Goal: Task Accomplishment & Management: Manage account settings

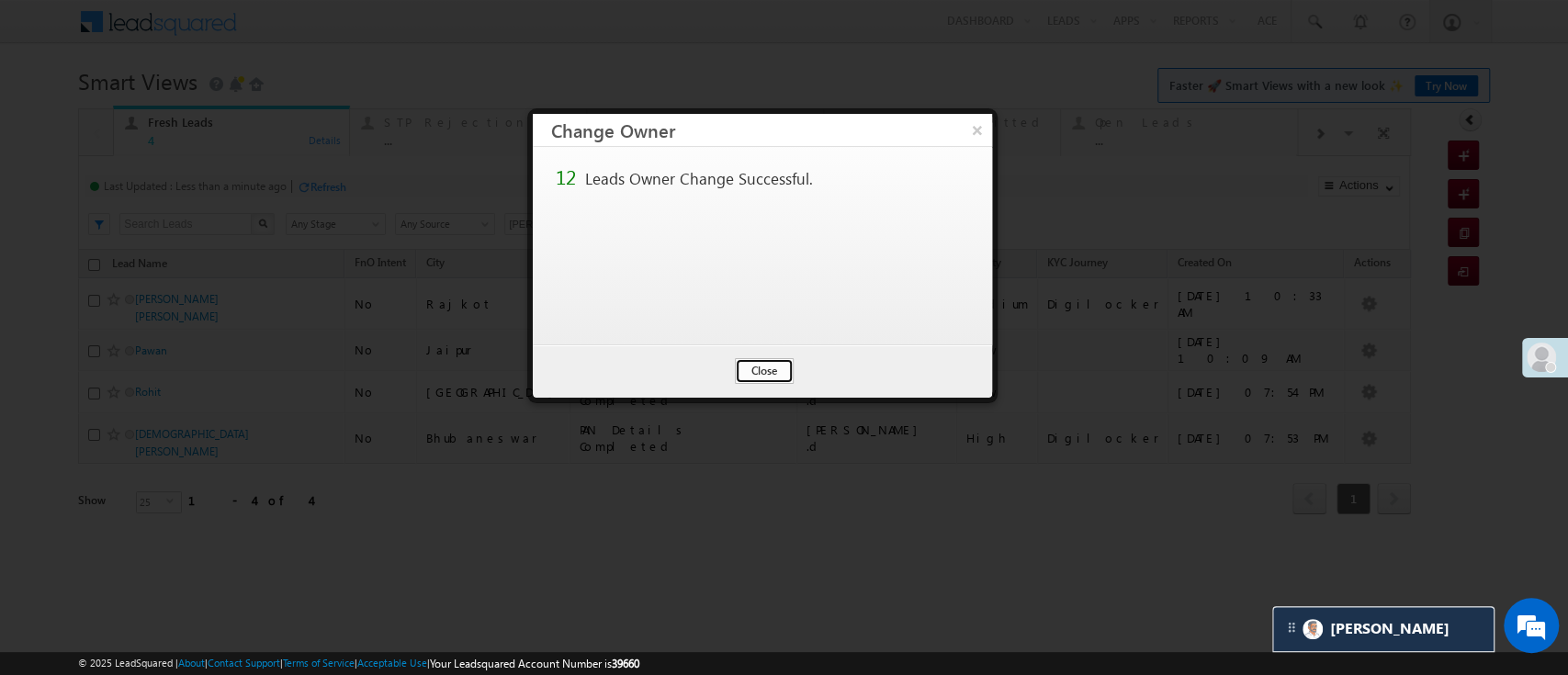
click at [741, 373] on button "Close" at bounding box center [763, 370] width 58 height 26
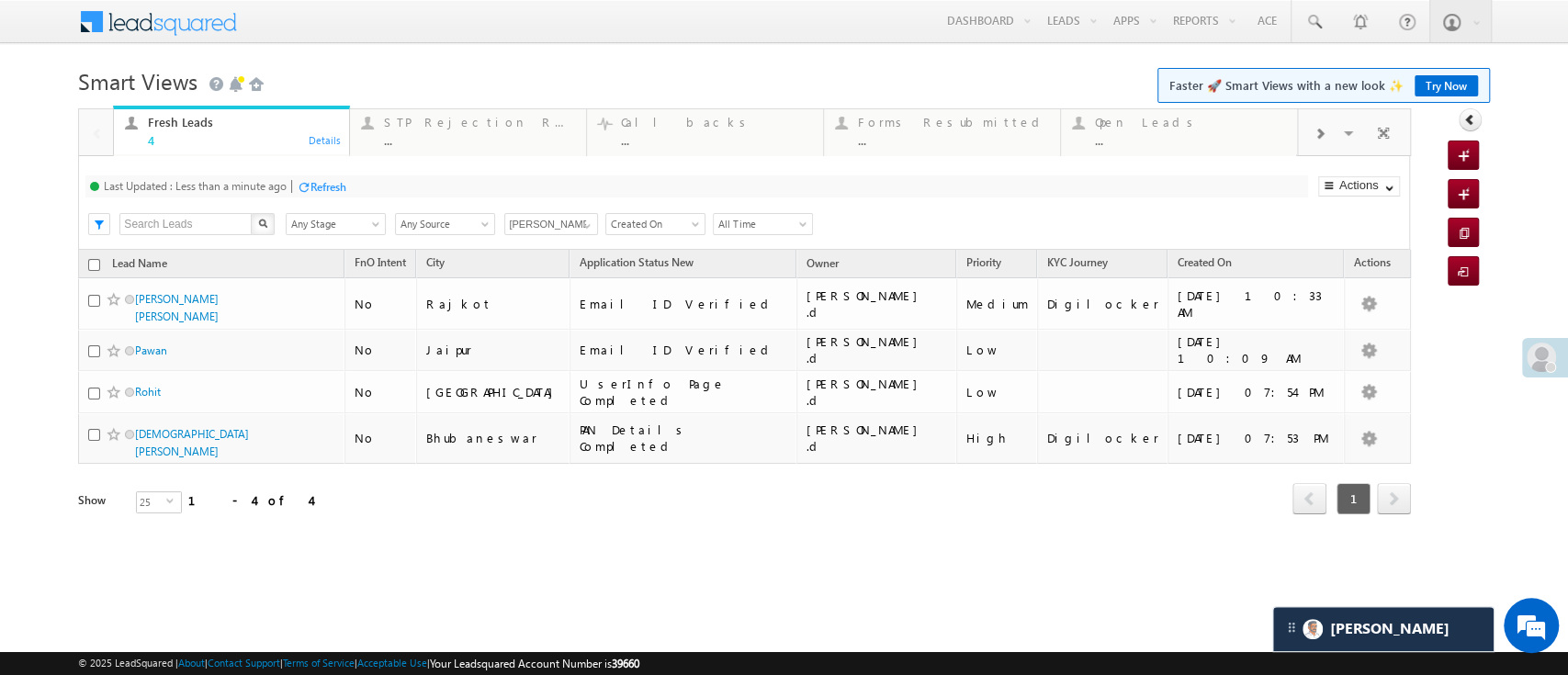
click at [94, 264] on input "checkbox" at bounding box center [94, 265] width 11 height 11
checkbox input "true"
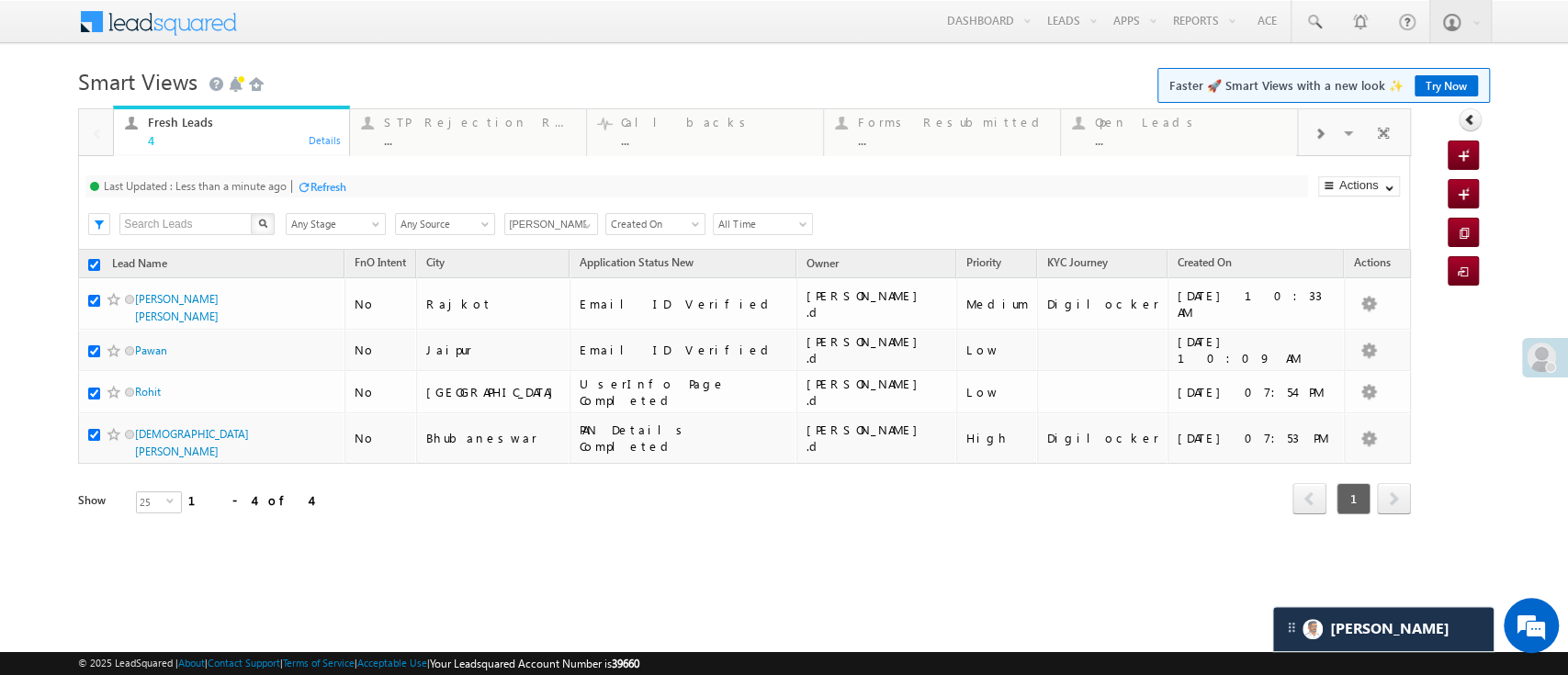
checkbox input "true"
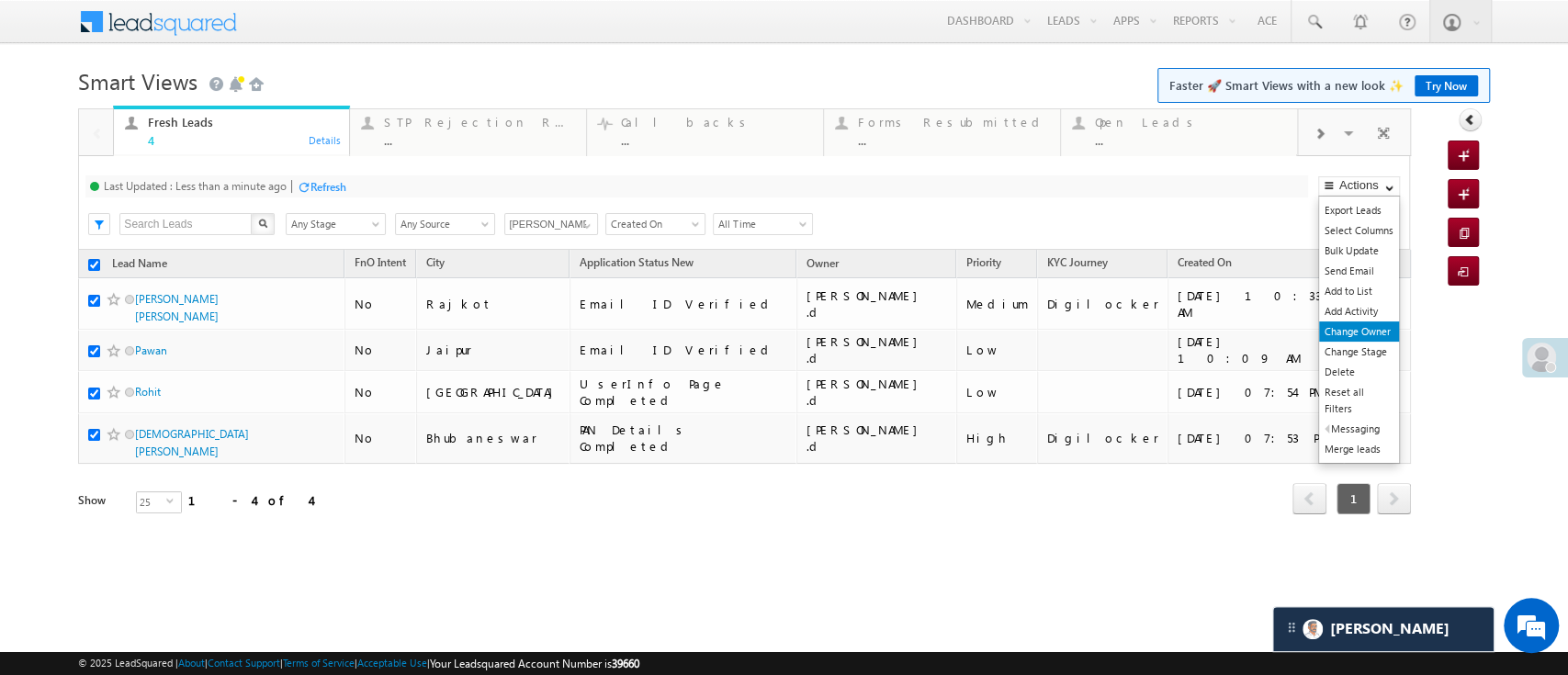
click at [1355, 327] on link "Change Owner" at bounding box center [1359, 331] width 80 height 20
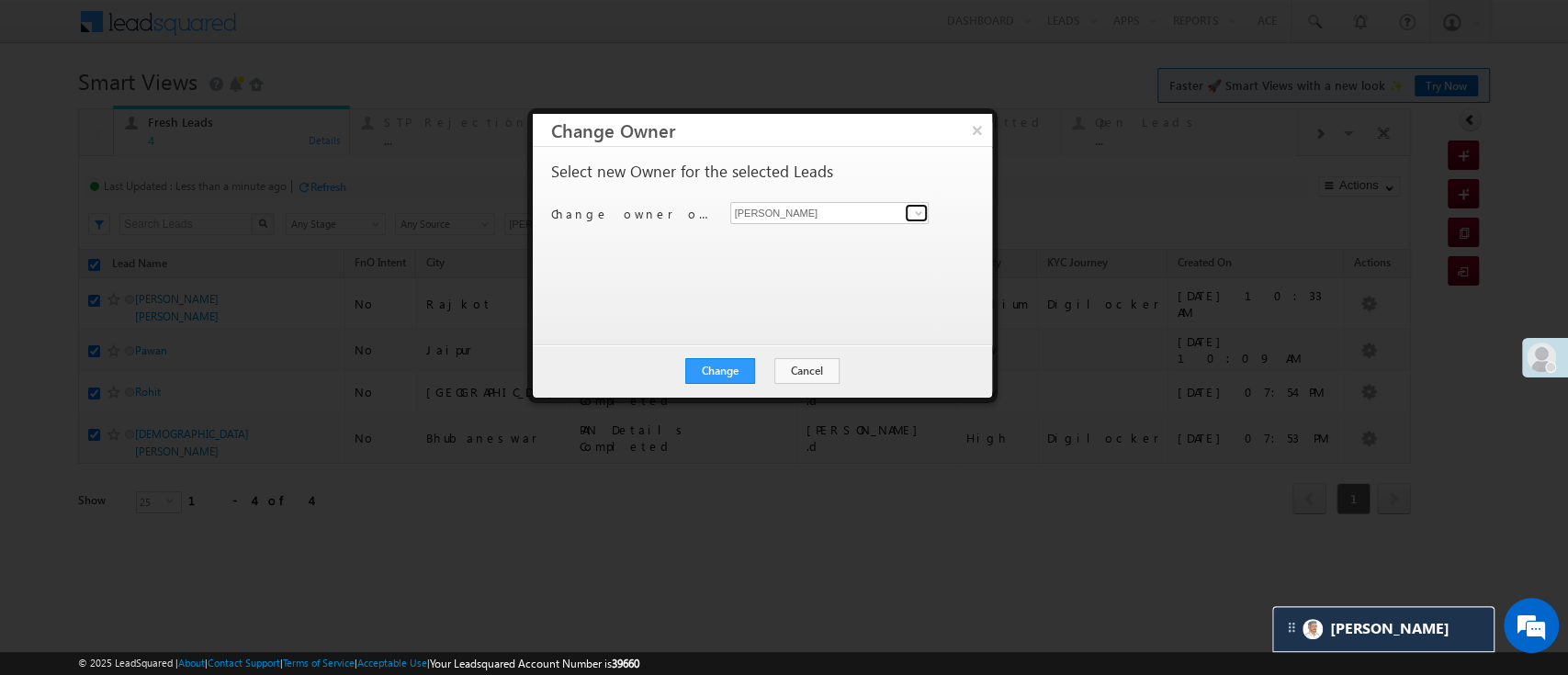
click at [922, 216] on span at bounding box center [917, 212] width 14 height 14
click at [874, 245] on span "[EMAIL_ADDRESS][PERSON_NAME][DOMAIN_NAME]" at bounding box center [829, 248] width 185 height 13
type input "[PERSON_NAME]"
click at [730, 364] on button "Change" at bounding box center [719, 370] width 70 height 26
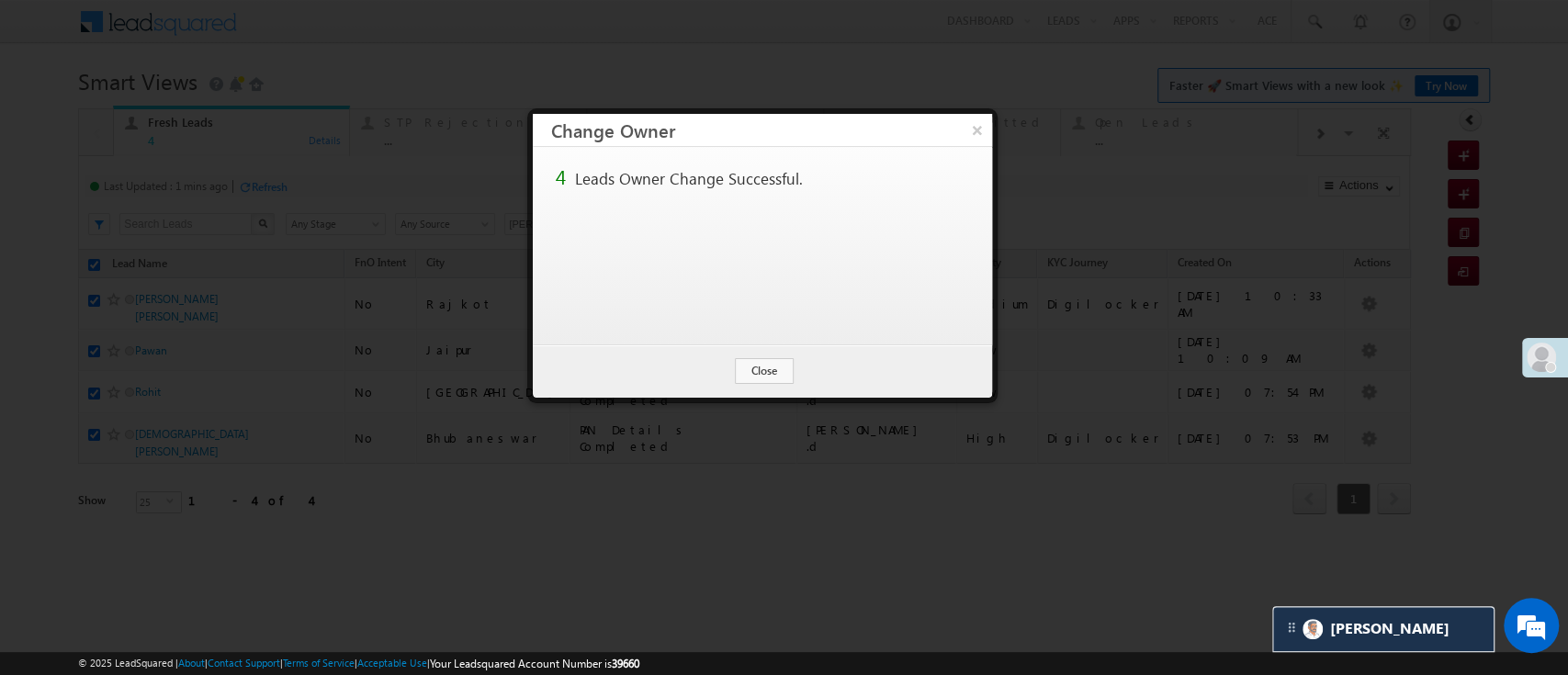
checkbox input "false"
click at [767, 380] on button "Close" at bounding box center [763, 370] width 58 height 26
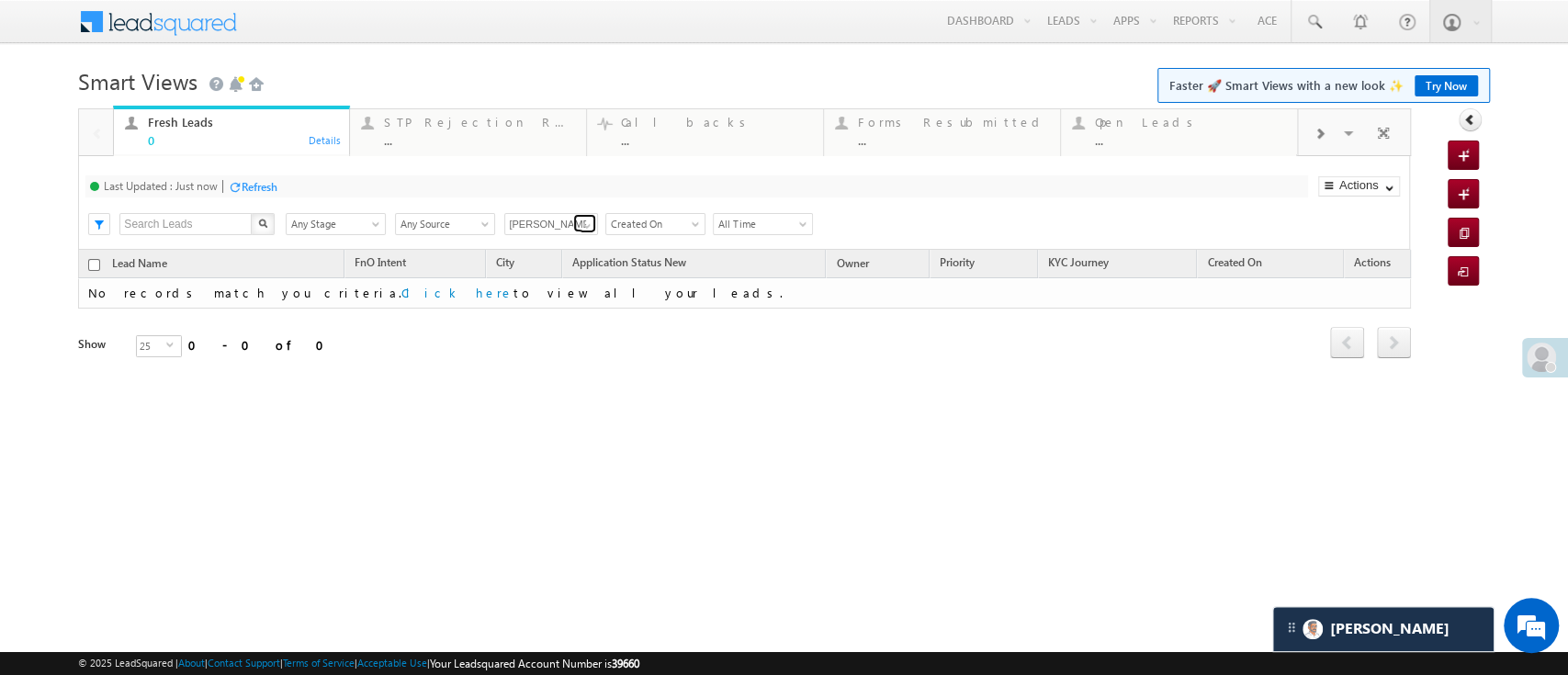
click at [581, 223] on span at bounding box center [586, 225] width 14 height 14
click at [558, 241] on link "Any Owner" at bounding box center [551, 246] width 95 height 21
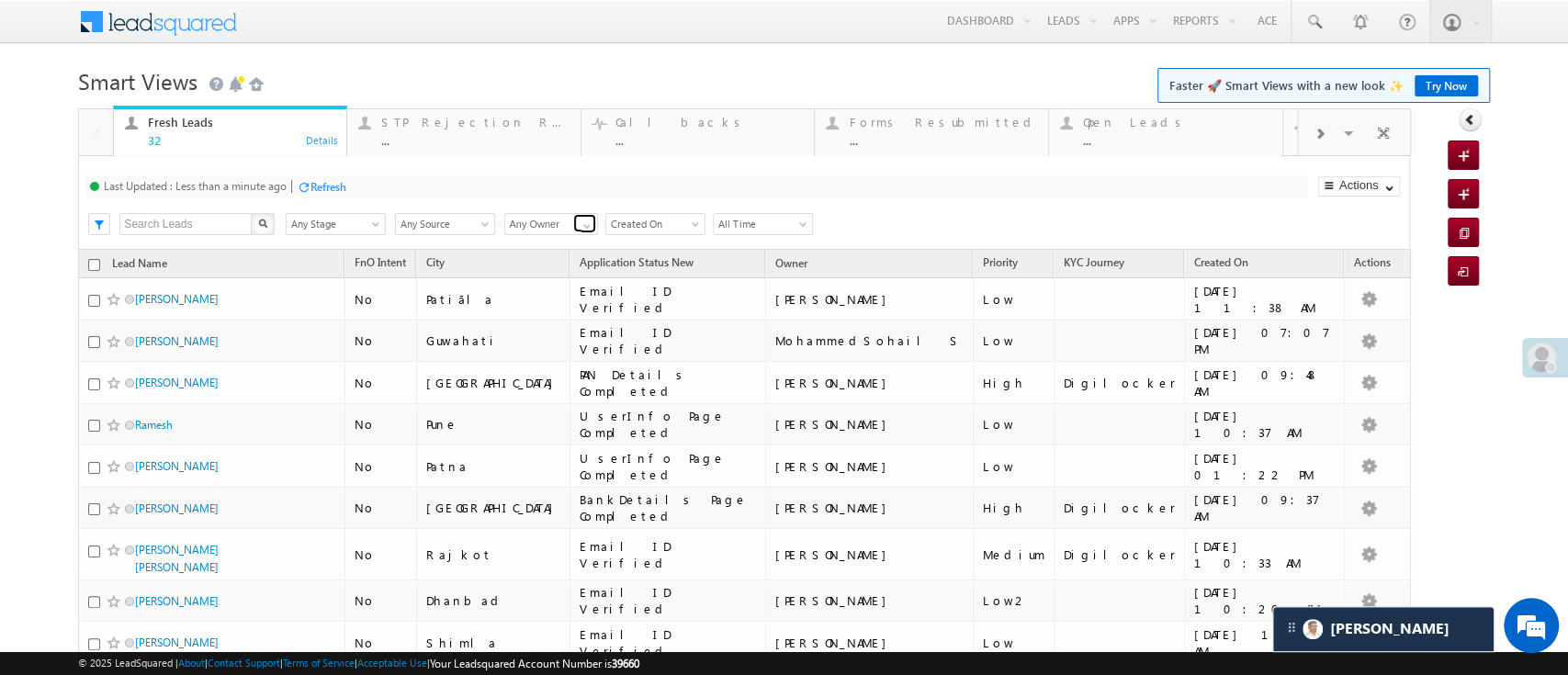
click at [590, 221] on span at bounding box center [586, 225] width 14 height 14
click at [564, 242] on link "[PERSON_NAME]" at bounding box center [551, 246] width 95 height 21
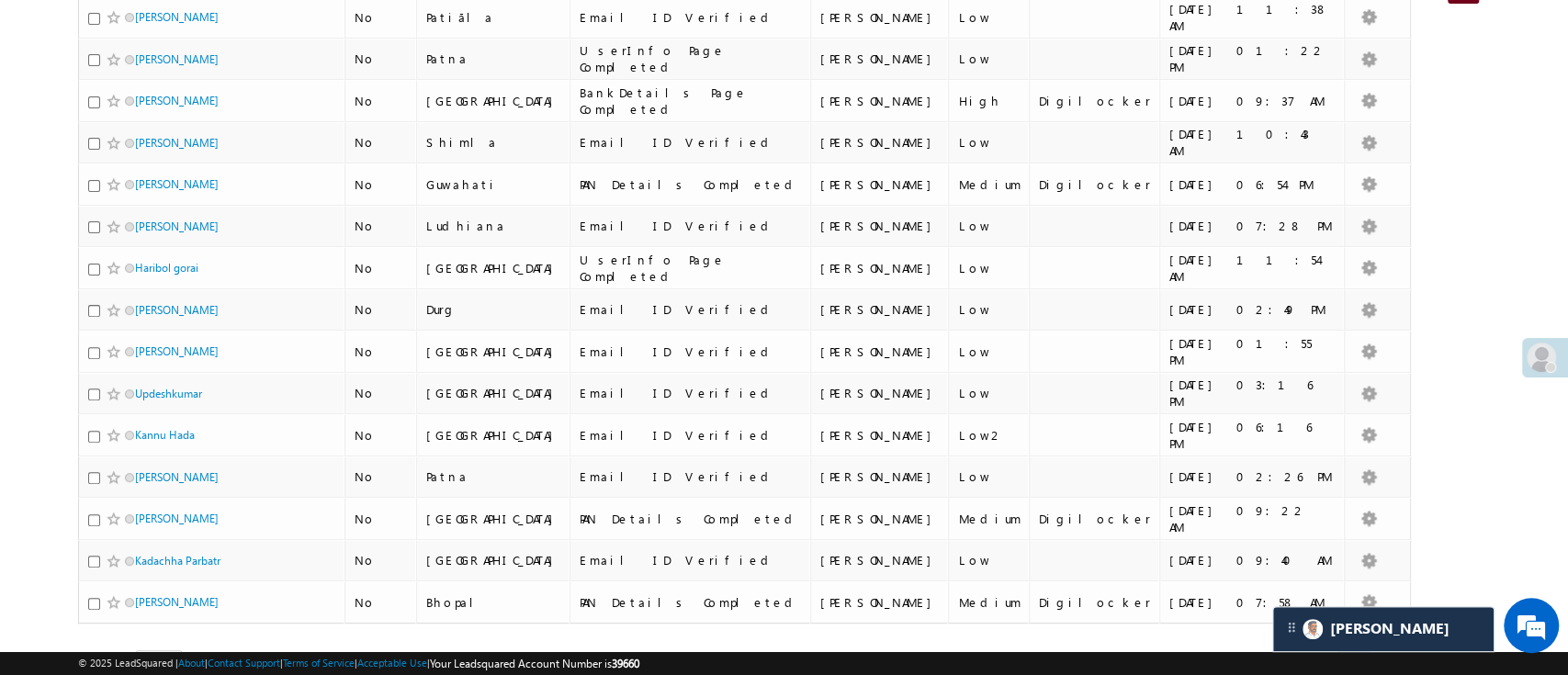
scroll to position [374, 0]
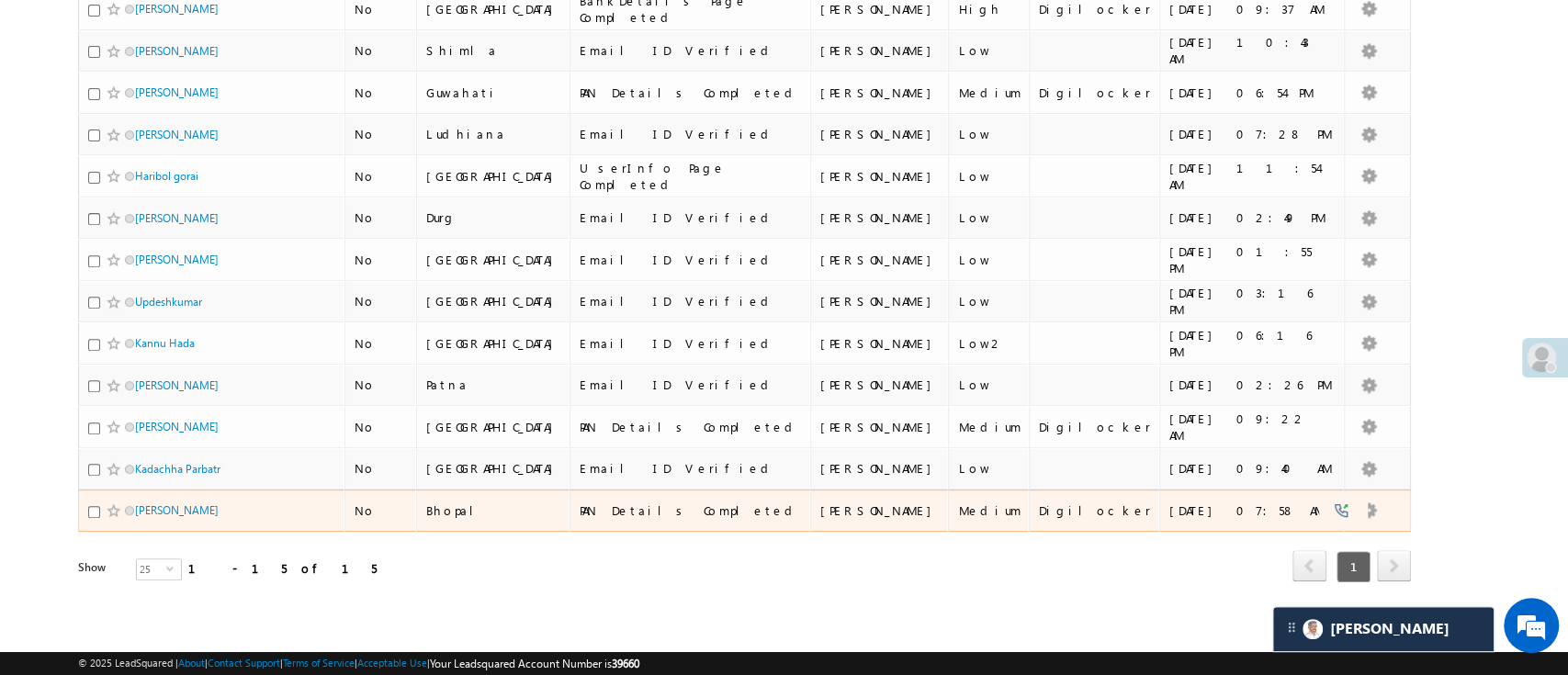
type input "[PERSON_NAME]"
click at [94, 510] on input "checkbox" at bounding box center [94, 512] width 11 height 11
checkbox input "true"
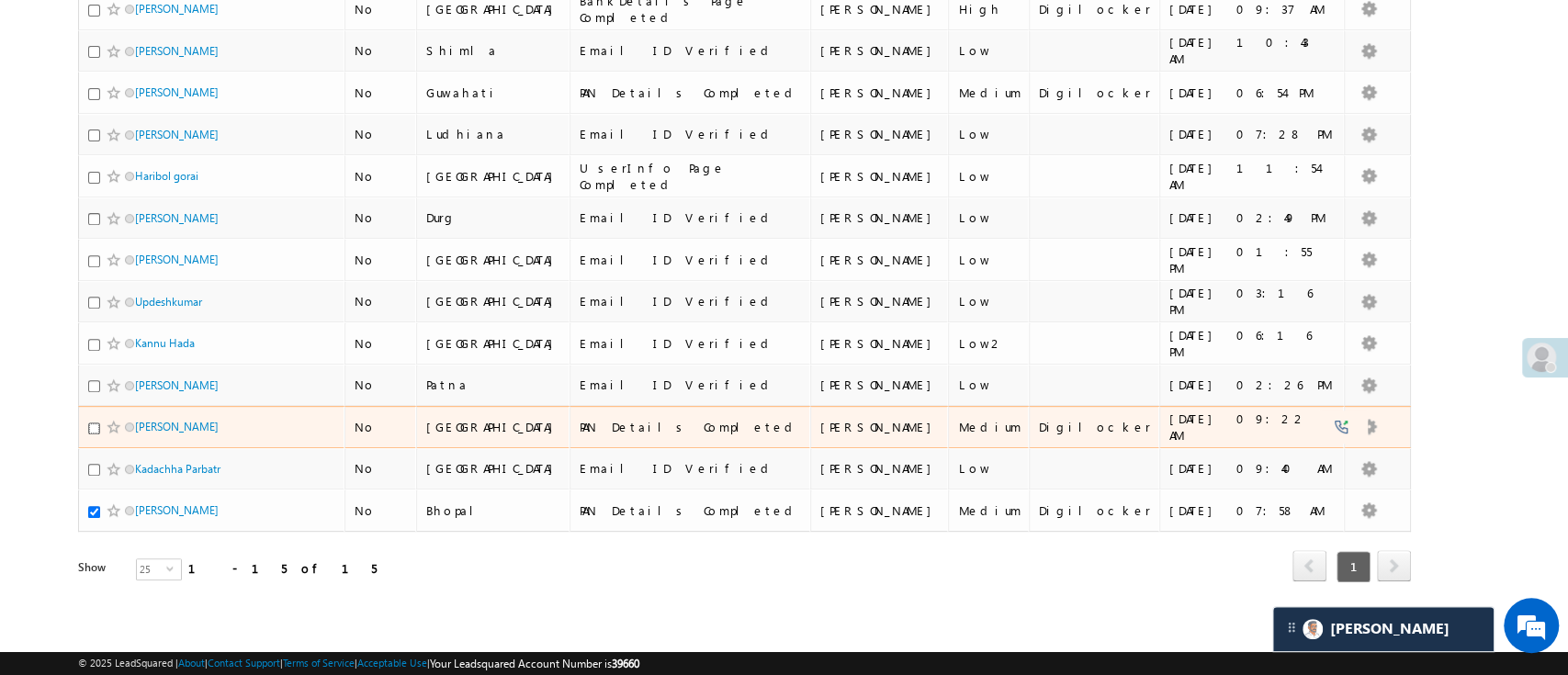
click at [93, 427] on input "checkbox" at bounding box center [94, 428] width 11 height 11
checkbox input "true"
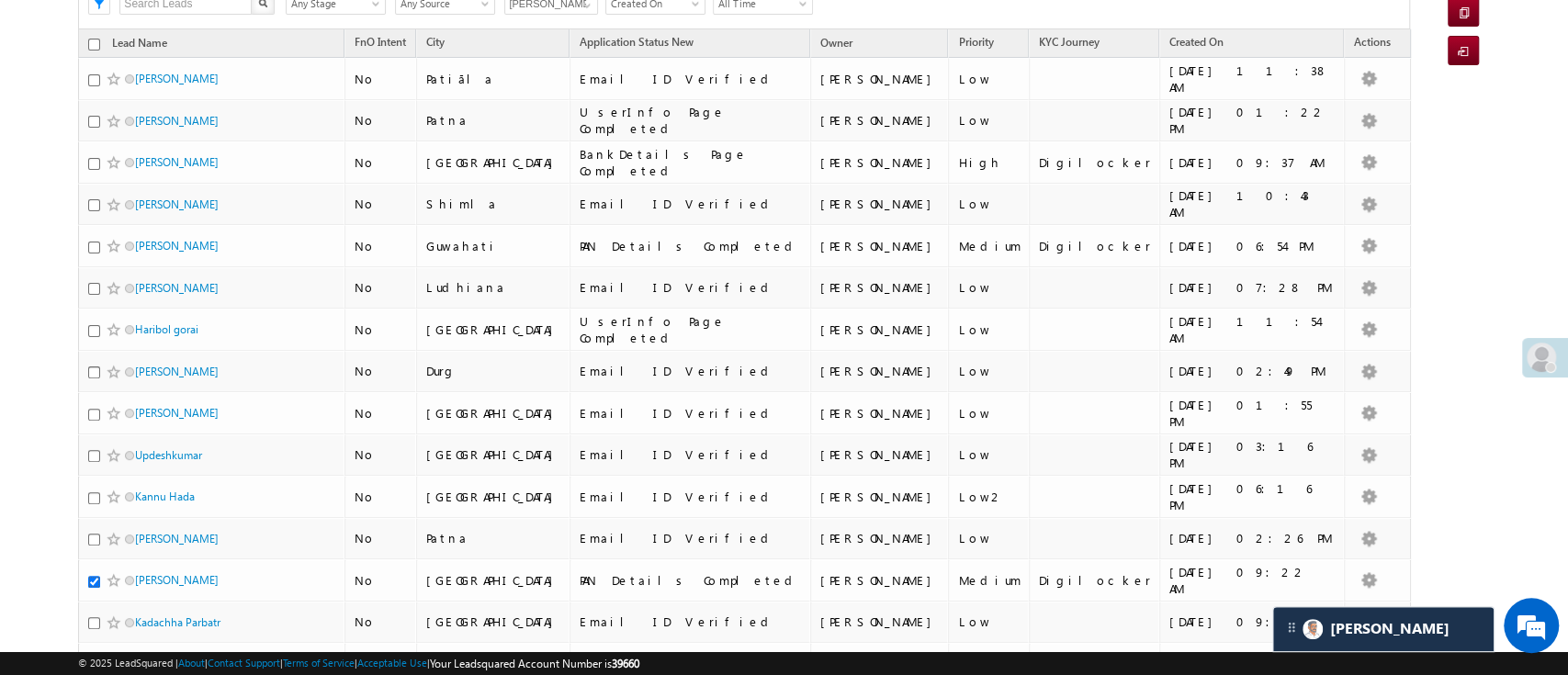
scroll to position [220, 0]
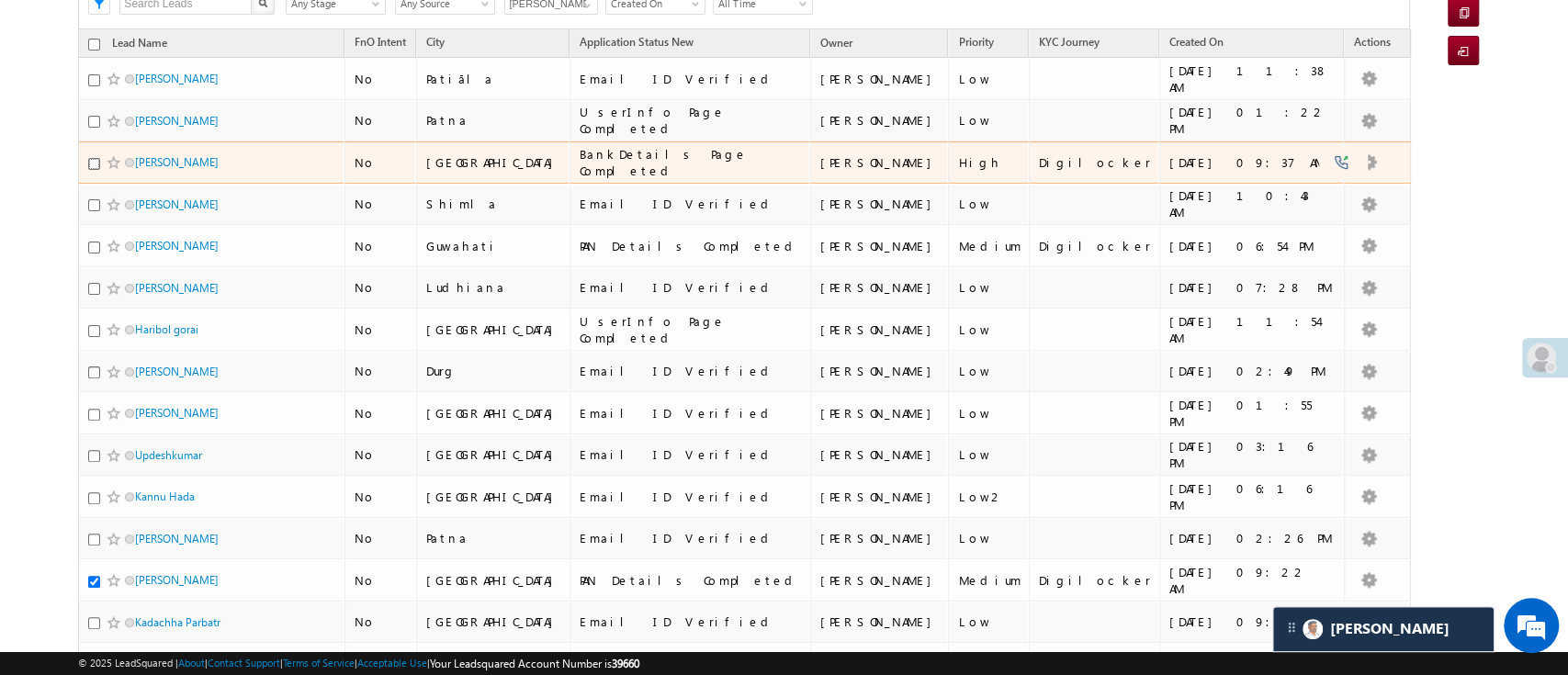
click at [92, 158] on input "checkbox" at bounding box center [94, 163] width 11 height 11
checkbox input "true"
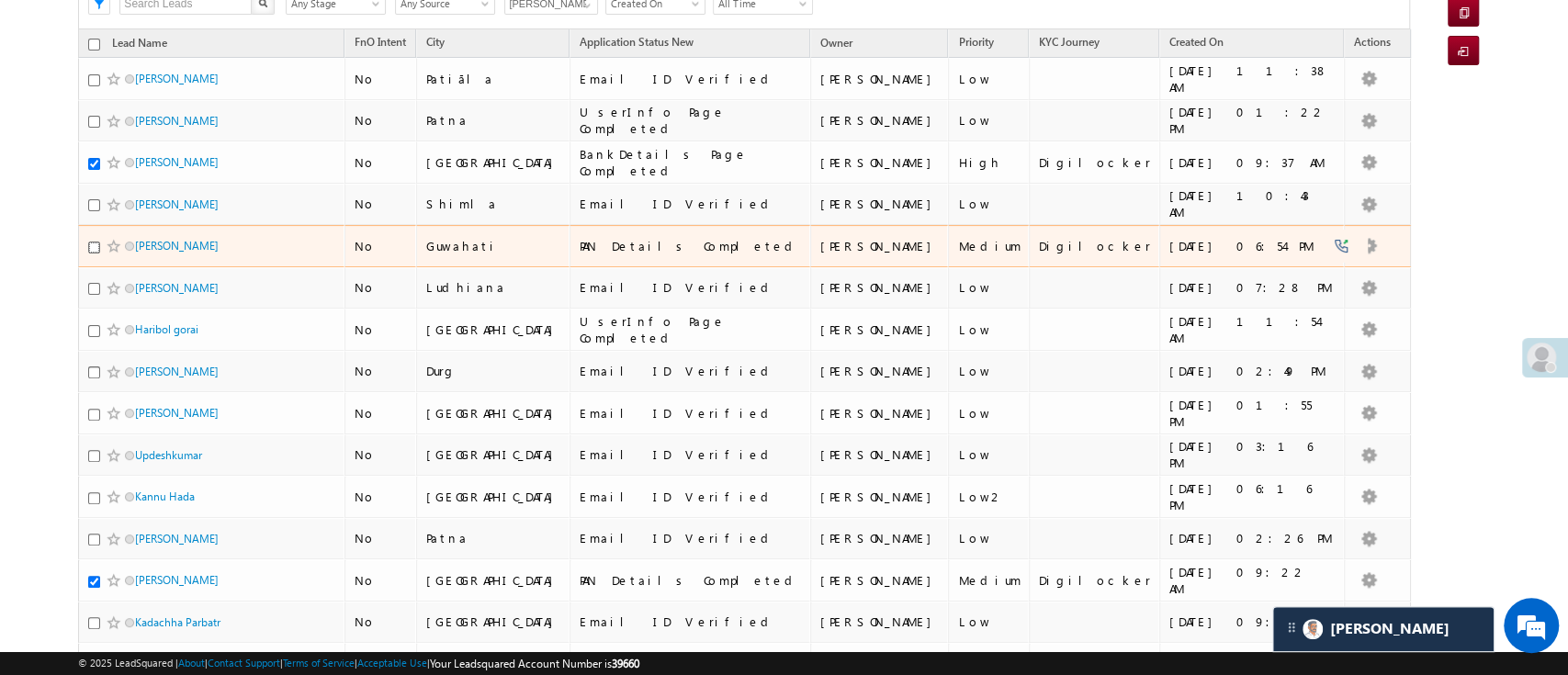
click at [93, 244] on input "checkbox" at bounding box center [94, 247] width 11 height 11
checkbox input "true"
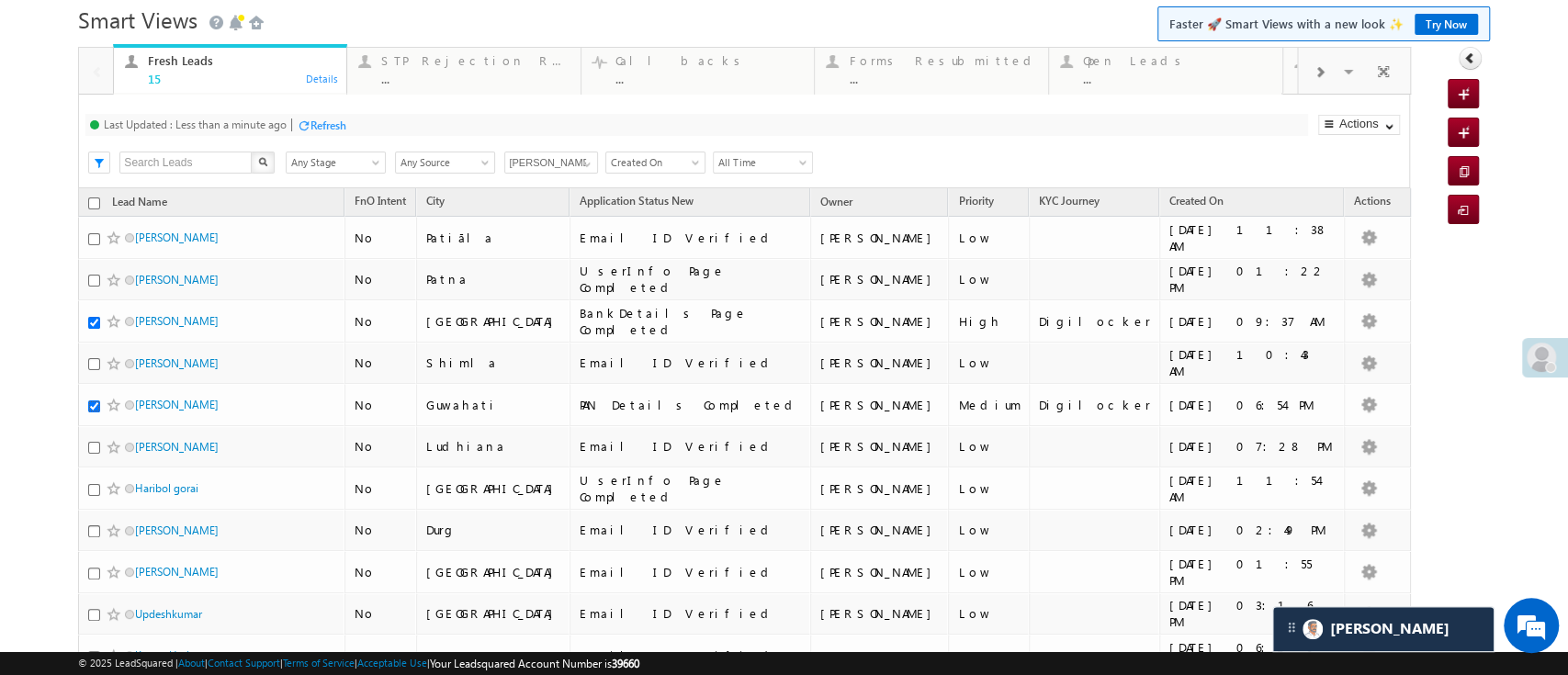
scroll to position [67, 0]
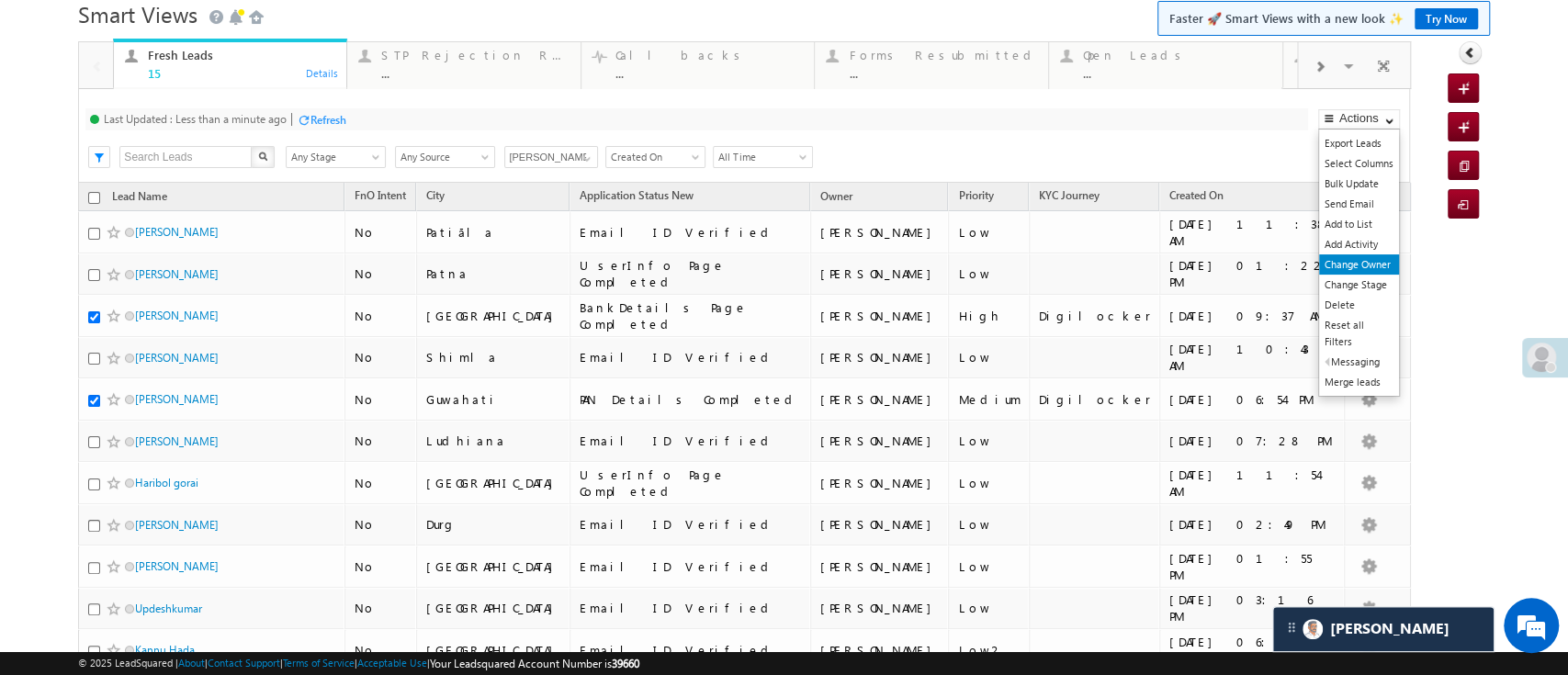
click at [1339, 262] on link "Change Owner" at bounding box center [1359, 264] width 80 height 20
click at [1336, 262] on link "Change Owner" at bounding box center [1359, 264] width 80 height 20
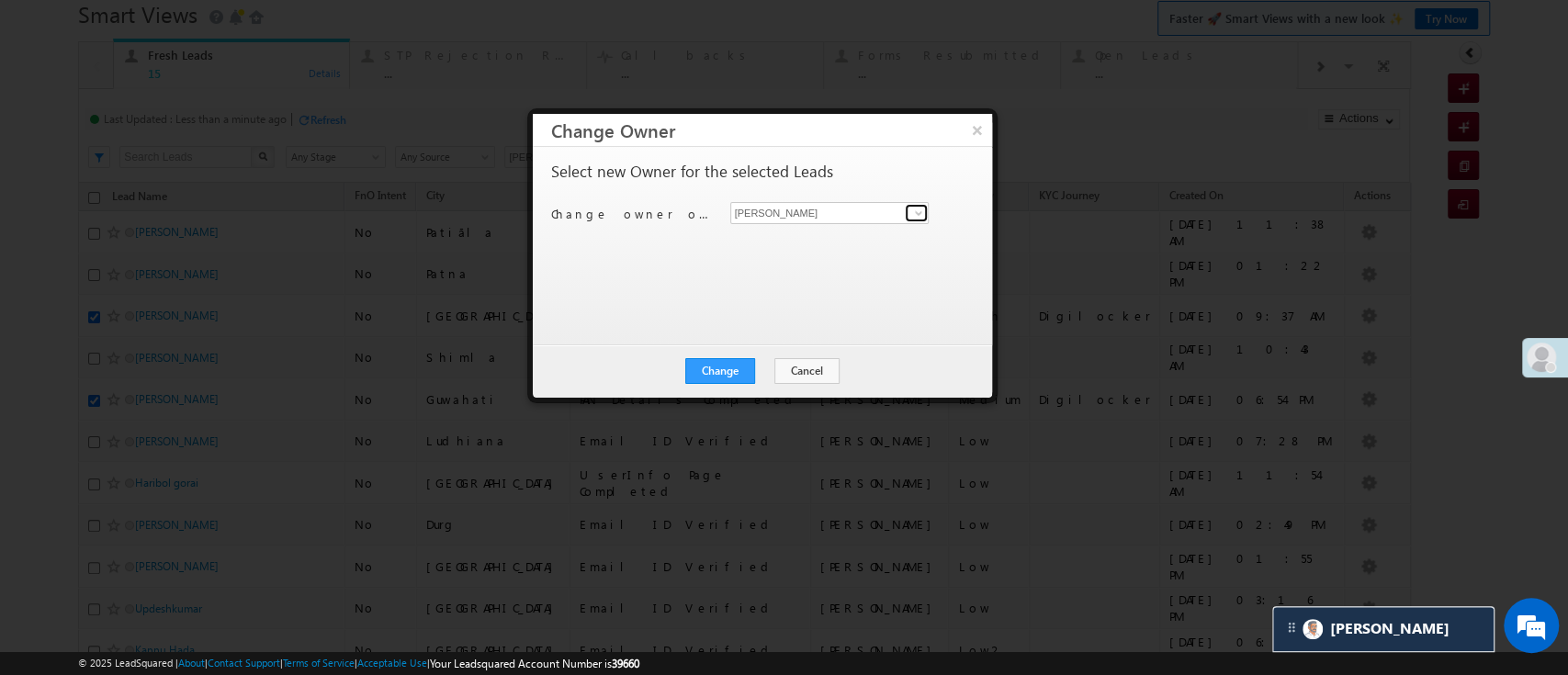
click at [905, 210] on link at bounding box center [917, 212] width 23 height 18
click at [852, 241] on span "[PERSON_NAME][EMAIL_ADDRESS][DOMAIN_NAME]" at bounding box center [829, 248] width 185 height 13
type input "[PERSON_NAME]"
click at [734, 372] on button "Change" at bounding box center [719, 370] width 70 height 26
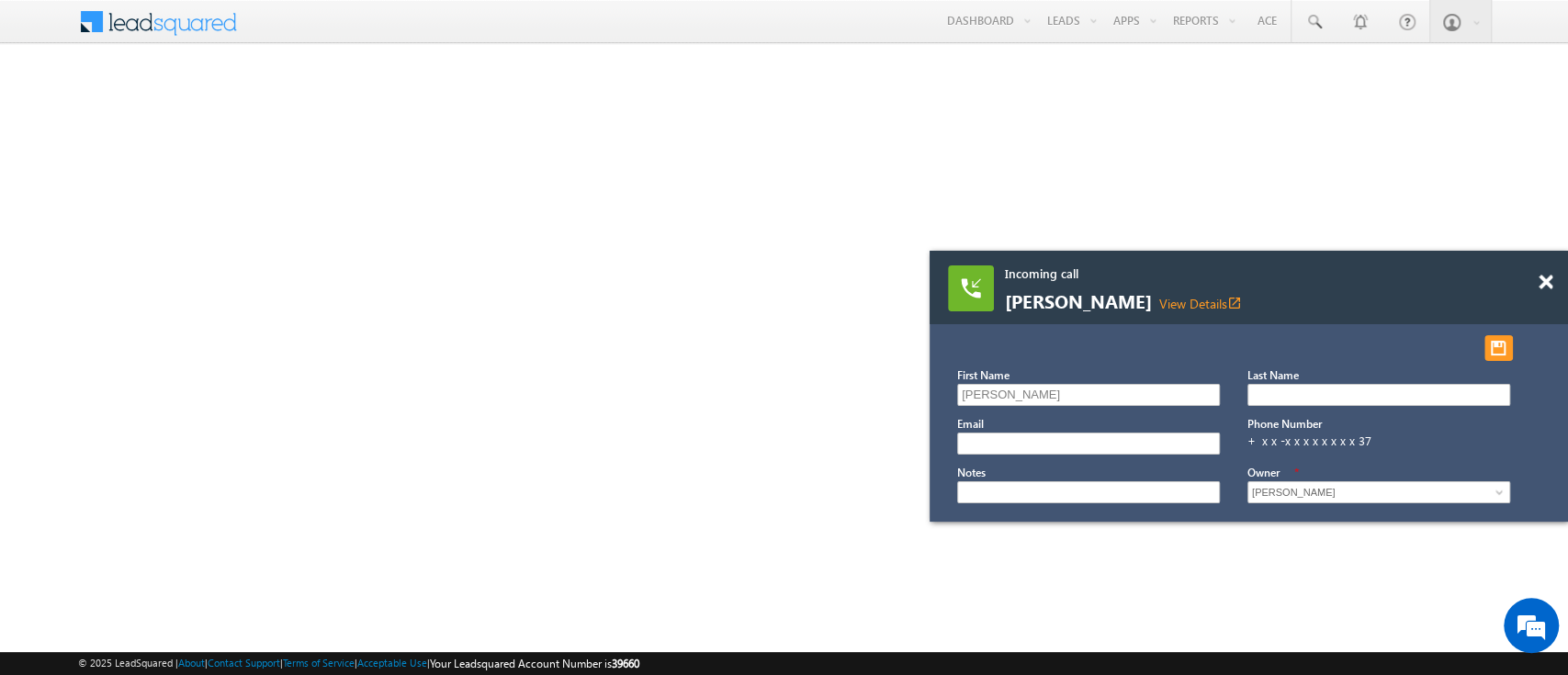
click at [1187, 305] on link "View Details open_in_new" at bounding box center [1201, 303] width 82 height 17
click at [1543, 287] on span at bounding box center [1545, 282] width 13 height 15
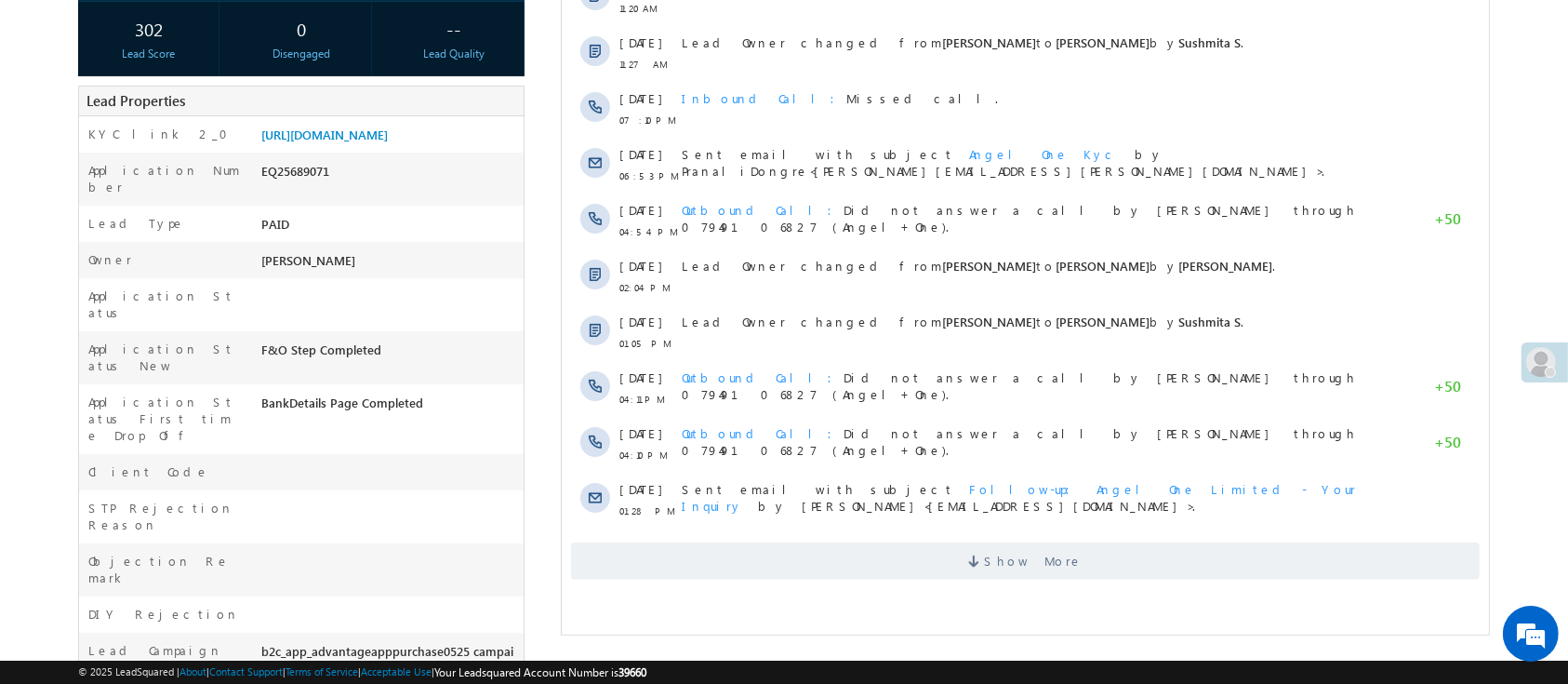
scroll to position [16, 0]
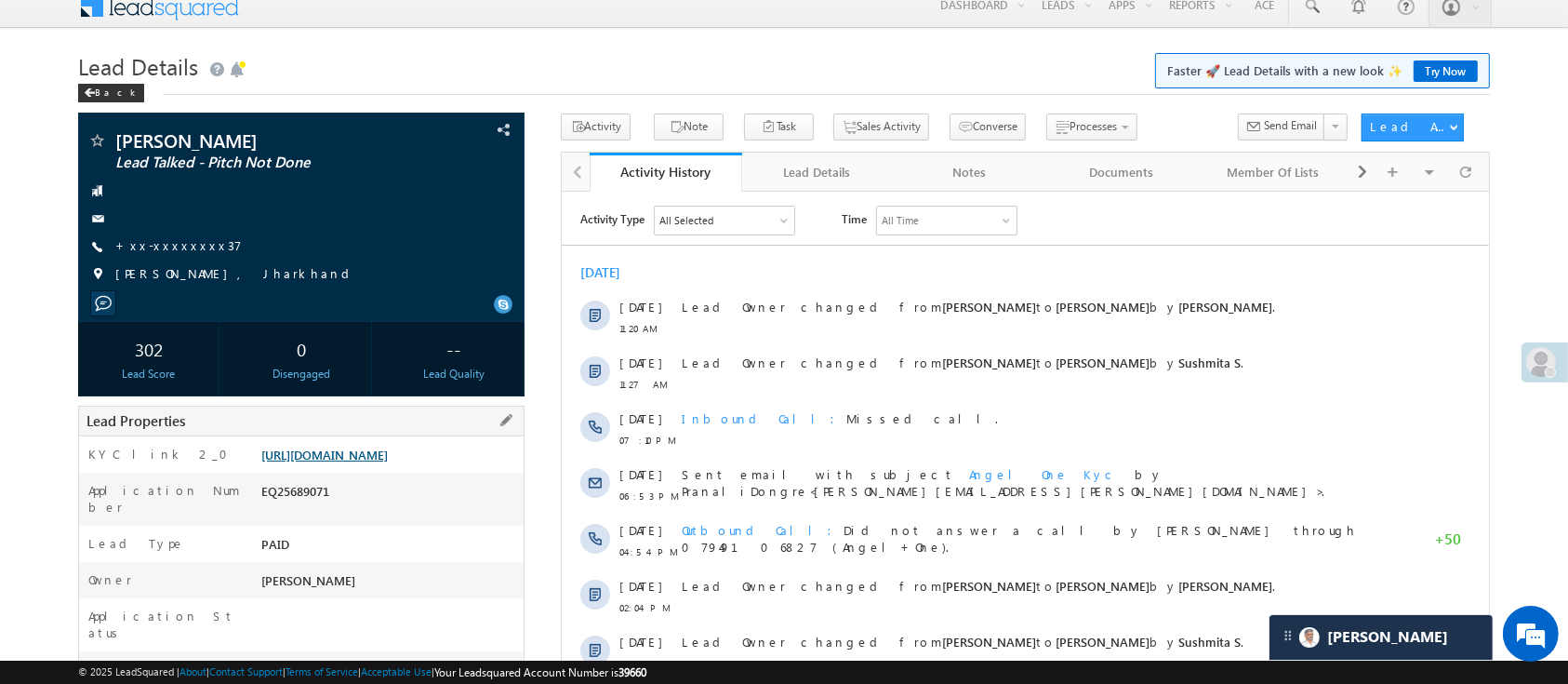
click at [387, 462] on link "https://angelbroking1-pk3em7sa.customui-test.leadsquared.com?leadId=809d4a96-26…" at bounding box center [324, 454] width 127 height 16
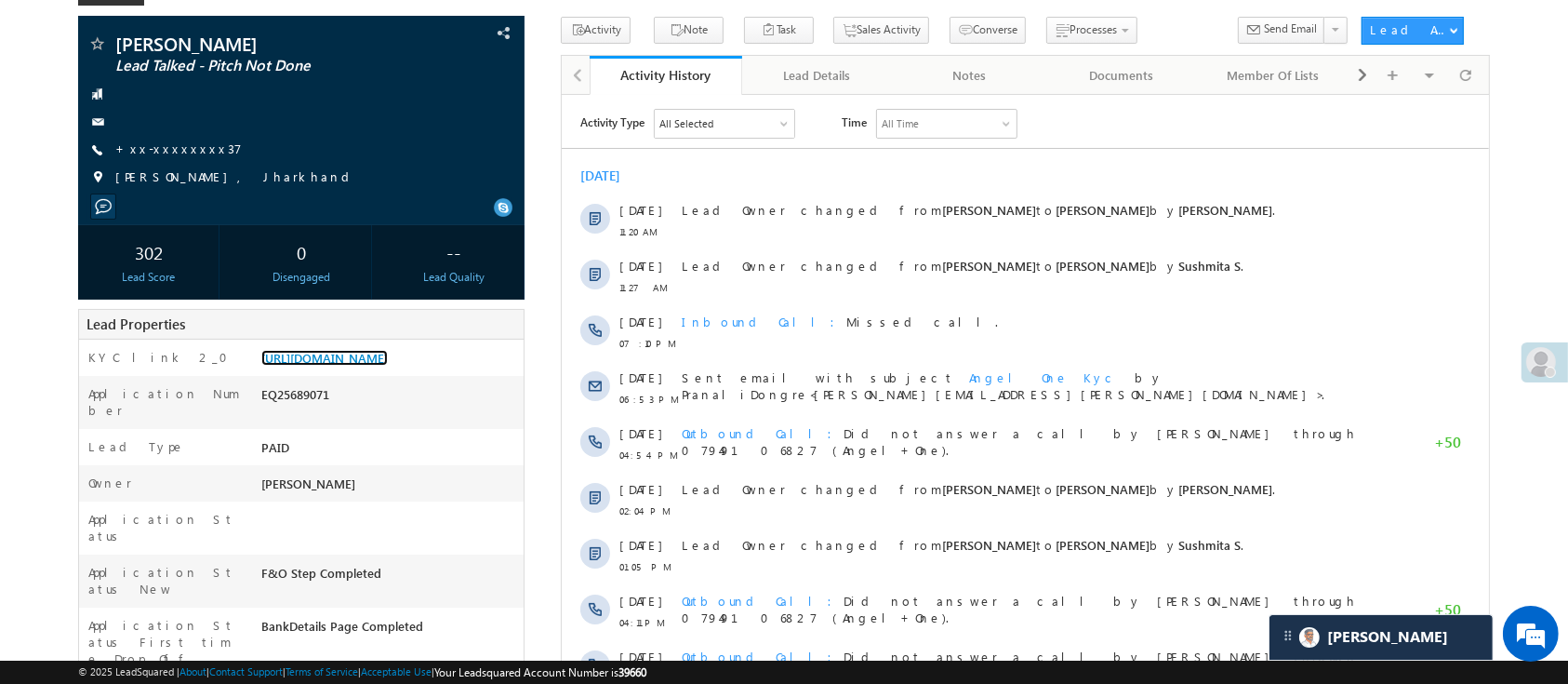
scroll to position [108, 0]
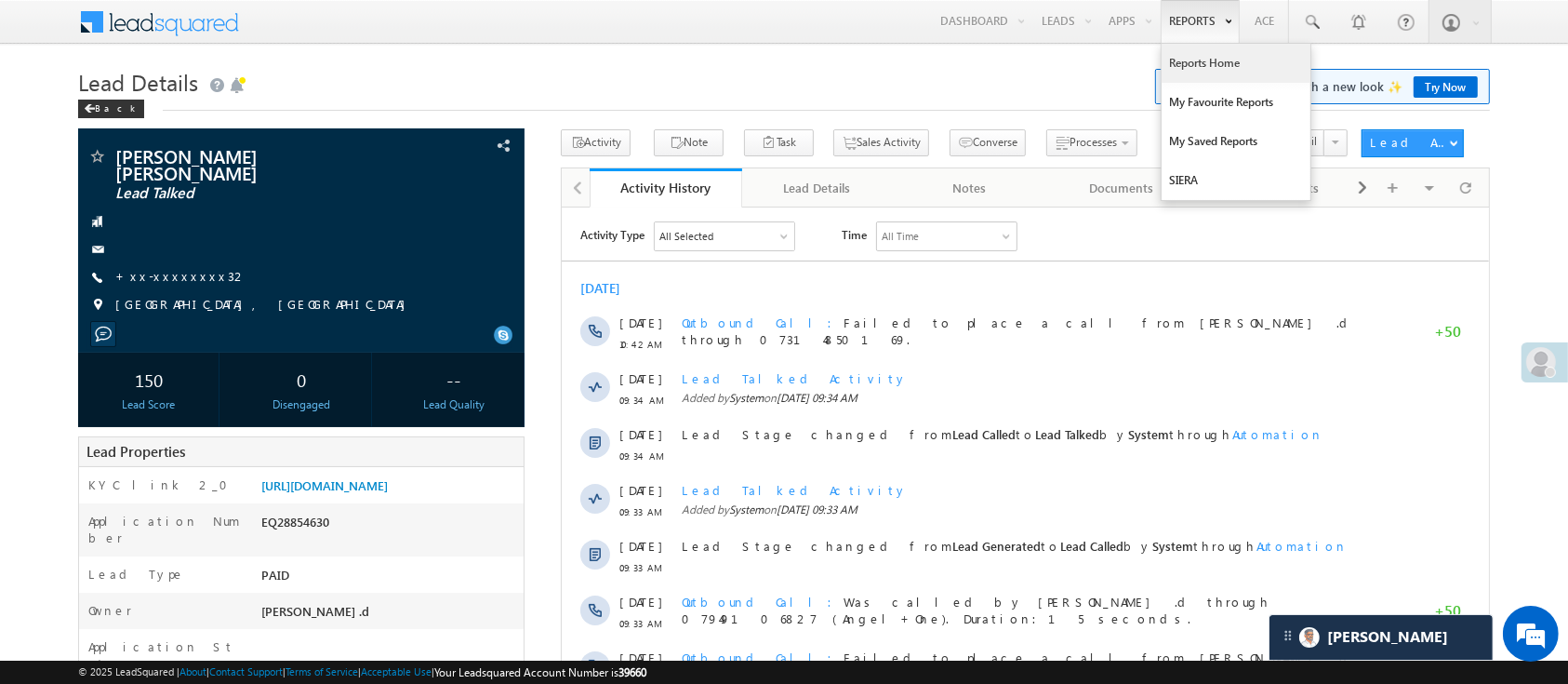
click at [1225, 70] on link "Reports Home" at bounding box center [1236, 63] width 149 height 39
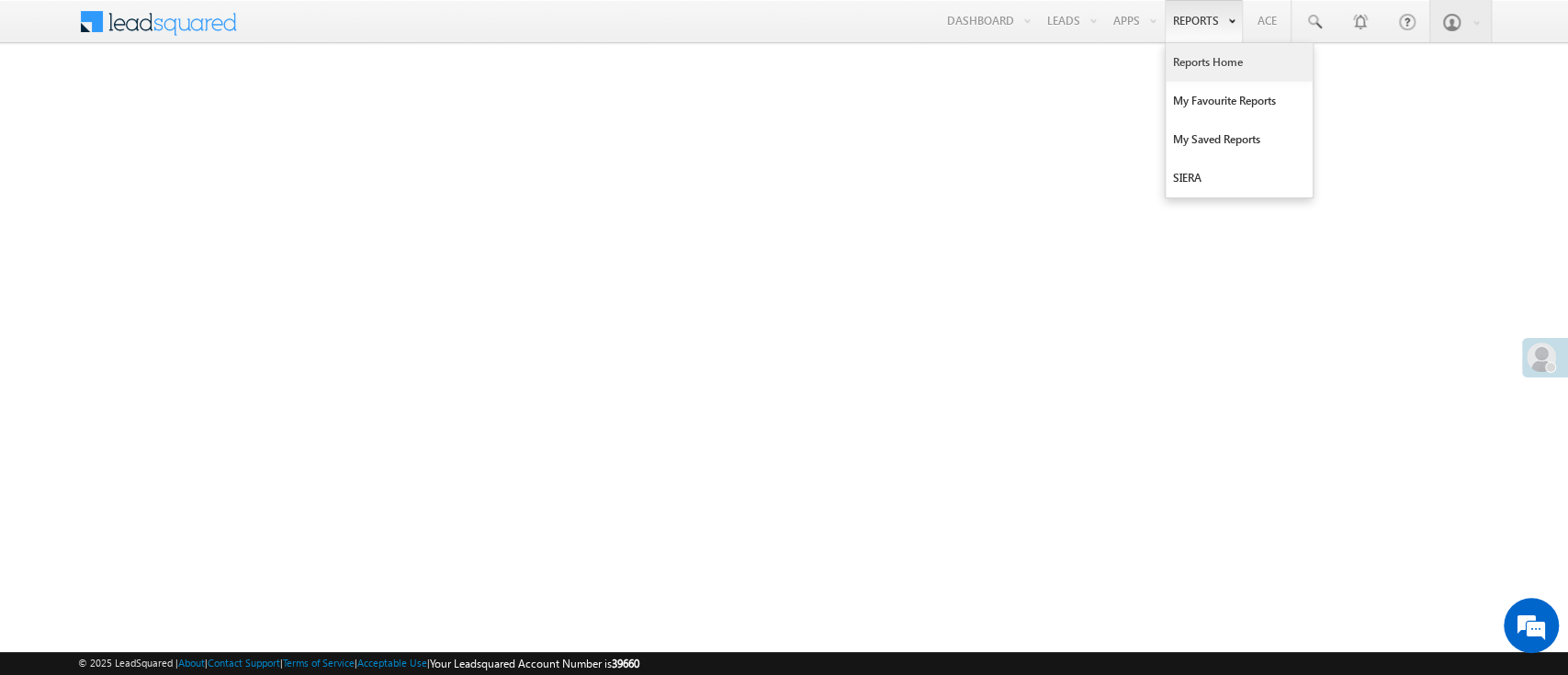
click at [1175, 55] on link "Reports Home" at bounding box center [1239, 62] width 147 height 38
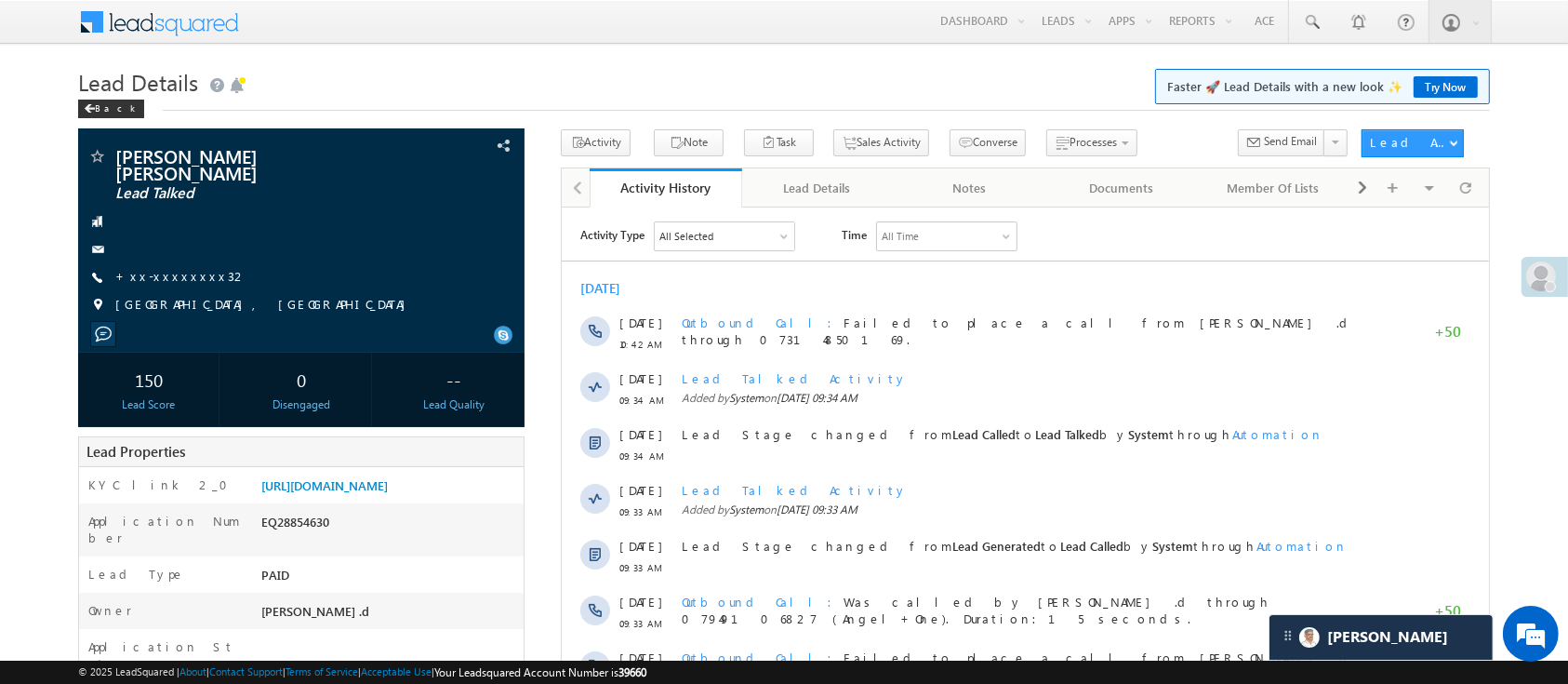
click at [0, 0] on link "Manage Leads" at bounding box center [0, 0] width 0 height 0
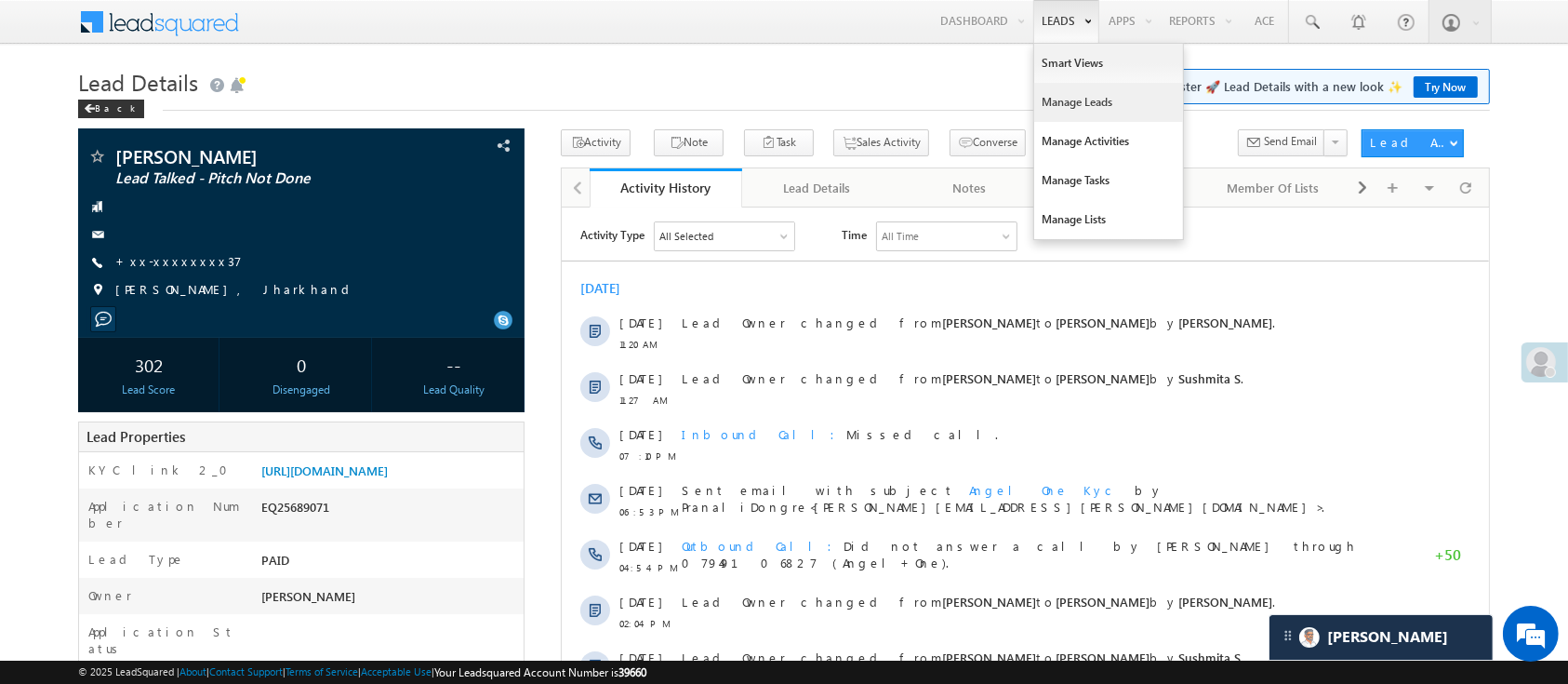
click at [1097, 108] on link "Manage Leads" at bounding box center [1109, 102] width 149 height 39
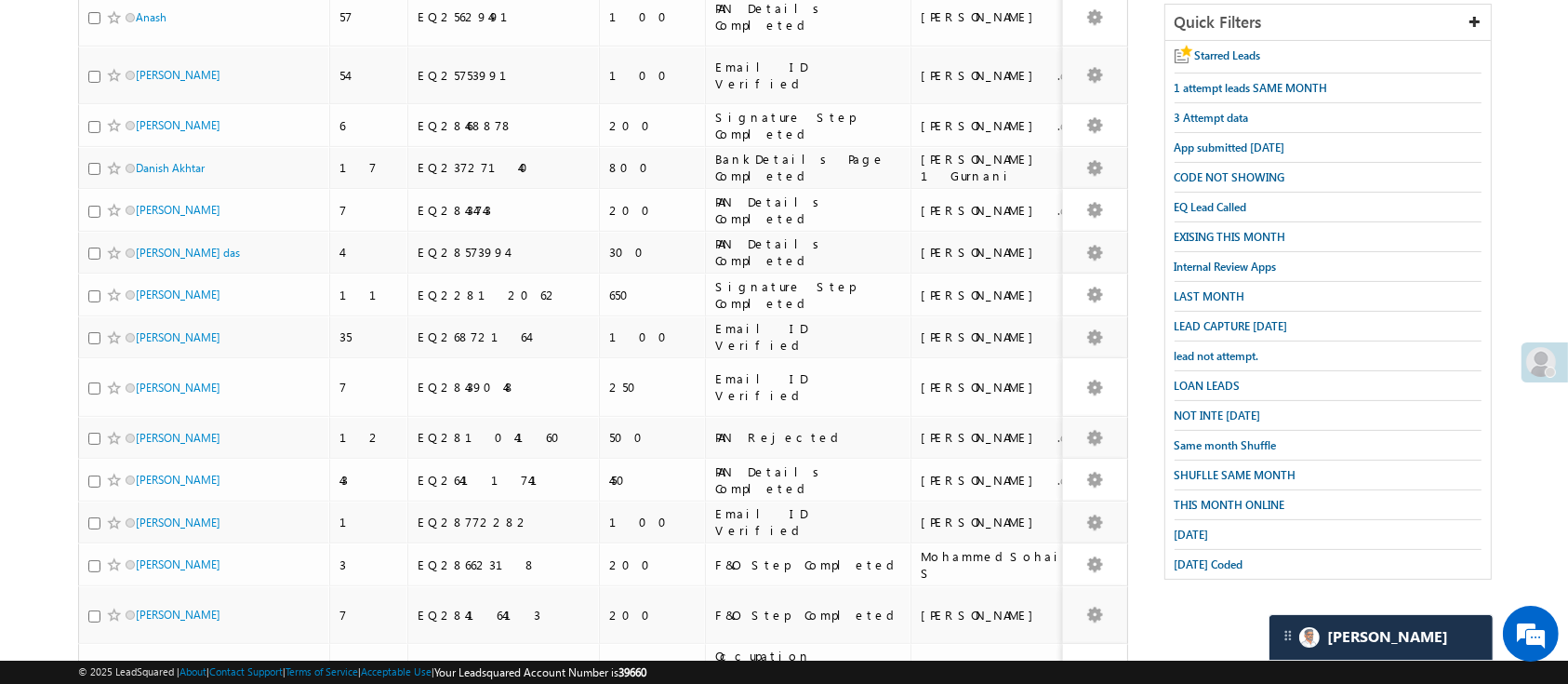
scroll to position [357, 0]
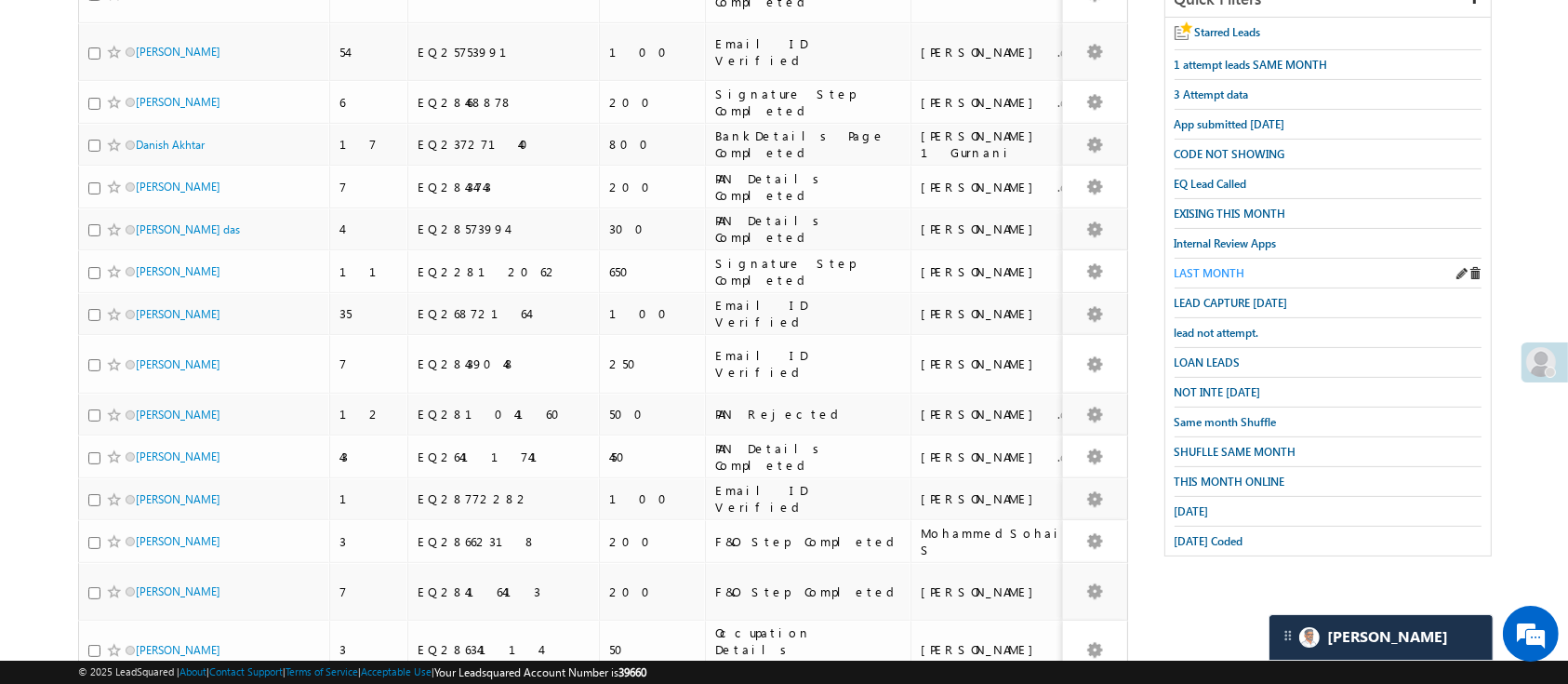
click at [1222, 266] on span "LAST MONTH" at bounding box center [1210, 273] width 71 height 14
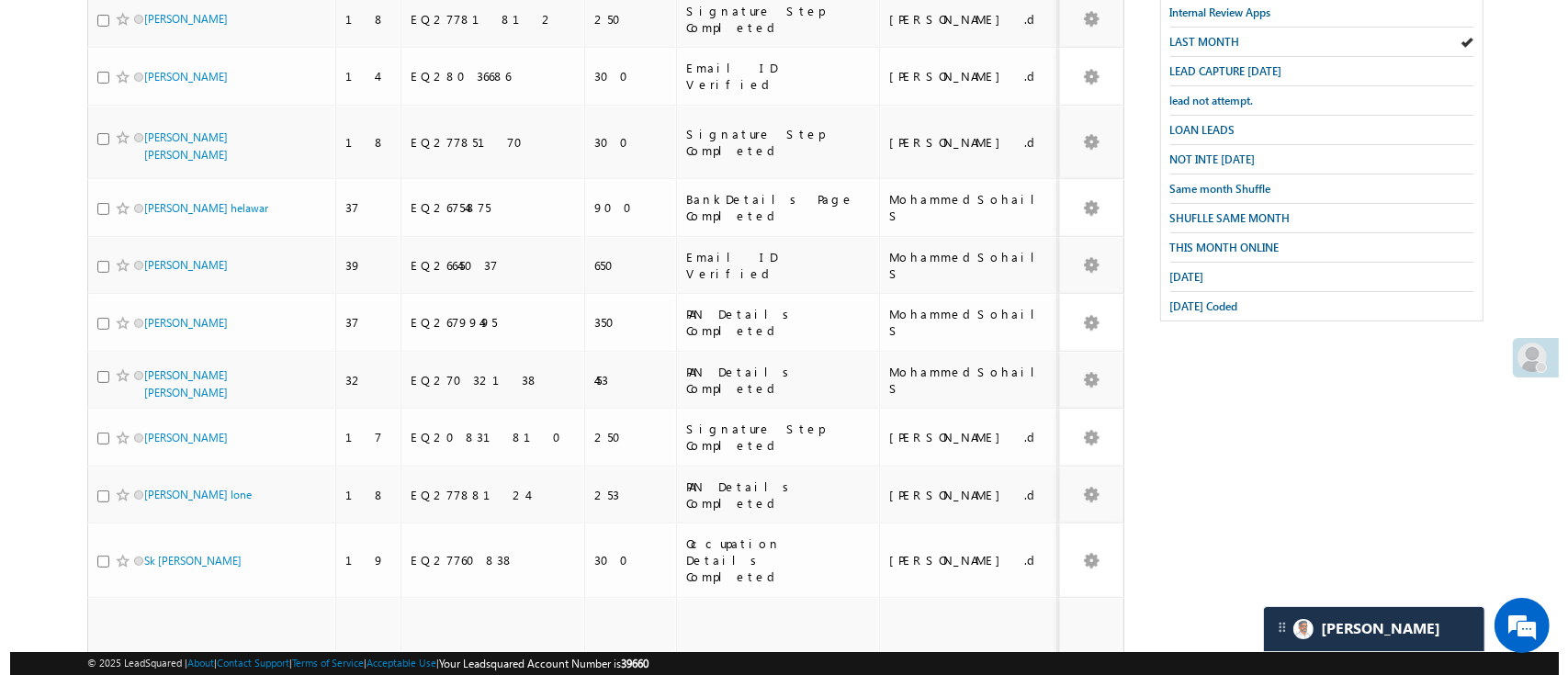
scroll to position [0, 0]
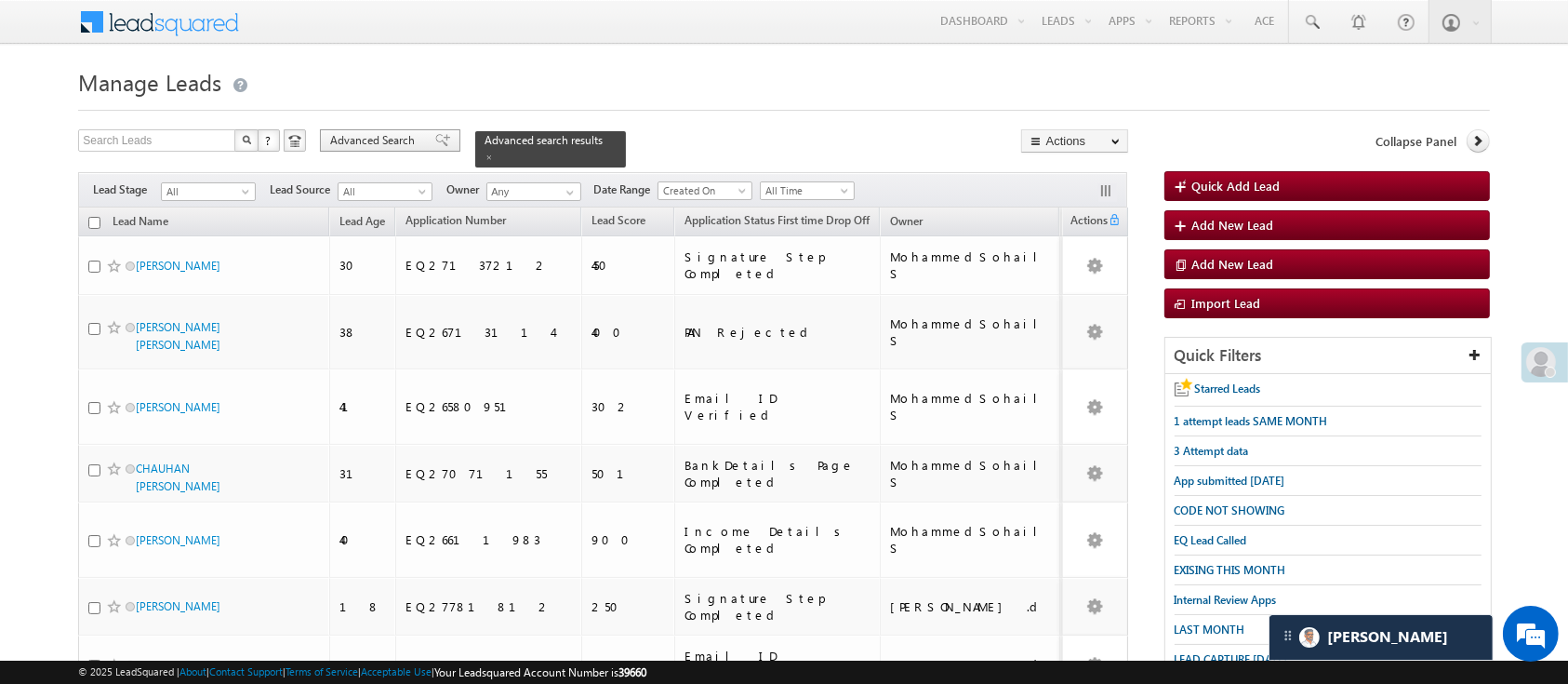
click at [400, 148] on span "Advanced Search" at bounding box center [375, 140] width 90 height 16
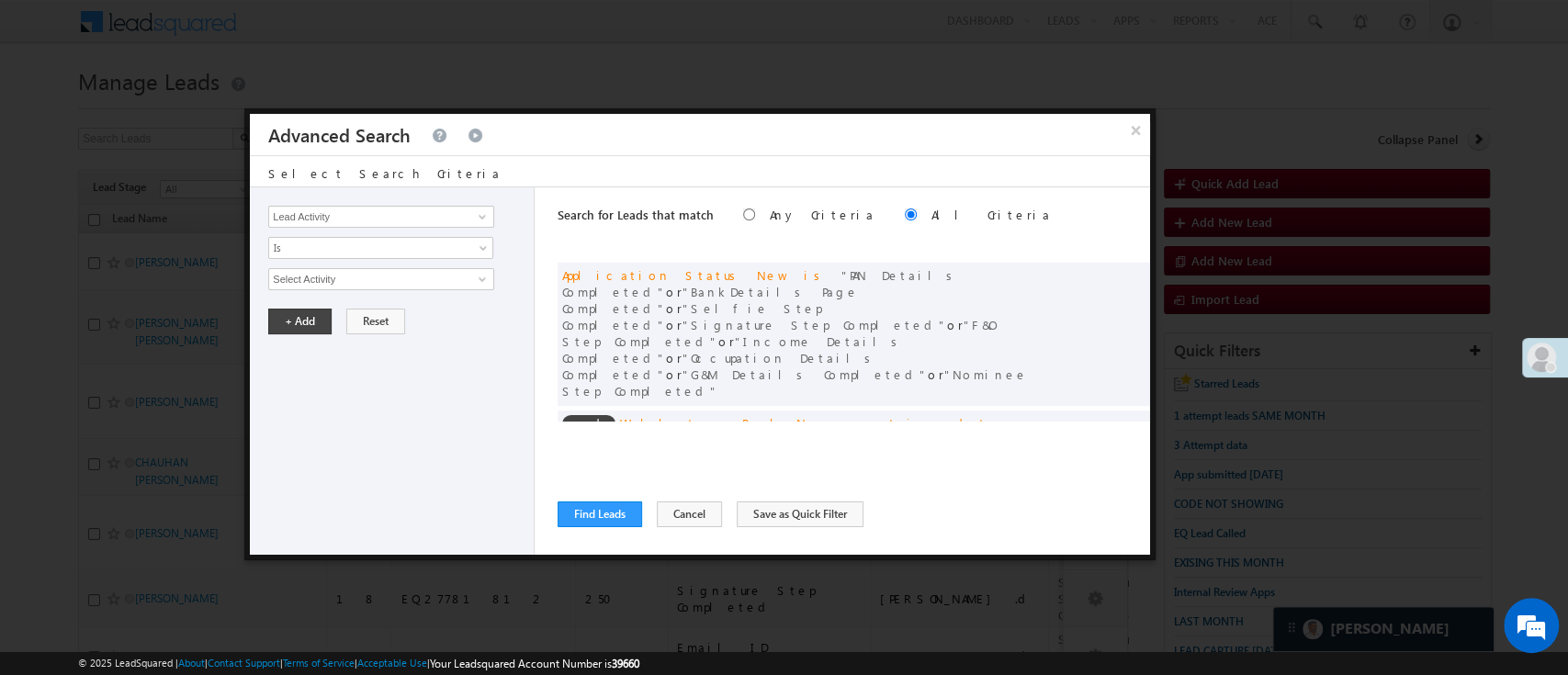
scroll to position [139, 0]
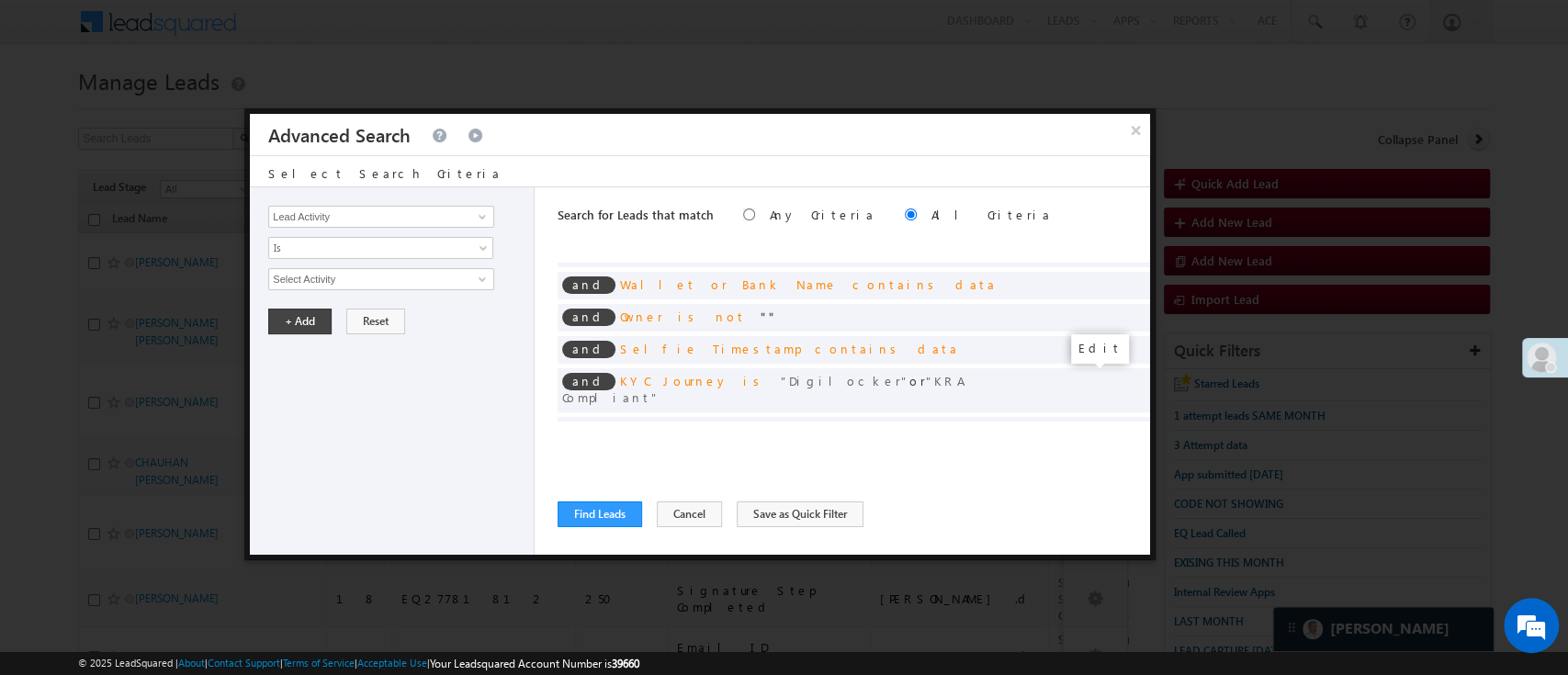
click at [1101, 453] on span at bounding box center [1107, 459] width 12 height 12
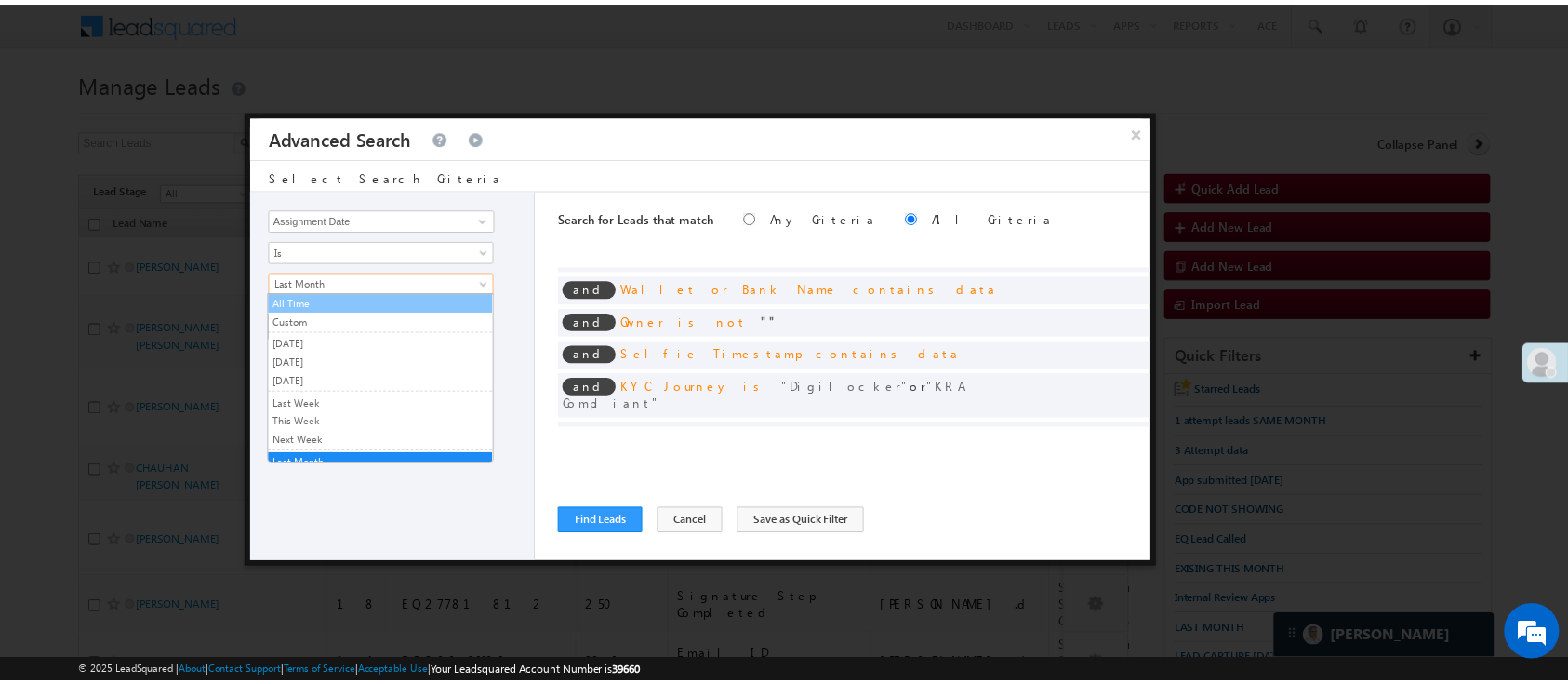
scroll to position [7, 0]
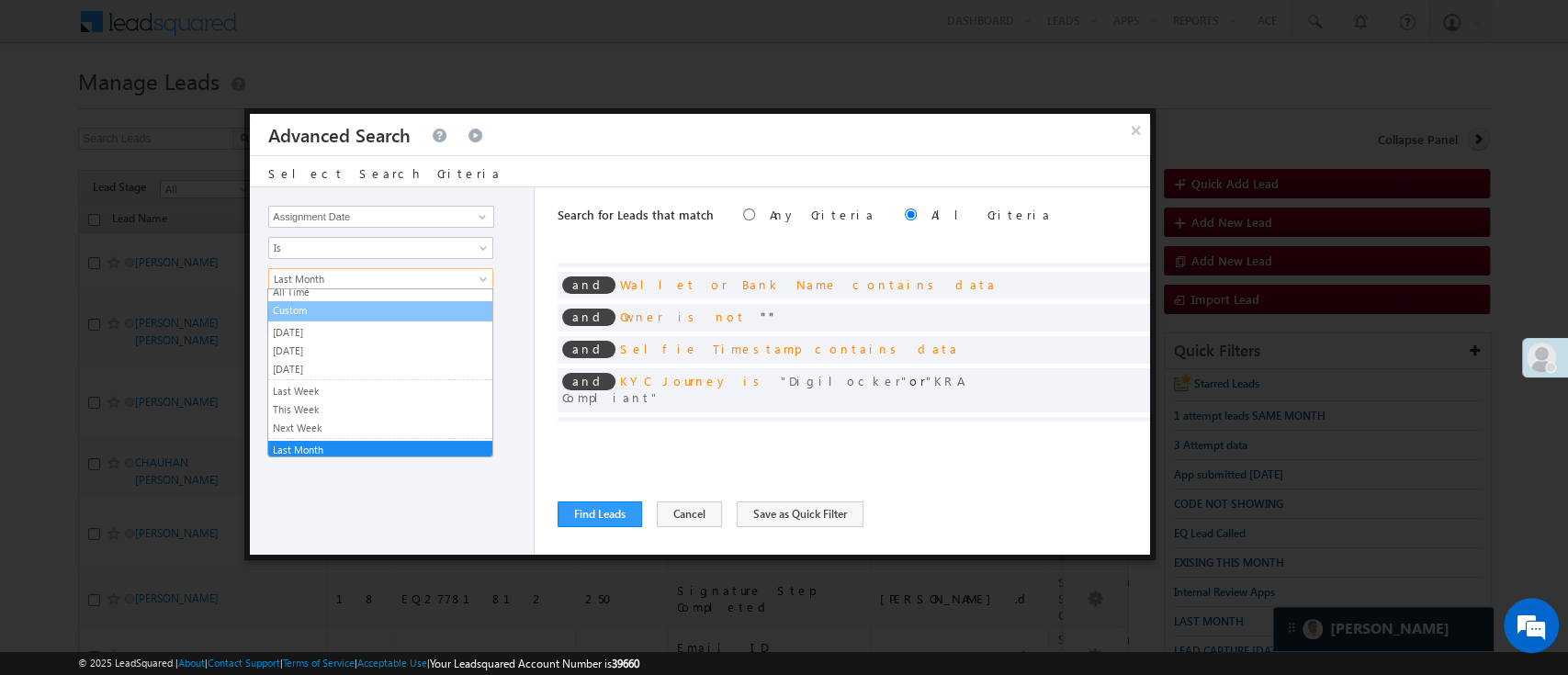
click at [417, 313] on link "Custom" at bounding box center [380, 310] width 224 height 16
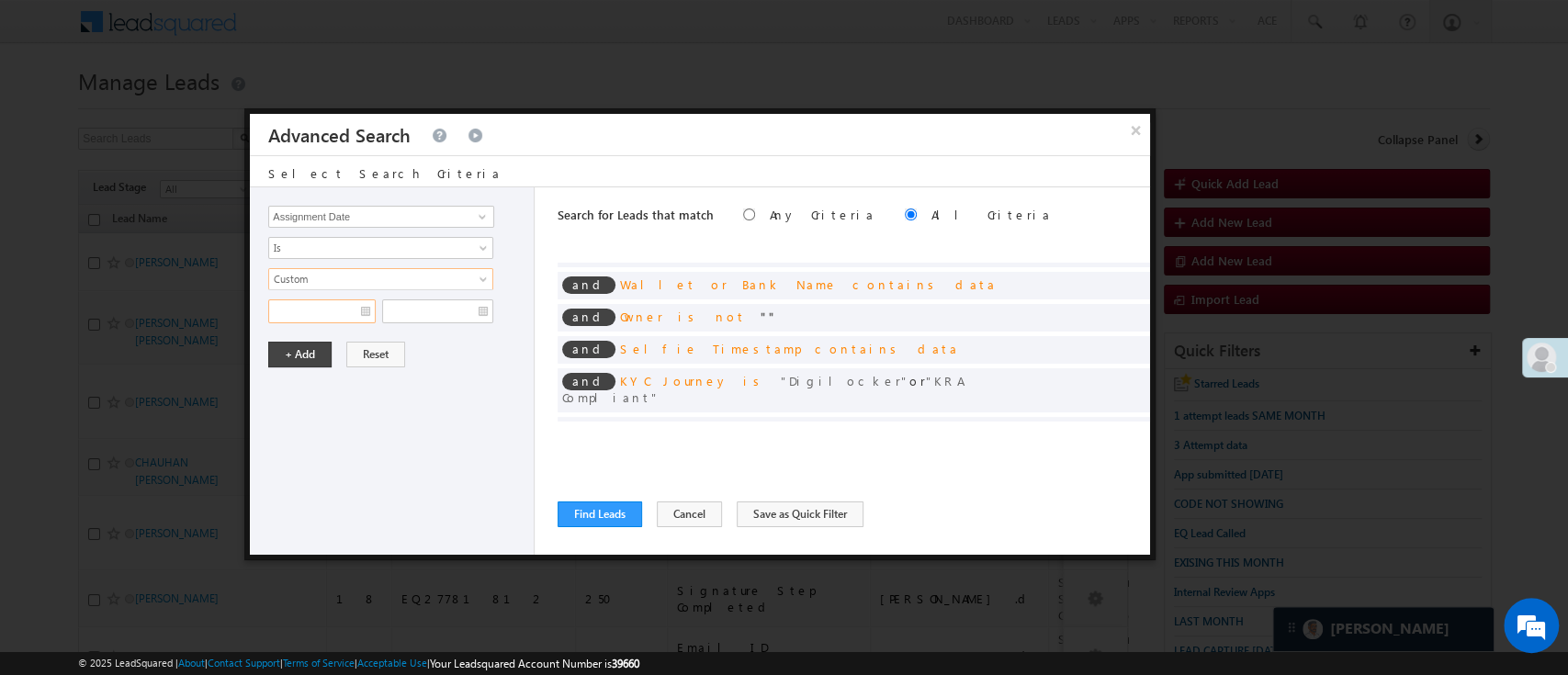
click at [344, 310] on input "text" at bounding box center [321, 311] width 107 height 24
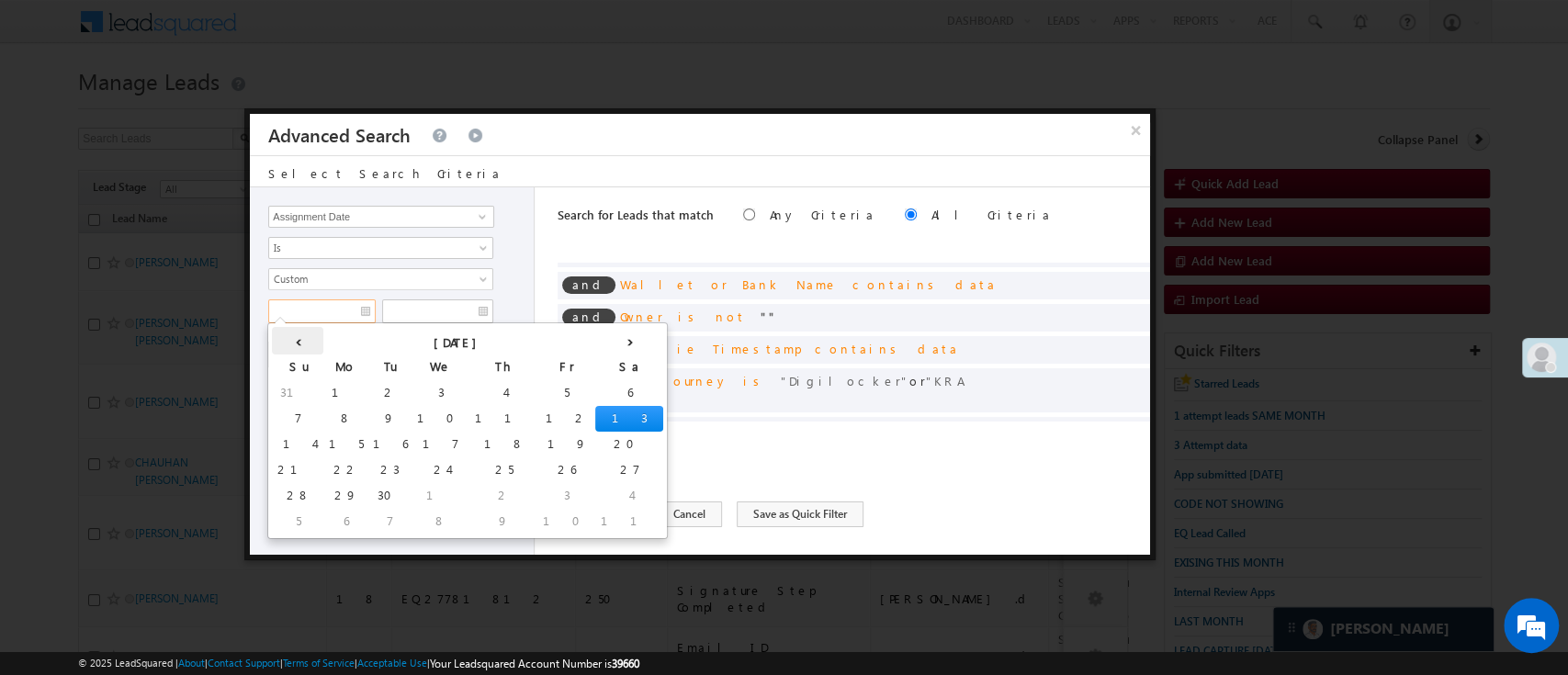
click at [285, 338] on th "‹" at bounding box center [298, 340] width 52 height 28
click at [449, 467] on td "20" at bounding box center [471, 469] width 45 height 26
type input "08/20/25"
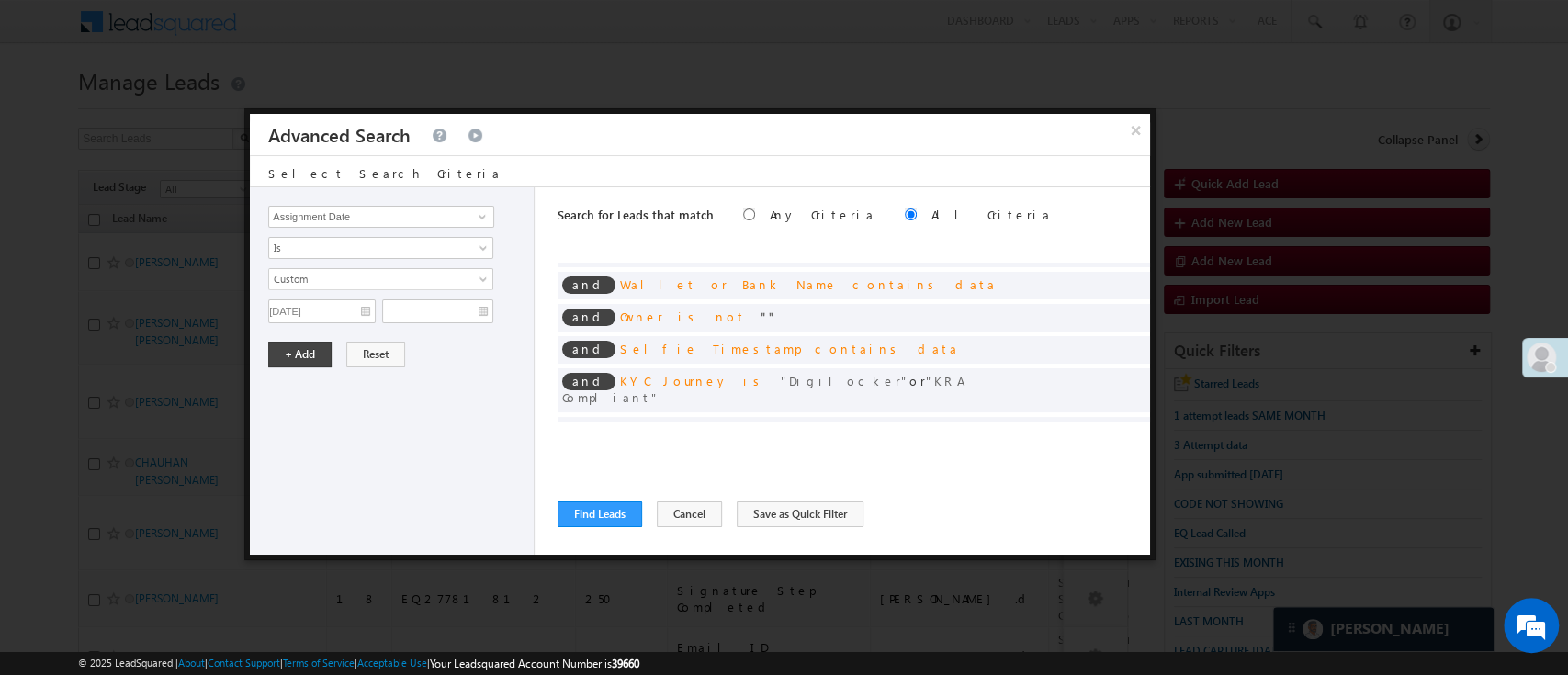
click at [430, 295] on span "All Time Custom Yesterday Today Tomorrow Last Week This Week Next Week Last Mon…" at bounding box center [380, 290] width 225 height 43
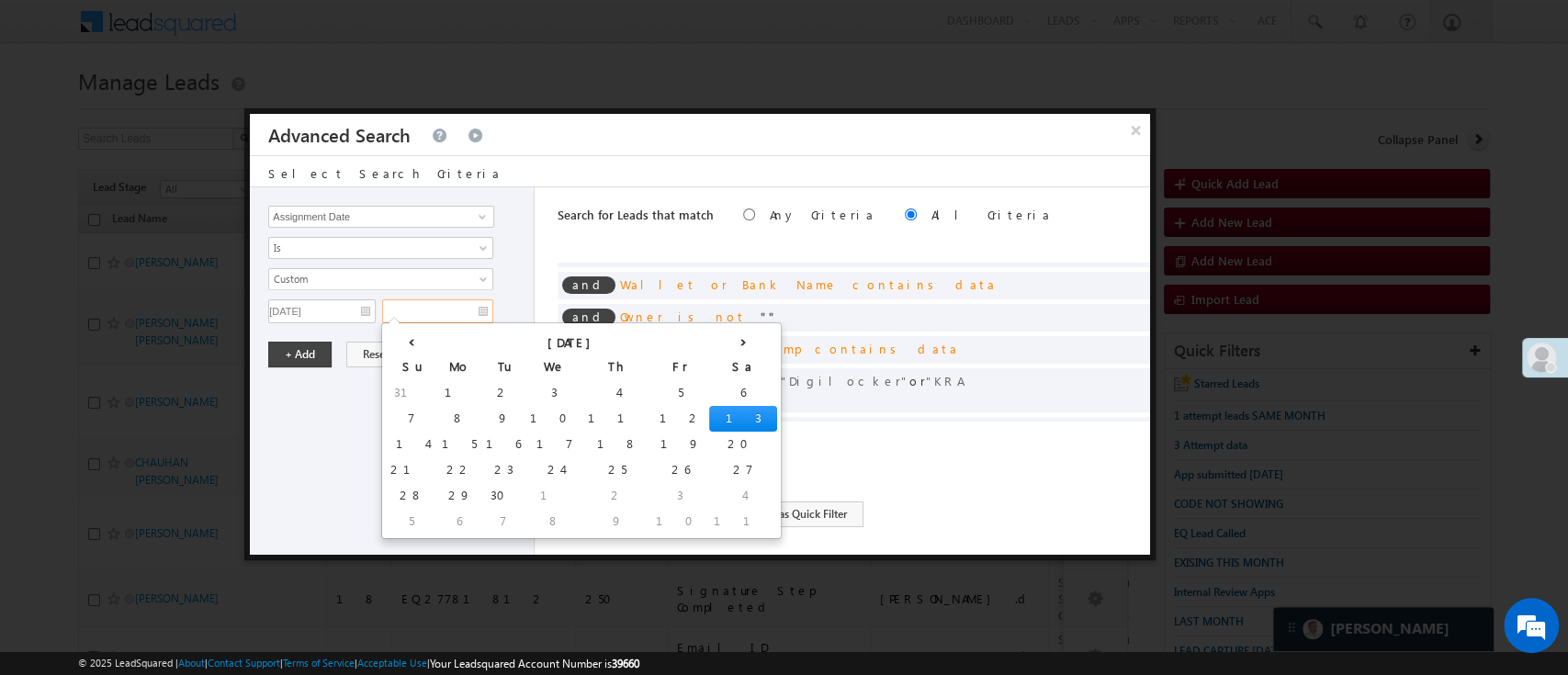
click at [428, 305] on input "text" at bounding box center [437, 311] width 111 height 24
click at [402, 344] on th "‹" at bounding box center [411, 340] width 52 height 28
click at [393, 522] on td "31" at bounding box center [414, 521] width 57 height 26
type input "08/31/25"
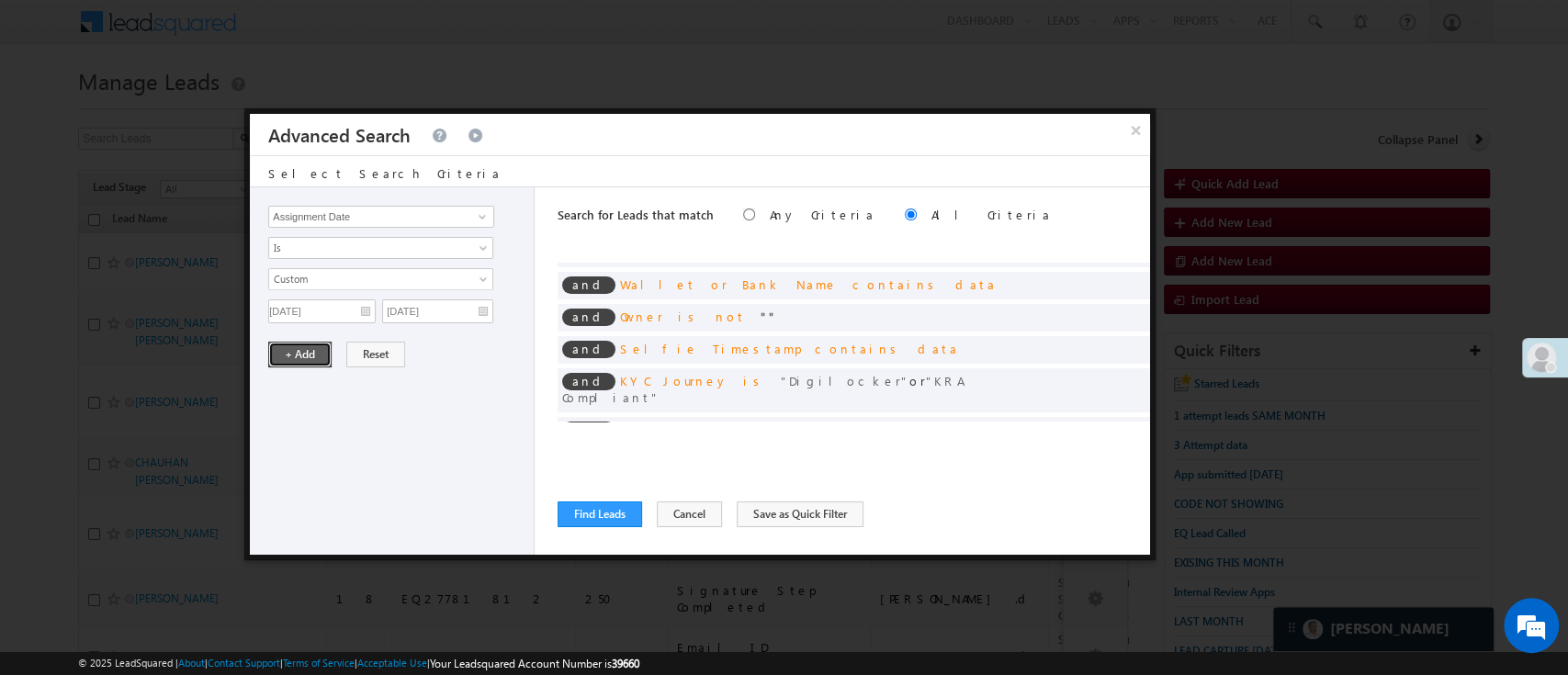
click at [319, 355] on button "+ Add" at bounding box center [299, 354] width 63 height 26
click at [574, 506] on button "Find Leads" at bounding box center [600, 513] width 84 height 26
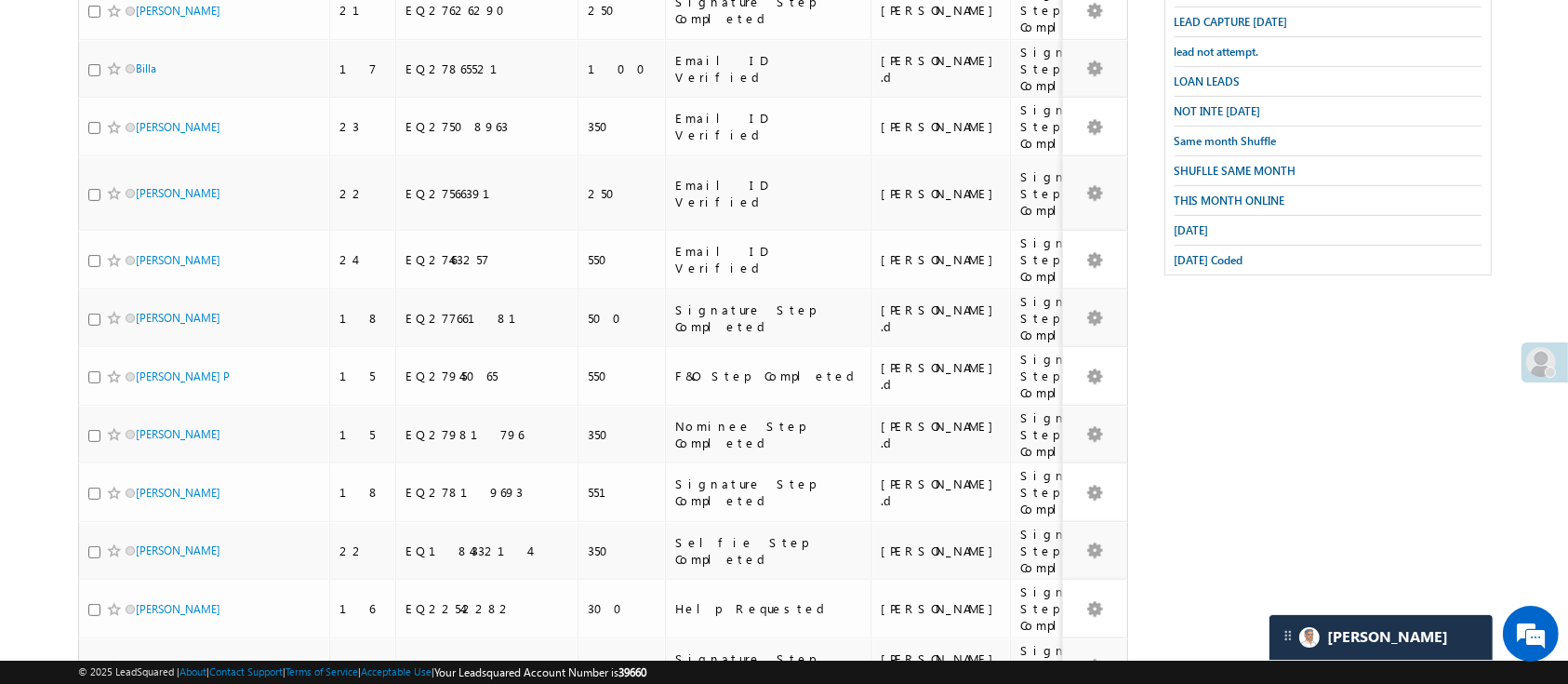
scroll to position [0, 0]
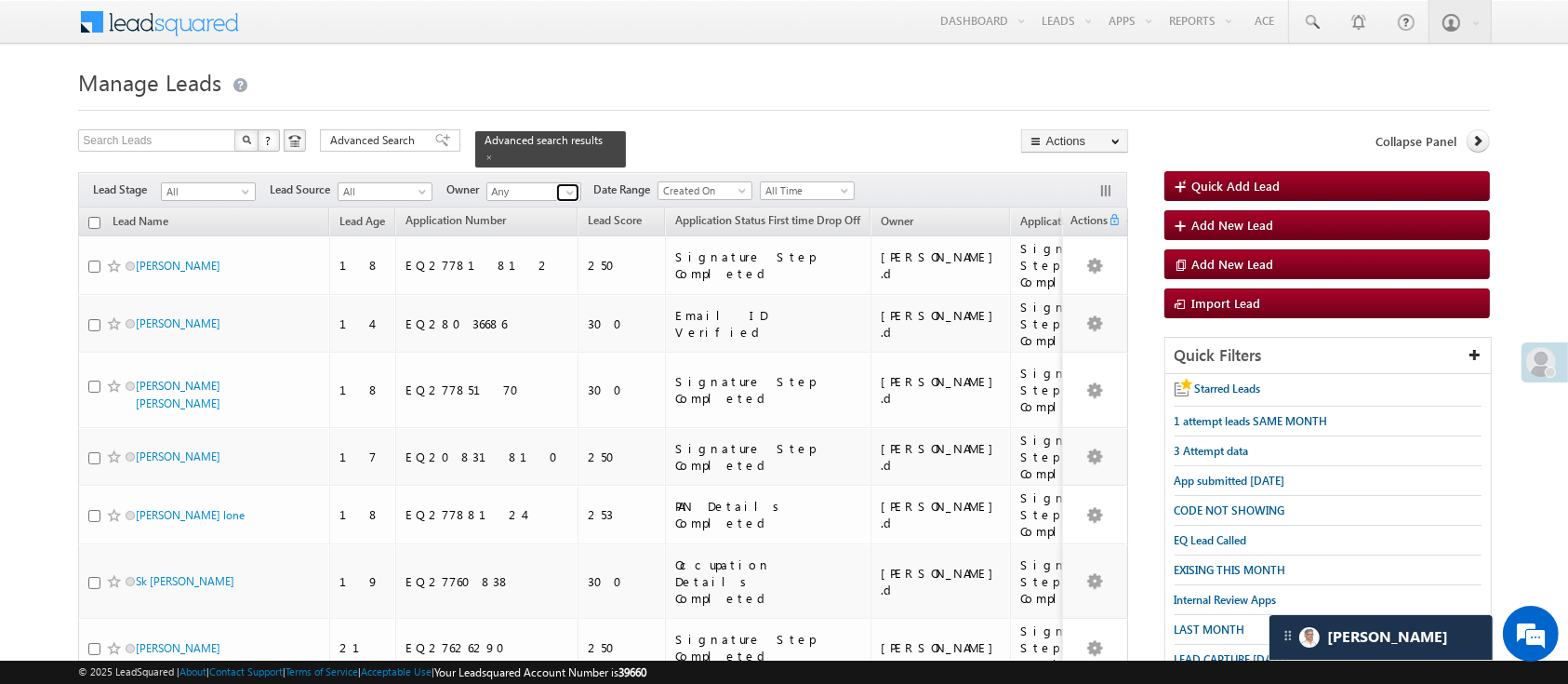
click at [570, 185] on span at bounding box center [569, 192] width 15 height 15
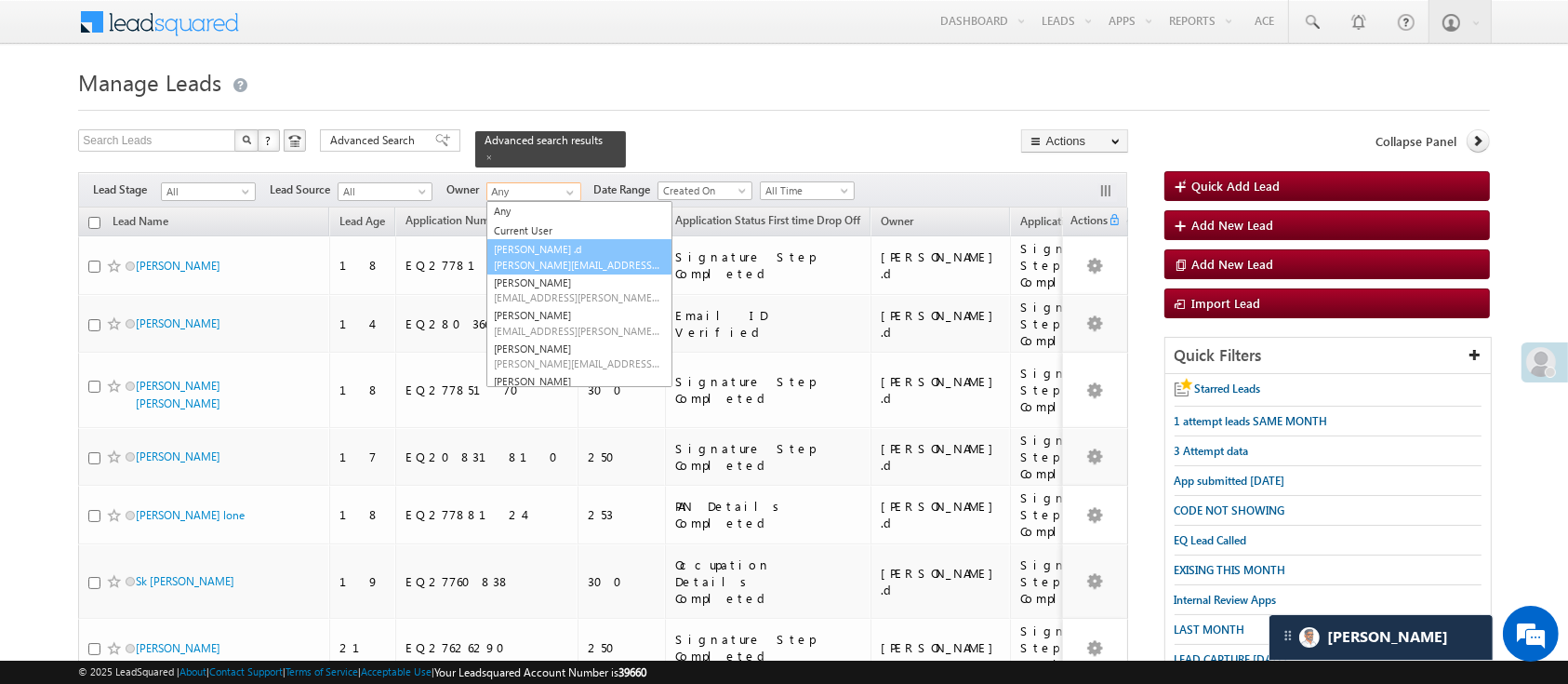
click at [549, 239] on link "Aakansha .d Aakansha.D@angelbroking.com" at bounding box center [579, 257] width 186 height 35
type input "[PERSON_NAME] .d"
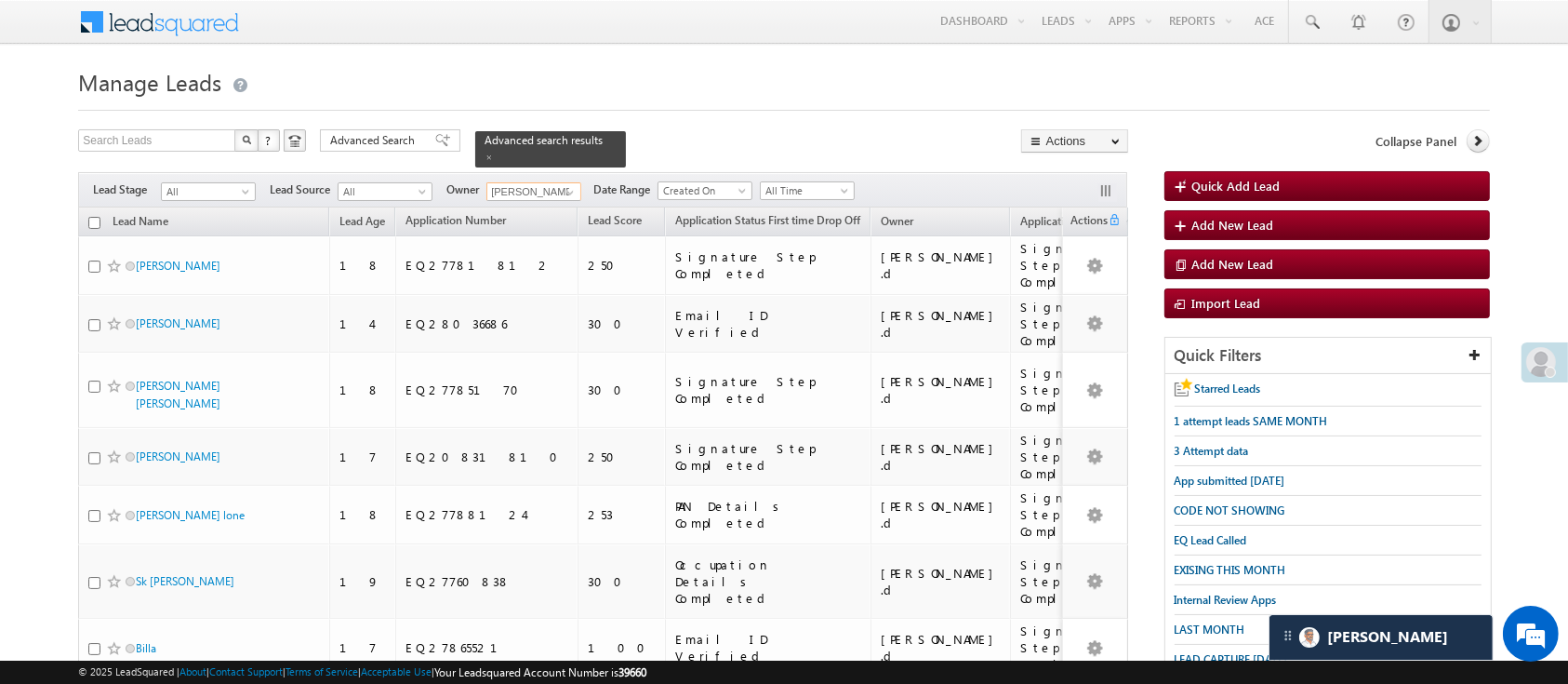
click at [99, 217] on input "checkbox" at bounding box center [94, 223] width 12 height 12
checkbox input "true"
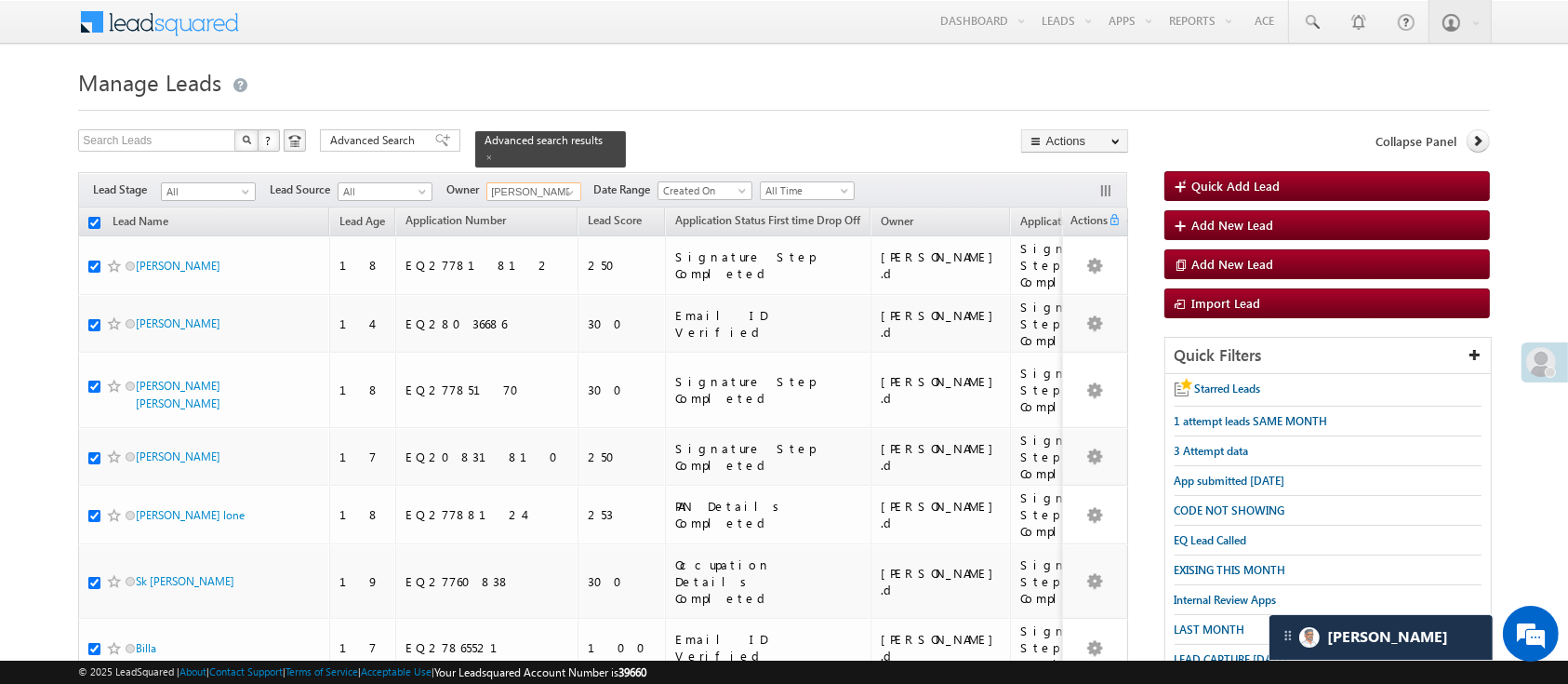
checkbox input "true"
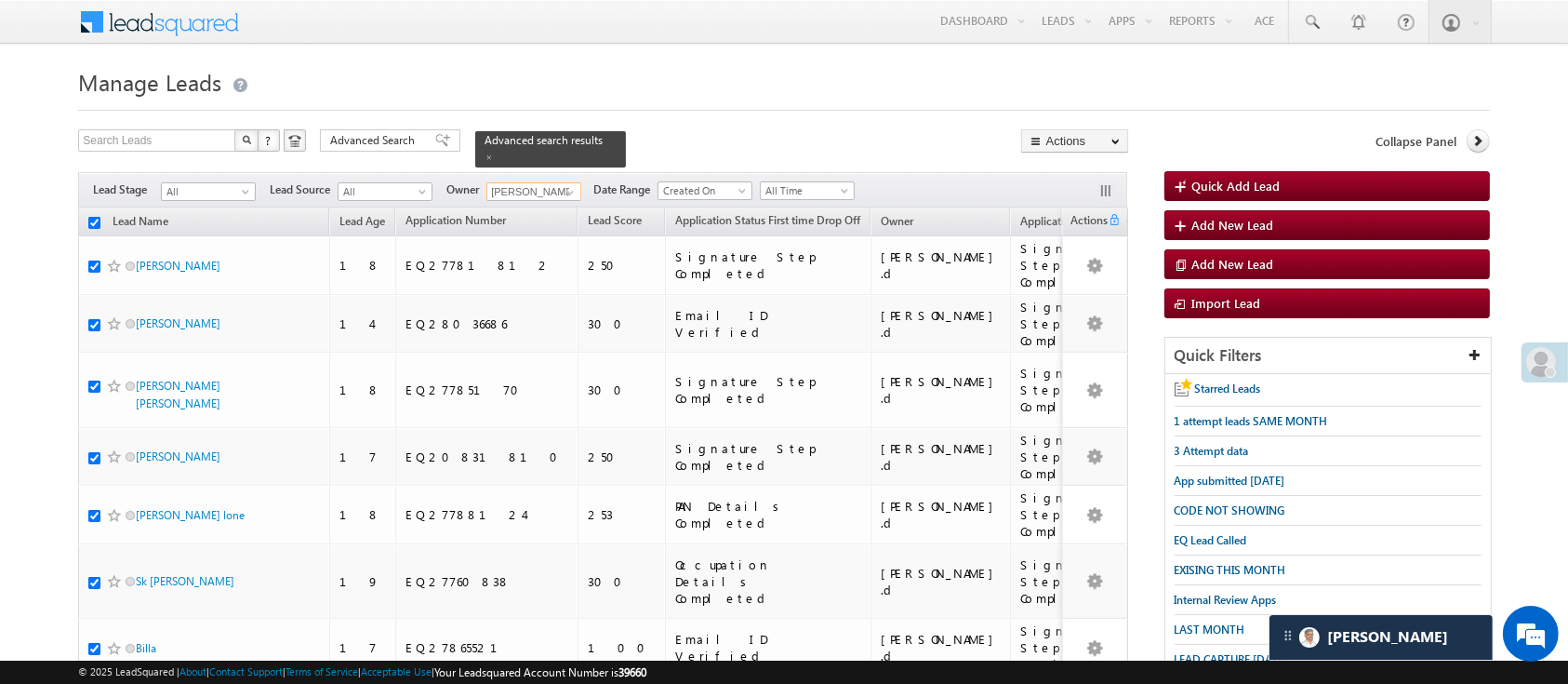
checkbox input "true"
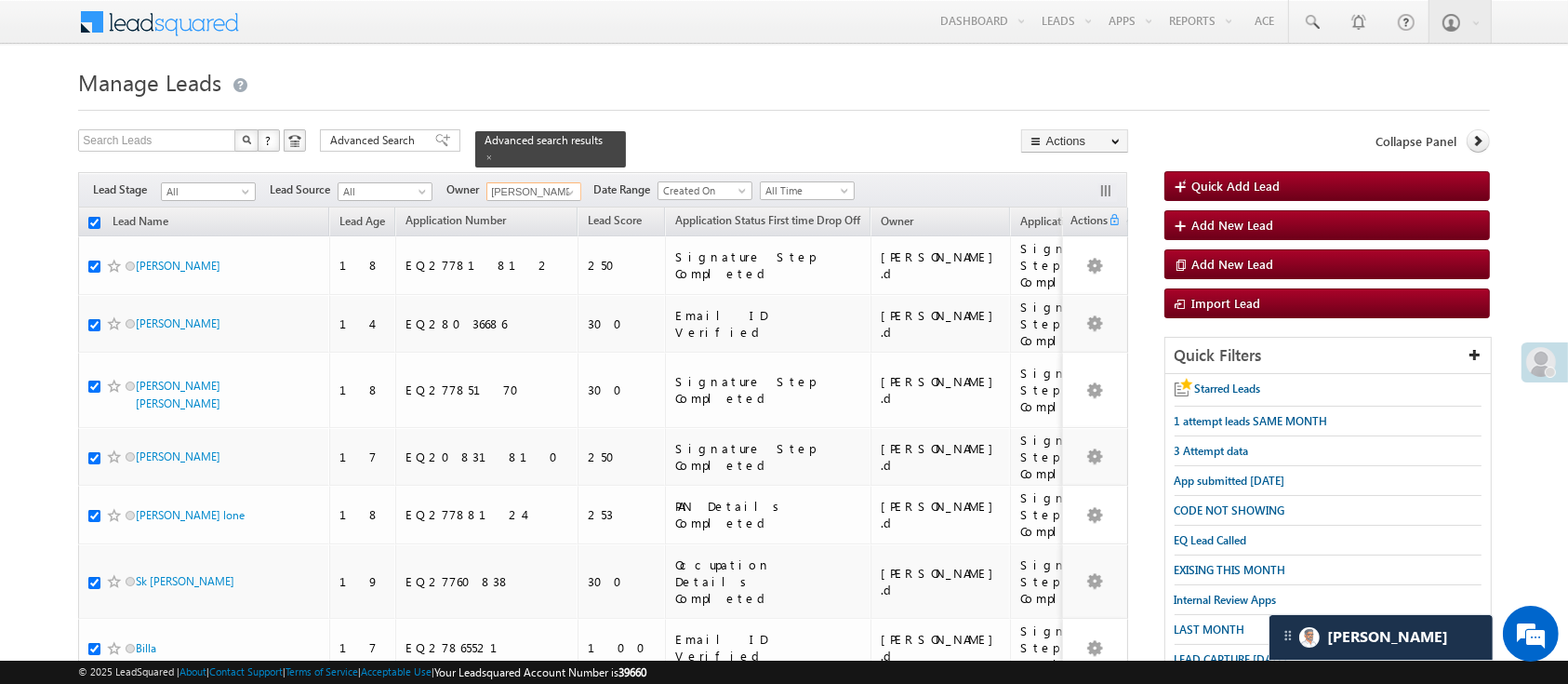
checkbox input "true"
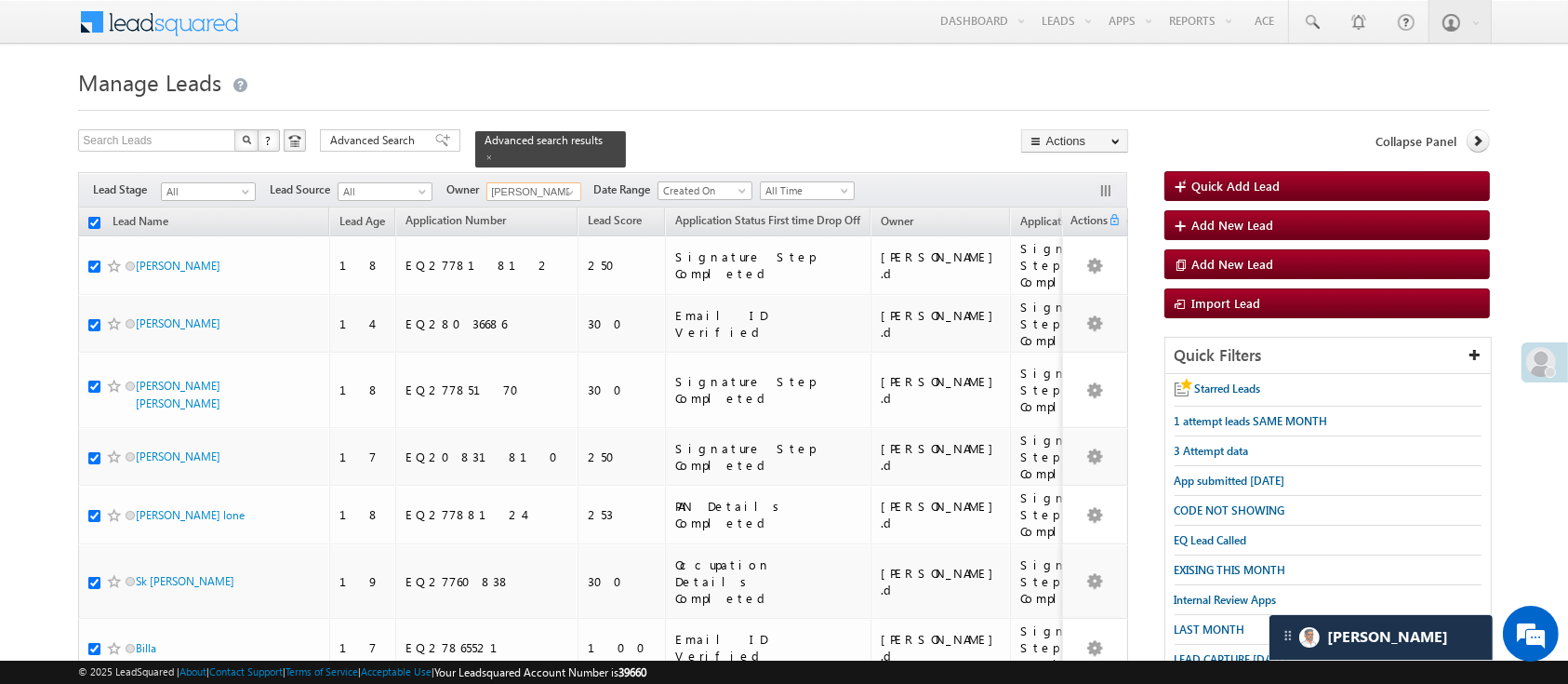
checkbox input "true"
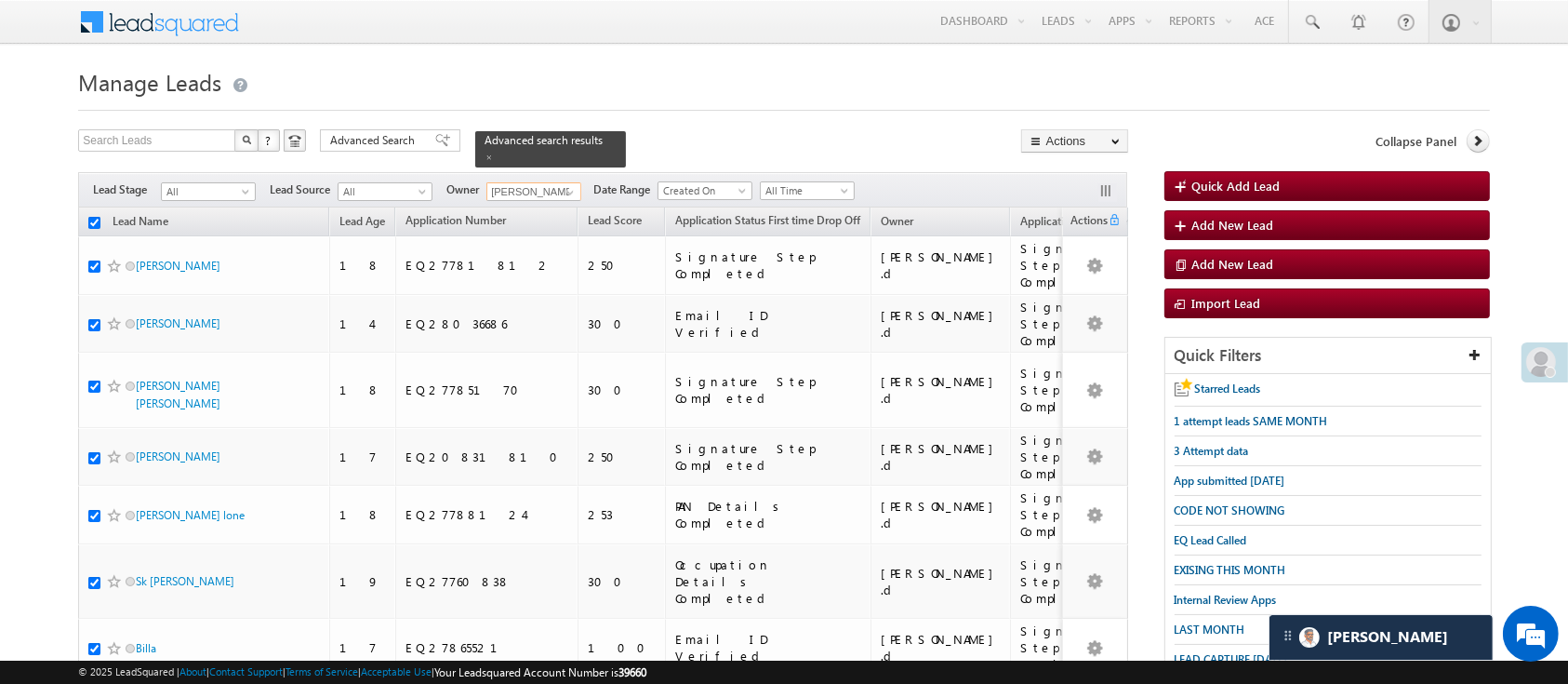
checkbox input "true"
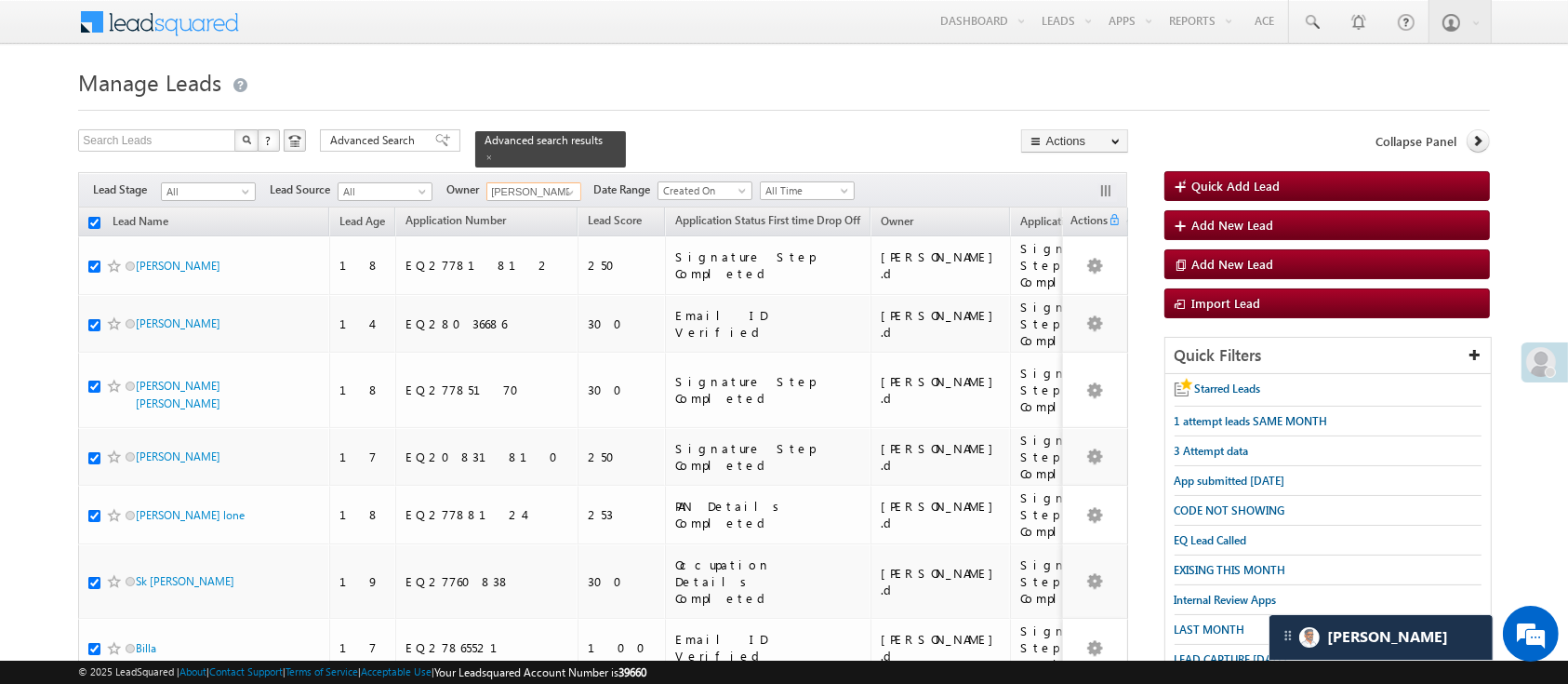
checkbox input "true"
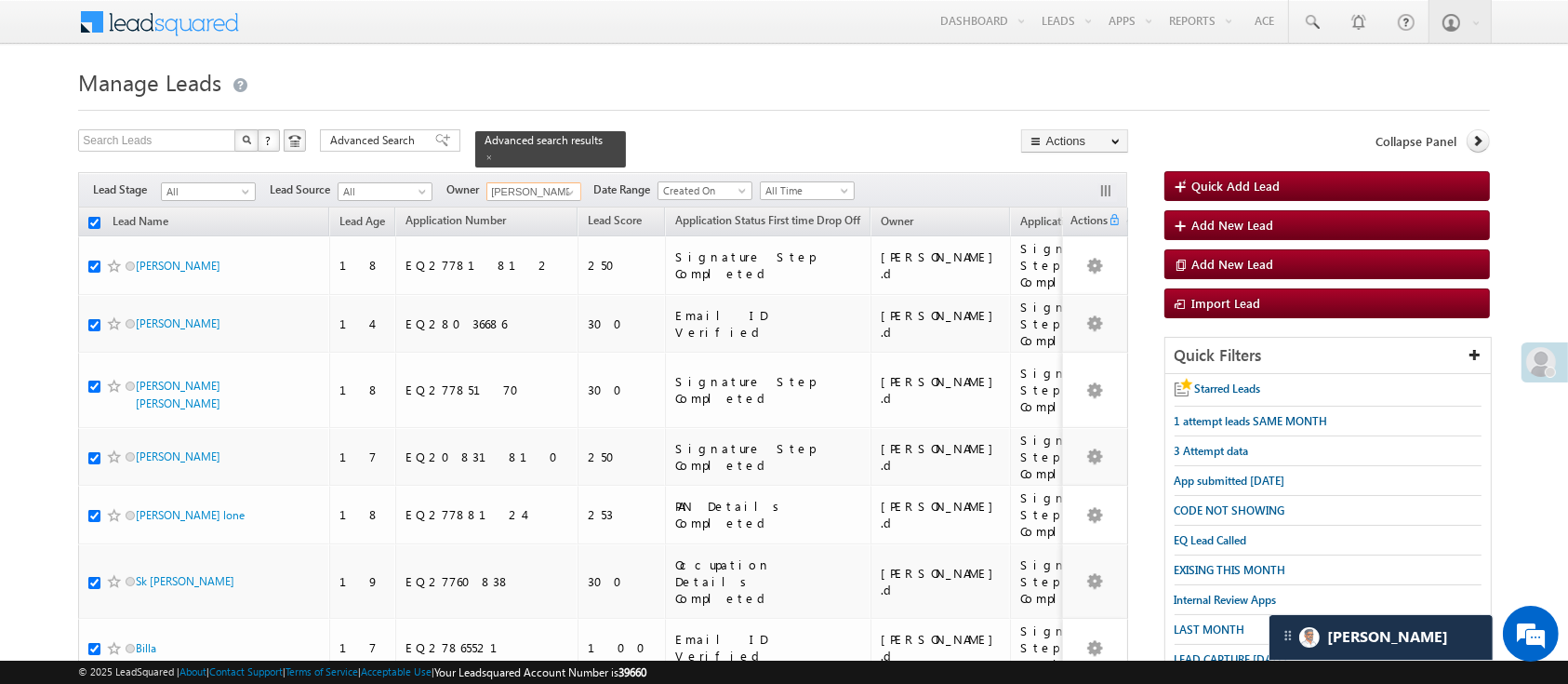
checkbox input "true"
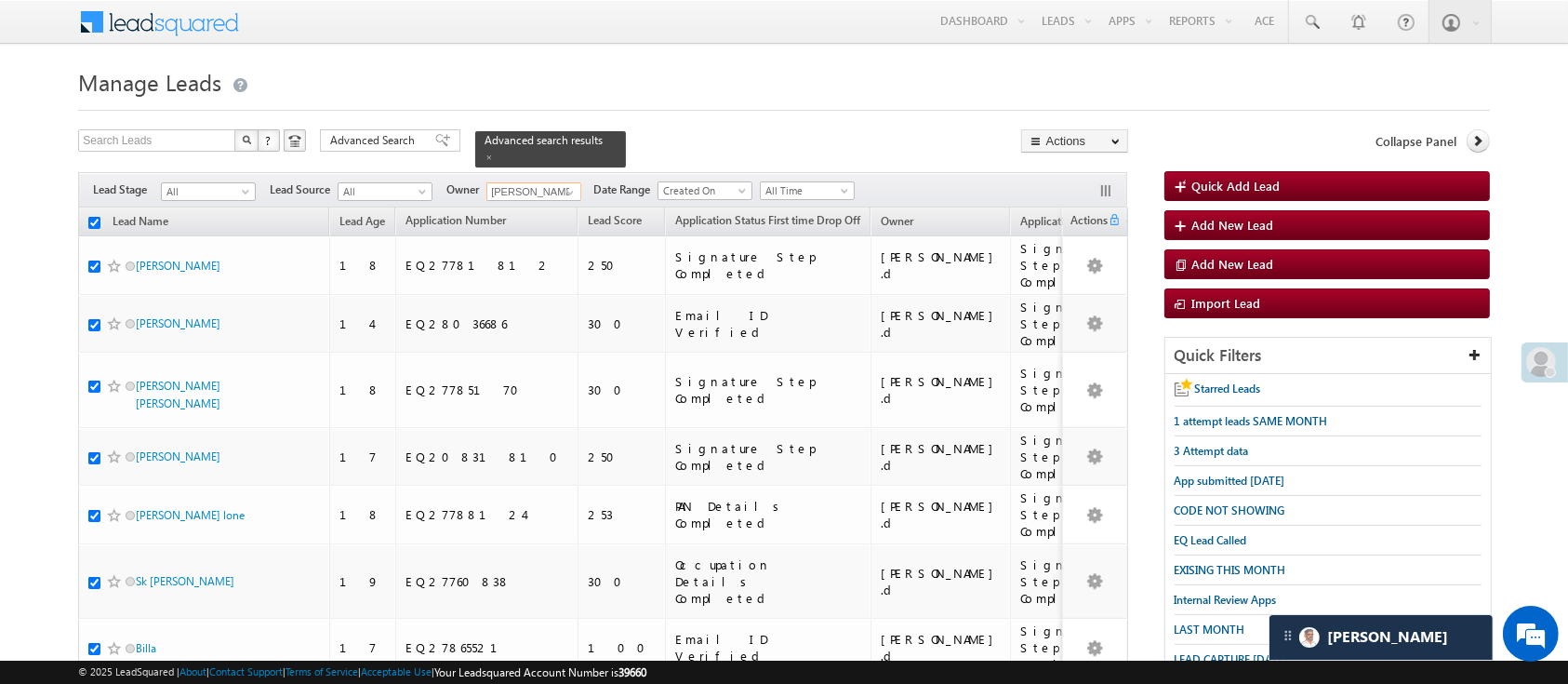
checkbox input "true"
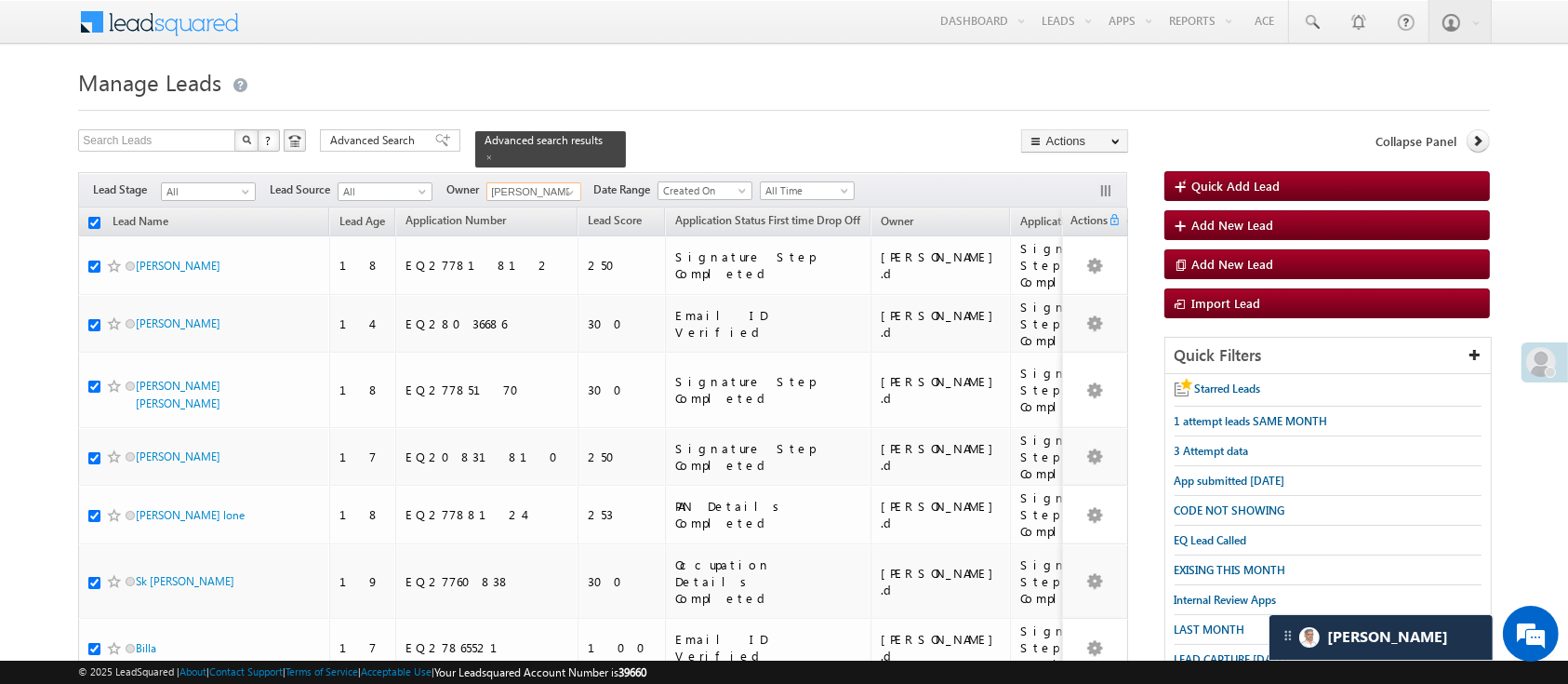
checkbox input "true"
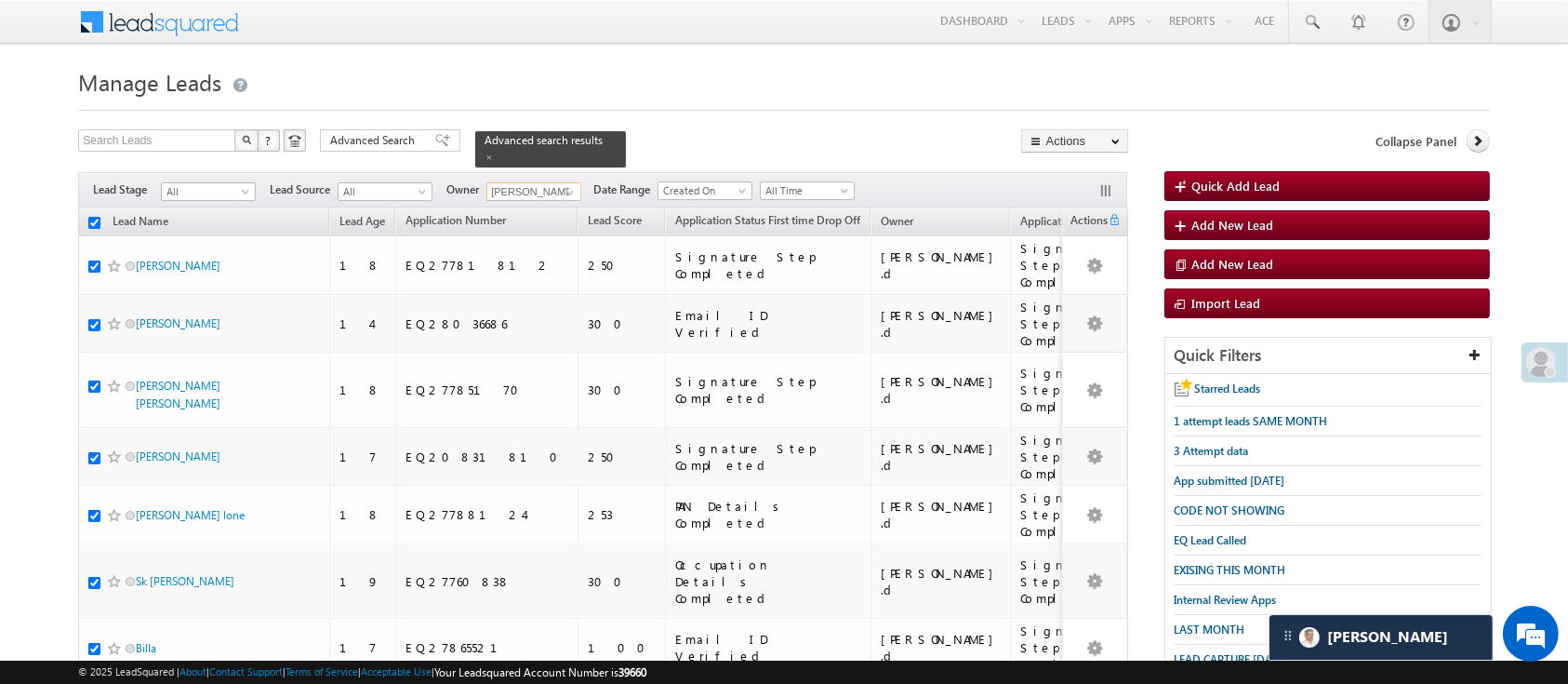
checkbox input "true"
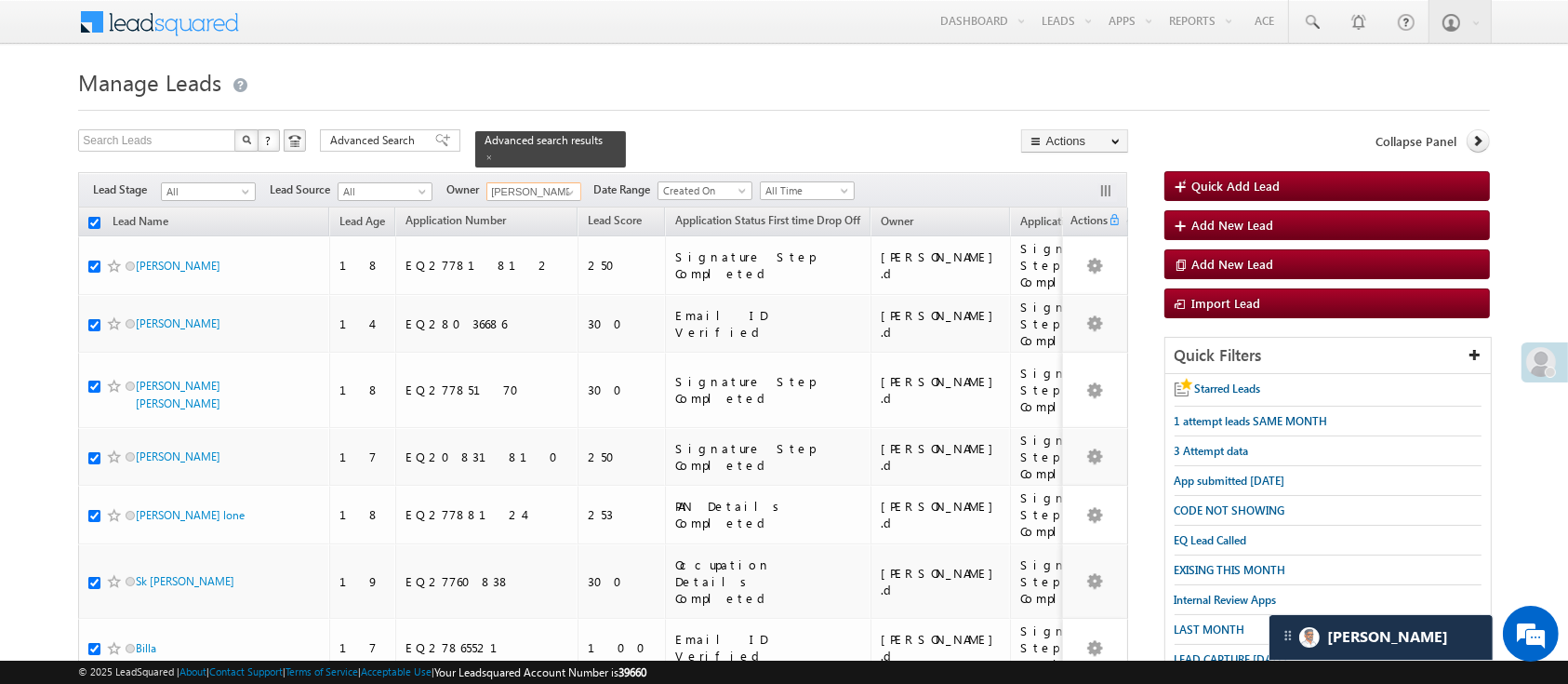
checkbox input "true"
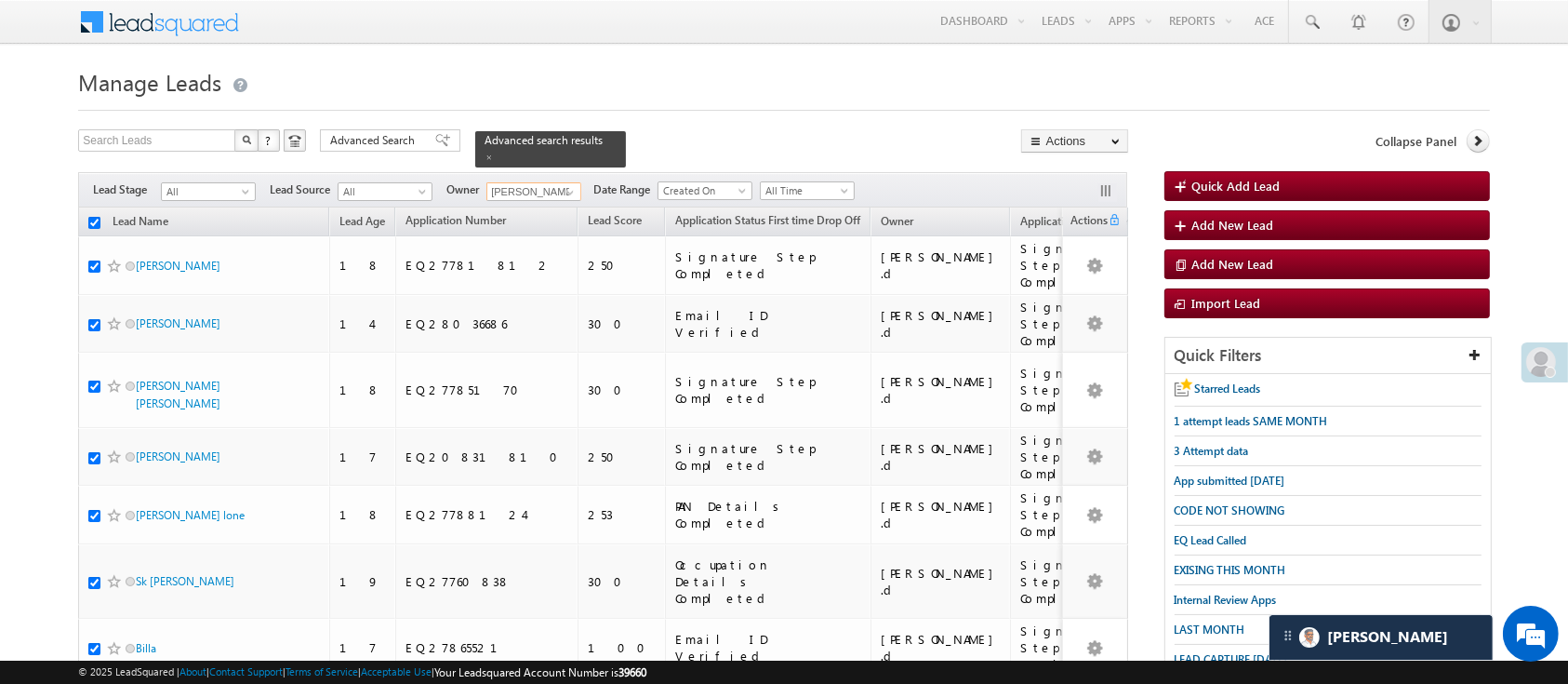
checkbox input "true"
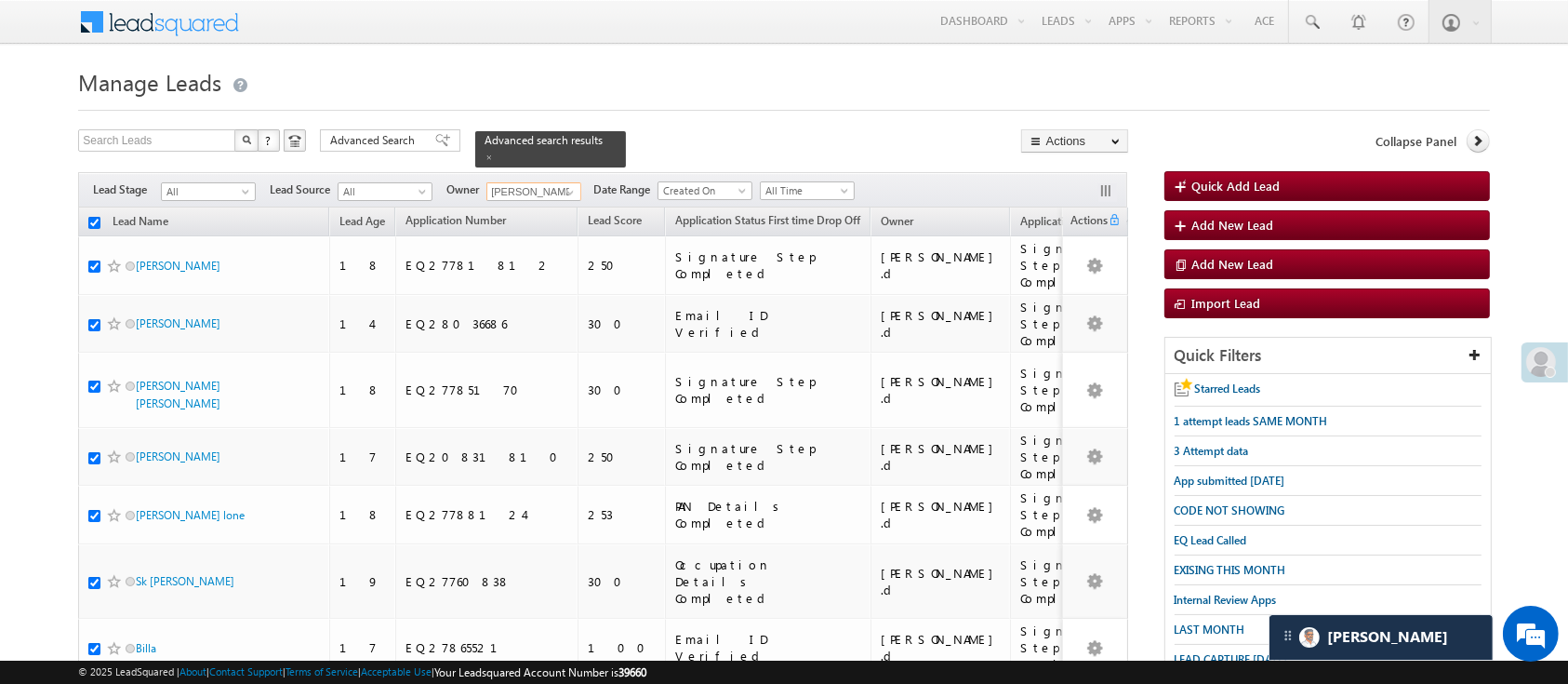
checkbox input "true"
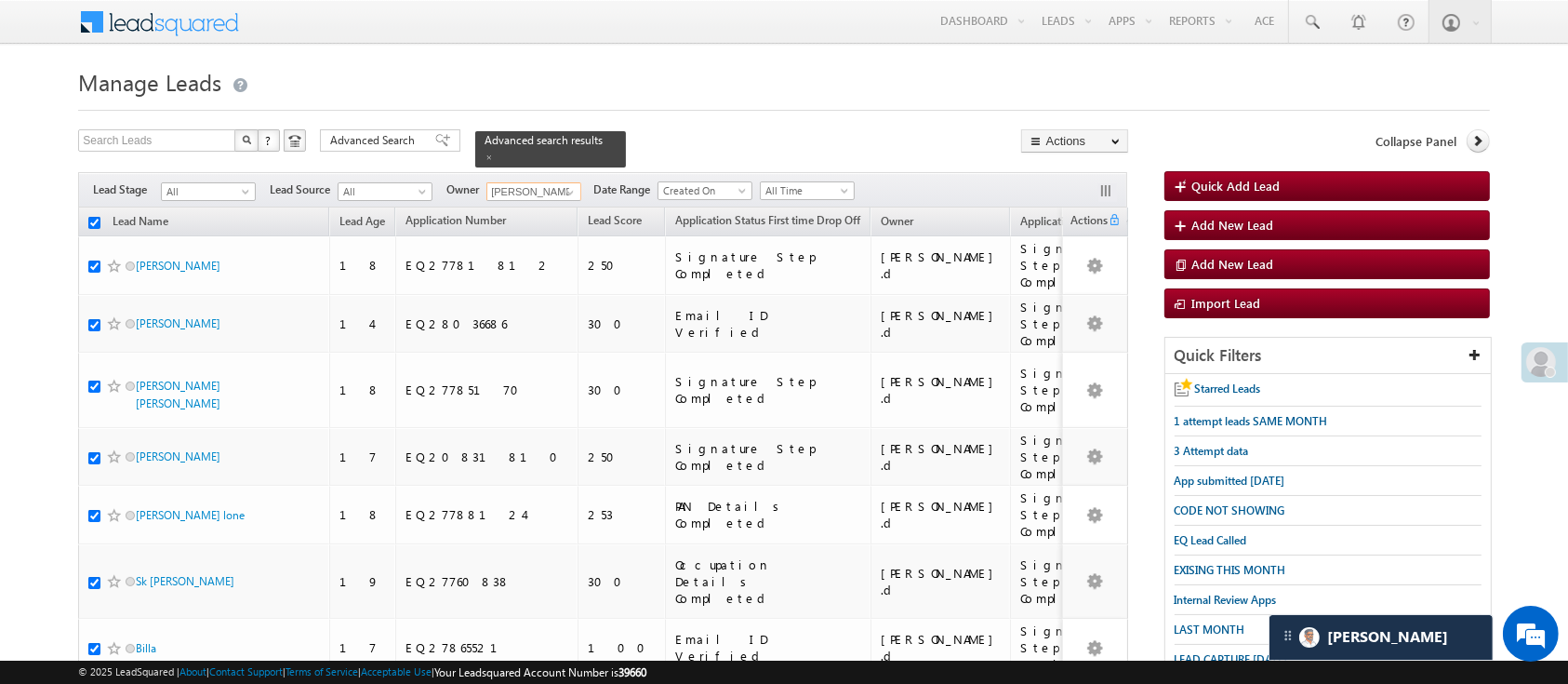
checkbox input "true"
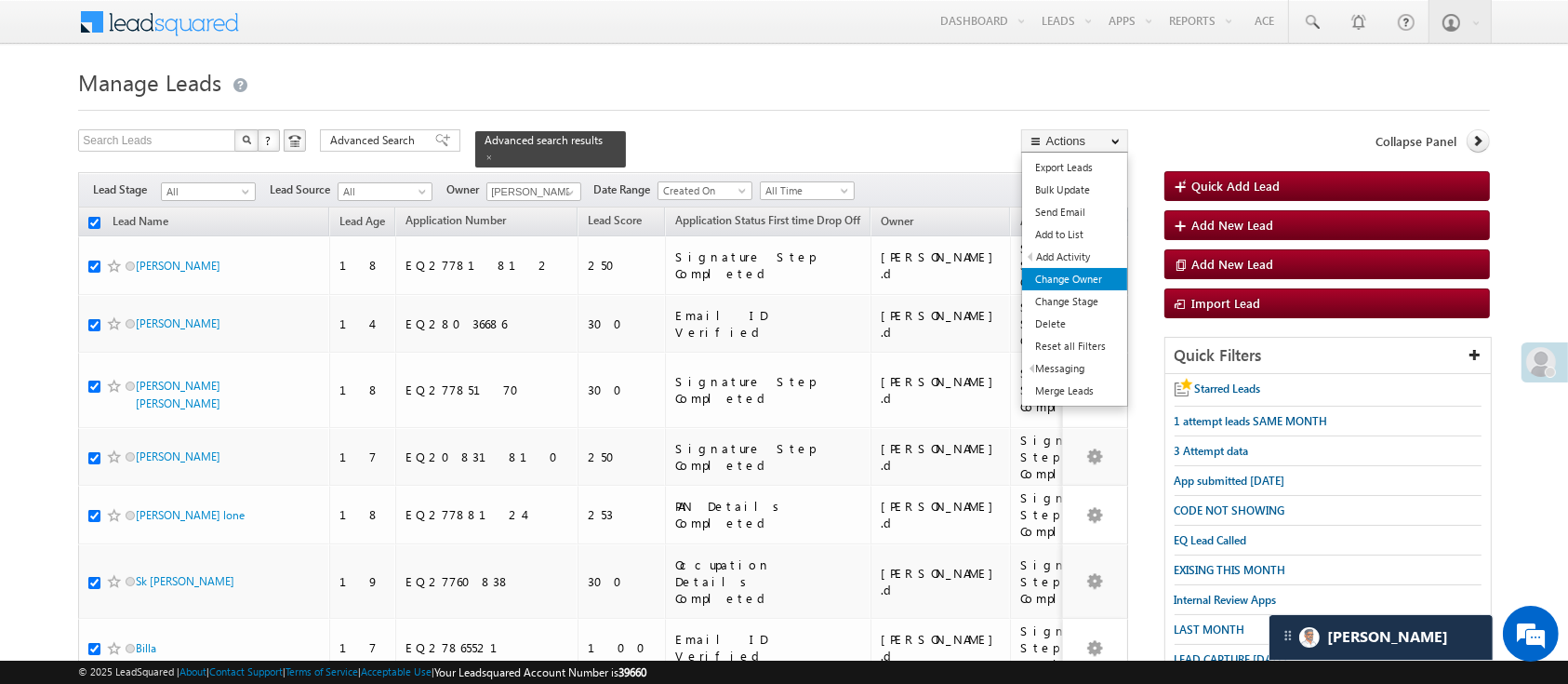
click at [1070, 272] on link "Change Owner" at bounding box center [1074, 278] width 105 height 22
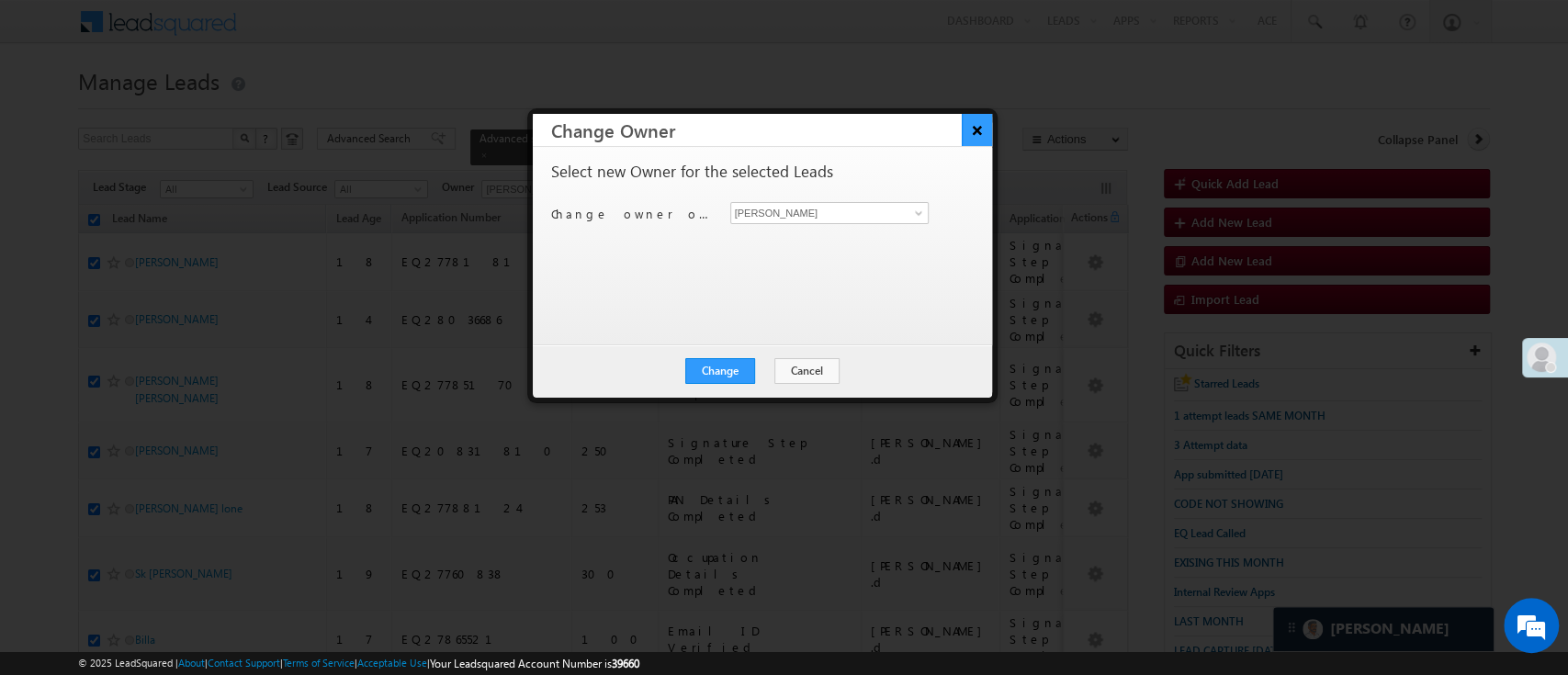
click at [983, 126] on button "×" at bounding box center [977, 130] width 31 height 33
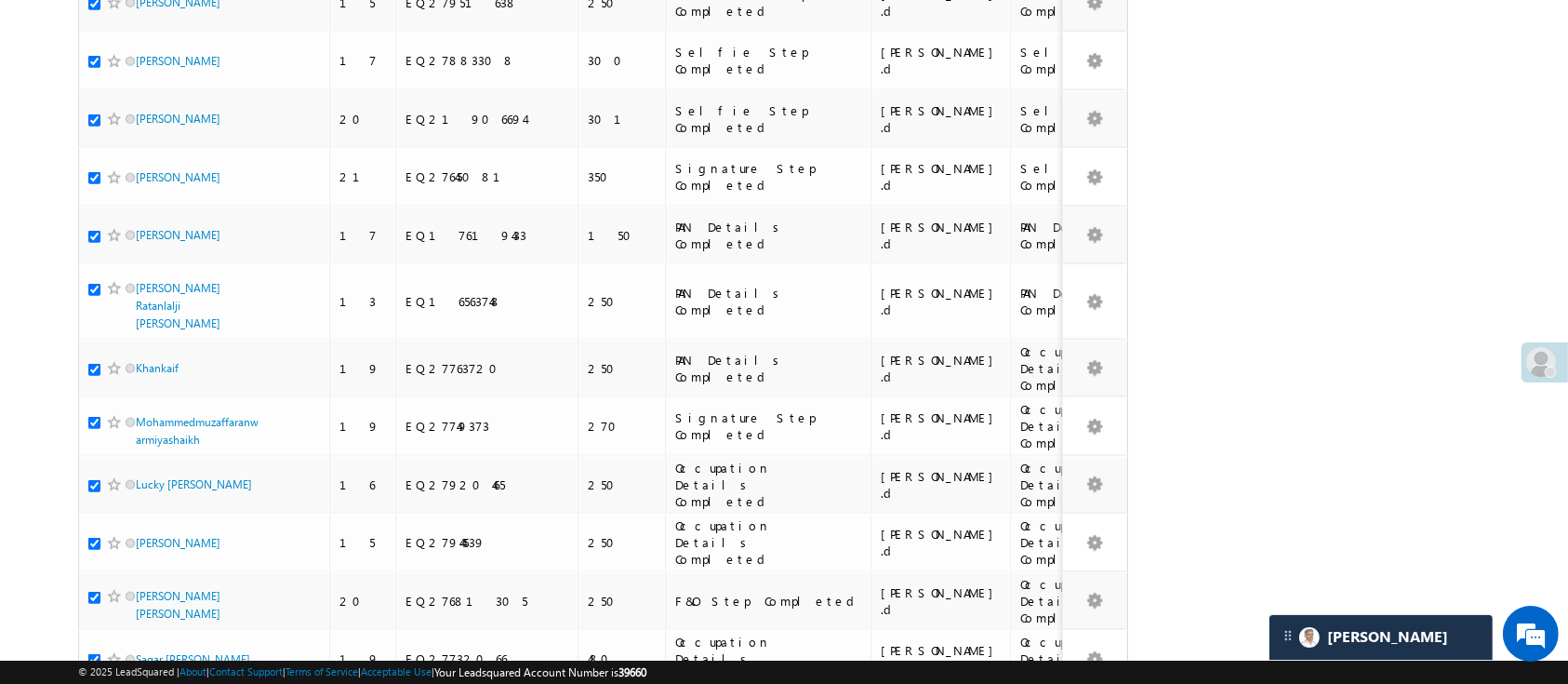
scroll to position [3270, 0]
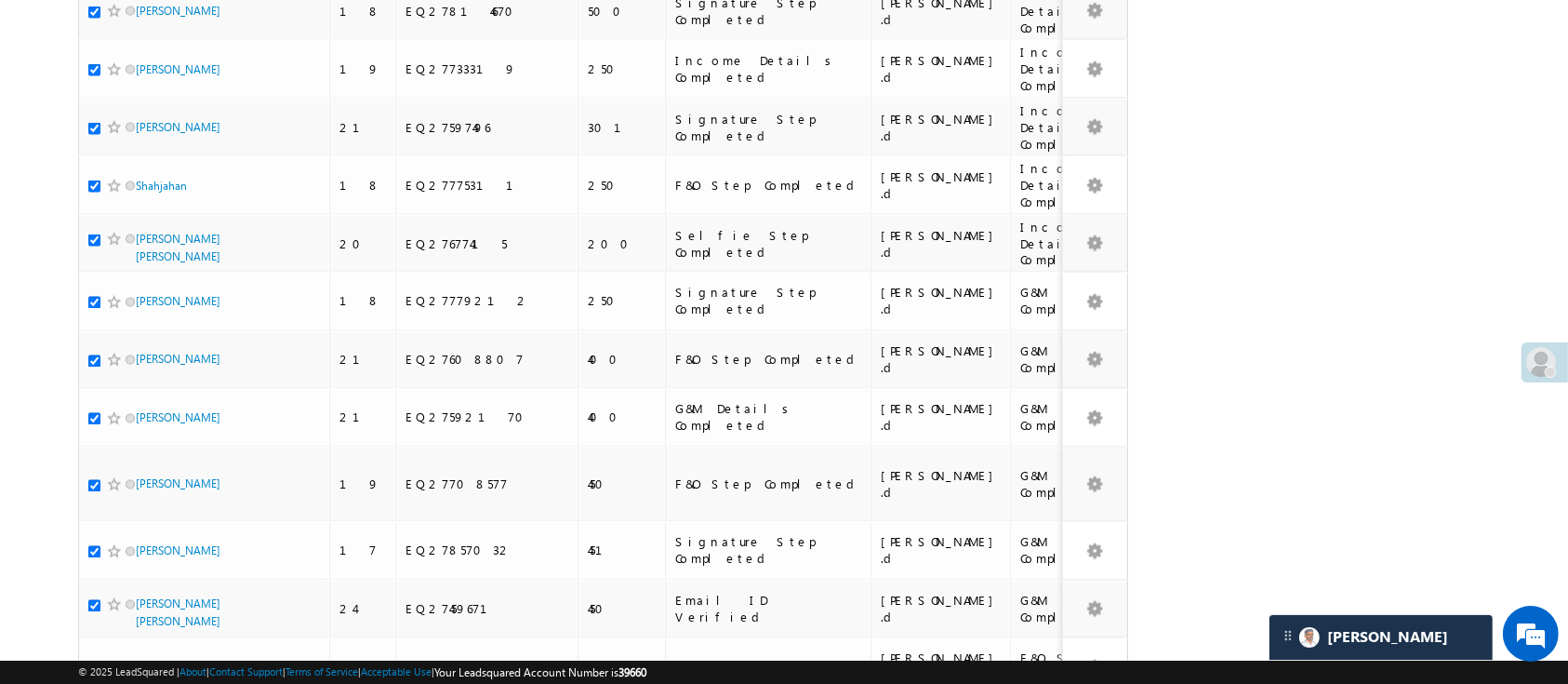
click at [143, 608] on li "50" at bounding box center [142, 613] width 45 height 18
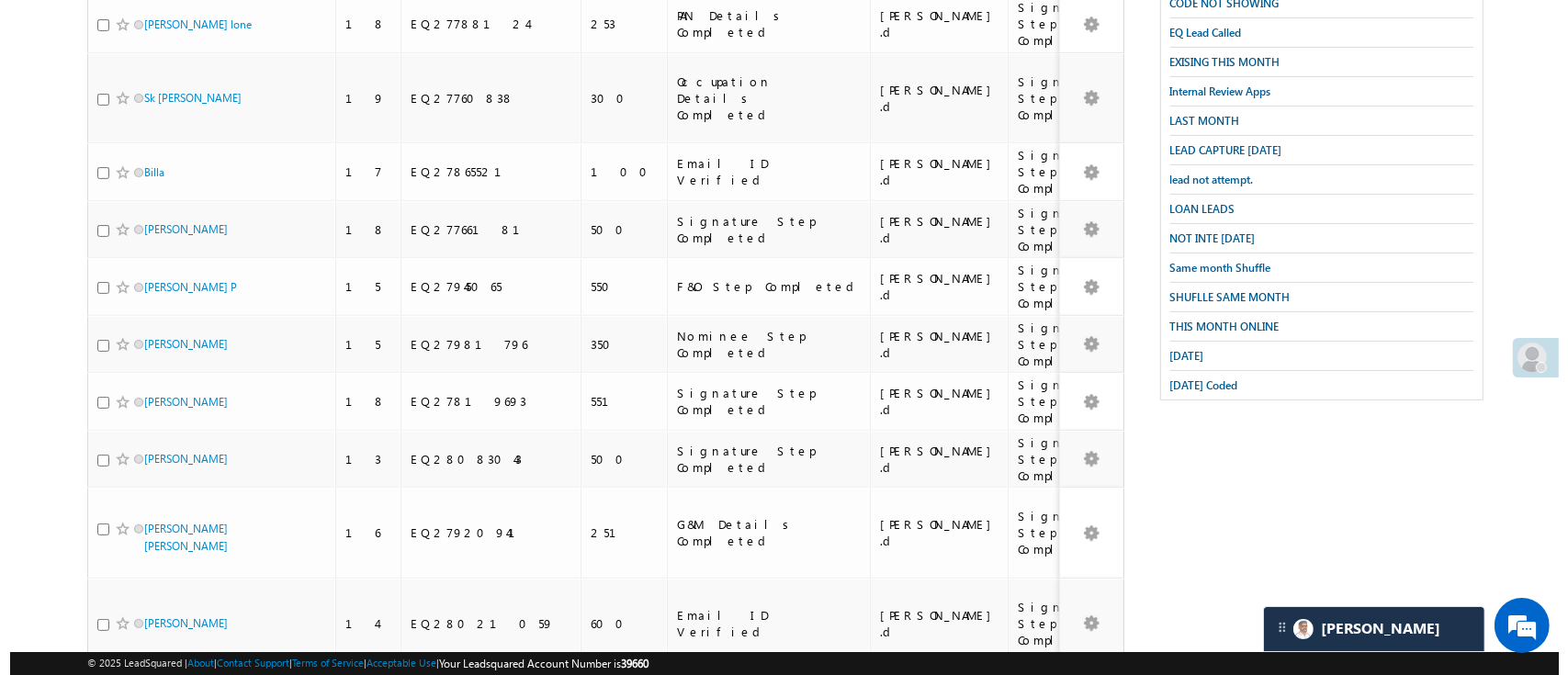
scroll to position [0, 0]
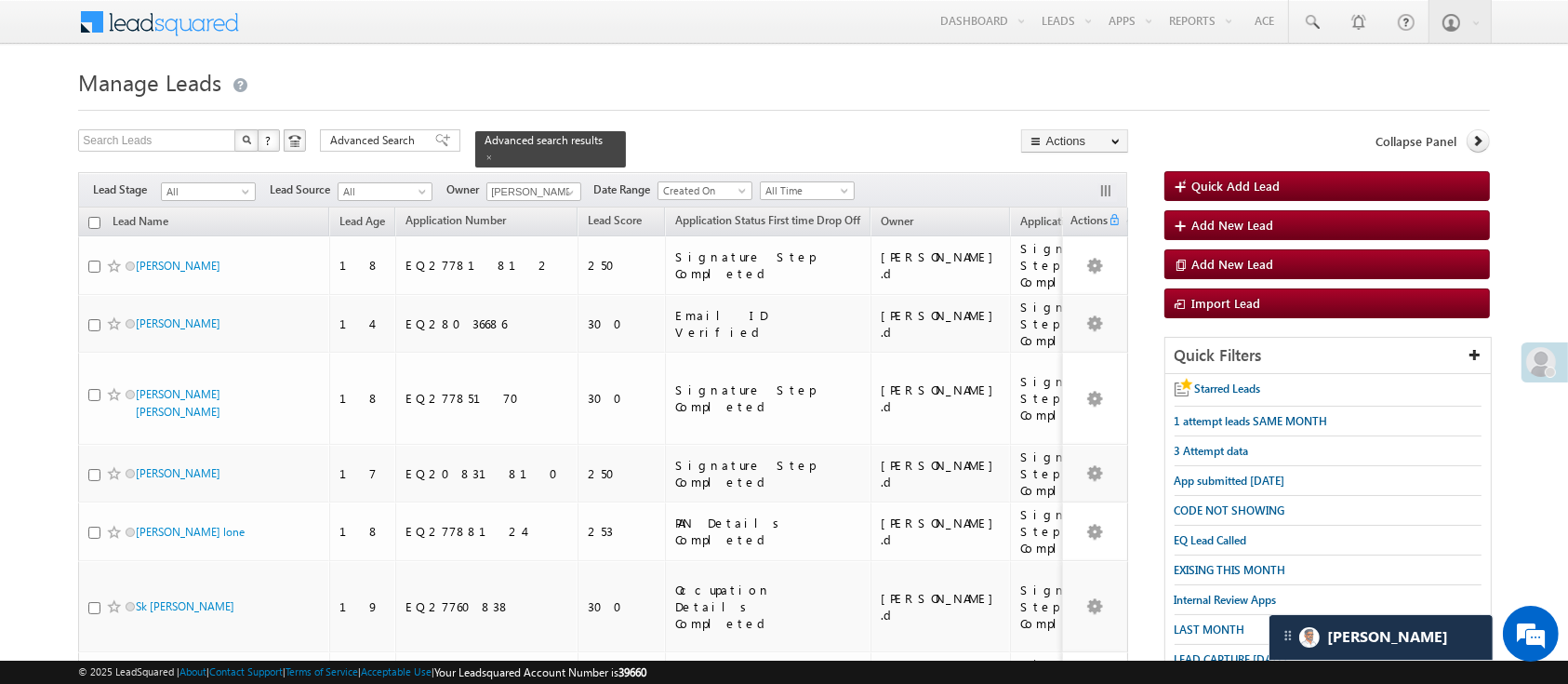
click at [92, 217] on input "checkbox" at bounding box center [94, 223] width 12 height 12
checkbox input "true"
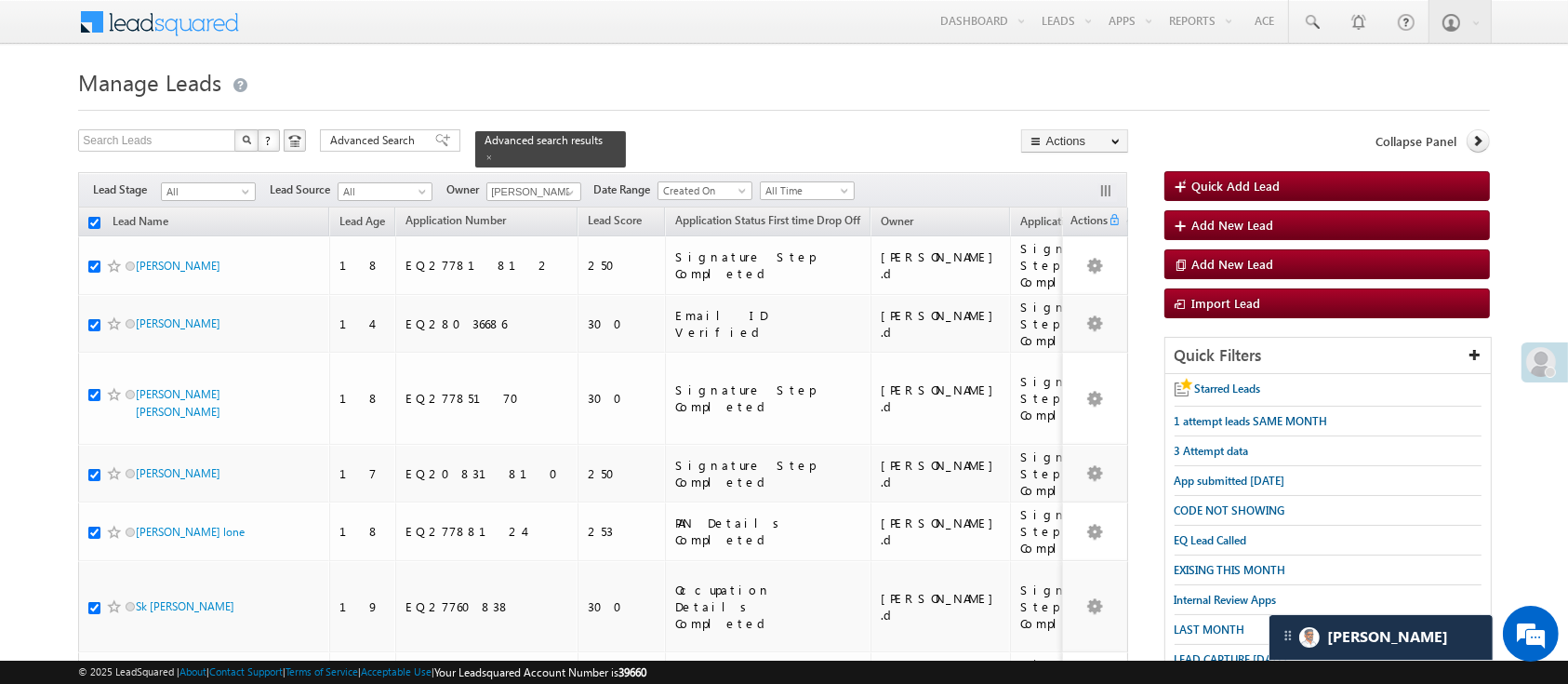
checkbox input "true"
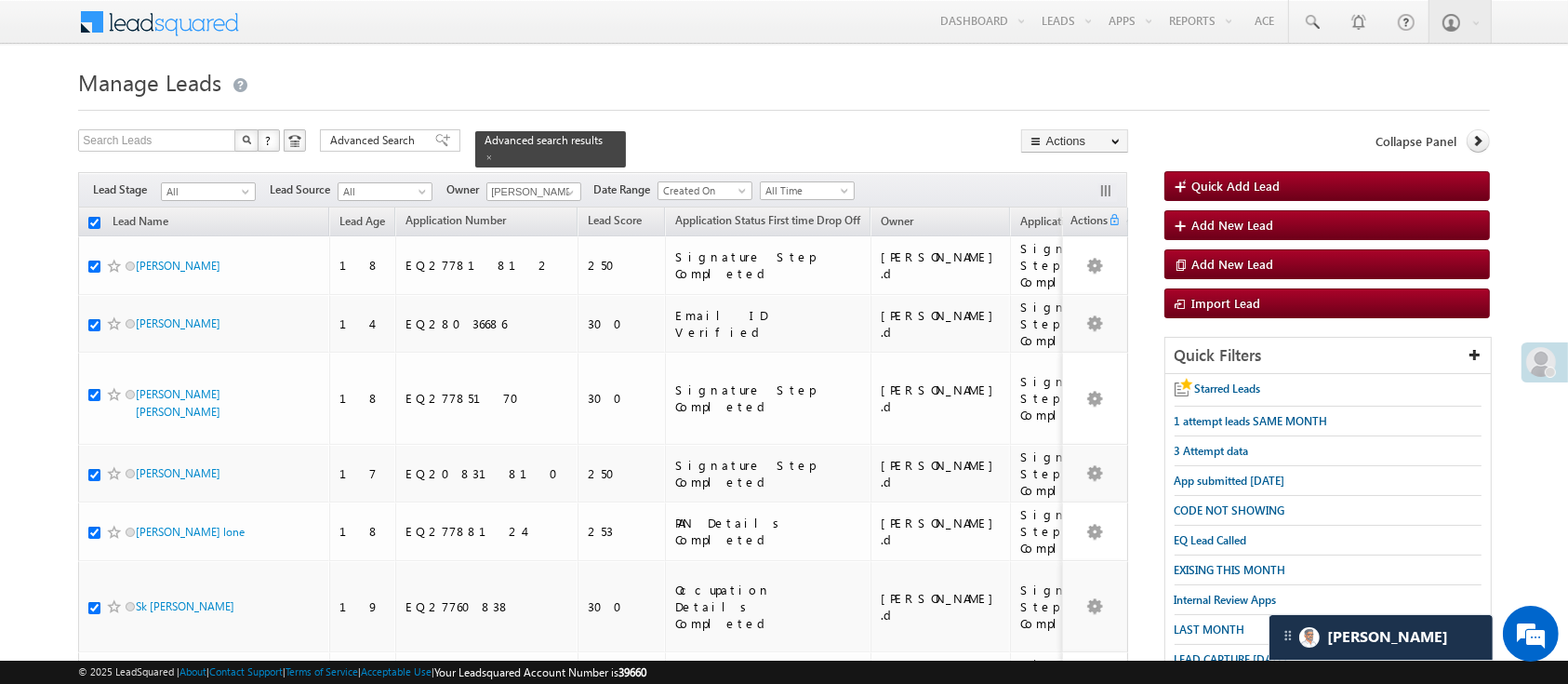
checkbox input "true"
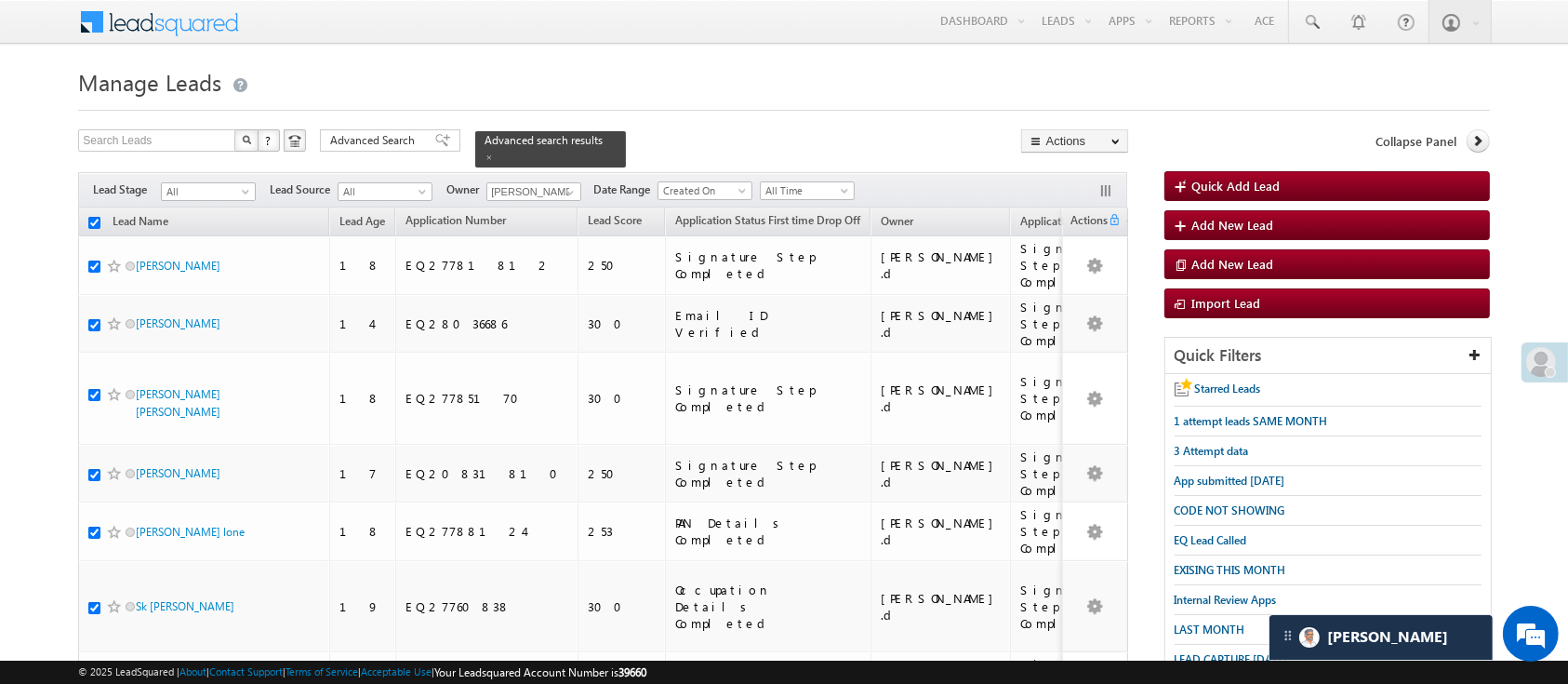
checkbox input "true"
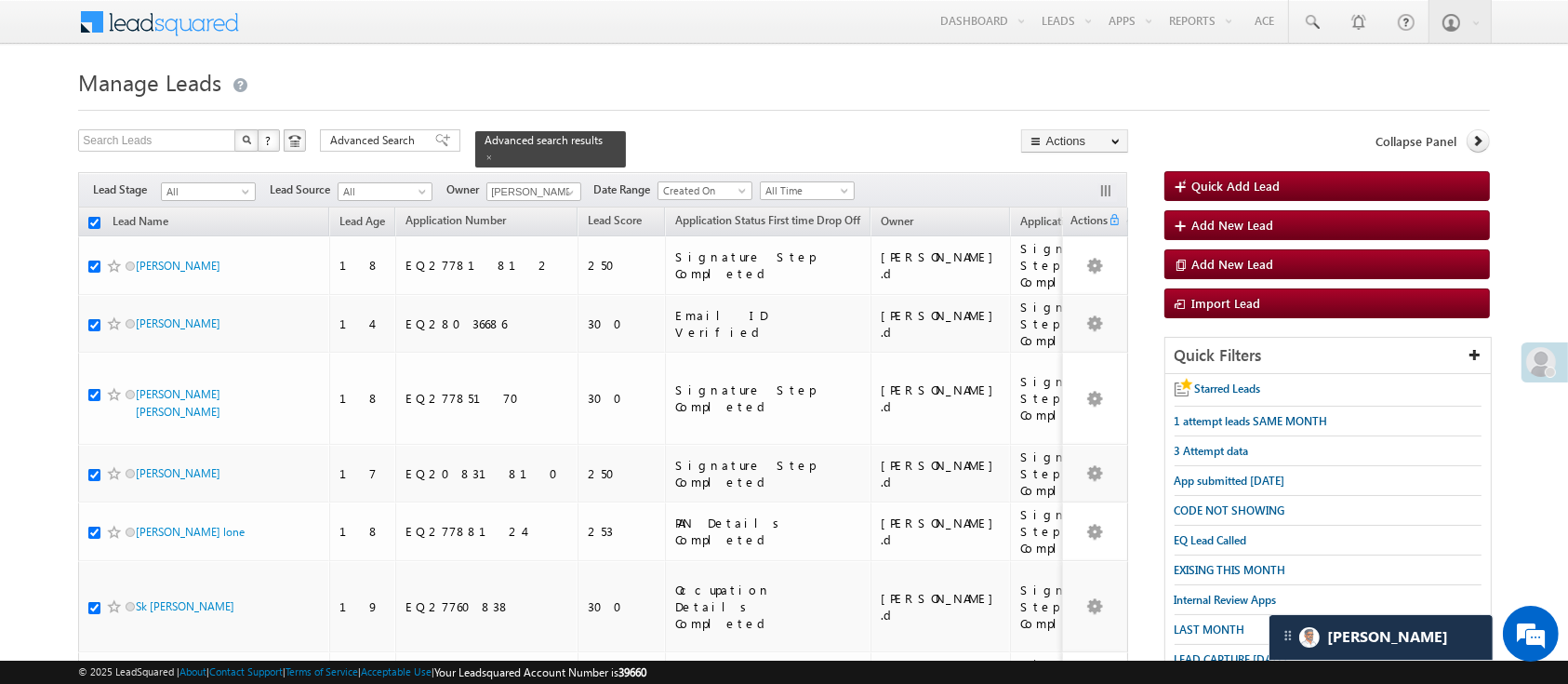
checkbox input "true"
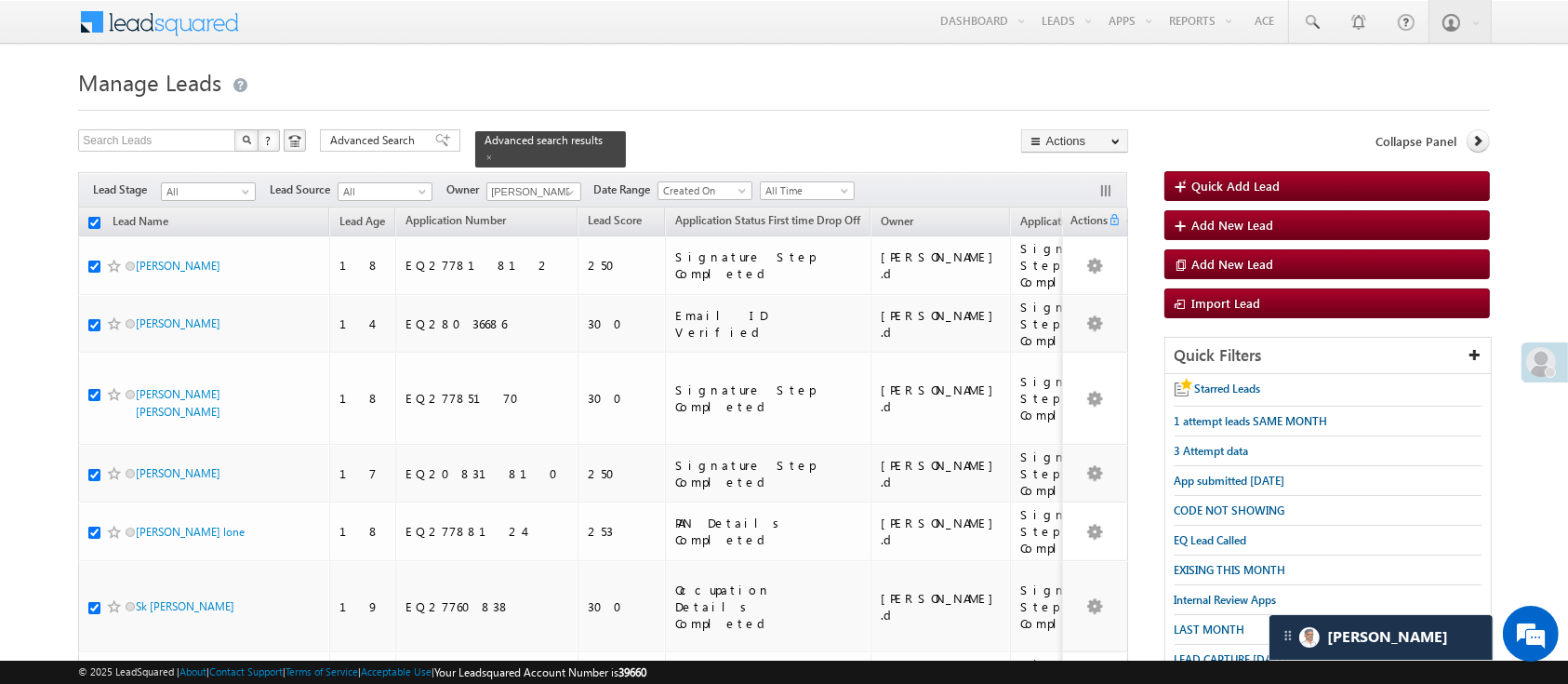
checkbox input "true"
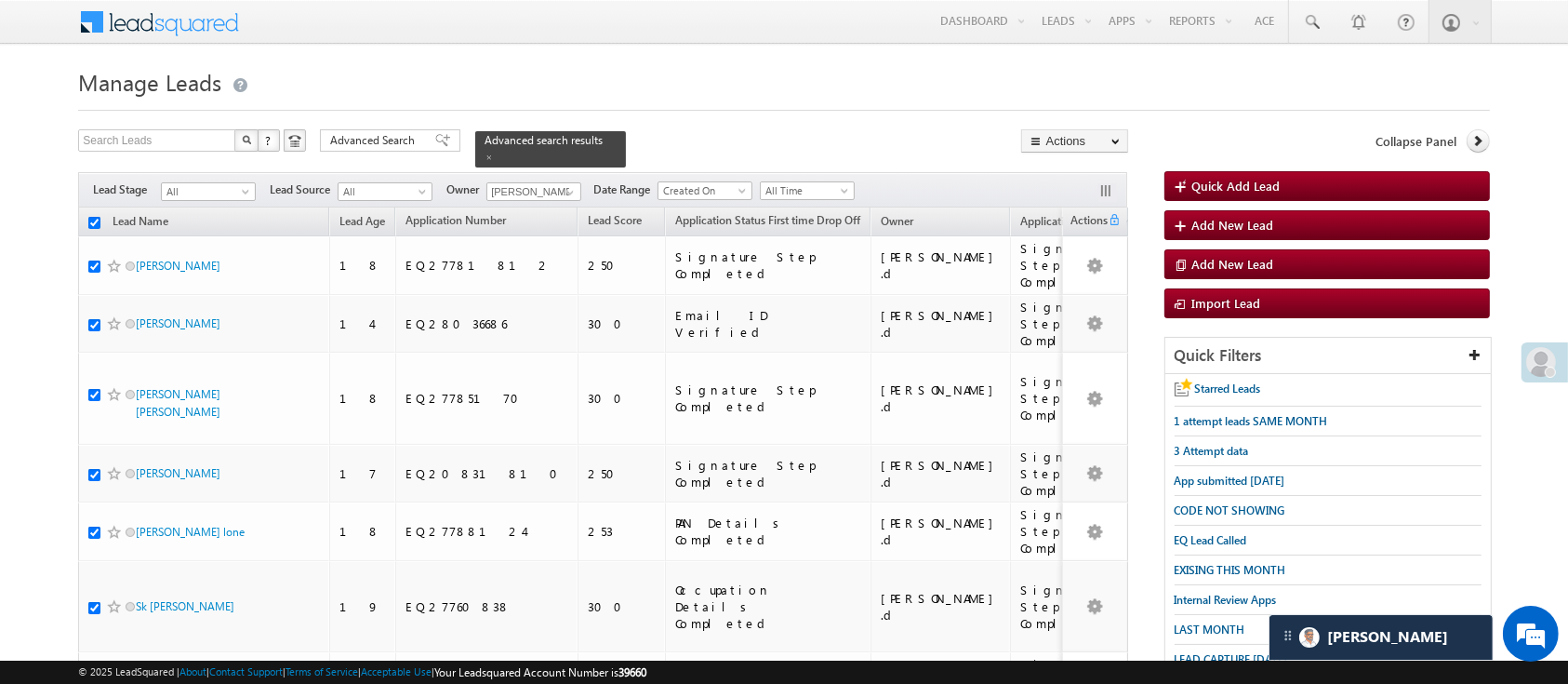
checkbox input "true"
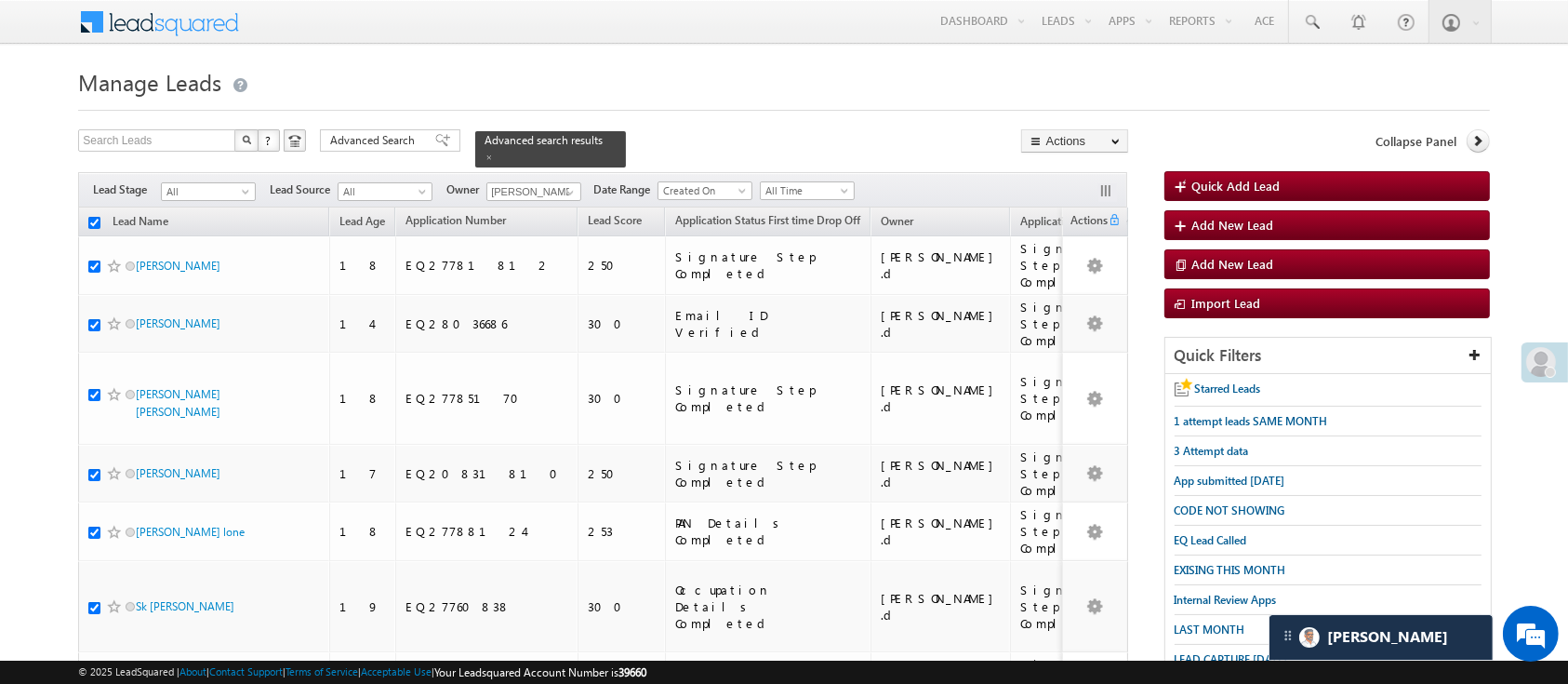
checkbox input "true"
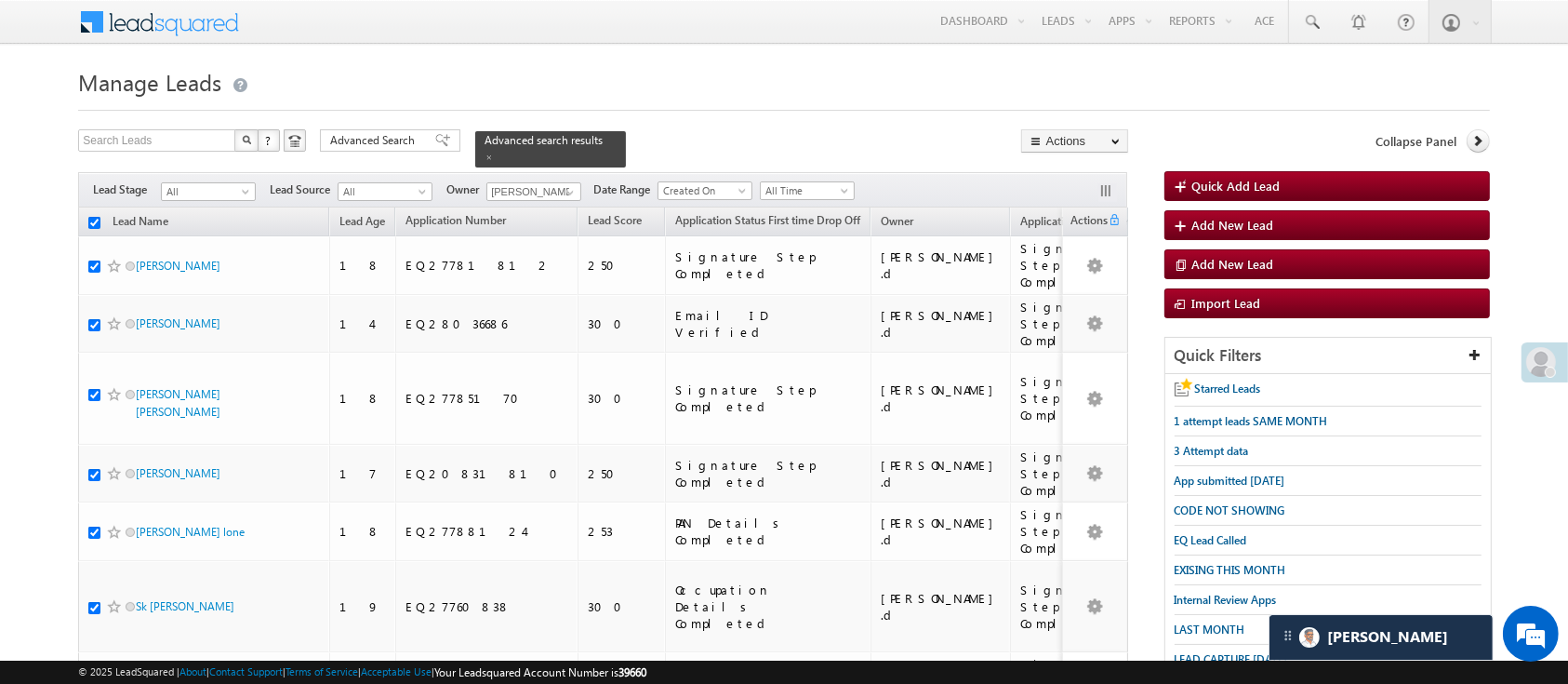
checkbox input "true"
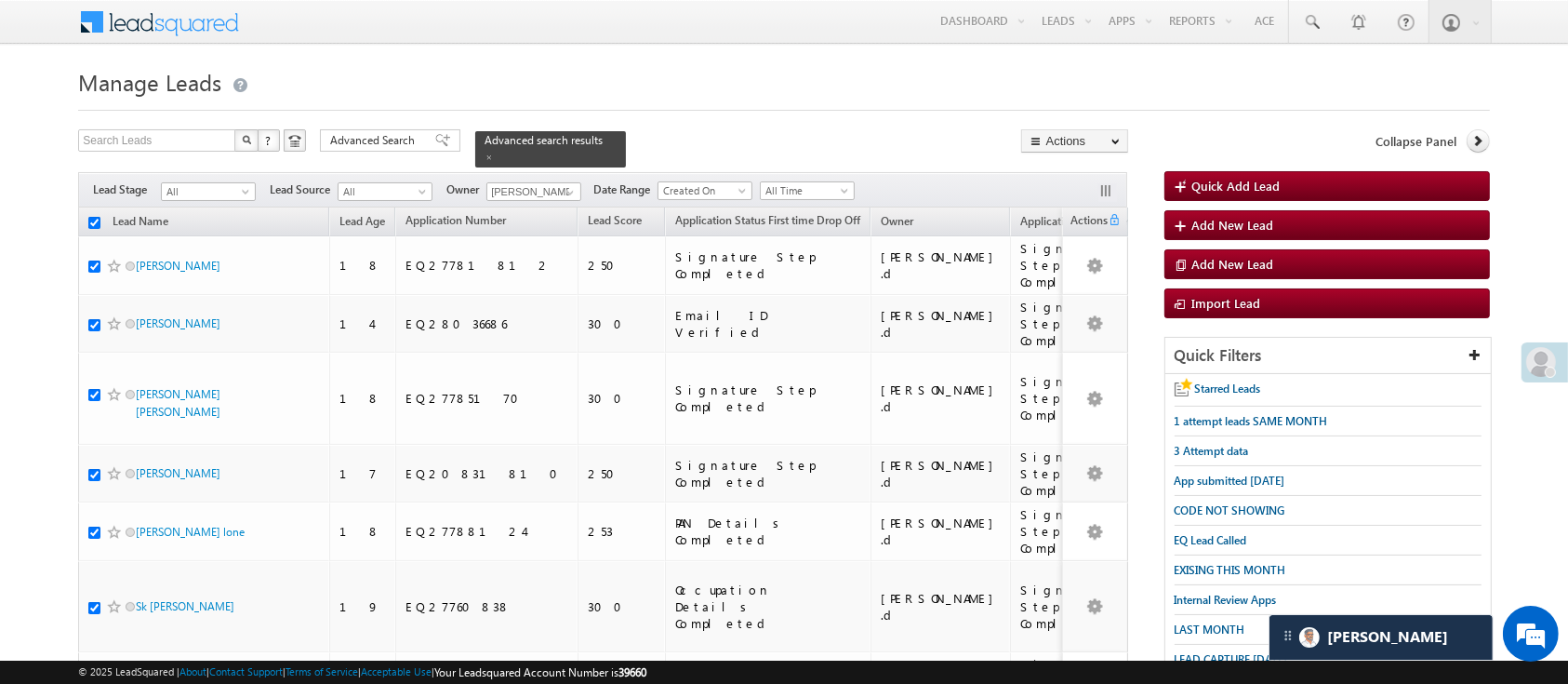
checkbox input "true"
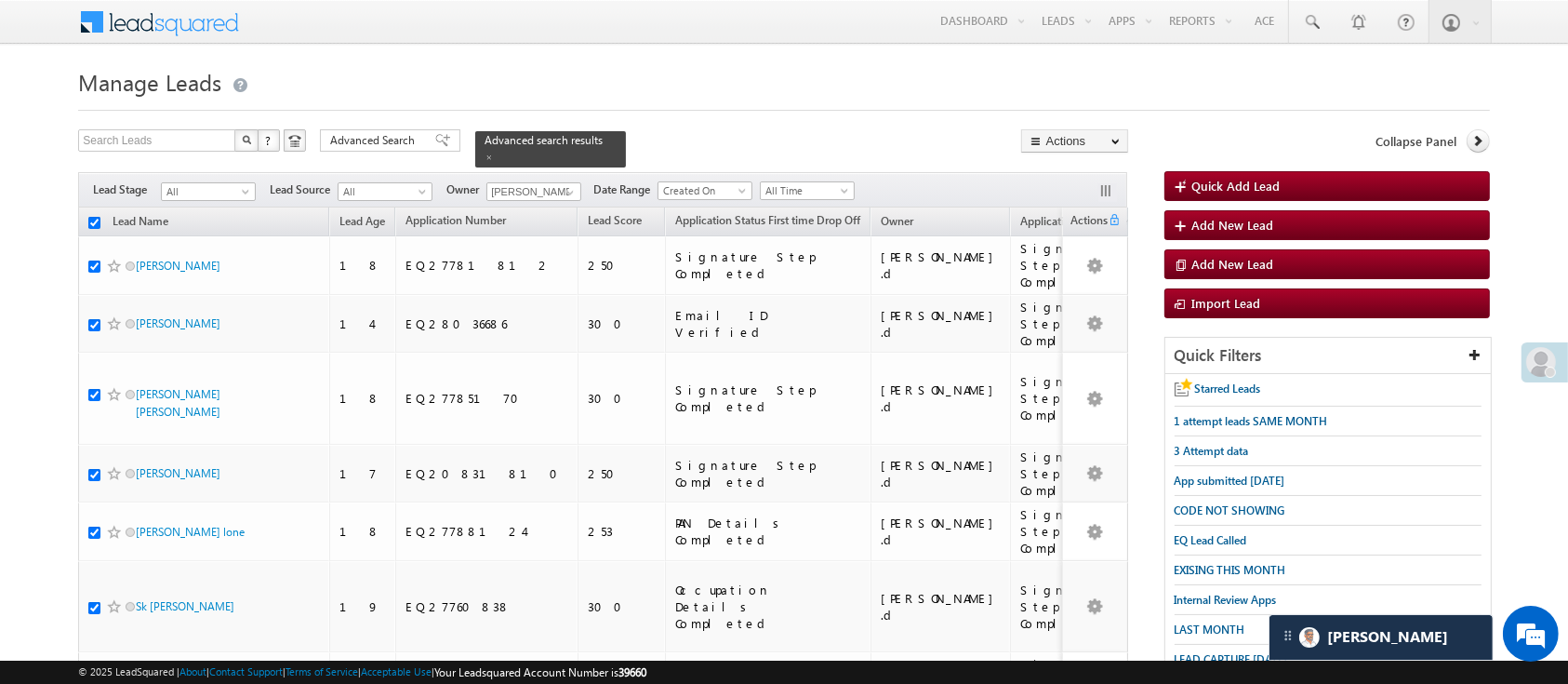
checkbox input "true"
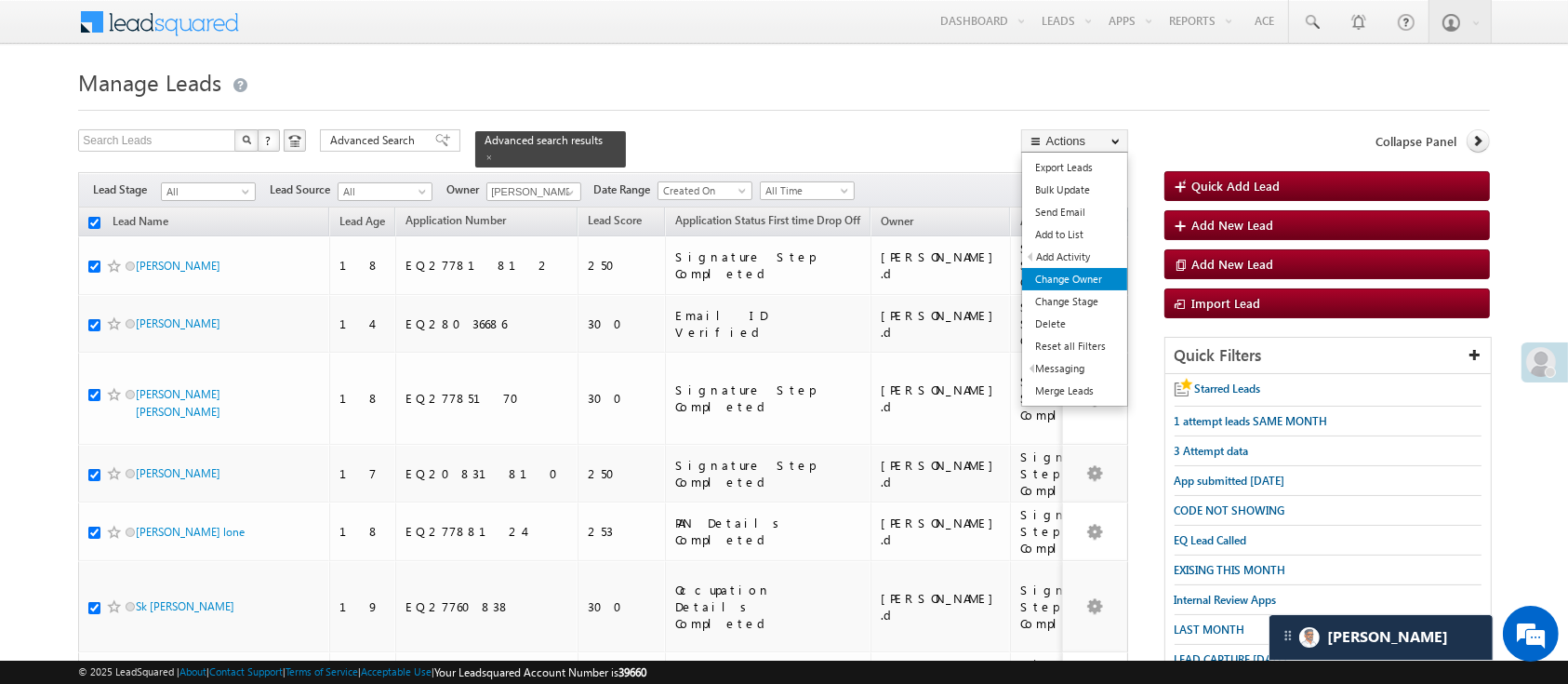
click at [1100, 280] on link "Change Owner" at bounding box center [1074, 278] width 105 height 22
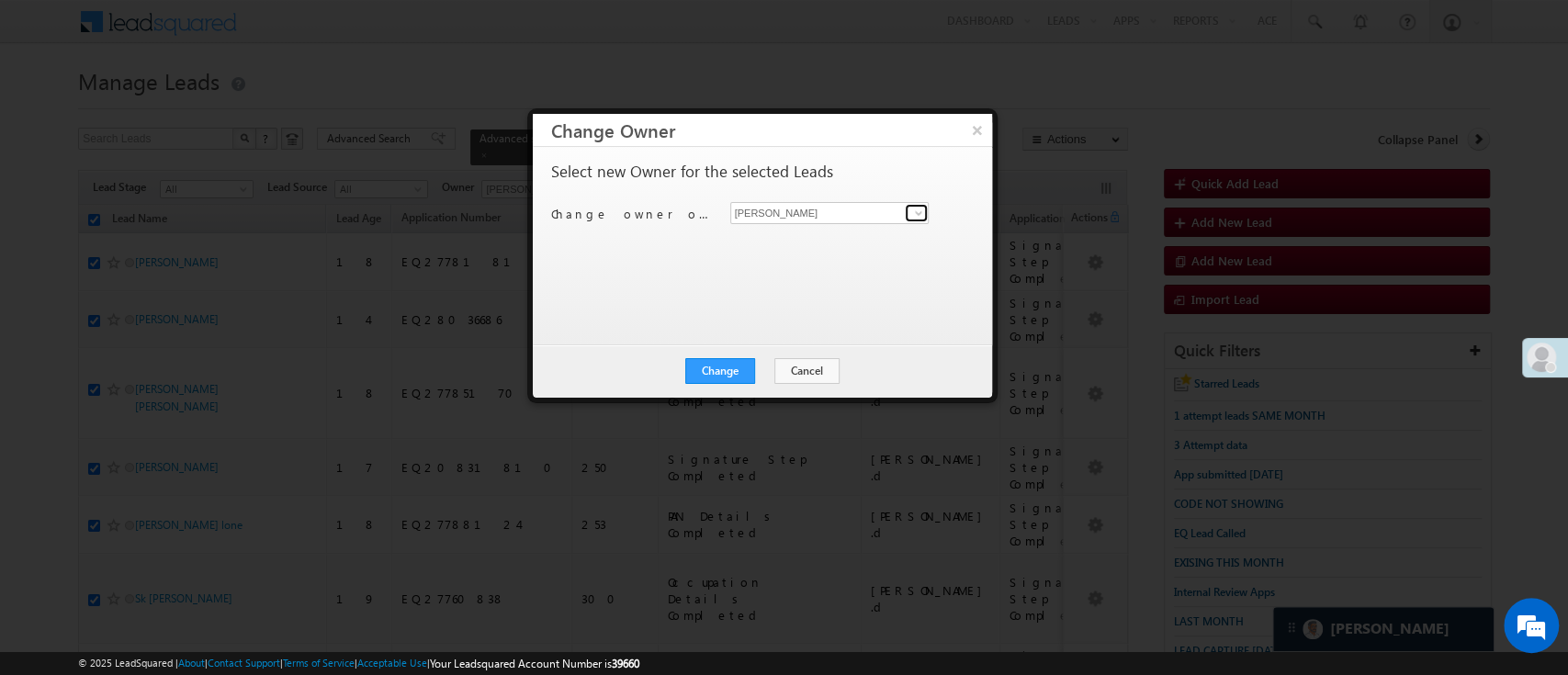
click at [911, 211] on span at bounding box center [917, 212] width 14 height 14
click at [877, 231] on link "Monika Jain Monika.Jain@angelbroking.com" at bounding box center [829, 241] width 199 height 34
type input "[PERSON_NAME]"
click at [719, 360] on button "Change" at bounding box center [719, 370] width 70 height 26
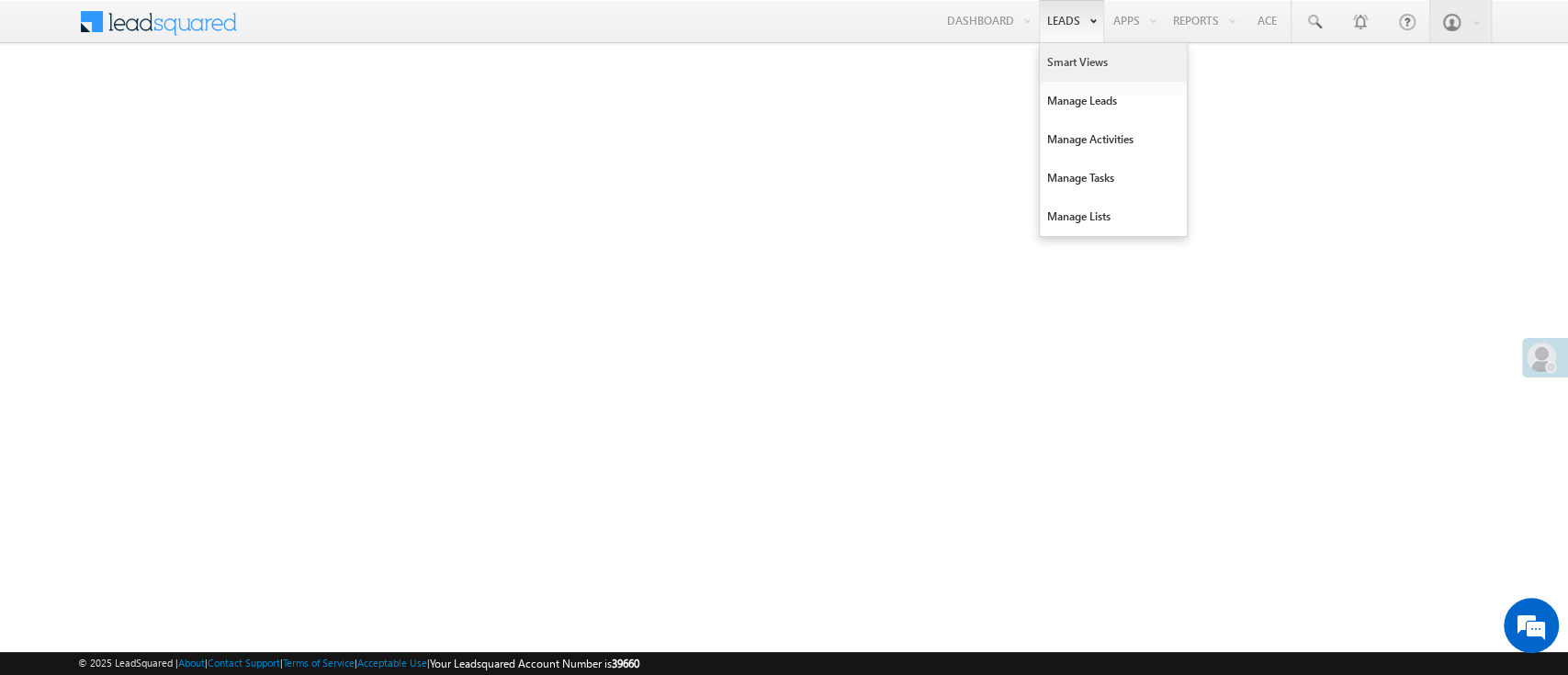
click at [1079, 76] on link "Smart Views" at bounding box center [1114, 62] width 147 height 38
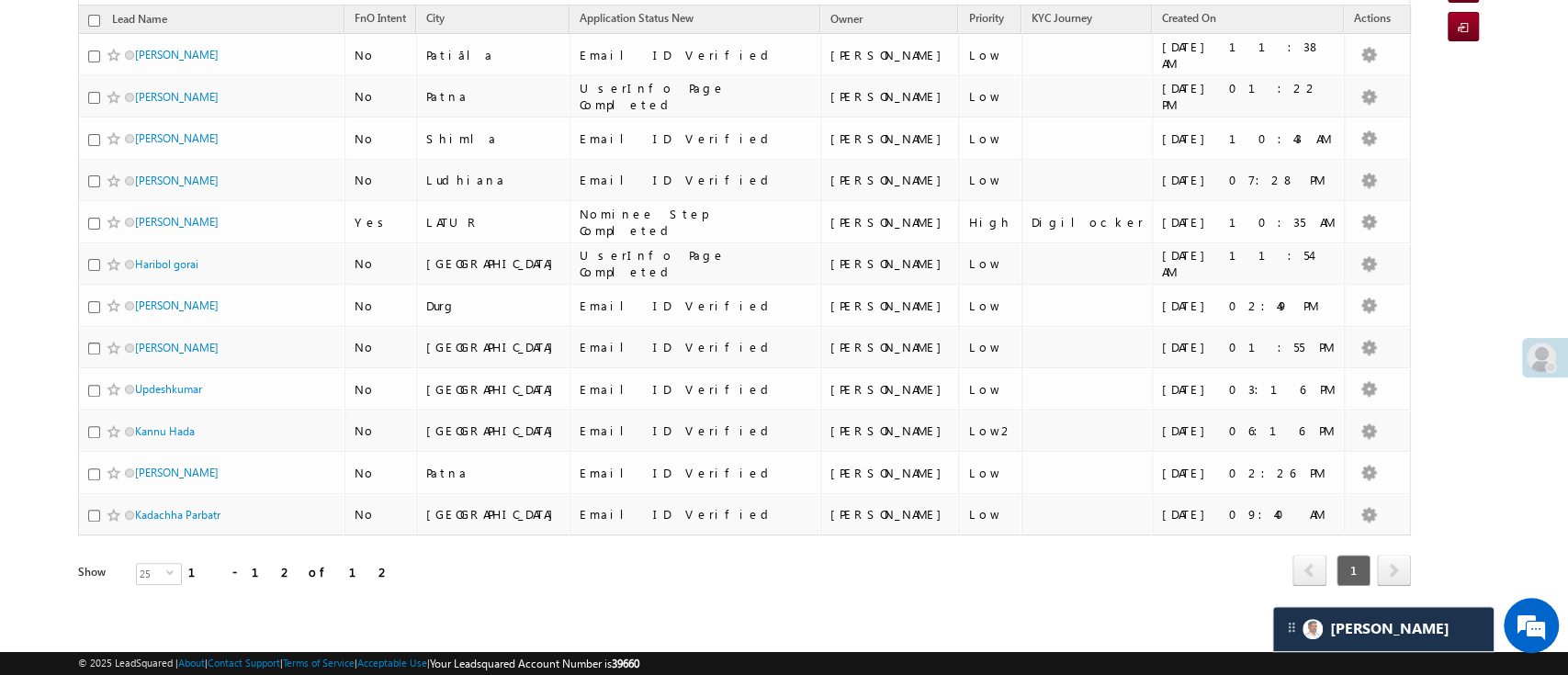
scroll to position [249, 0]
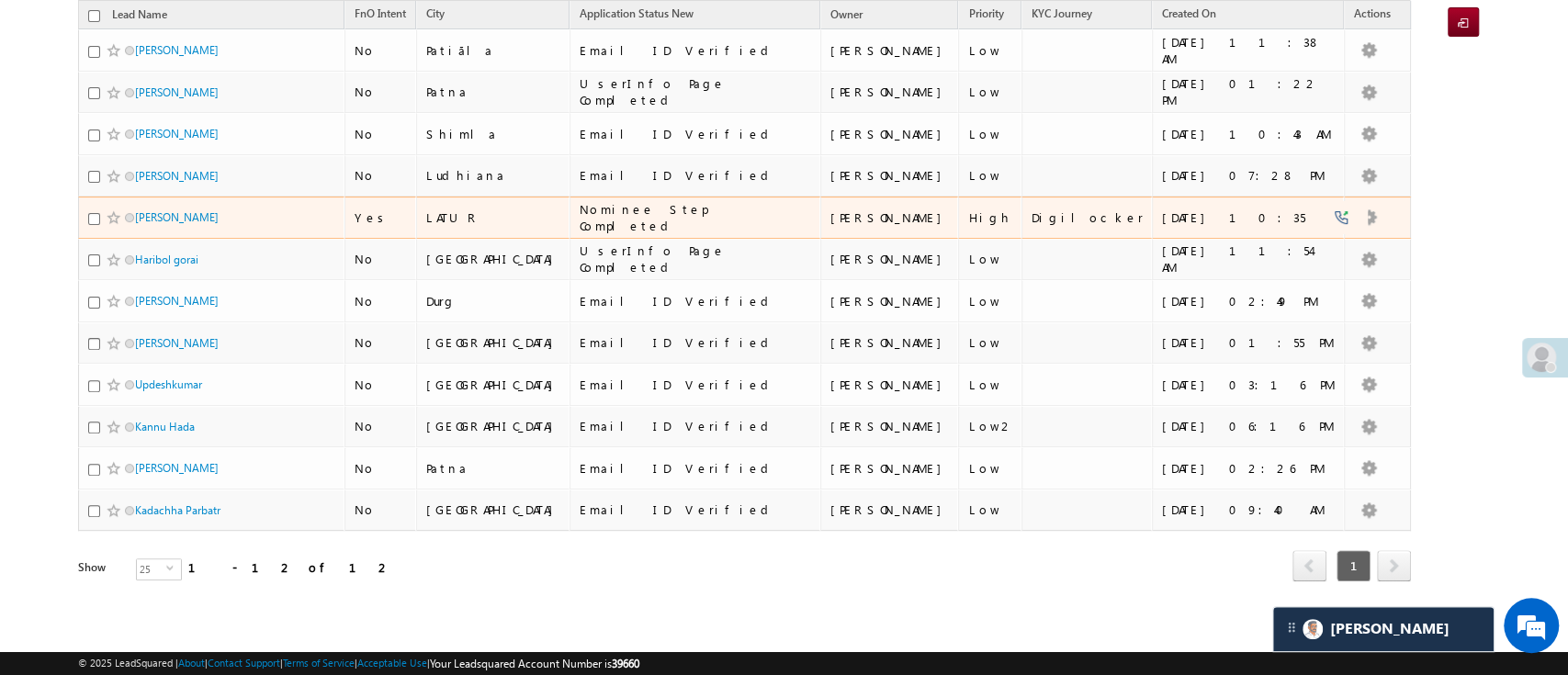
click at [86, 214] on td "[PERSON_NAME]" at bounding box center [211, 217] width 266 height 42
click at [88, 219] on input "checkbox" at bounding box center [94, 219] width 11 height 11
checkbox input "true"
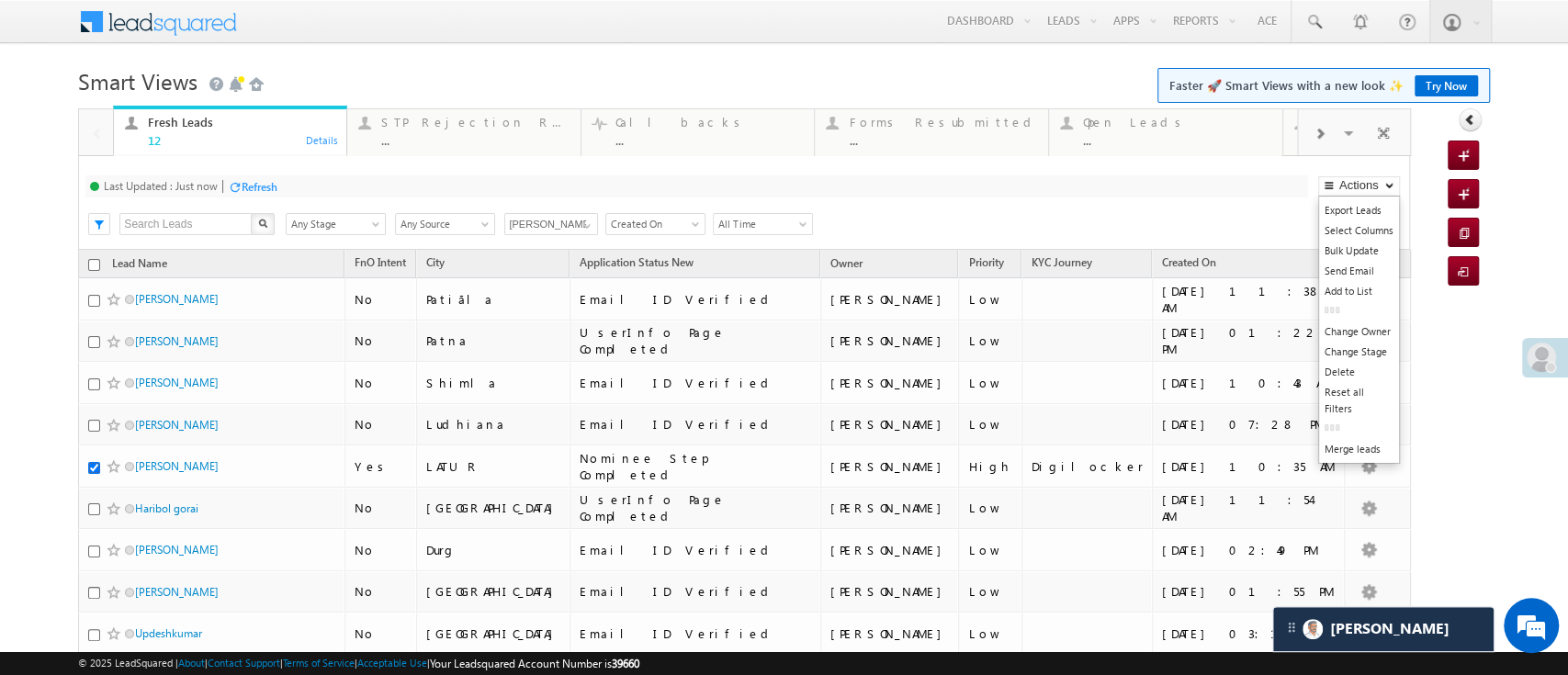
scroll to position [0, 0]
click at [1346, 325] on link "Change Owner" at bounding box center [1359, 331] width 80 height 20
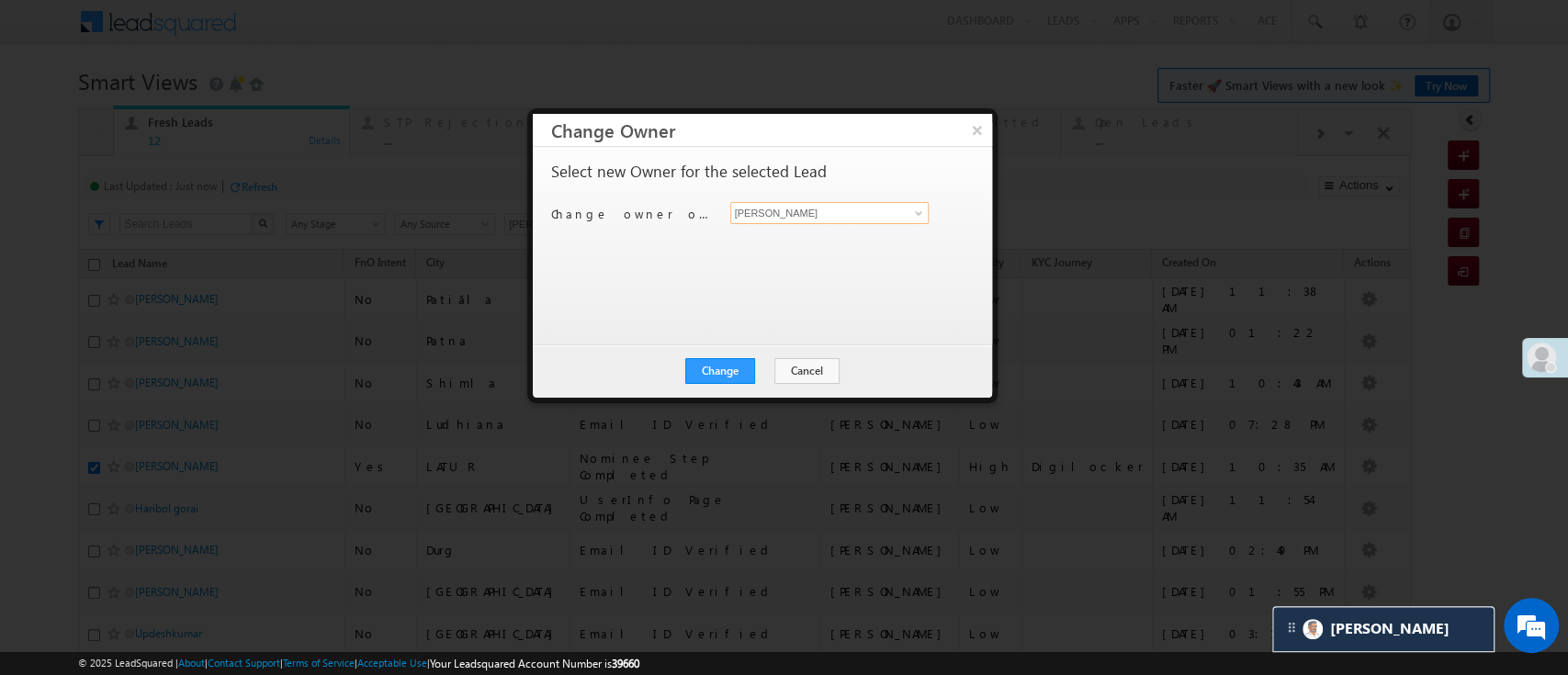
click at [895, 213] on input "[PERSON_NAME]" at bounding box center [829, 212] width 199 height 22
click at [870, 232] on link "[PERSON_NAME] [PERSON_NAME][EMAIL_ADDRESS][DOMAIN_NAME]" at bounding box center [829, 241] width 199 height 34
type input "[PERSON_NAME]"
click at [718, 384] on div "Change Cancel Close" at bounding box center [762, 371] width 459 height 54
click at [721, 372] on button "Change" at bounding box center [719, 370] width 70 height 26
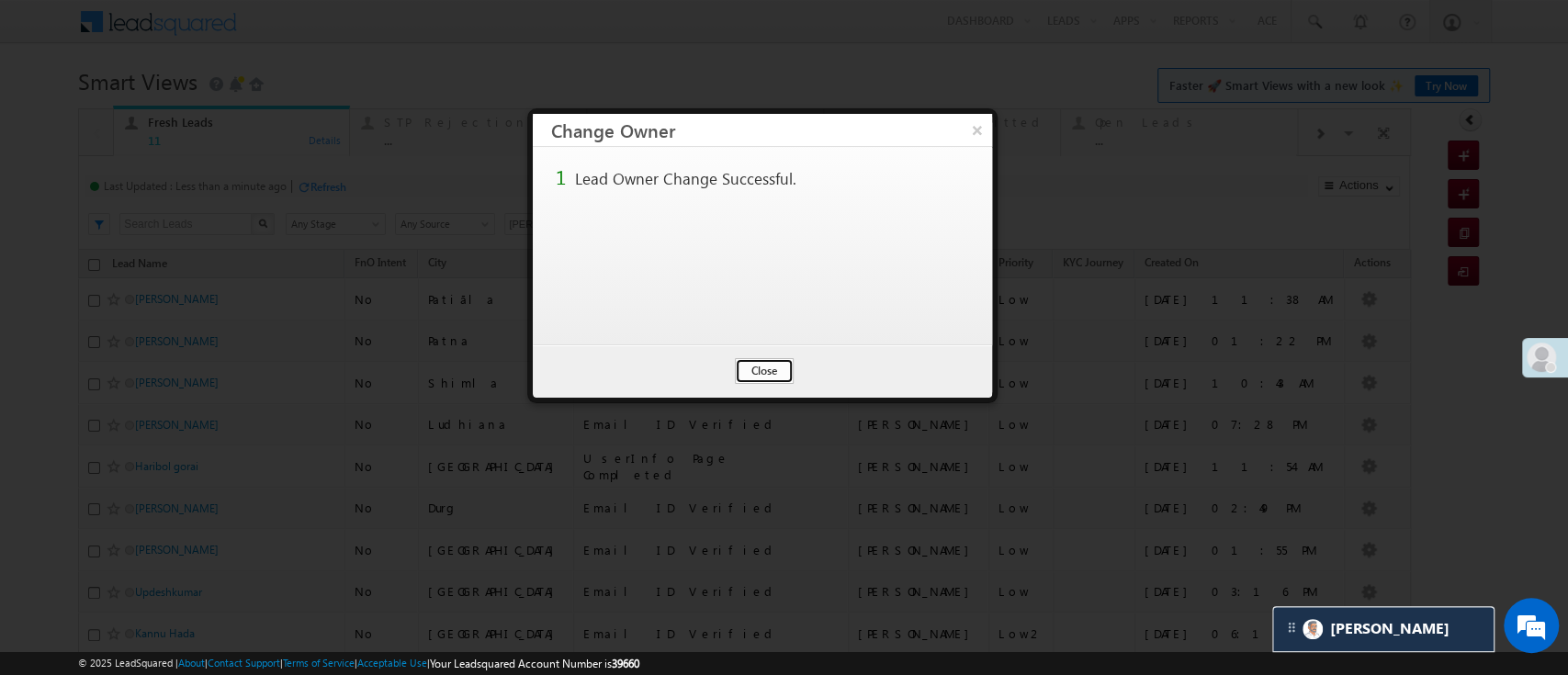
click at [776, 365] on button "Close" at bounding box center [763, 370] width 58 height 26
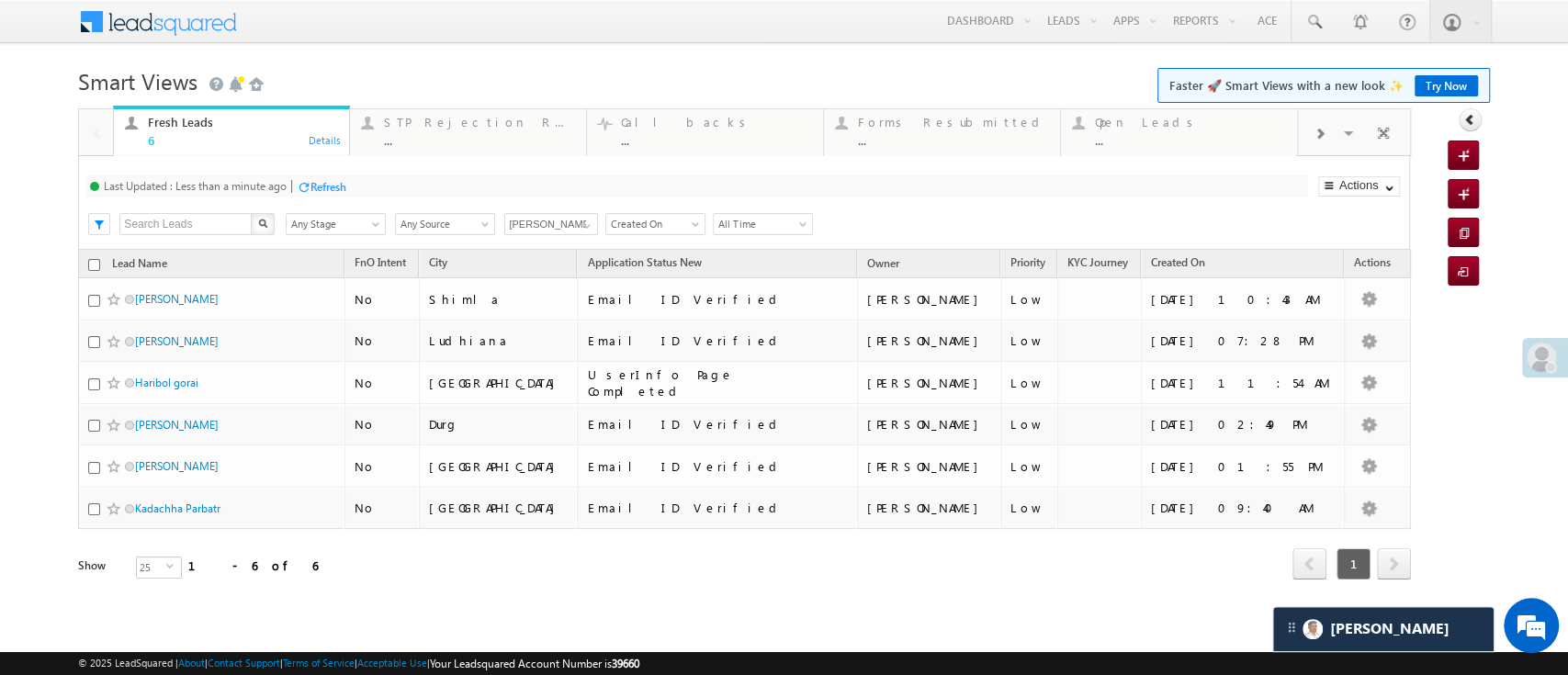
click at [342, 187] on div "Refresh" at bounding box center [327, 186] width 35 height 13
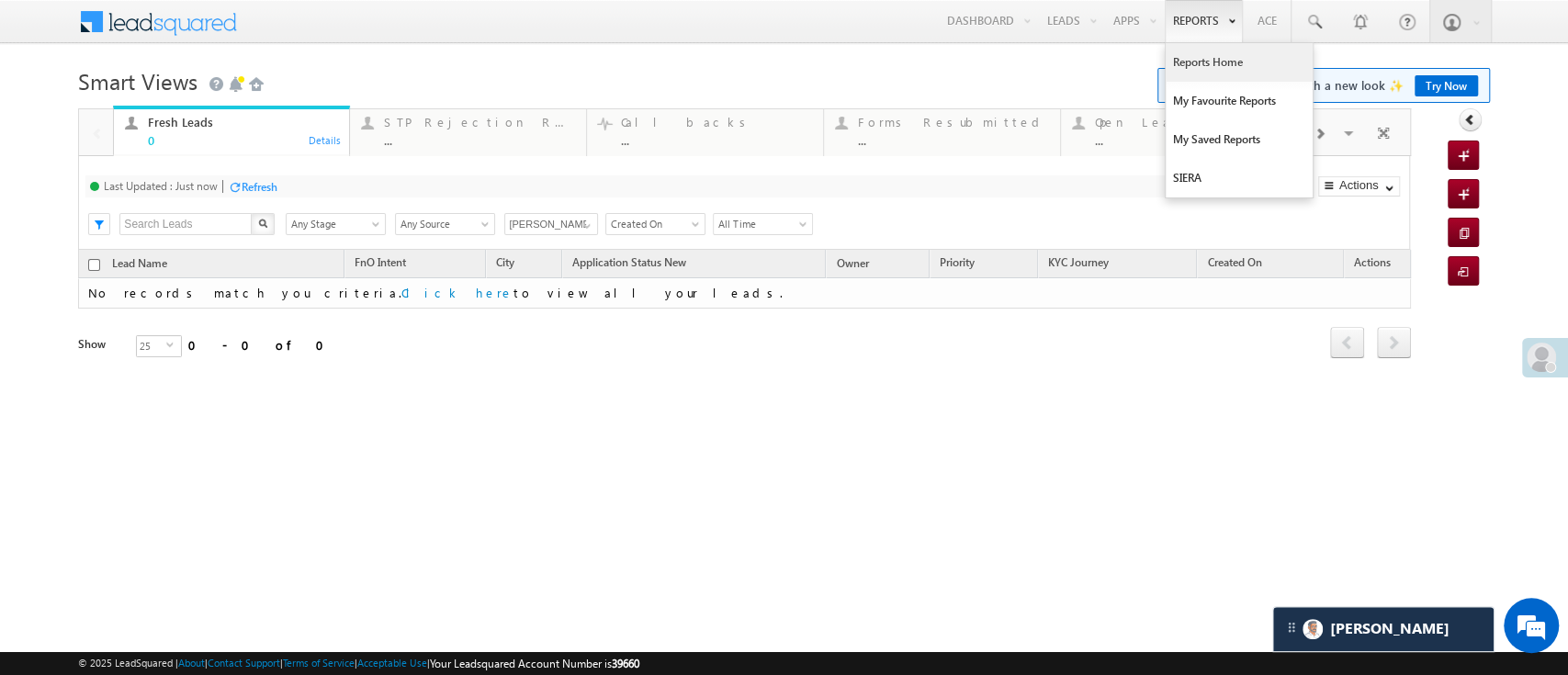
click at [1193, 57] on link "Reports Home" at bounding box center [1239, 62] width 147 height 38
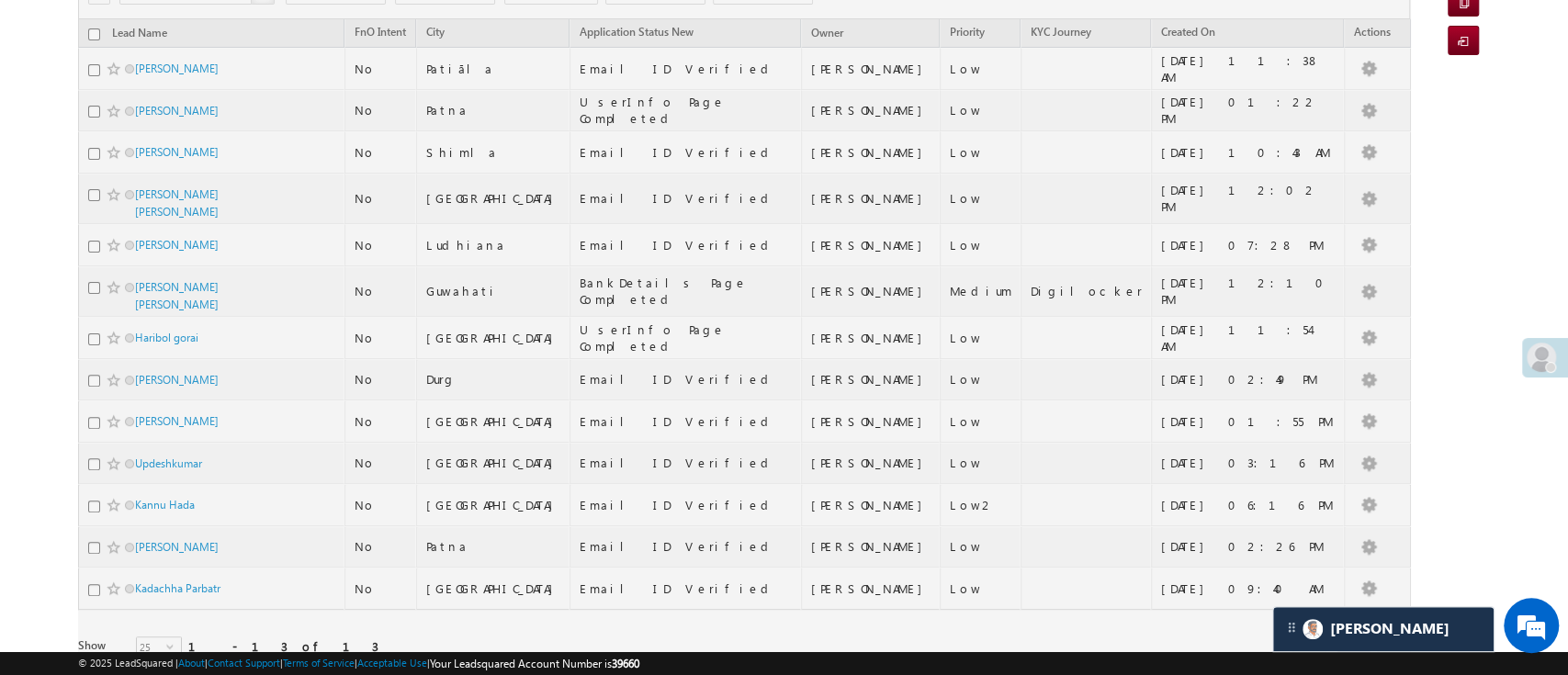
scroll to position [290, 0]
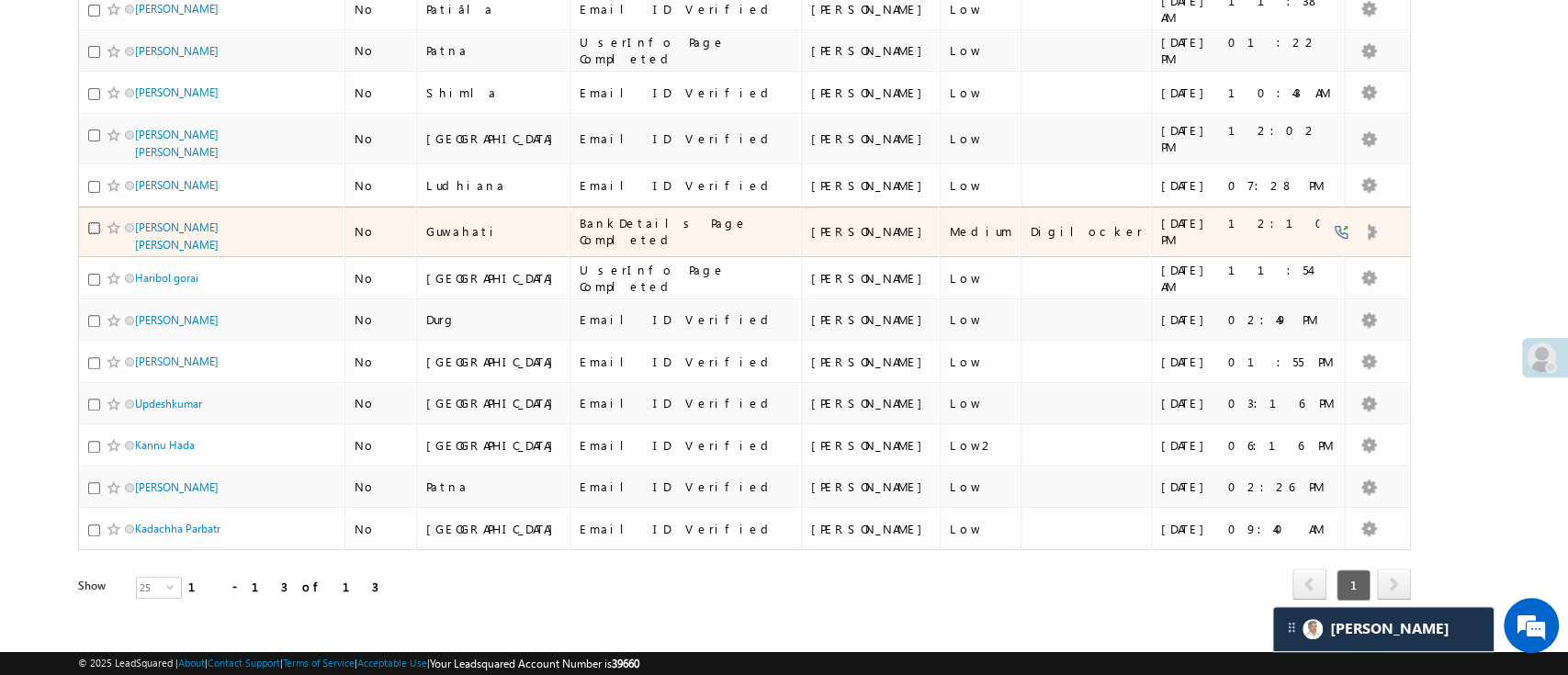
click at [91, 222] on input "checkbox" at bounding box center [94, 228] width 11 height 11
checkbox input "true"
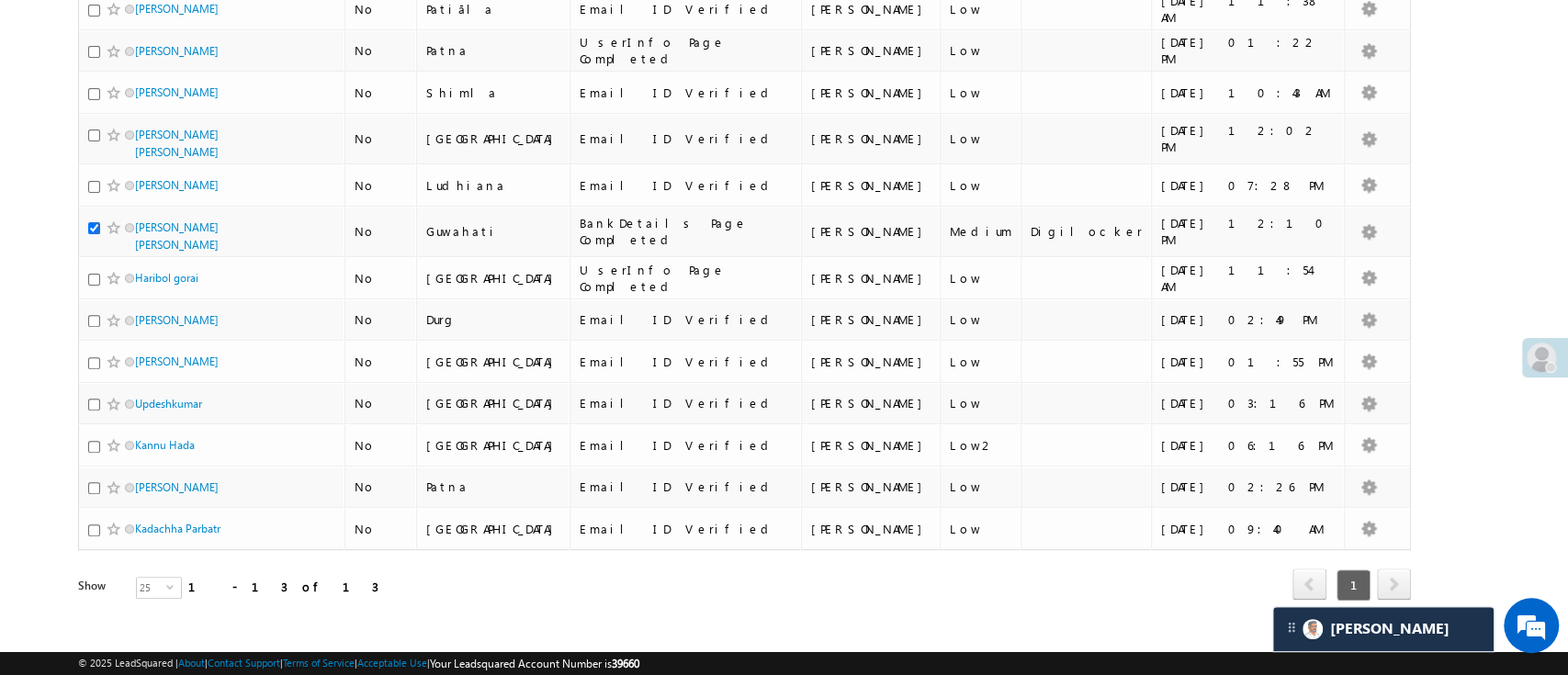
scroll to position [0, 0]
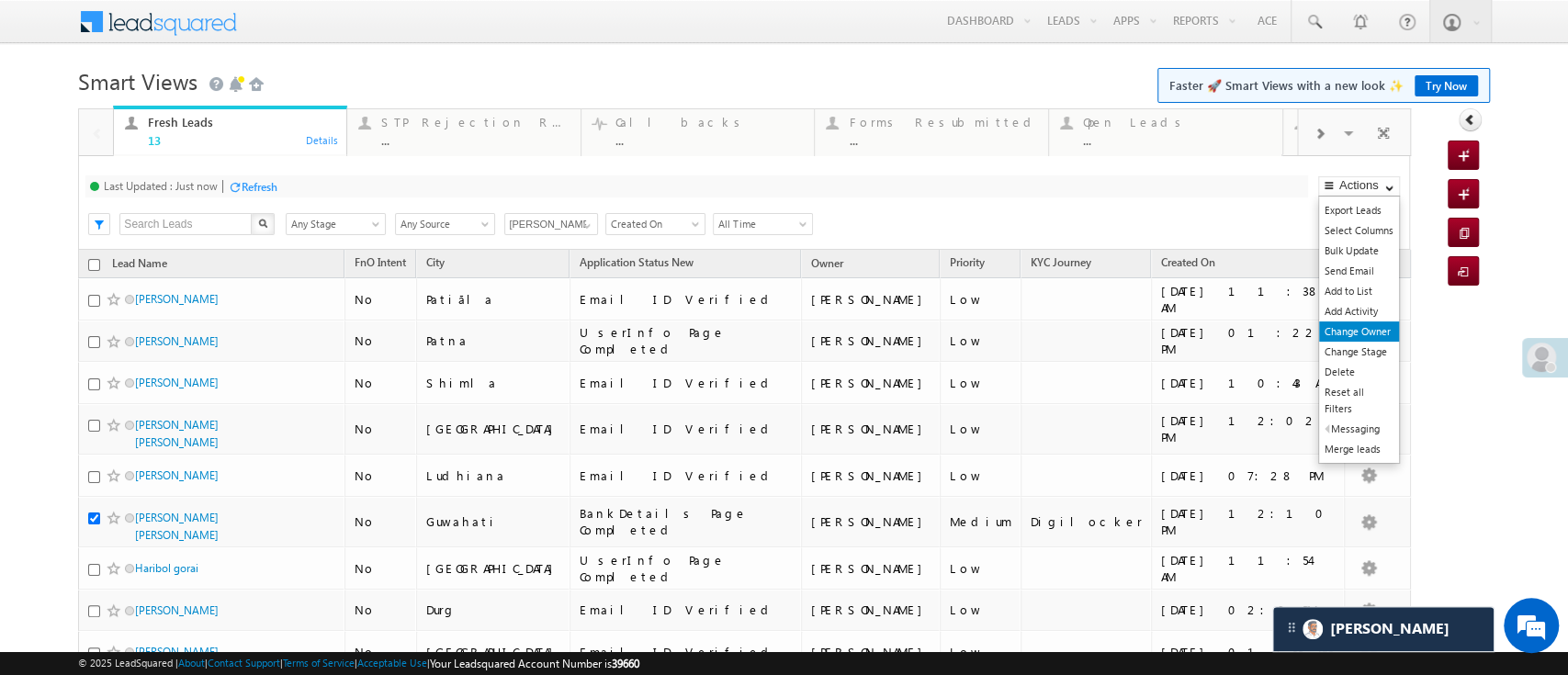
click at [1359, 334] on link "Change Owner" at bounding box center [1359, 331] width 80 height 20
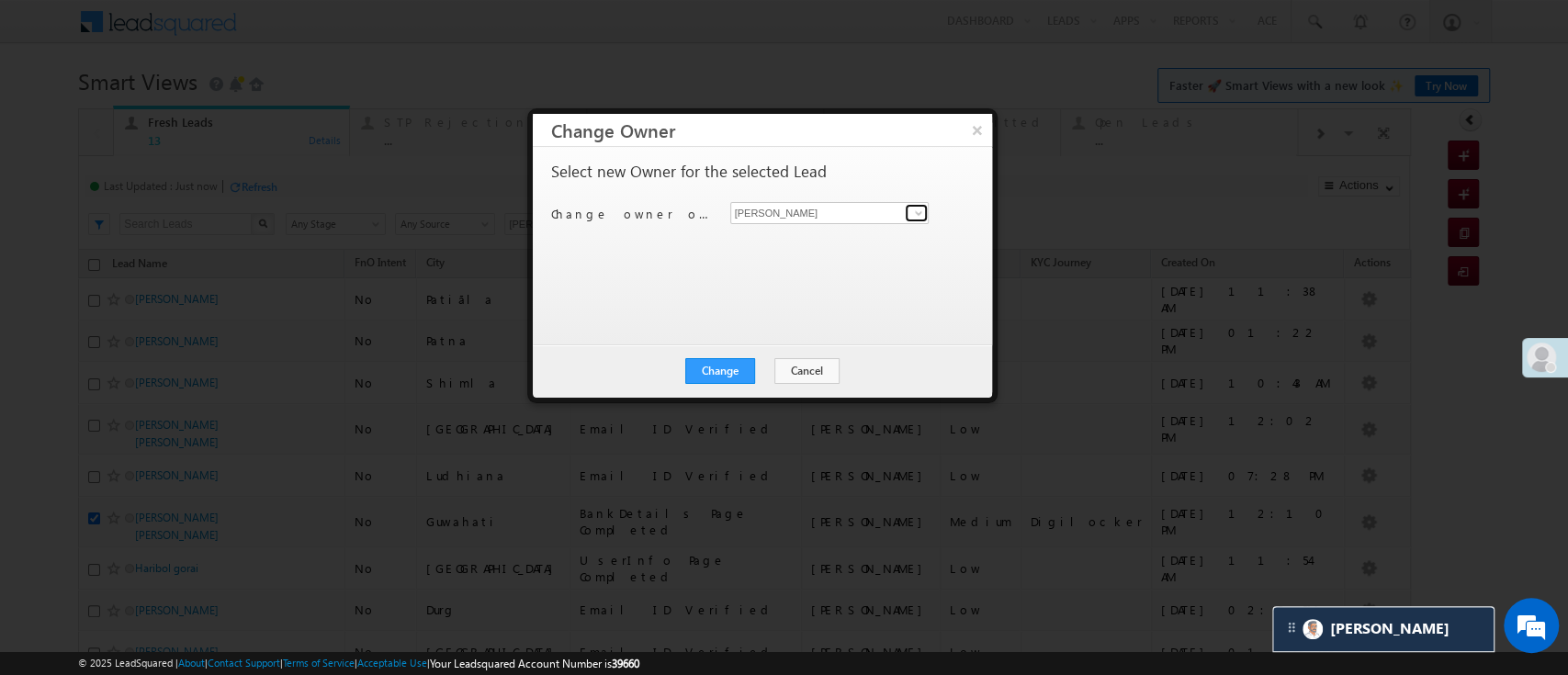
click at [916, 209] on span at bounding box center [917, 212] width 14 height 14
click at [861, 239] on link "Himanshu Sharma HIMANSHU.SHARMA@ANGELBROKING.COM" at bounding box center [829, 241] width 199 height 34
type input "[PERSON_NAME]"
click at [722, 368] on button "Change" at bounding box center [719, 370] width 70 height 26
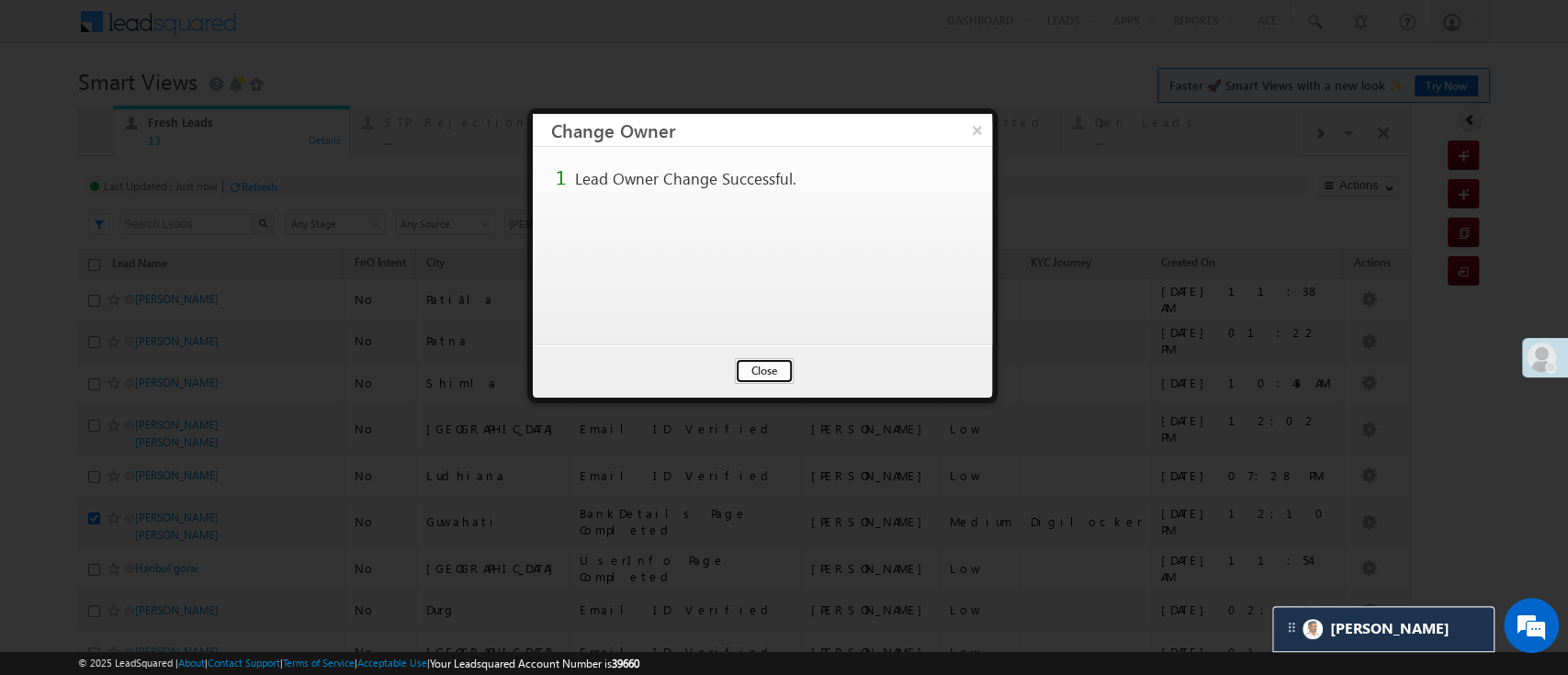
click at [770, 367] on button "Close" at bounding box center [763, 370] width 58 height 26
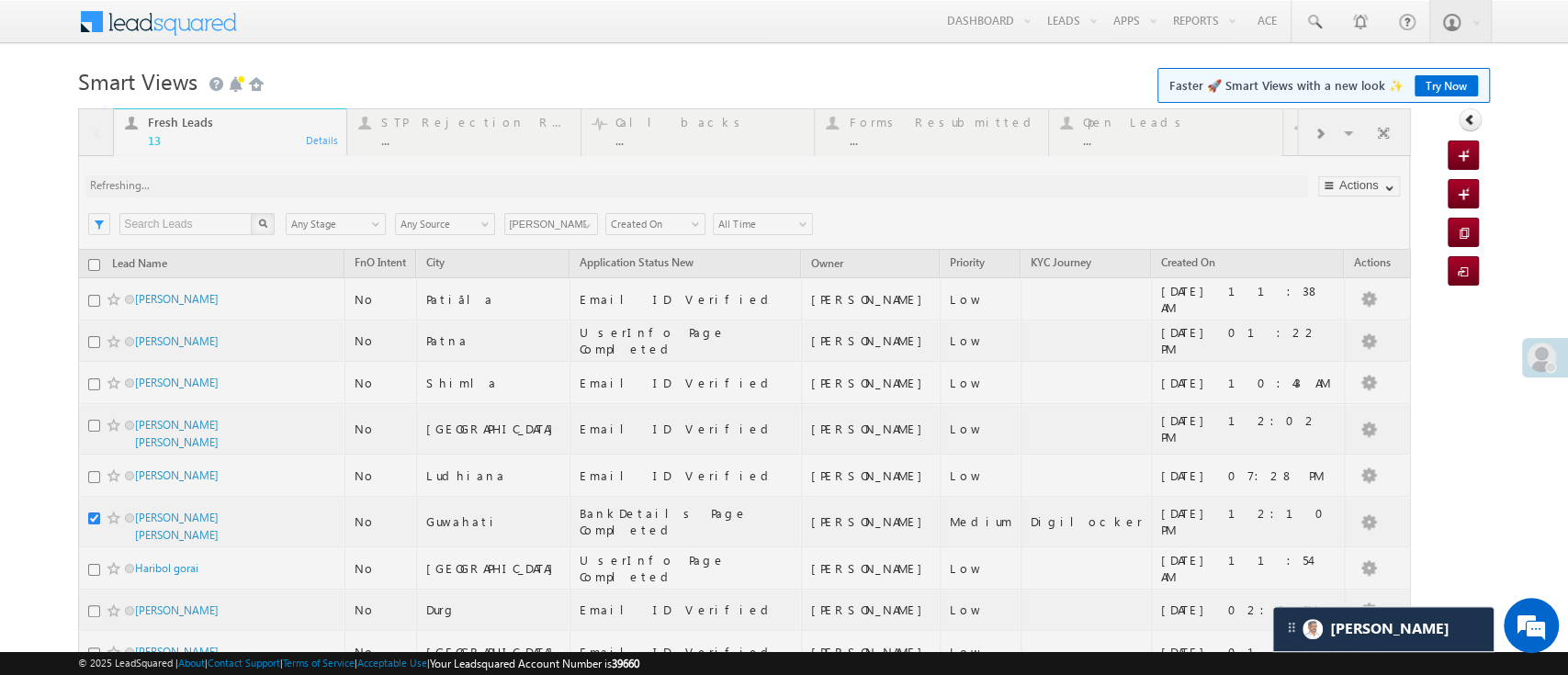
click at [583, 224] on div at bounding box center [744, 524] width 1332 height 833
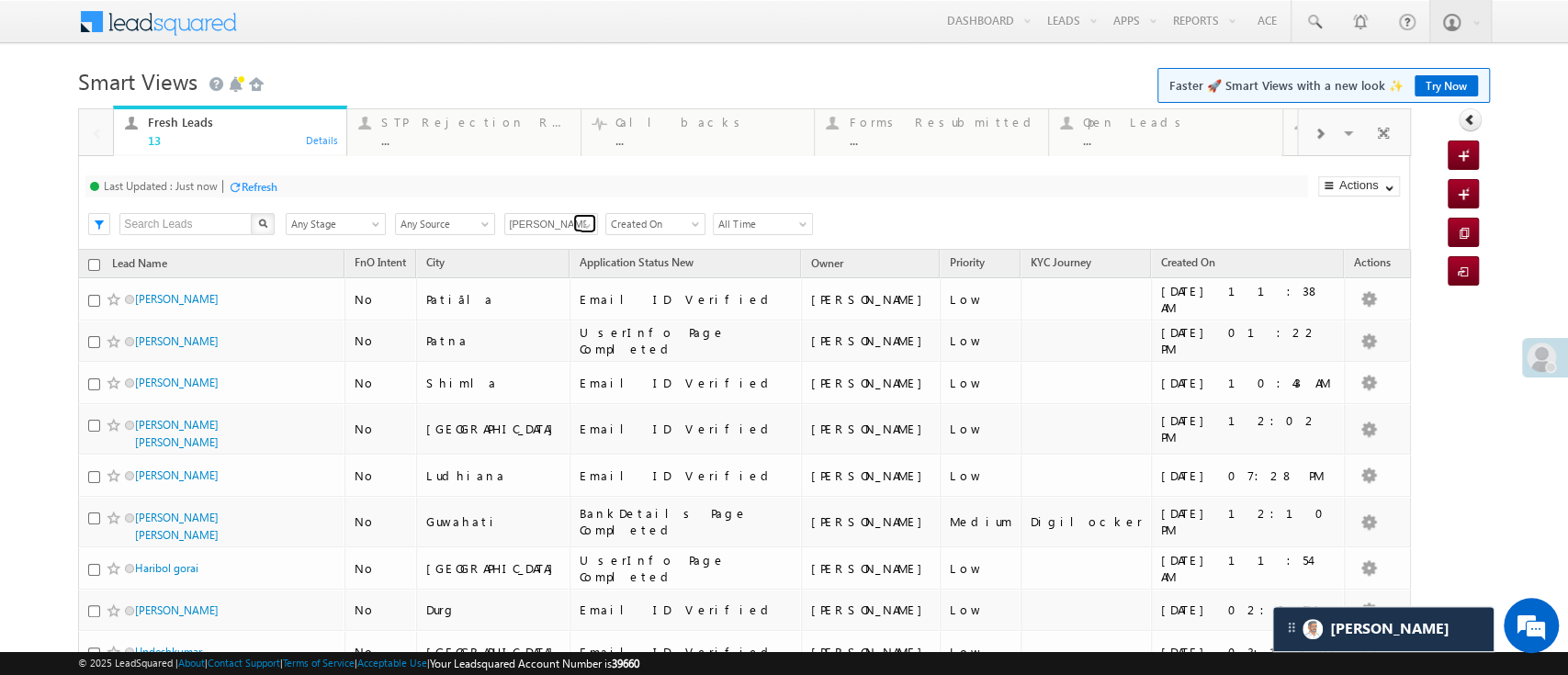
click at [580, 222] on span at bounding box center [586, 225] width 14 height 14
click at [560, 282] on link "[PERSON_NAME] .d" at bounding box center [551, 290] width 95 height 35
type input "[PERSON_NAME] .d"
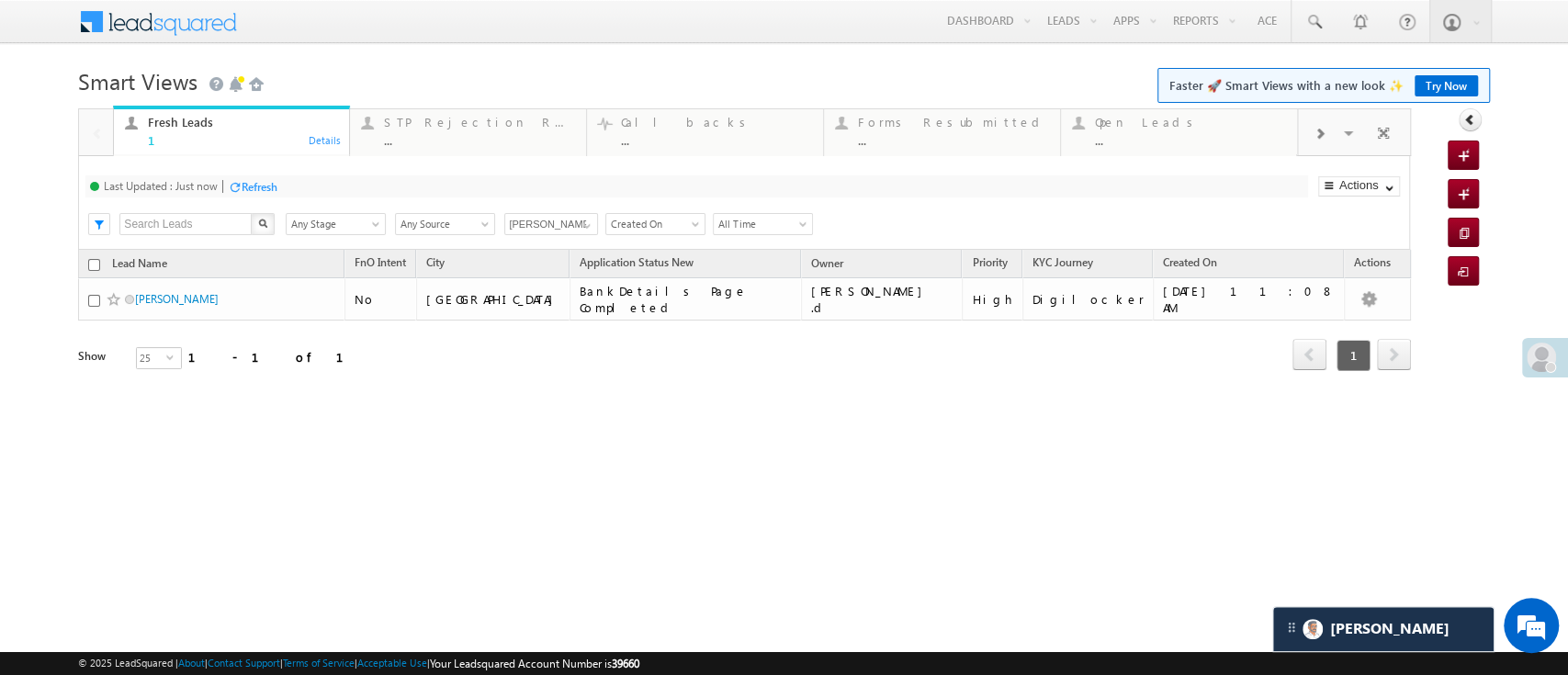
click at [88, 263] on input "checkbox" at bounding box center [94, 265] width 11 height 11
checkbox input "true"
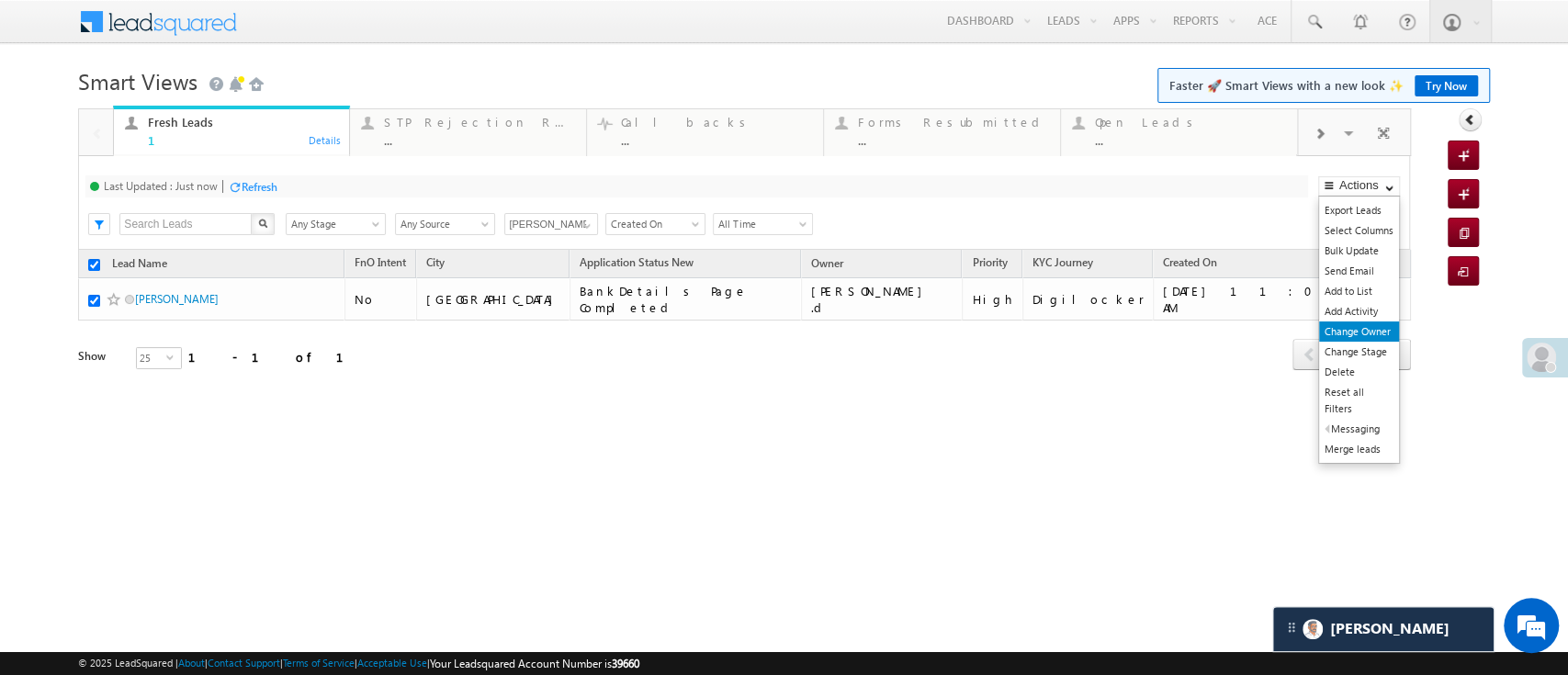
click at [1363, 331] on link "Change Owner" at bounding box center [1359, 331] width 80 height 20
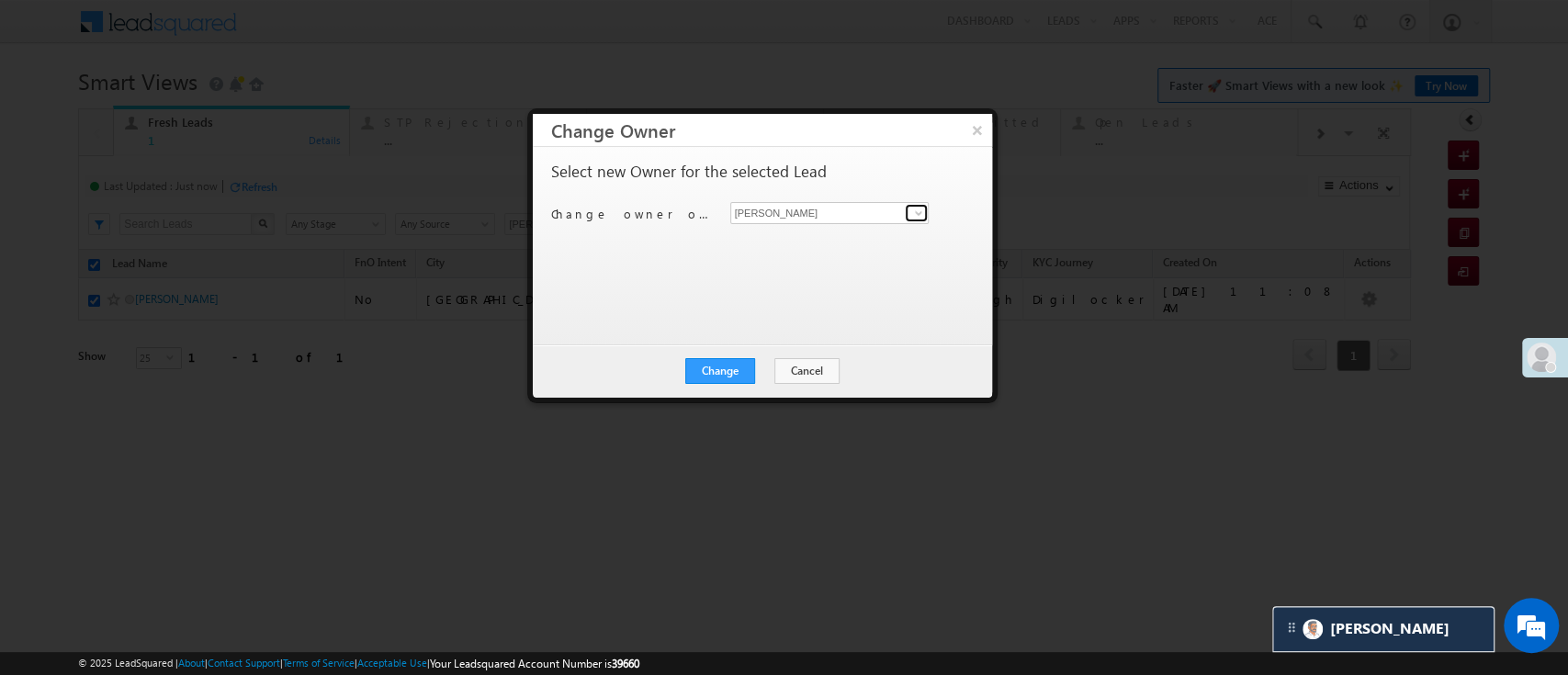
click at [916, 211] on span at bounding box center [917, 212] width 14 height 14
click at [885, 234] on link "[PERSON_NAME] [PERSON_NAME][EMAIL_ADDRESS][PERSON_NAME][DOMAIN_NAME]" at bounding box center [829, 241] width 199 height 34
type input "[PERSON_NAME]"
click at [718, 372] on button "Change" at bounding box center [719, 370] width 70 height 26
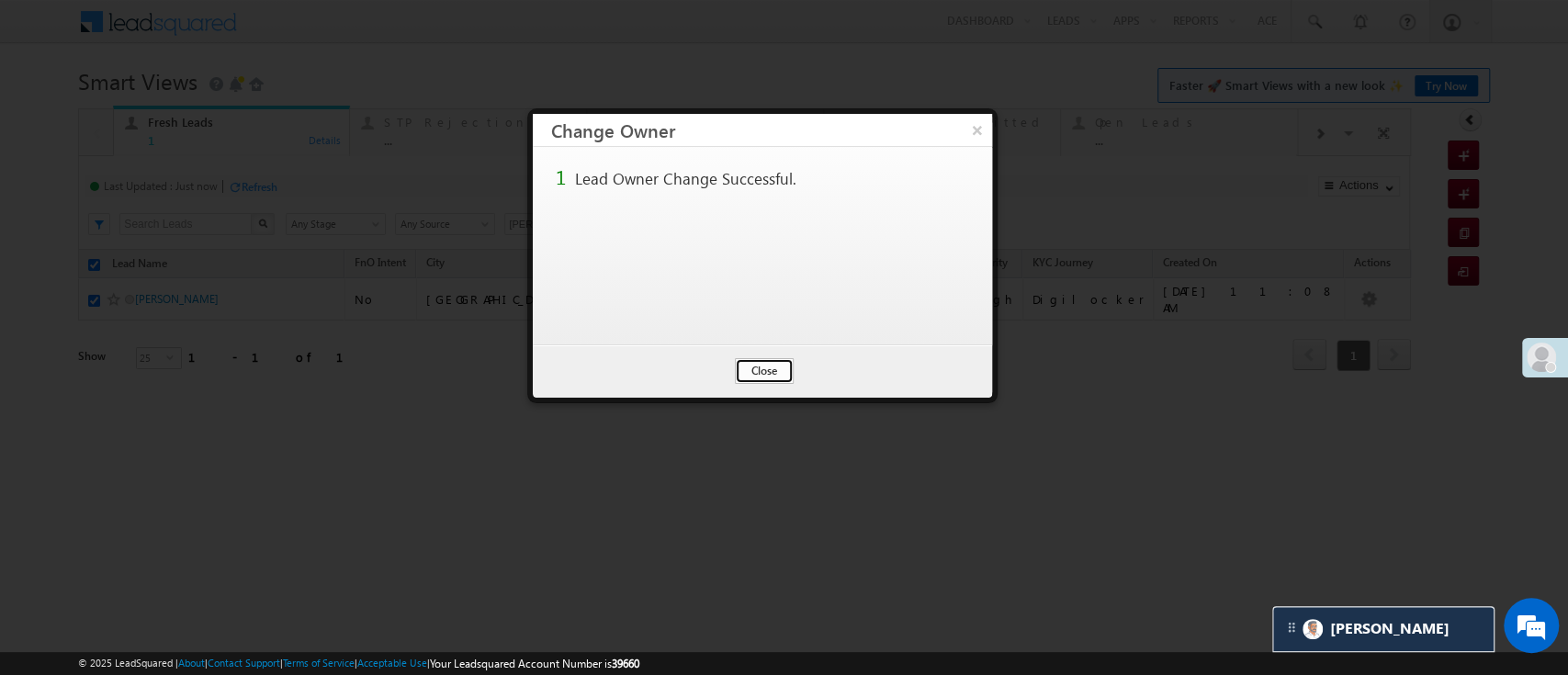
click at [763, 377] on button "Close" at bounding box center [763, 370] width 58 height 26
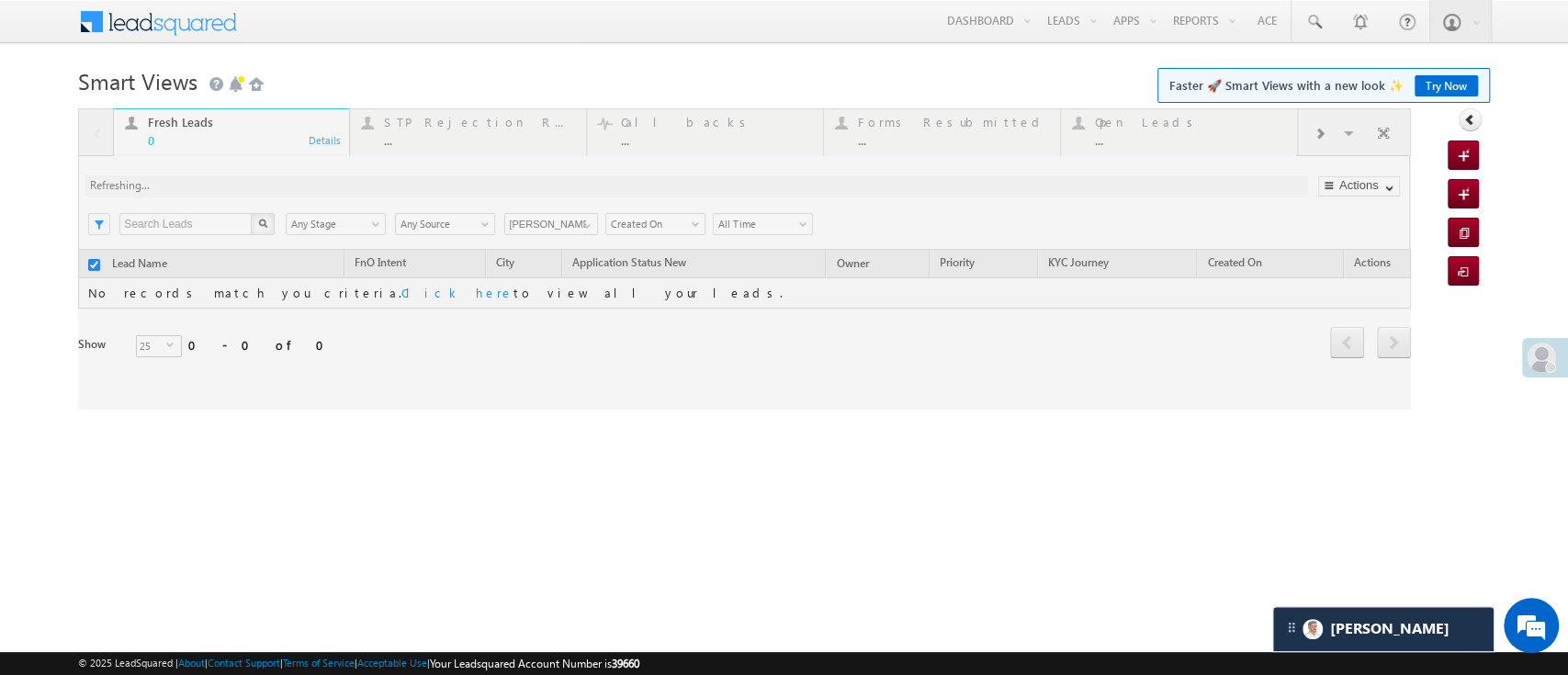
checkbox input "false"
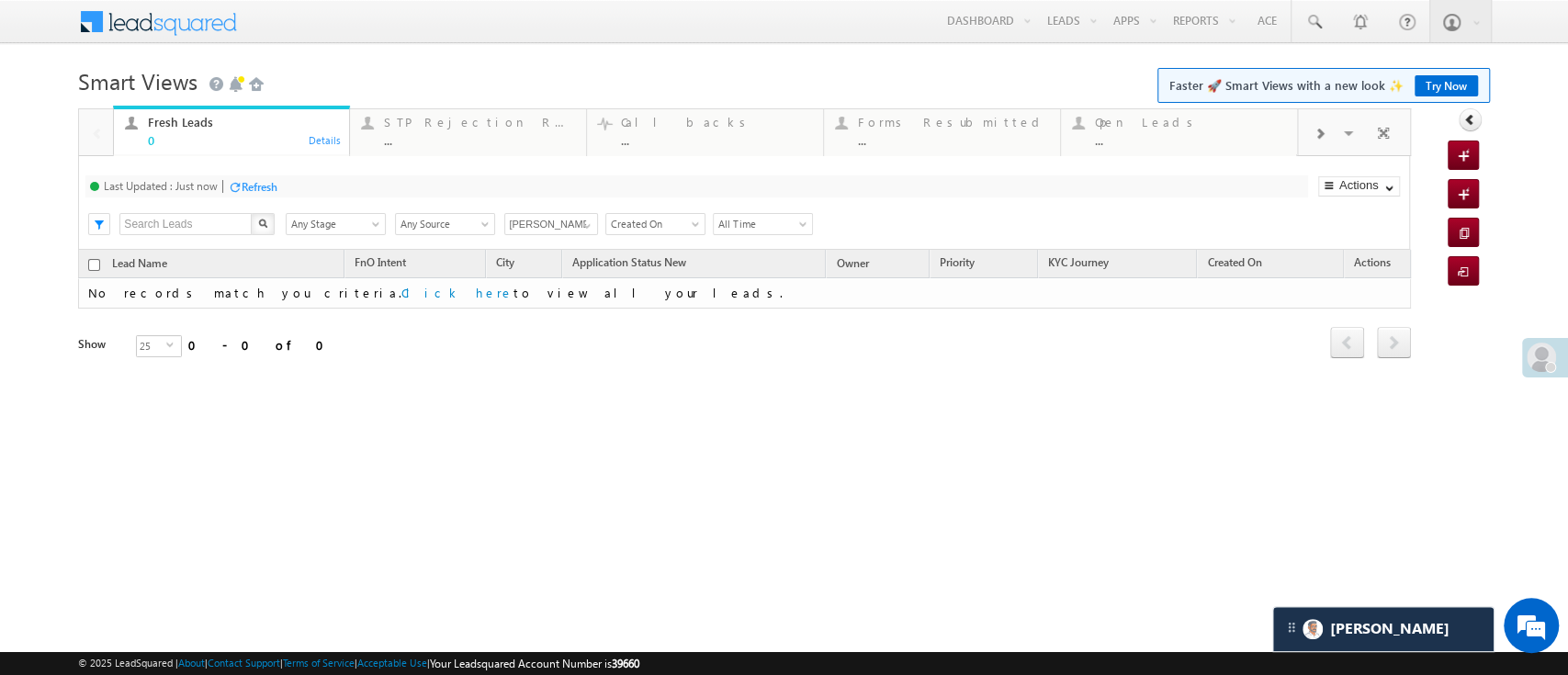
click at [595, 219] on input "[PERSON_NAME] .d" at bounding box center [551, 224] width 94 height 22
click at [569, 241] on link "[PERSON_NAME]" at bounding box center [551, 246] width 95 height 21
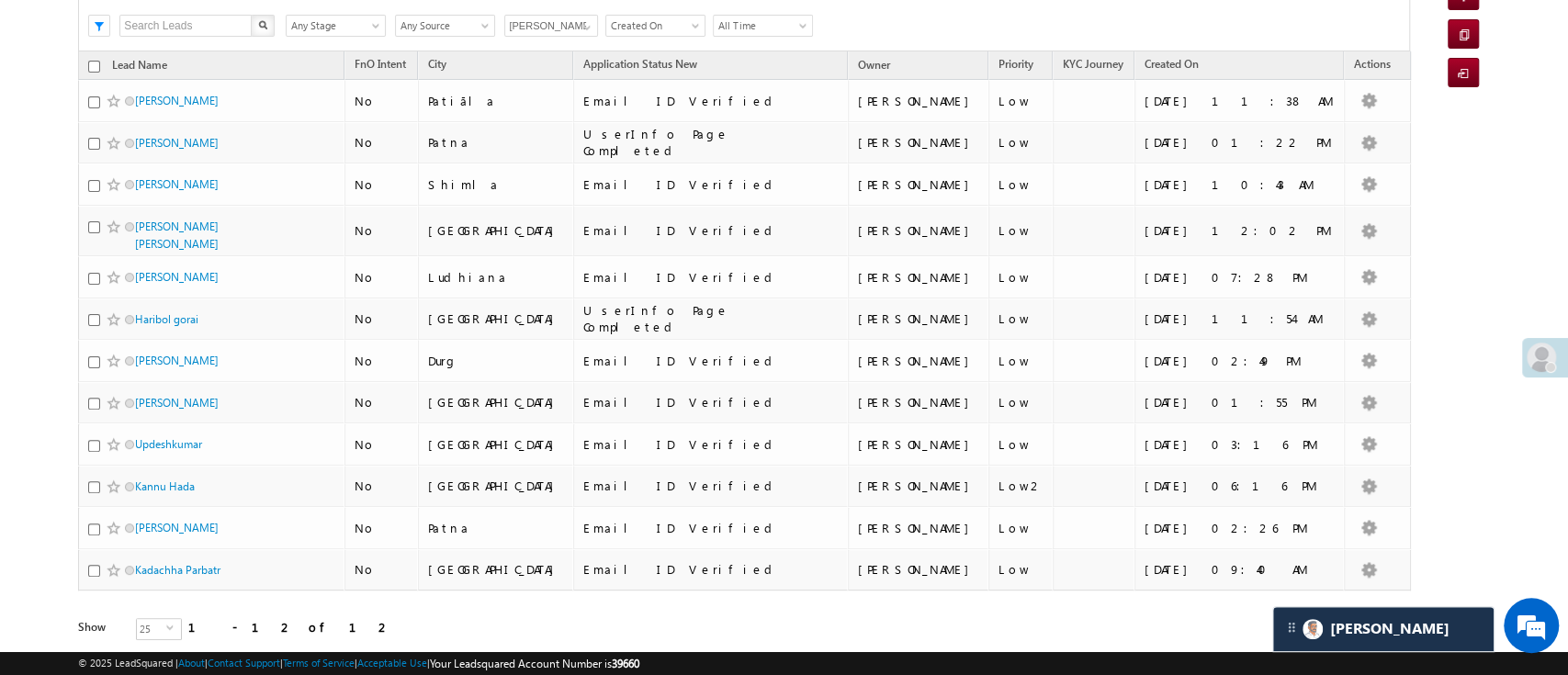
scroll to position [193, 0]
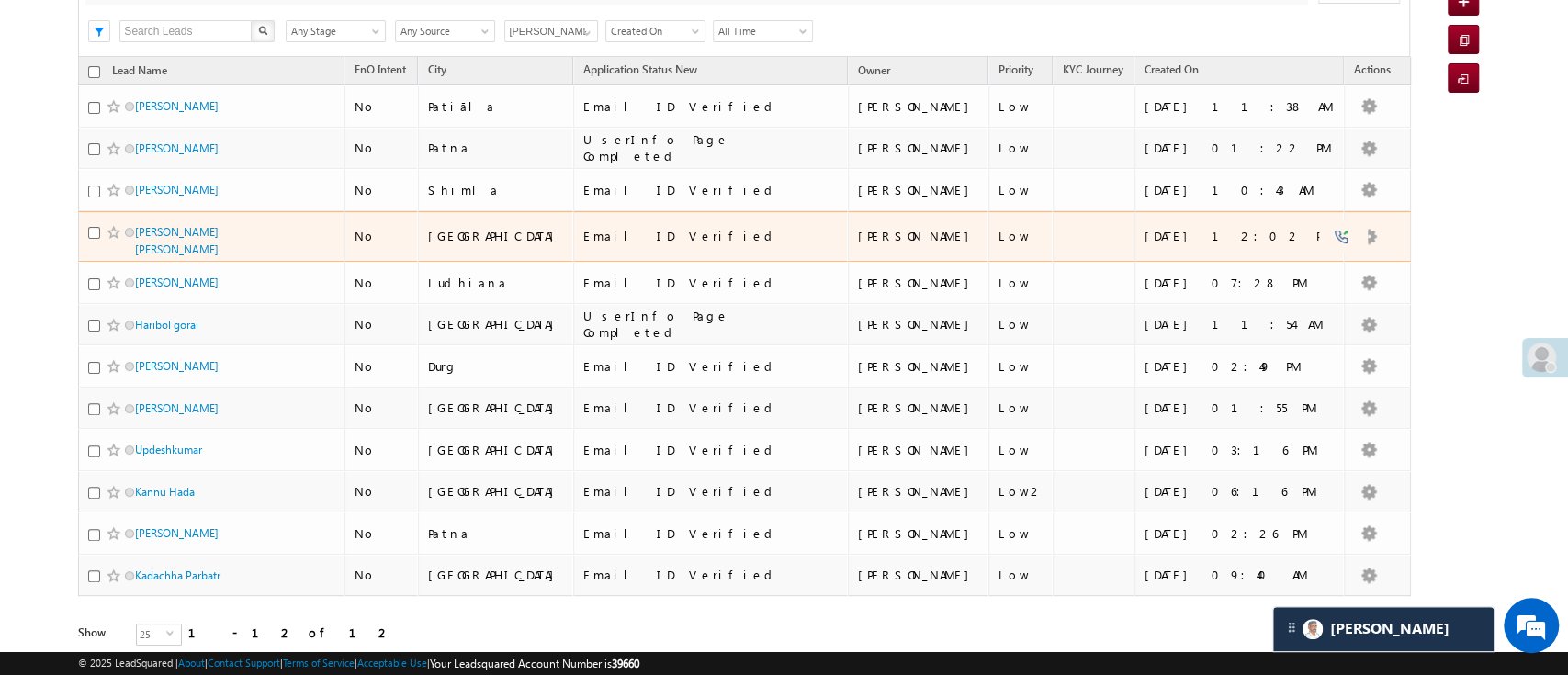
type input "[PERSON_NAME]"
click at [89, 228] on input "checkbox" at bounding box center [94, 232] width 11 height 11
checkbox input "true"
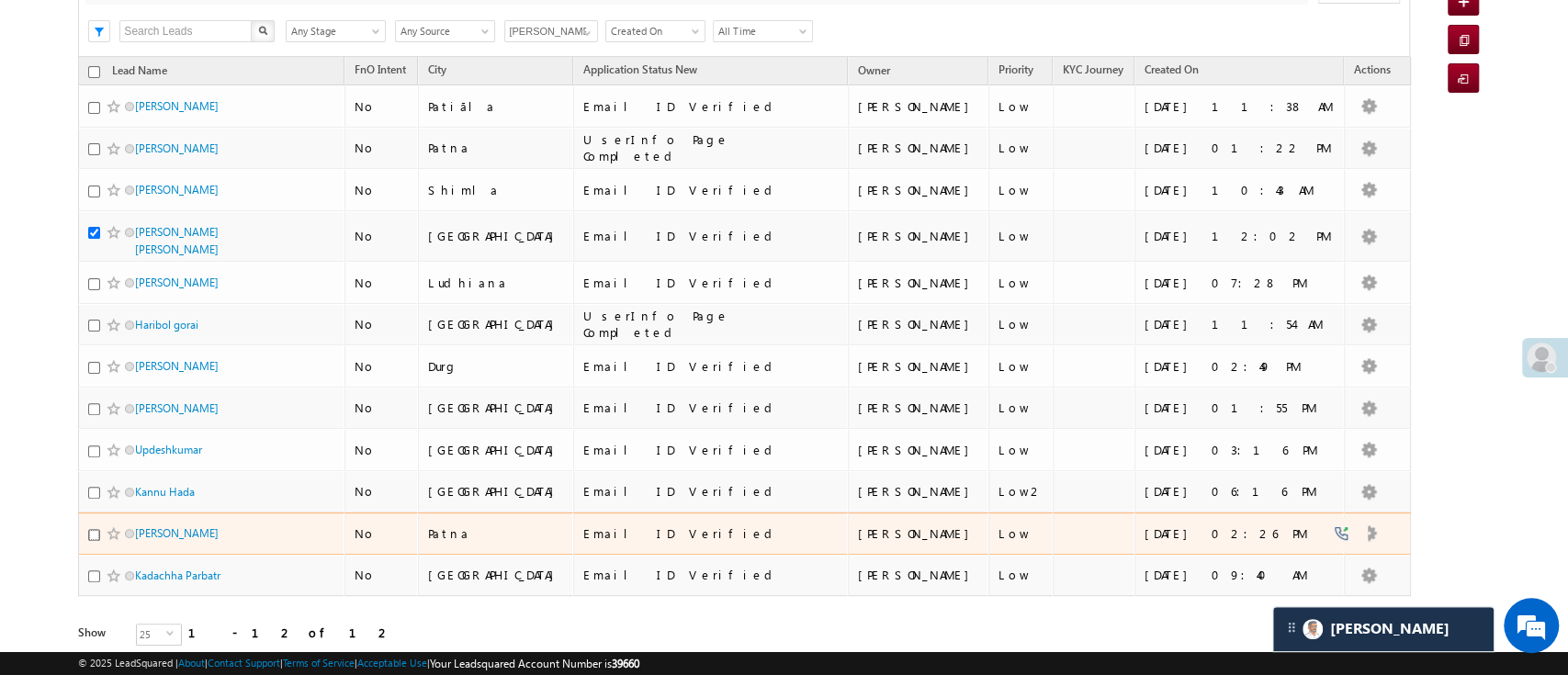
click at [92, 529] on input "checkbox" at bounding box center [94, 534] width 11 height 11
checkbox input "true"
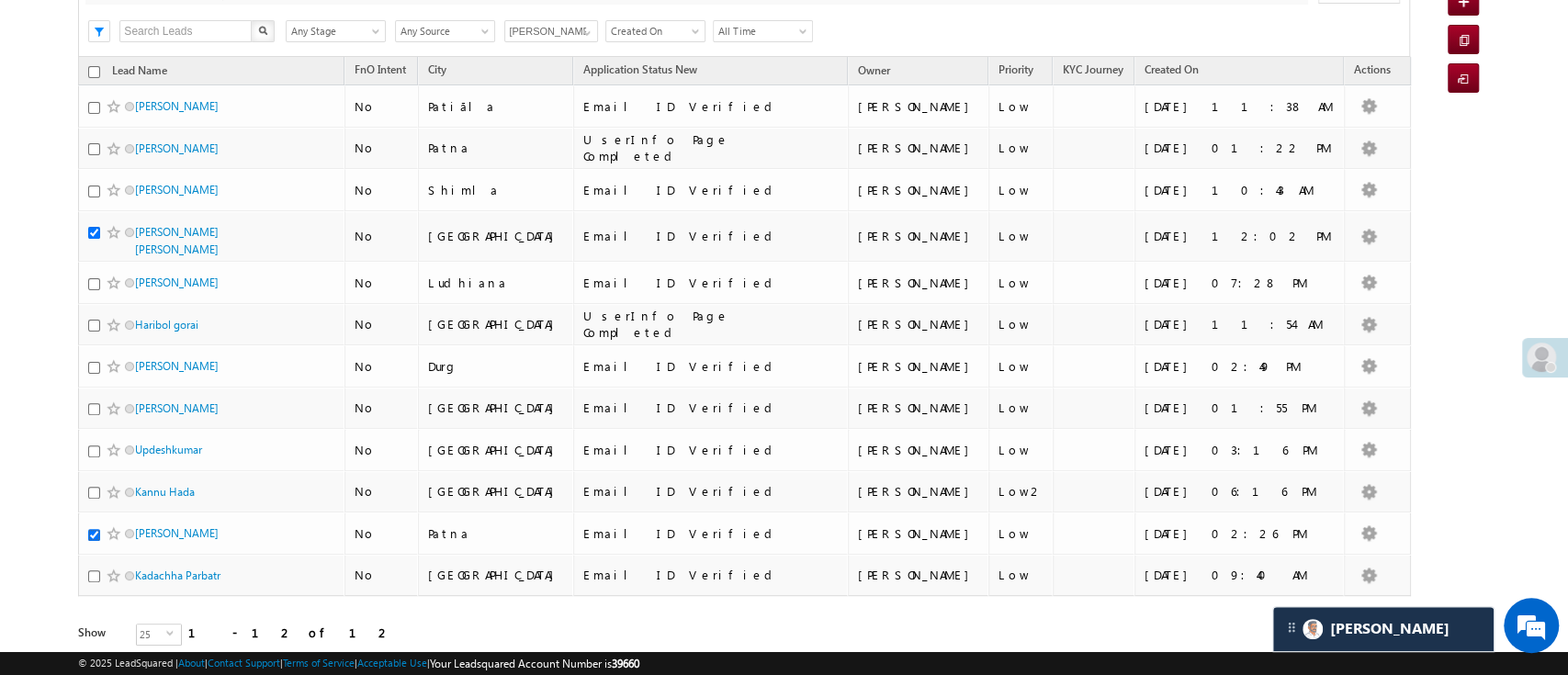
scroll to position [0, 0]
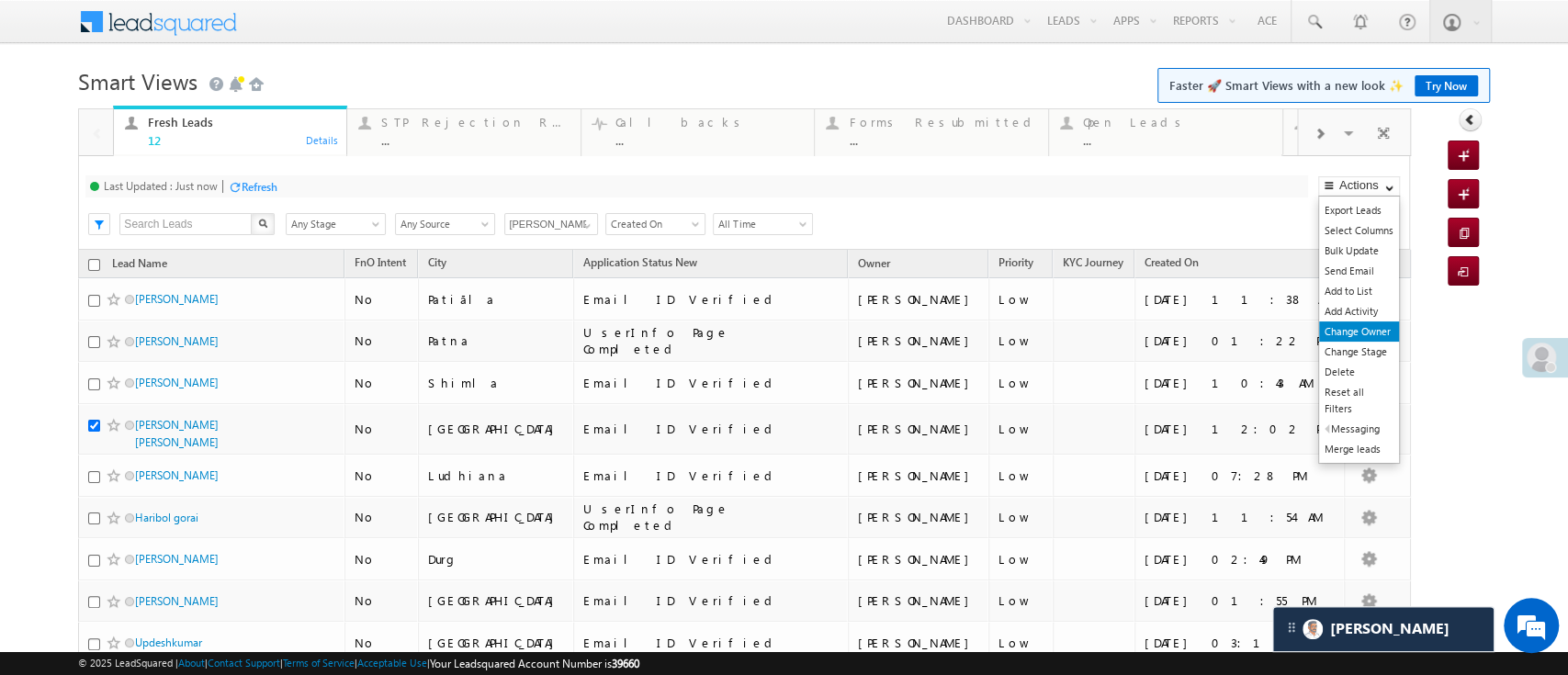
click at [1350, 327] on link "Change Owner" at bounding box center [1359, 331] width 80 height 20
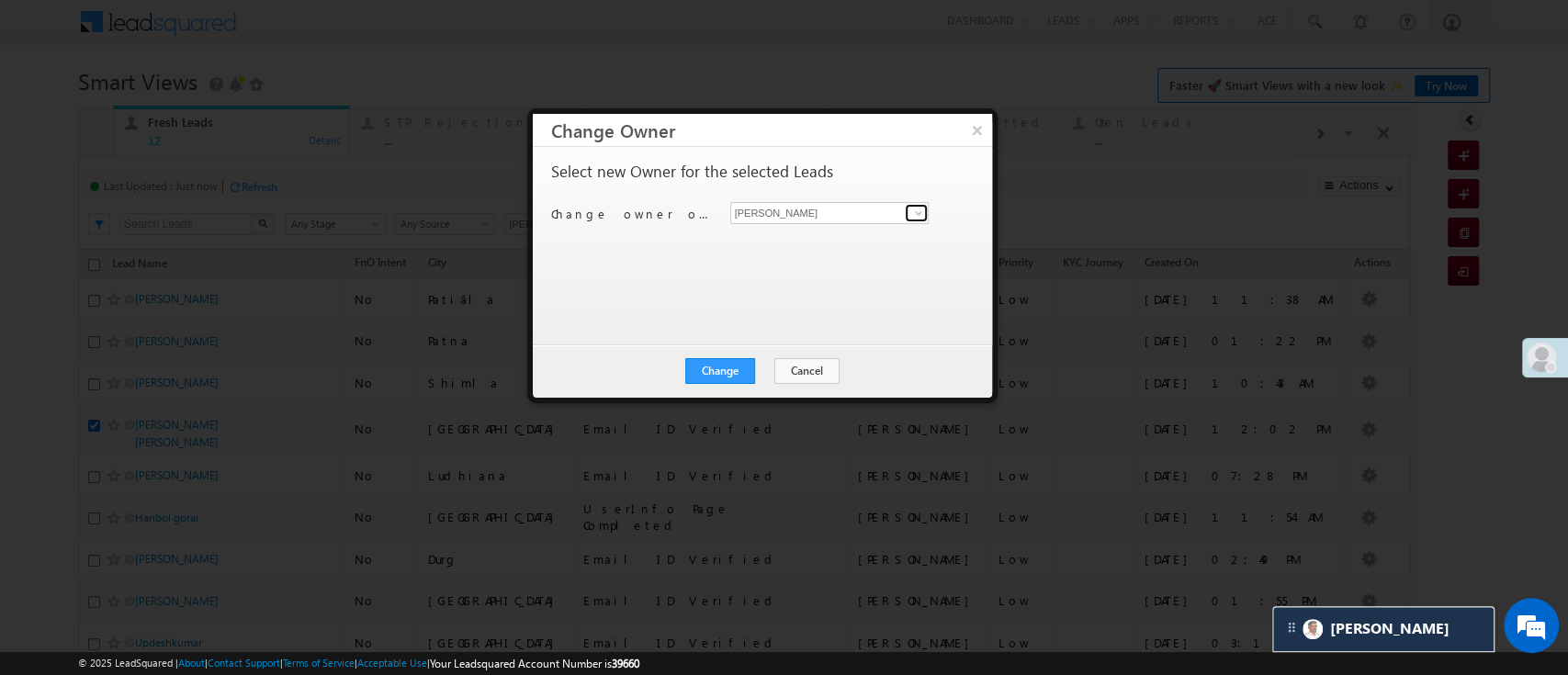
click at [917, 216] on span at bounding box center [917, 212] width 14 height 14
click at [904, 224] on link "Sandeep Kashyap Sandeep.Kashyap@angelbroking.com" at bounding box center [829, 241] width 199 height 34
type input "[PERSON_NAME]"
click at [725, 371] on button "Change" at bounding box center [719, 370] width 70 height 26
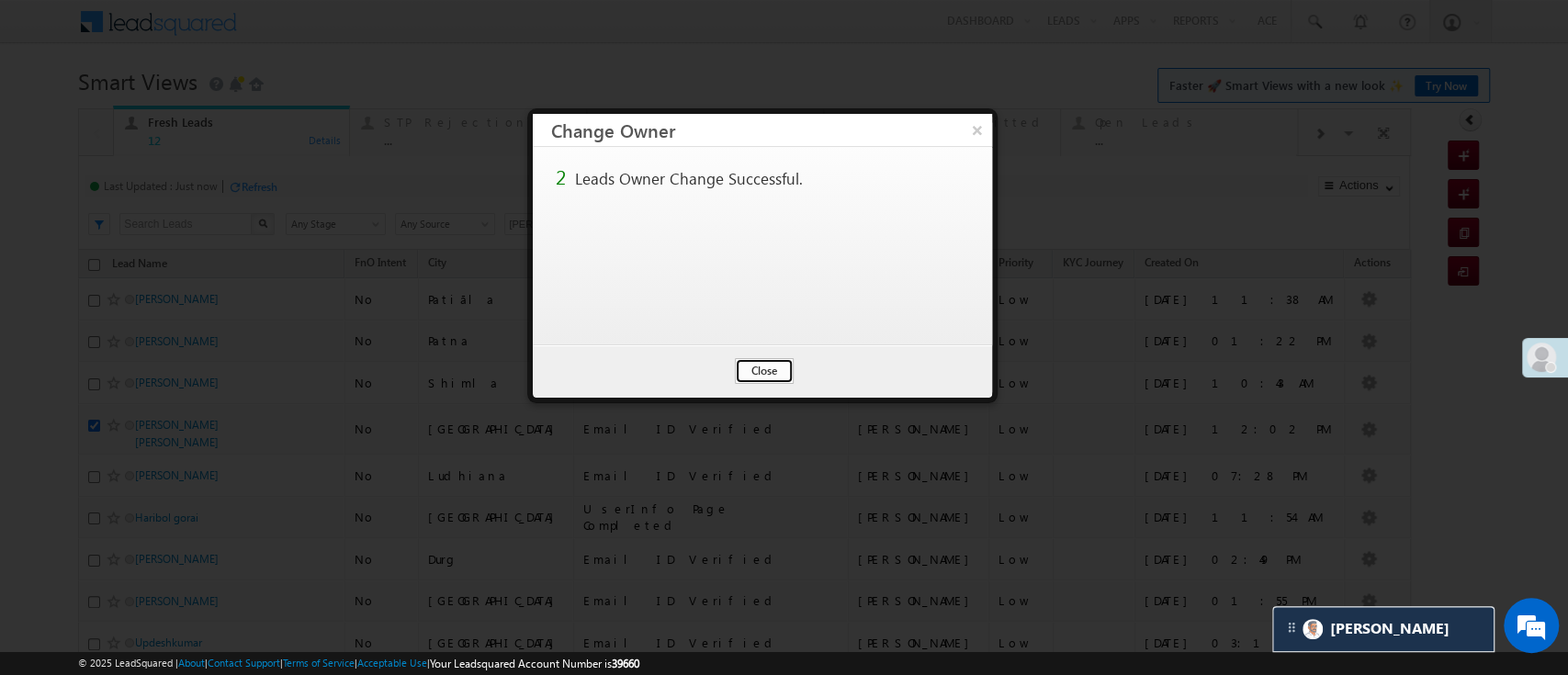
click at [752, 371] on button "Close" at bounding box center [763, 370] width 58 height 26
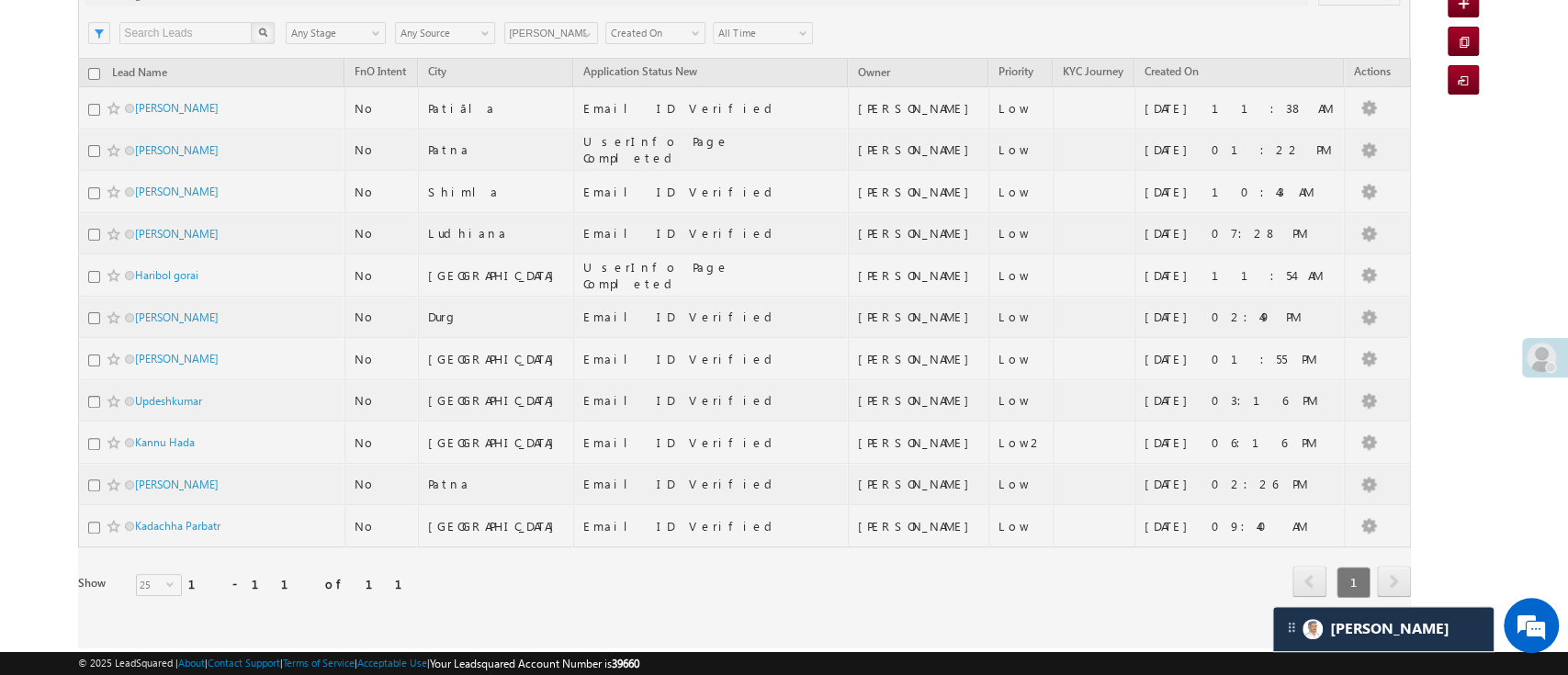
scroll to position [207, 0]
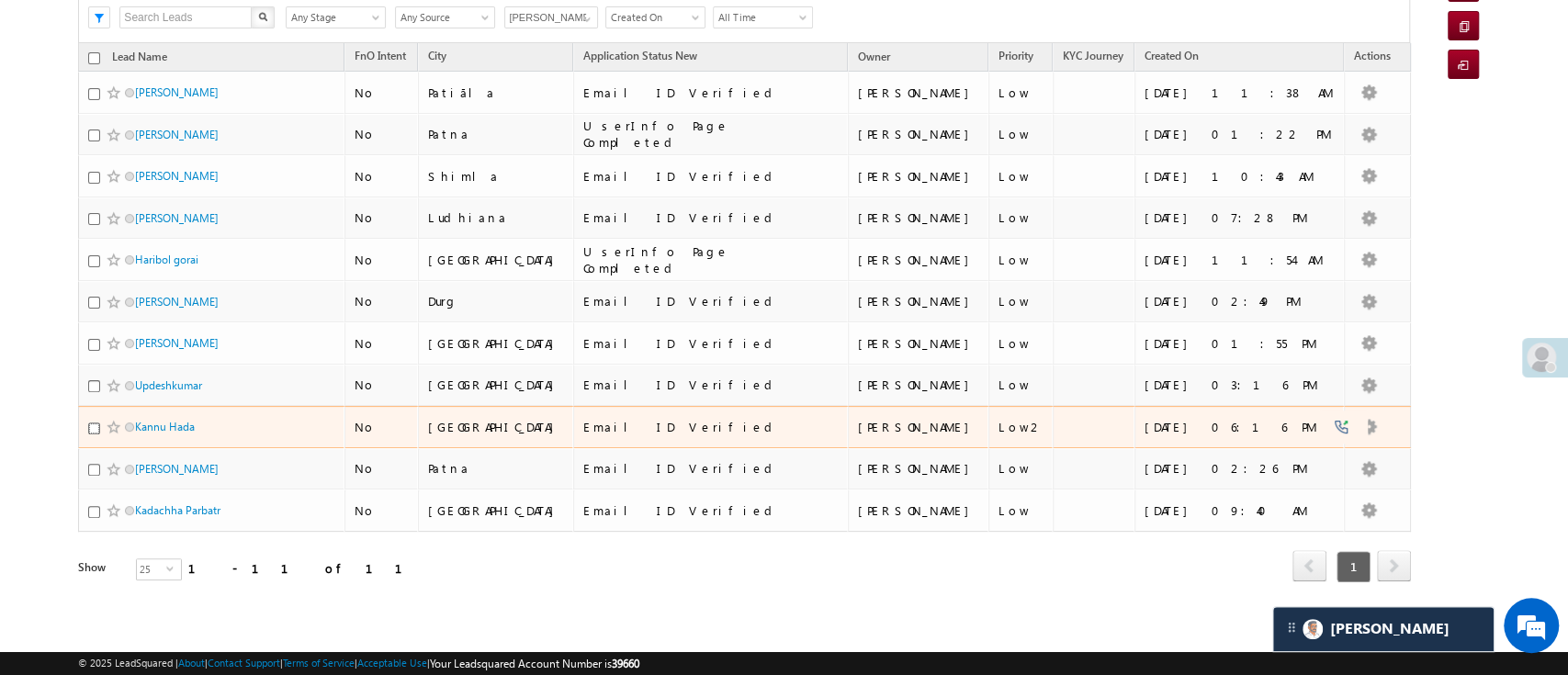
click at [94, 423] on input "checkbox" at bounding box center [94, 428] width 11 height 11
checkbox input "true"
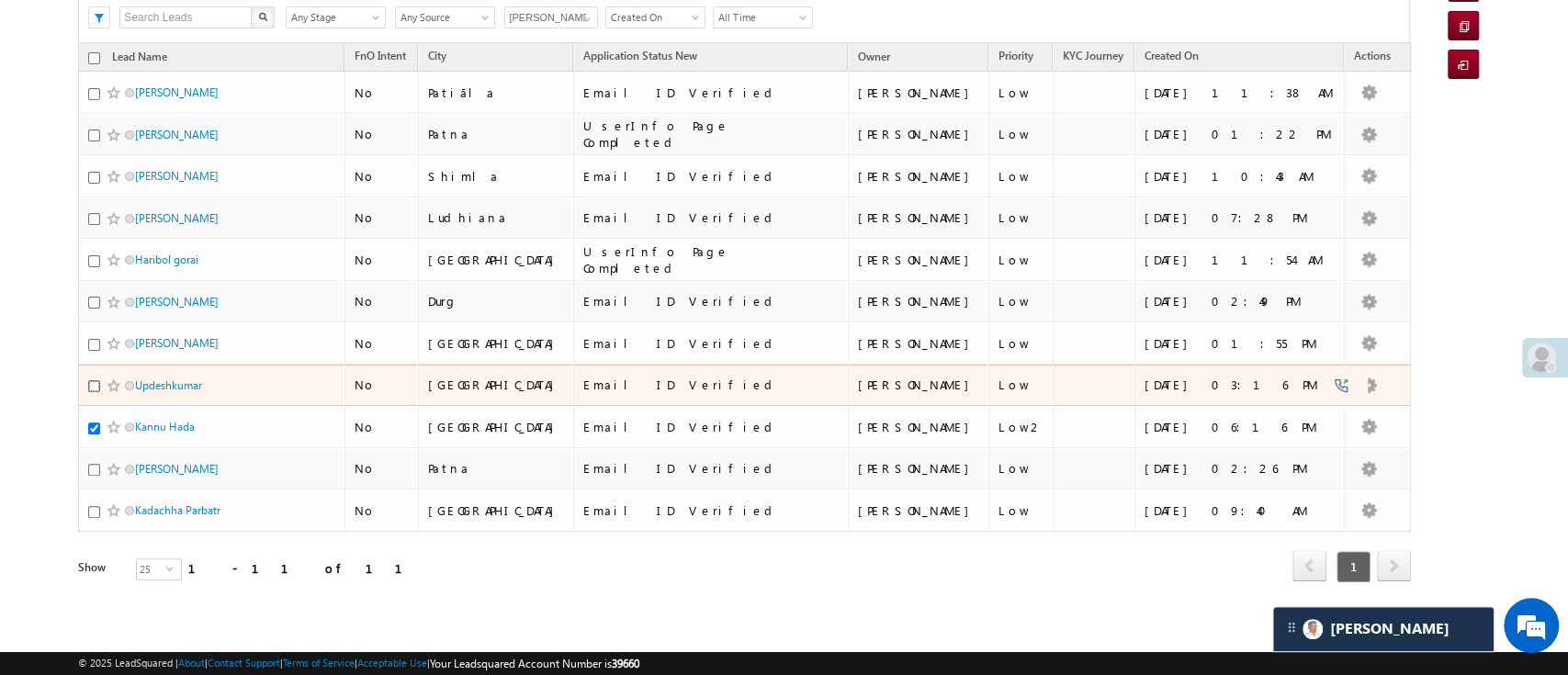
click at [93, 380] on input "checkbox" at bounding box center [94, 385] width 11 height 11
checkbox input "true"
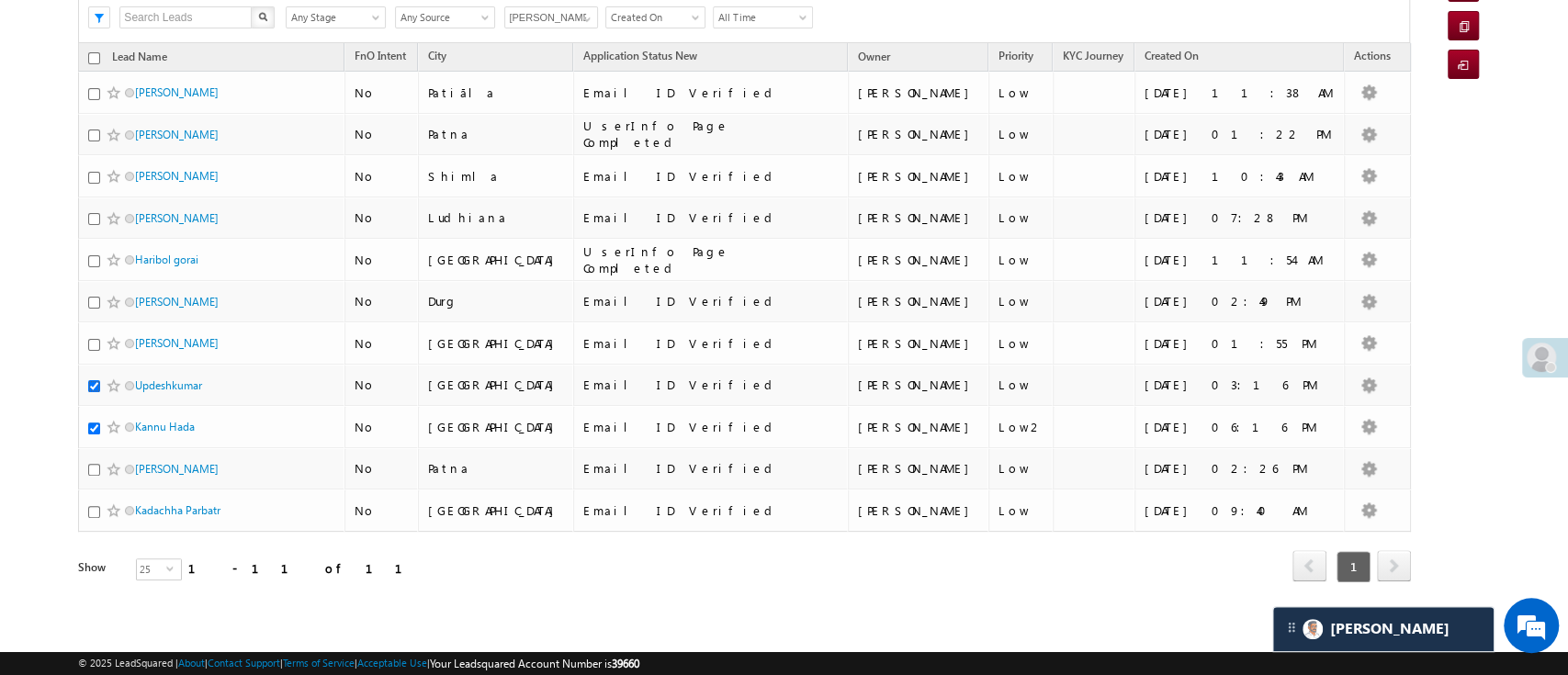
scroll to position [0, 0]
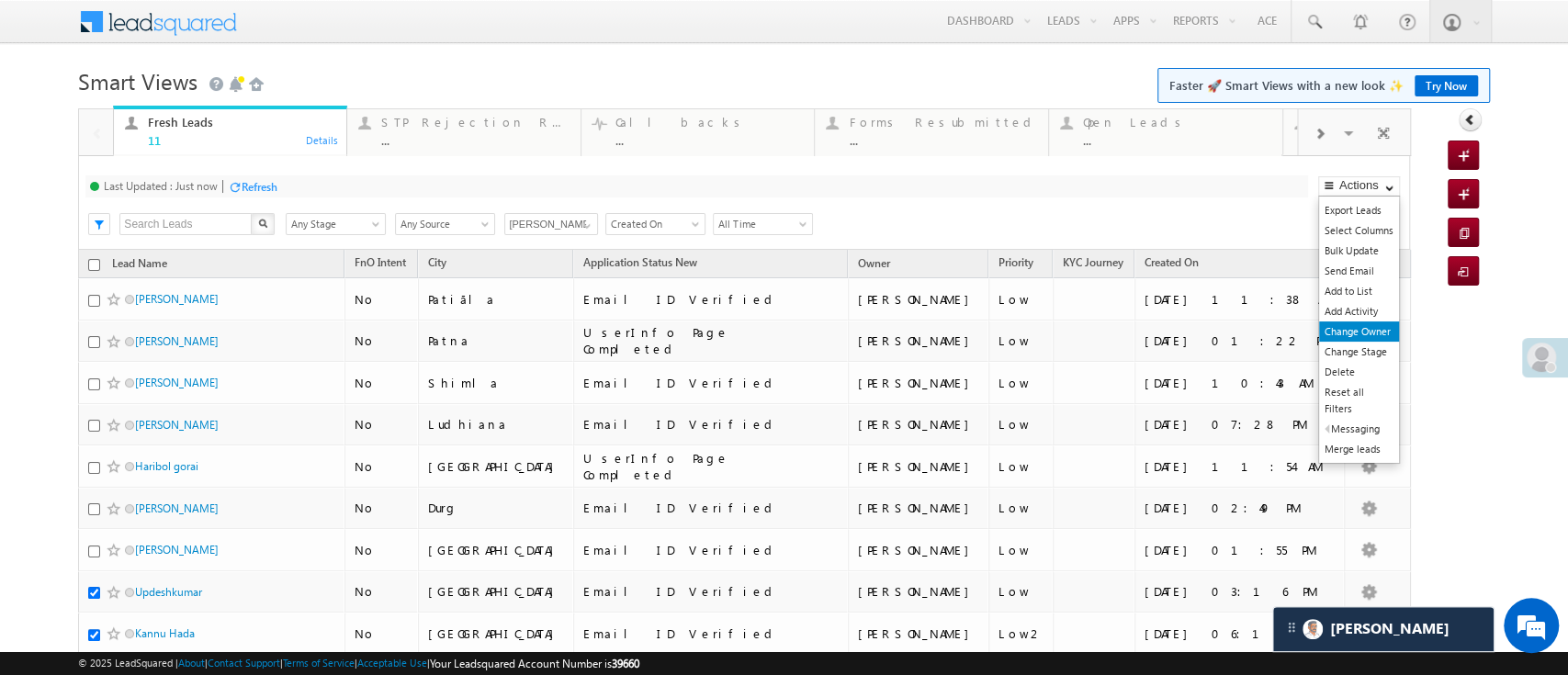
click at [1358, 328] on link "Change Owner" at bounding box center [1359, 331] width 80 height 20
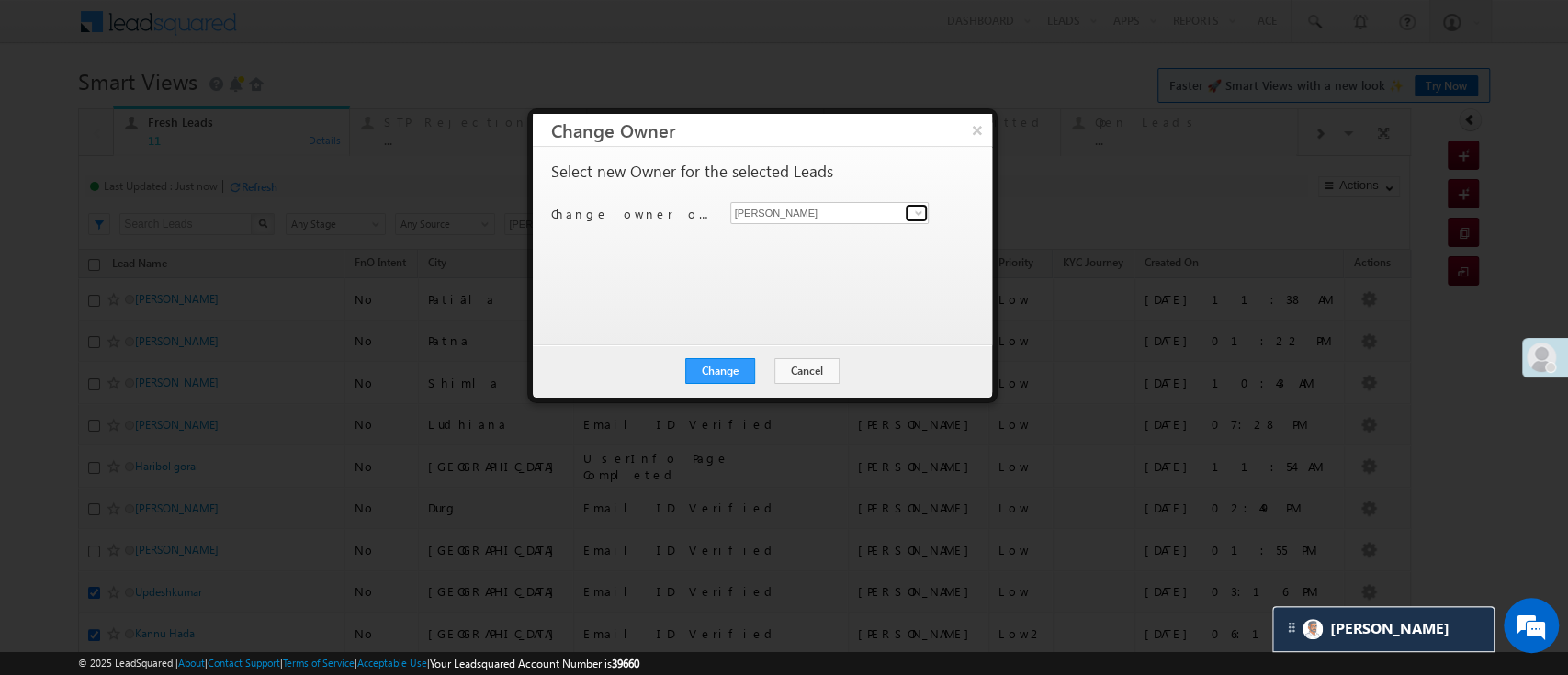
click at [924, 207] on span at bounding box center [917, 212] width 14 height 14
click at [856, 264] on link "Ujjwal 1Gurnani Ujjwal.1Gurnani@angelbroking.com" at bounding box center [829, 273] width 199 height 34
type input "[PERSON_NAME] 1Gurnani"
click at [719, 381] on div "Change Cancel Close" at bounding box center [762, 371] width 459 height 54
click at [721, 373] on button "Change" at bounding box center [719, 370] width 70 height 26
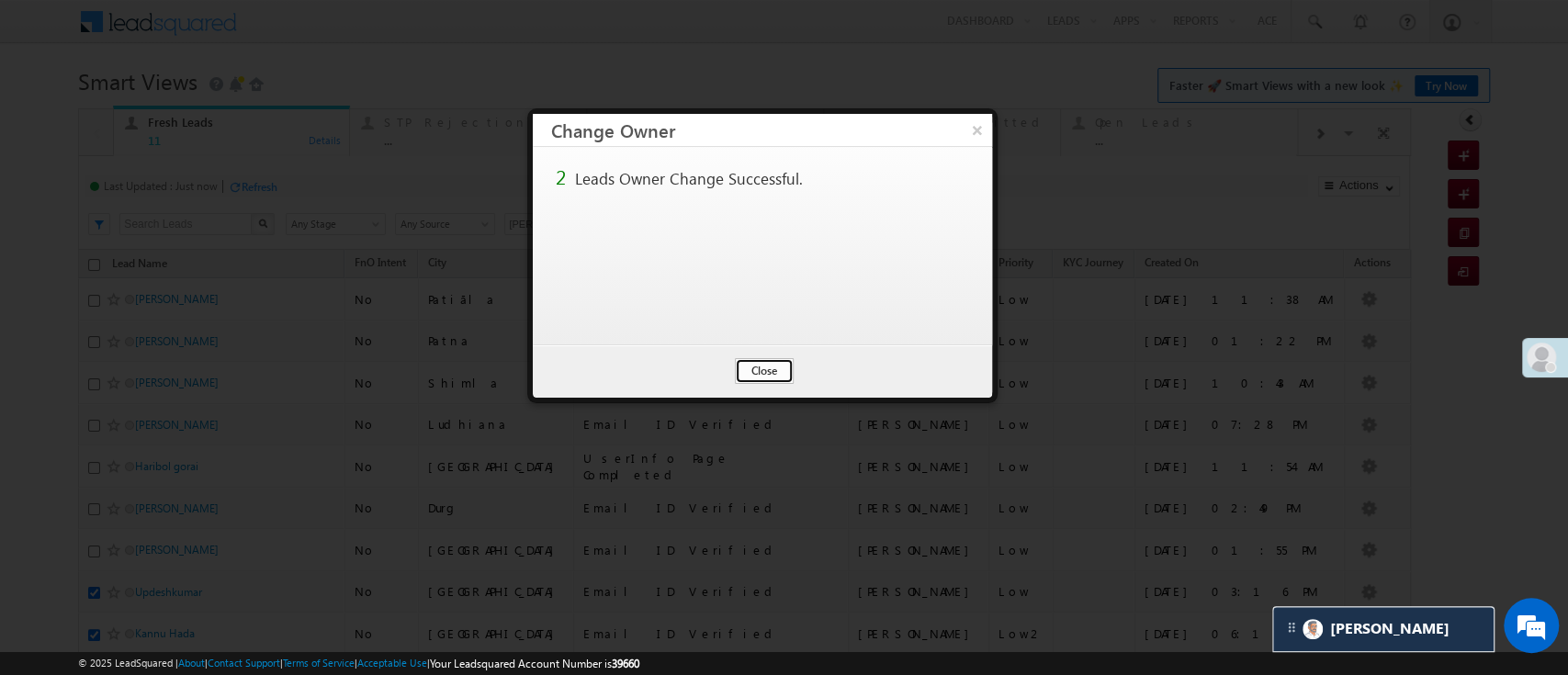
click at [754, 375] on button "Close" at bounding box center [763, 370] width 58 height 26
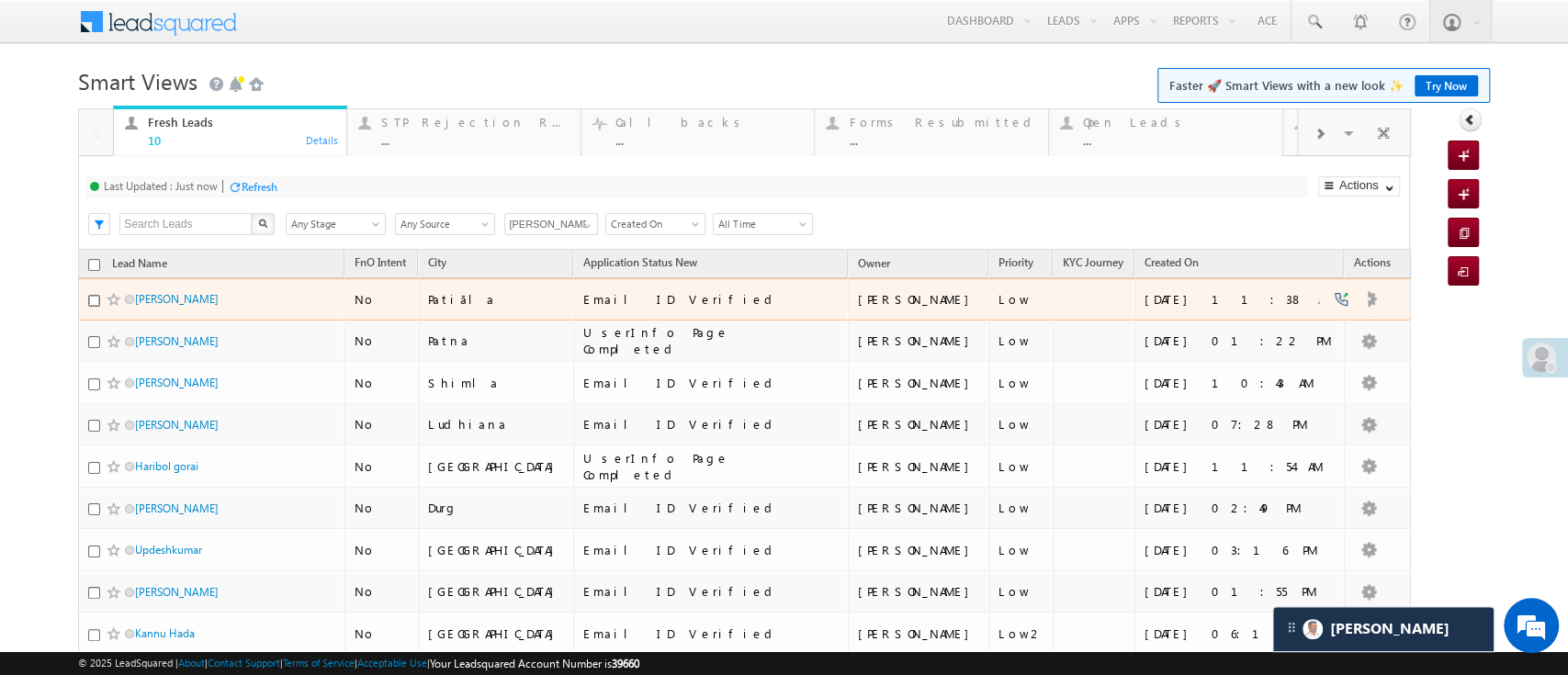
click at [96, 298] on input "checkbox" at bounding box center [94, 300] width 11 height 11
checkbox input "true"
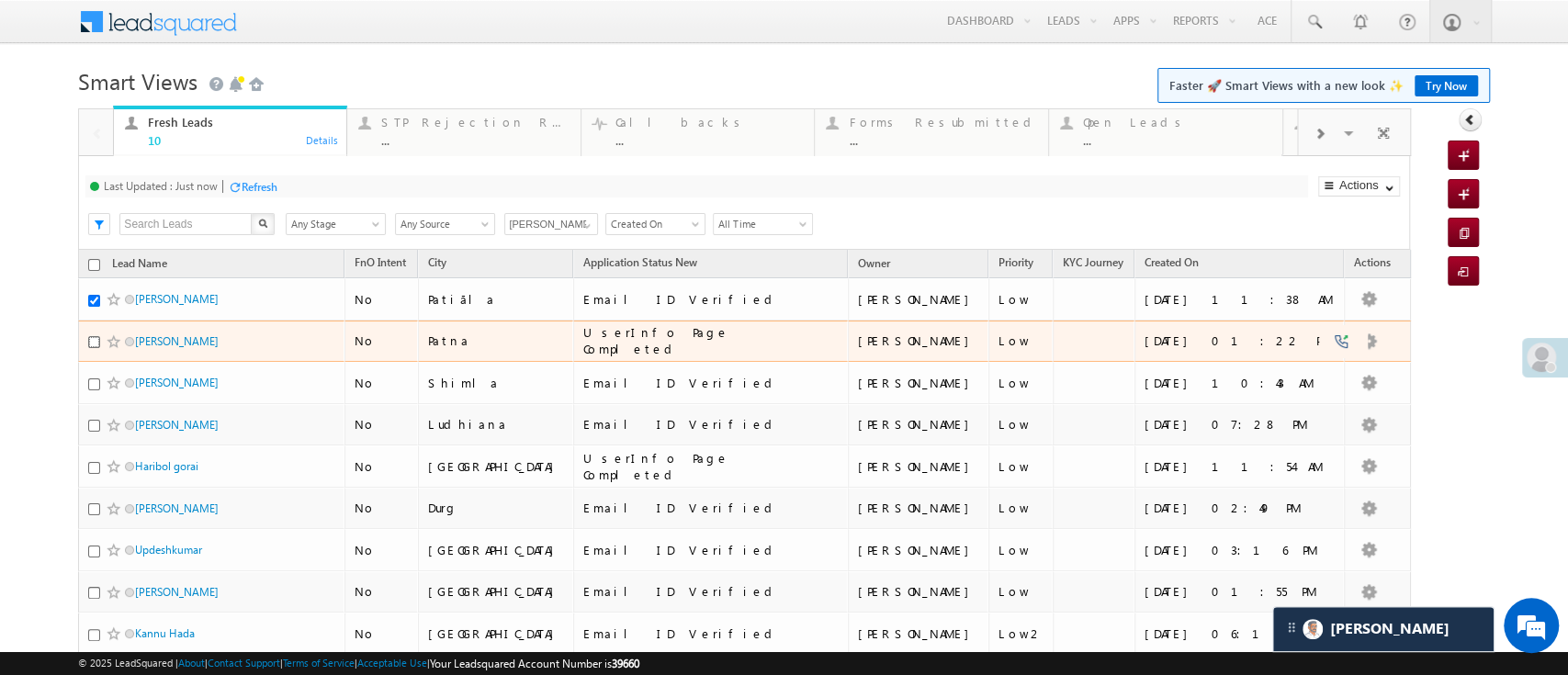
click at [97, 341] on input "checkbox" at bounding box center [94, 341] width 11 height 11
checkbox input "true"
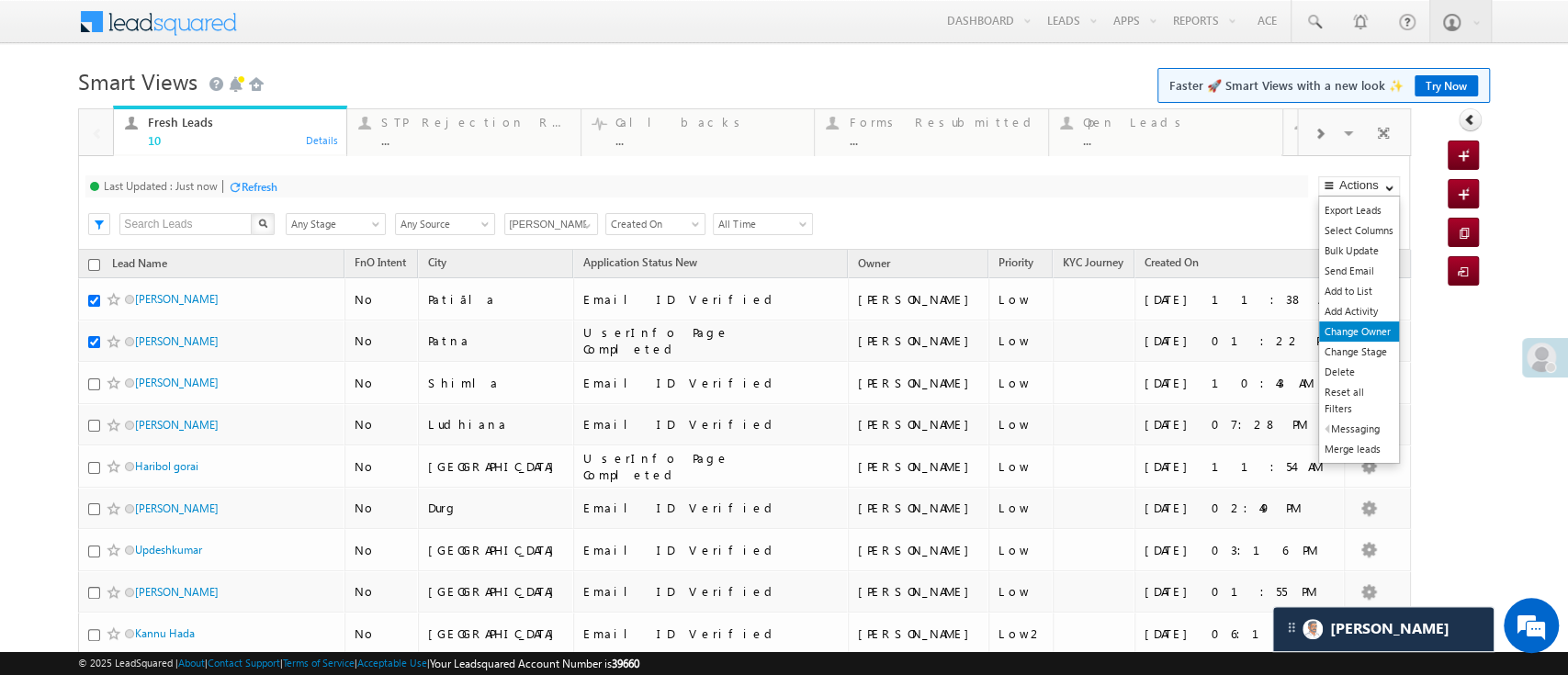
click at [1349, 327] on link "Change Owner" at bounding box center [1359, 331] width 80 height 20
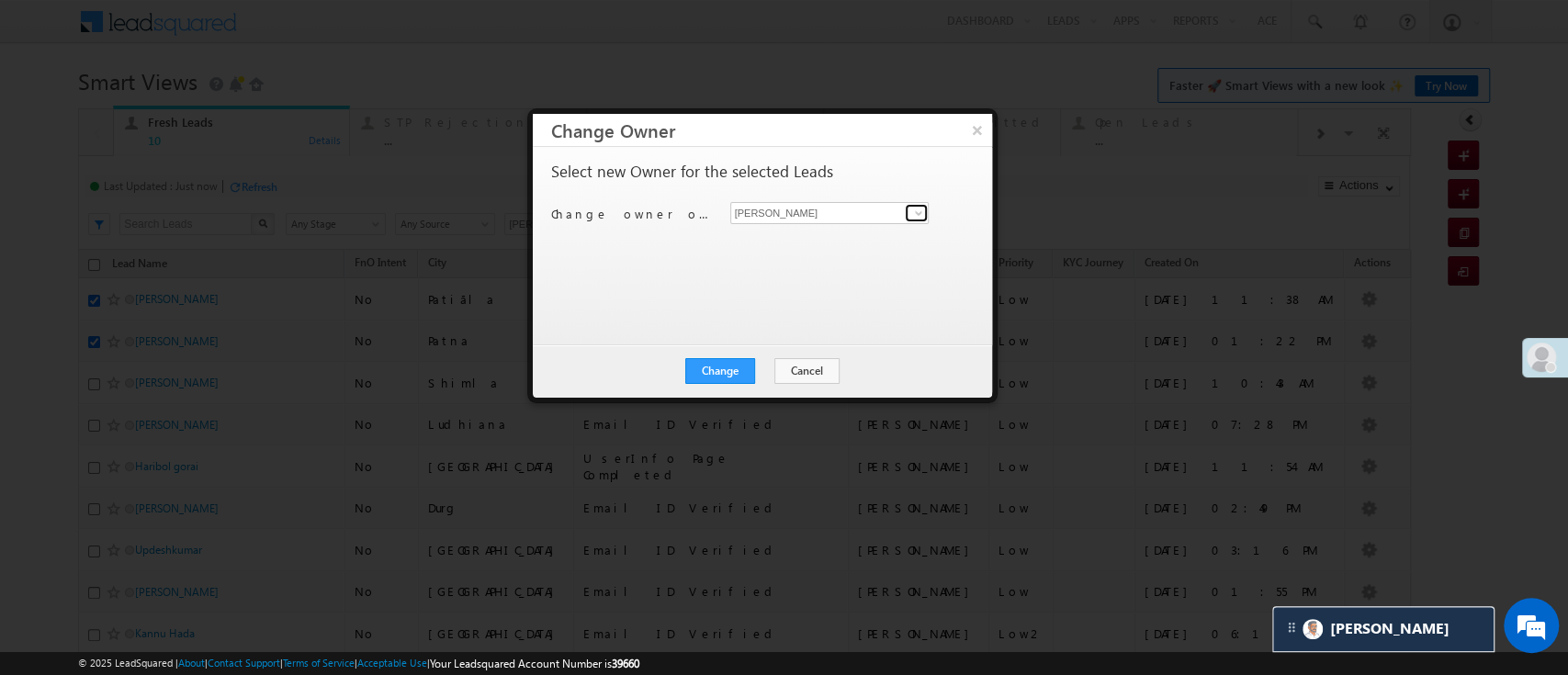
click at [913, 213] on span at bounding box center [917, 212] width 14 height 14
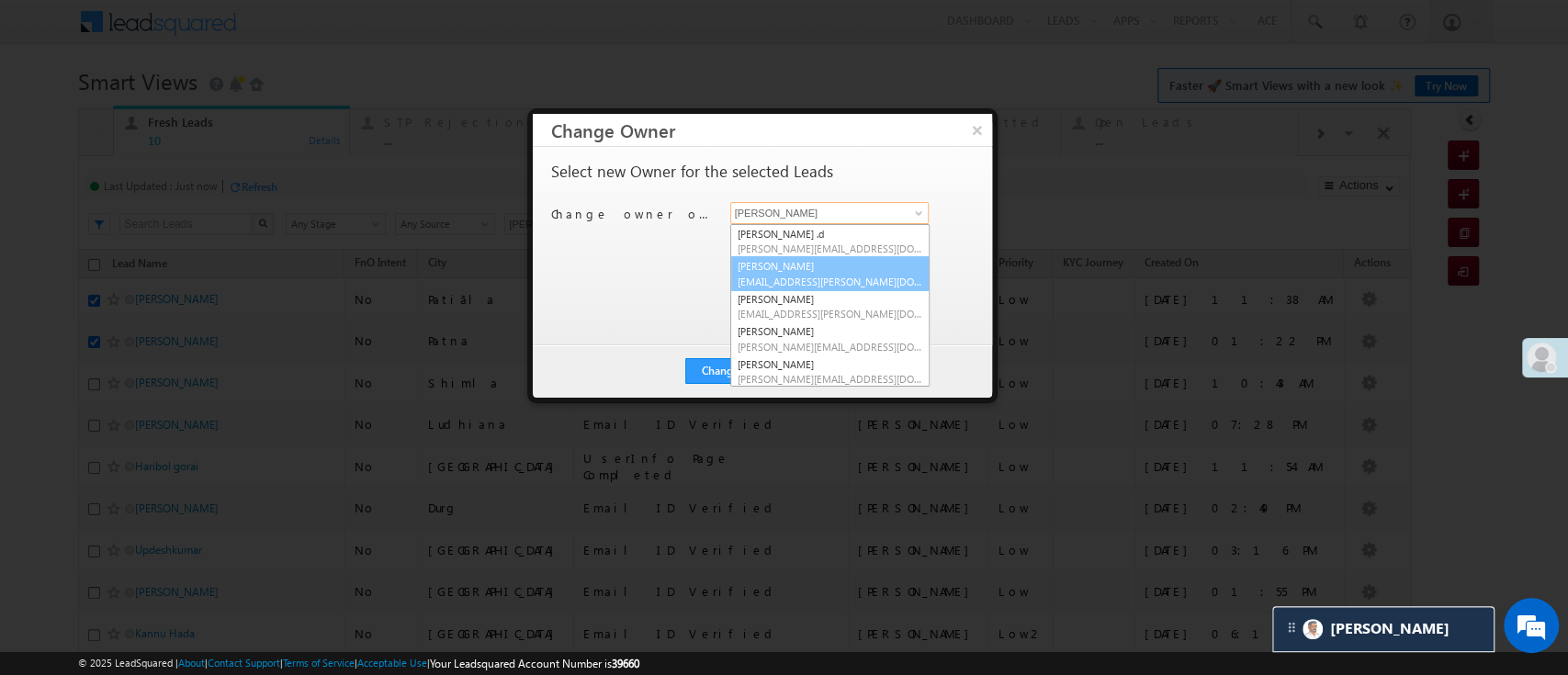
click at [853, 268] on link "Anuj Rajak Anuj.Rajak@angelbroking.com" at bounding box center [829, 273] width 199 height 34
type input "[PERSON_NAME]"
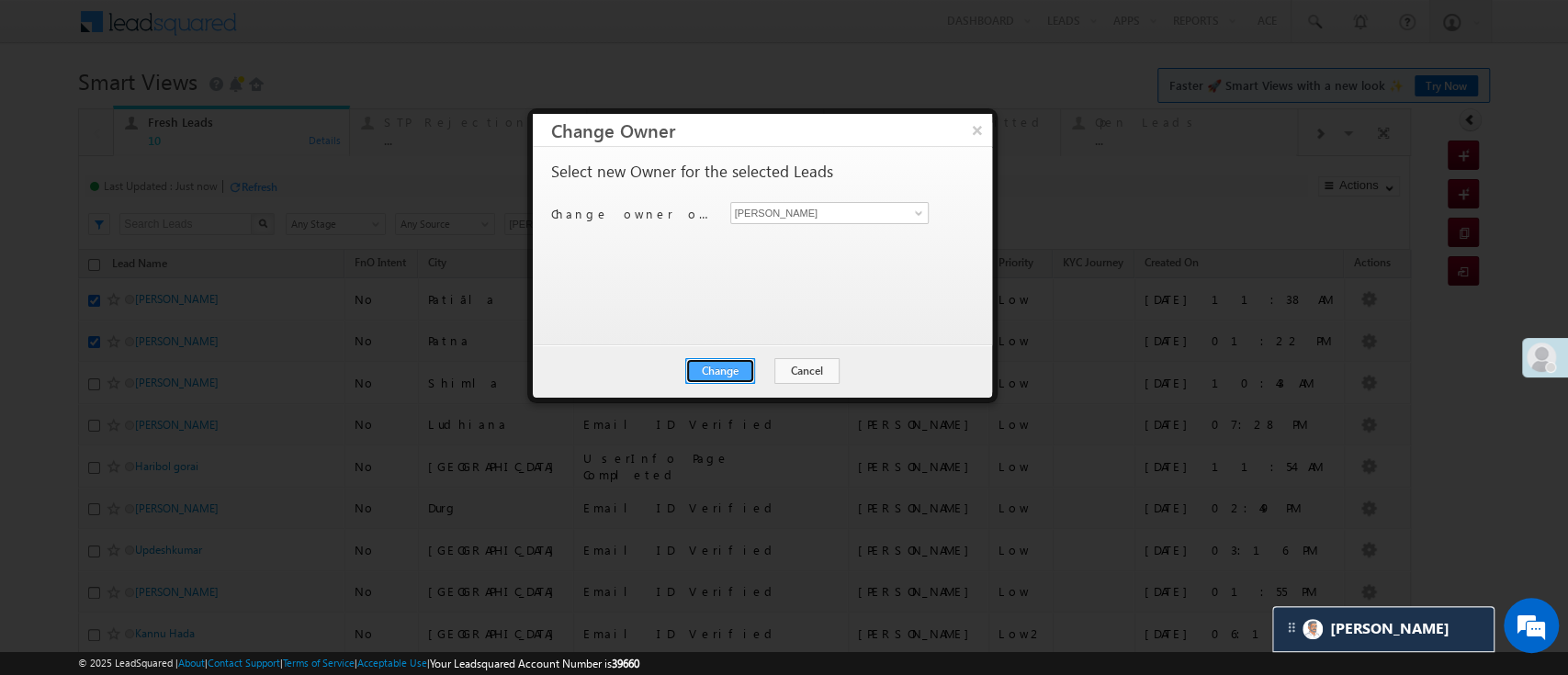
click at [703, 365] on button "Change" at bounding box center [719, 370] width 70 height 26
click at [784, 358] on button "Close" at bounding box center [763, 370] width 58 height 26
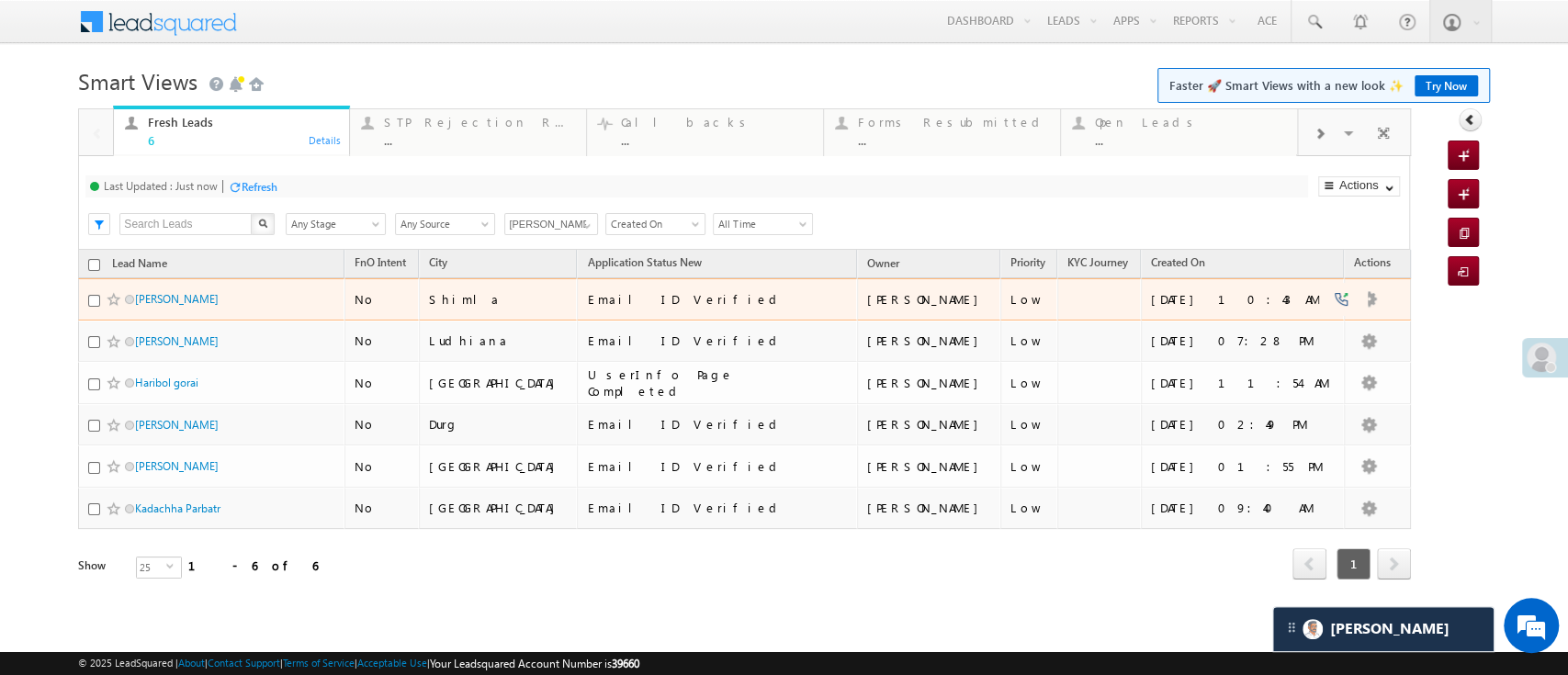
click at [94, 292] on div at bounding box center [116, 298] width 56 height 18
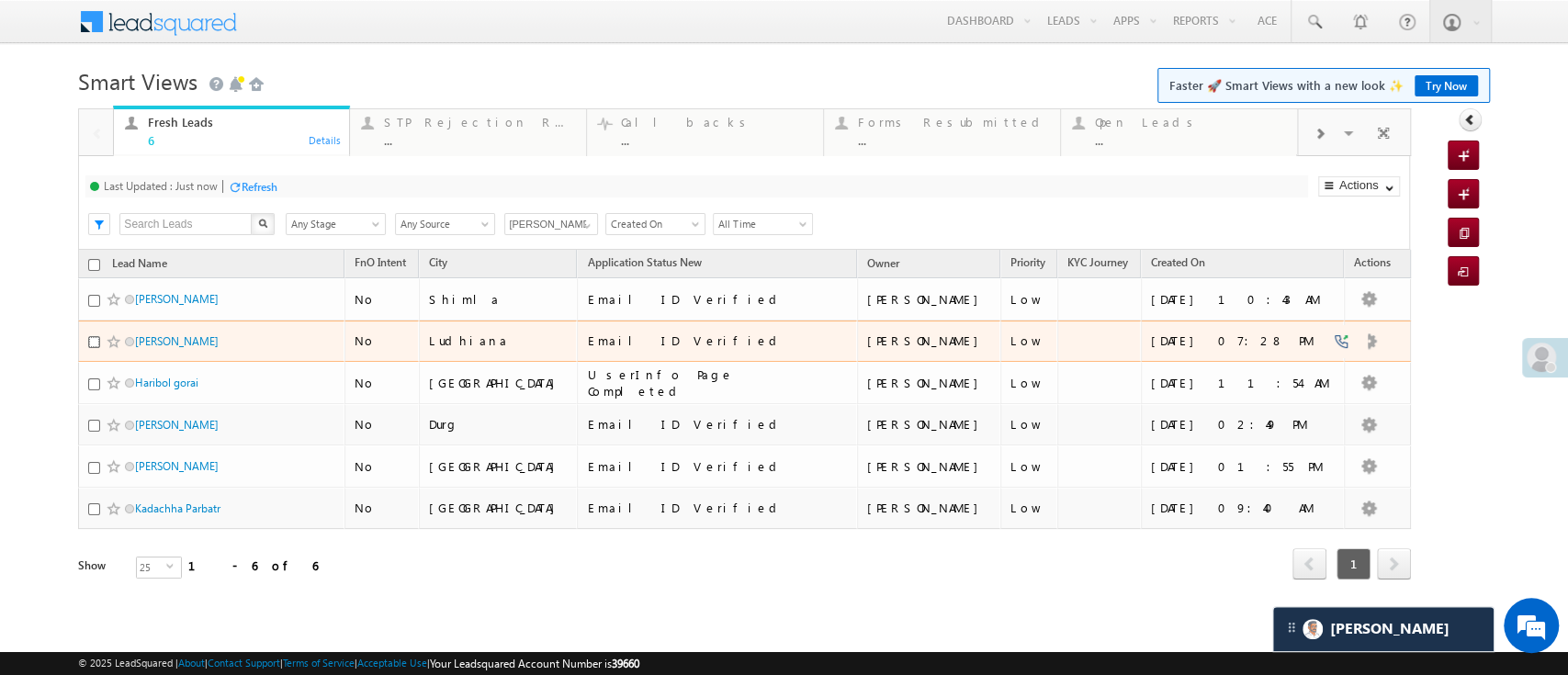
click at [92, 337] on input "checkbox" at bounding box center [94, 341] width 11 height 11
checkbox input "true"
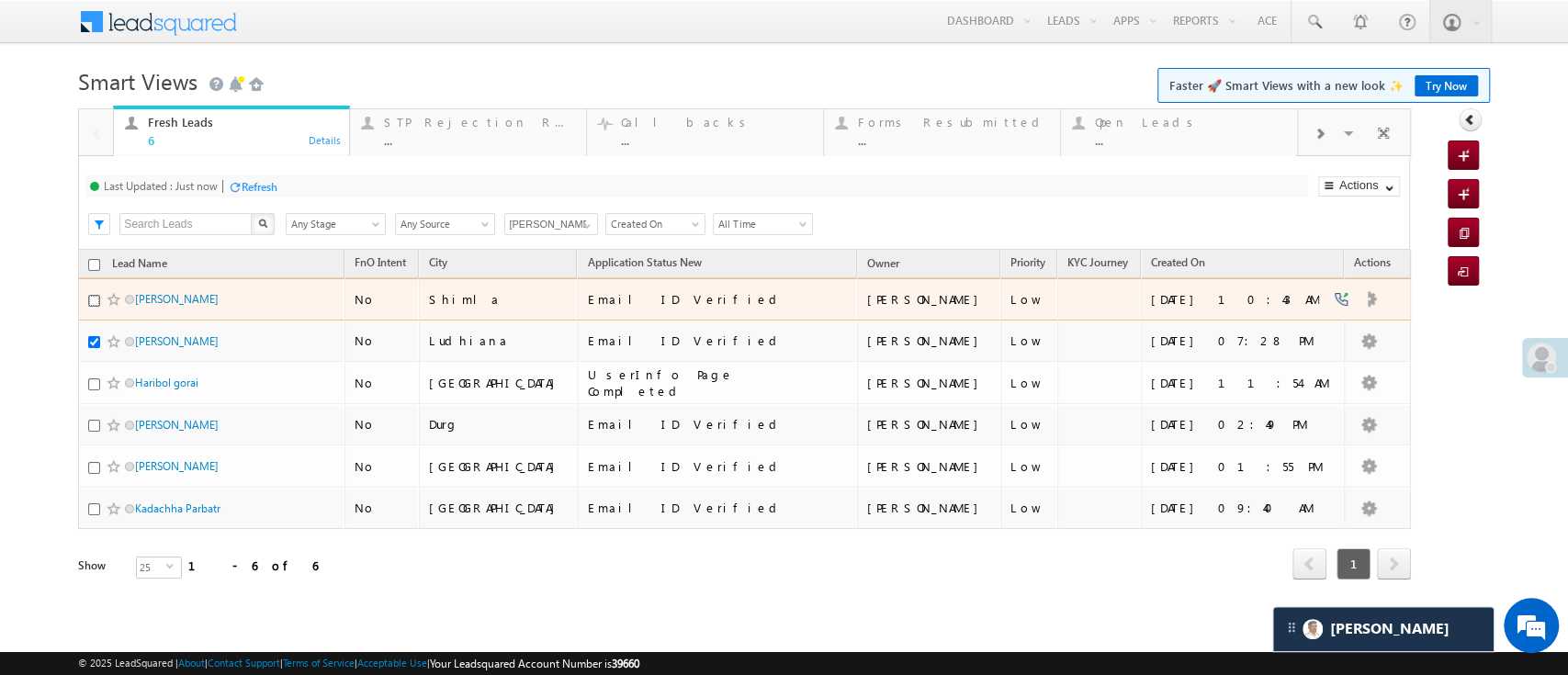
click at [96, 301] on input "checkbox" at bounding box center [94, 300] width 11 height 11
checkbox input "true"
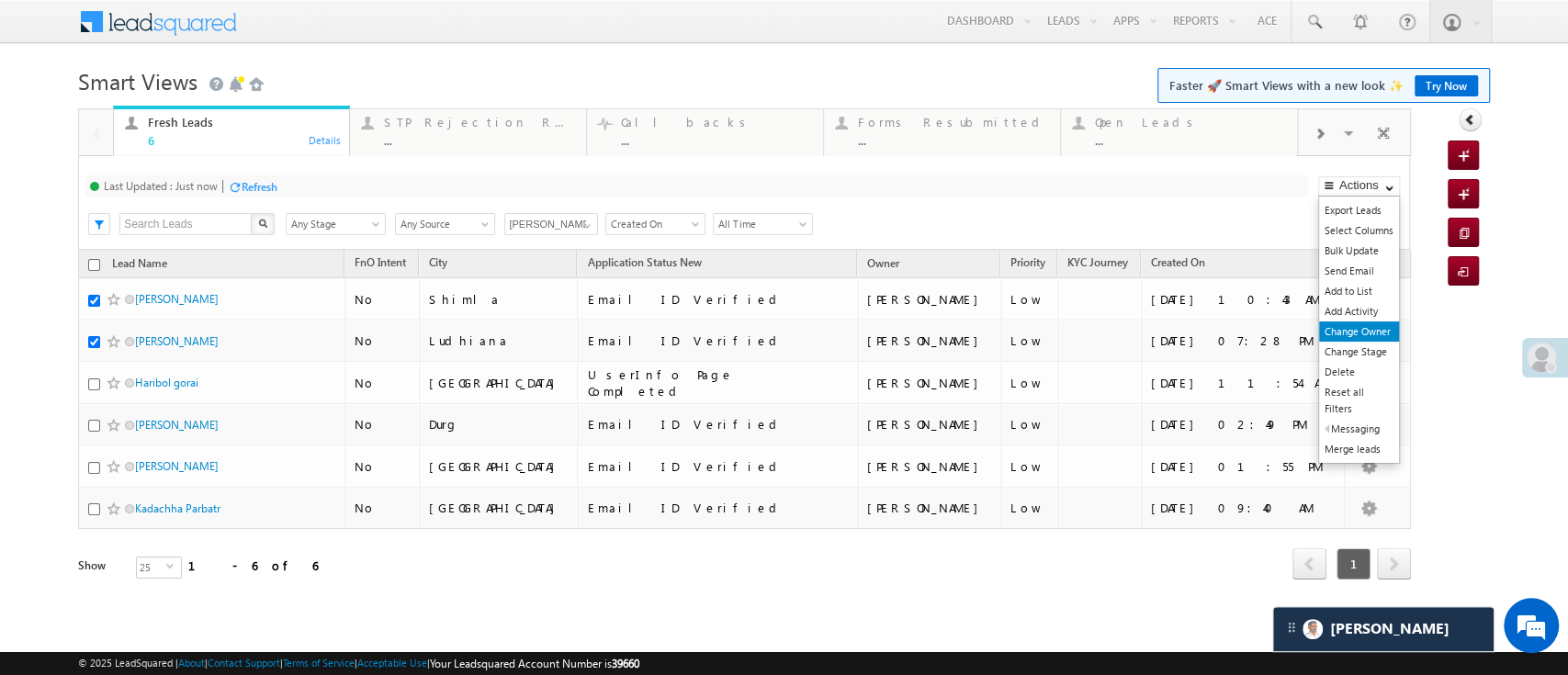
click at [1374, 333] on link "Change Owner" at bounding box center [1359, 331] width 80 height 20
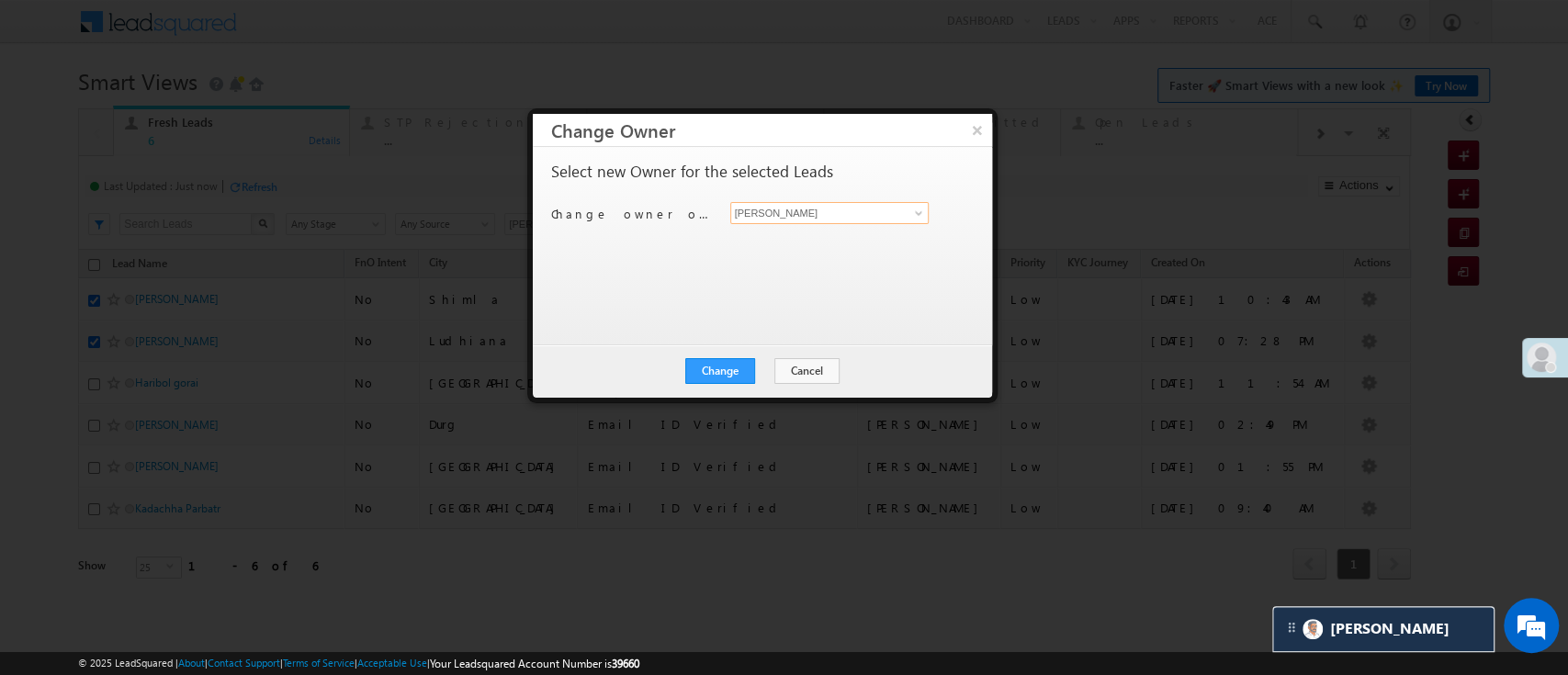
click at [896, 212] on input "[PERSON_NAME]" at bounding box center [829, 212] width 199 height 22
type input "l"
click at [835, 250] on span "Monika.Jain@angelbroking.com" at bounding box center [829, 248] width 185 height 13
type input "[PERSON_NAME]"
click at [739, 372] on button "Change" at bounding box center [719, 370] width 70 height 26
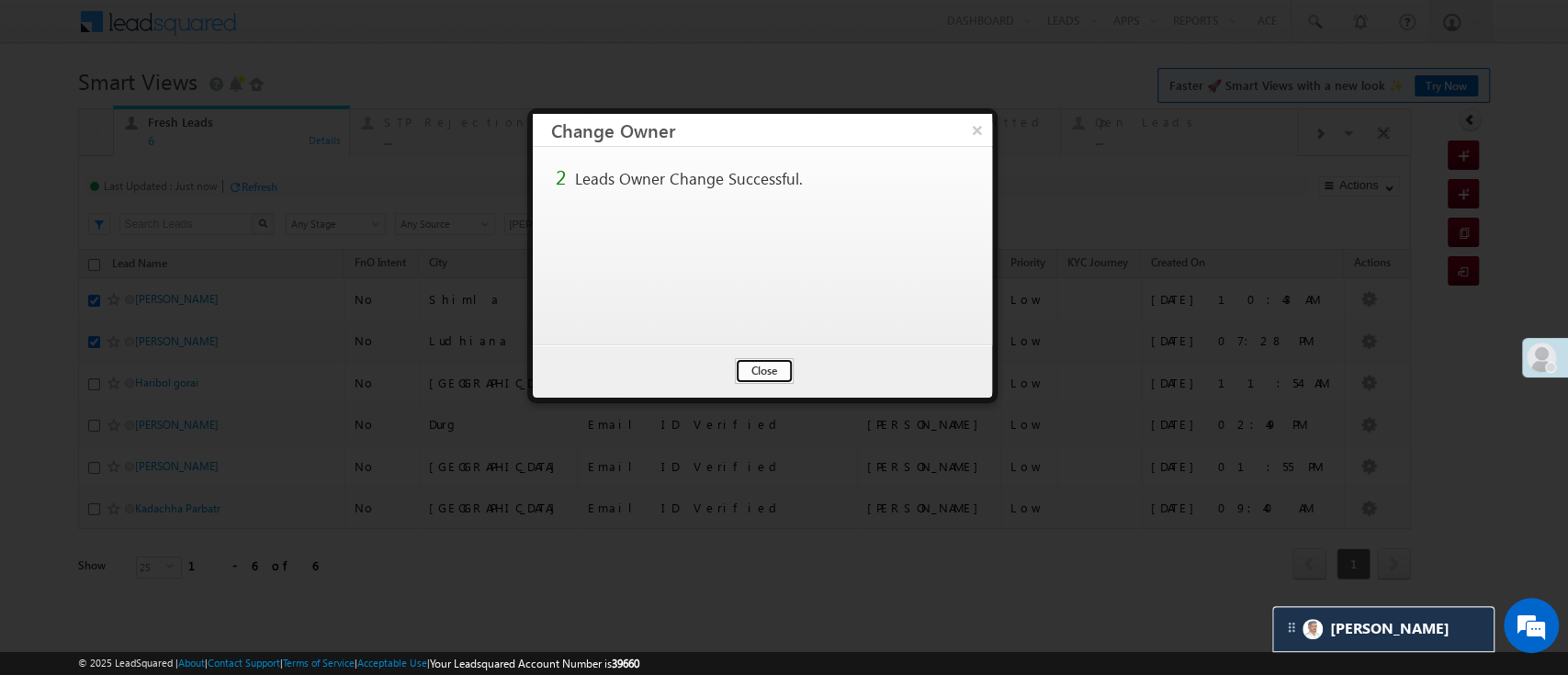
click at [769, 363] on button "Close" at bounding box center [763, 370] width 58 height 26
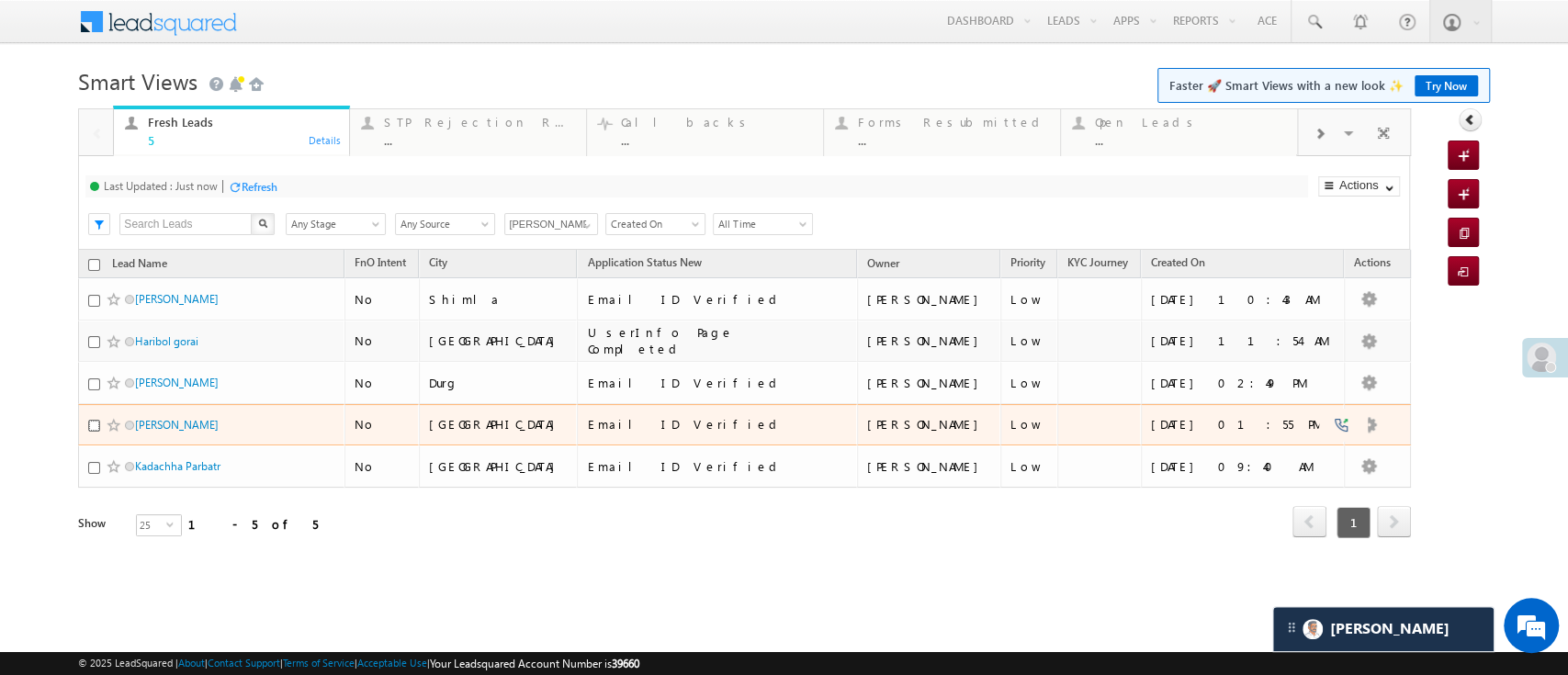
click at [88, 425] on input "checkbox" at bounding box center [94, 425] width 11 height 11
checkbox input "true"
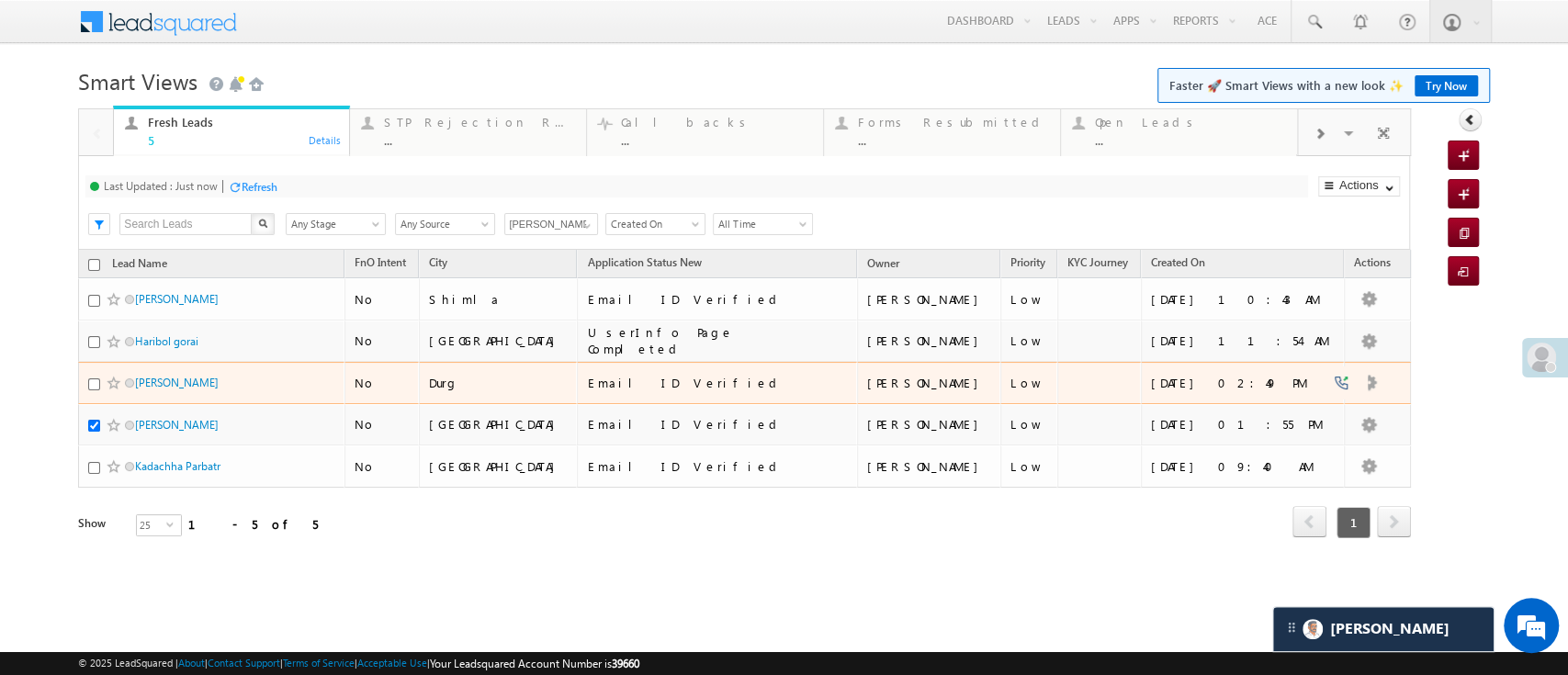
click at [91, 389] on div at bounding box center [116, 382] width 56 height 18
click at [94, 385] on input "checkbox" at bounding box center [94, 384] width 11 height 11
checkbox input "true"
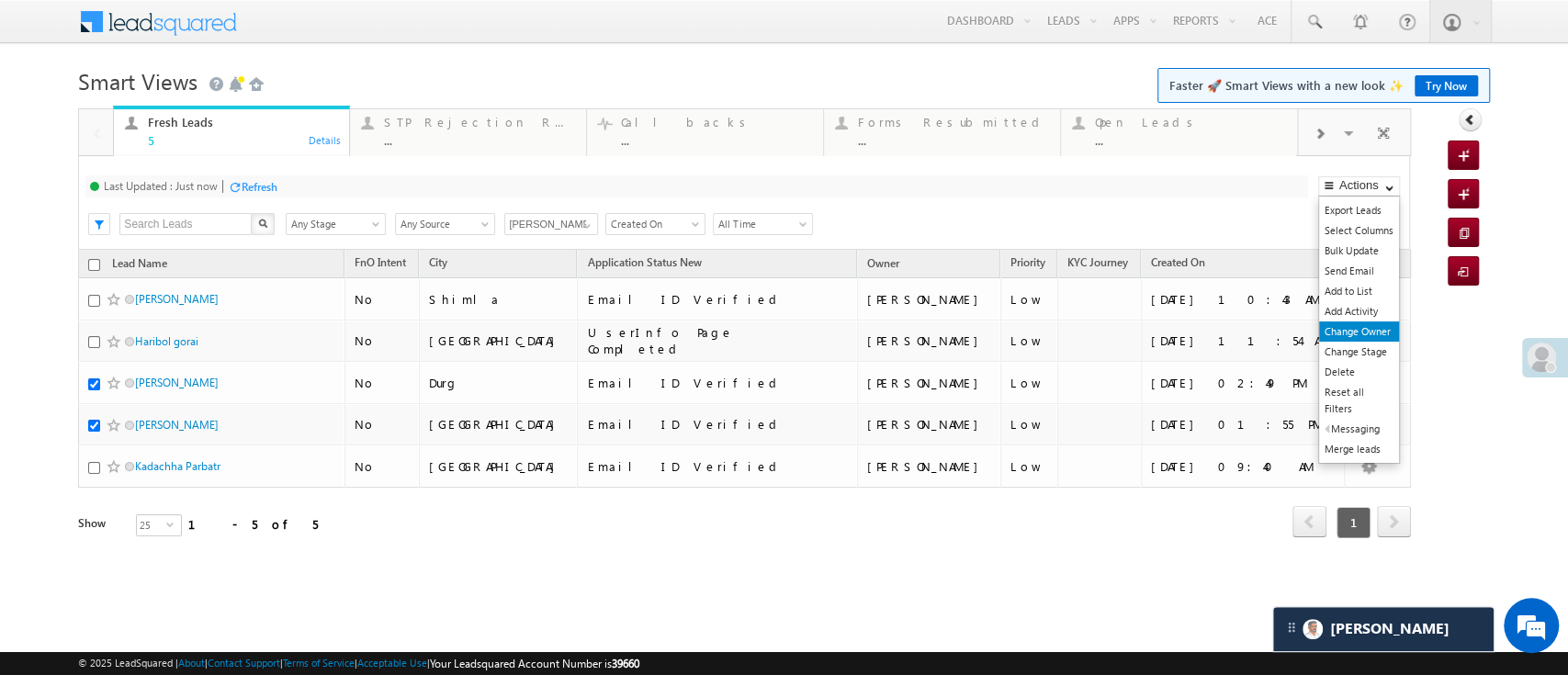
click at [1367, 327] on link "Change Owner" at bounding box center [1359, 331] width 80 height 20
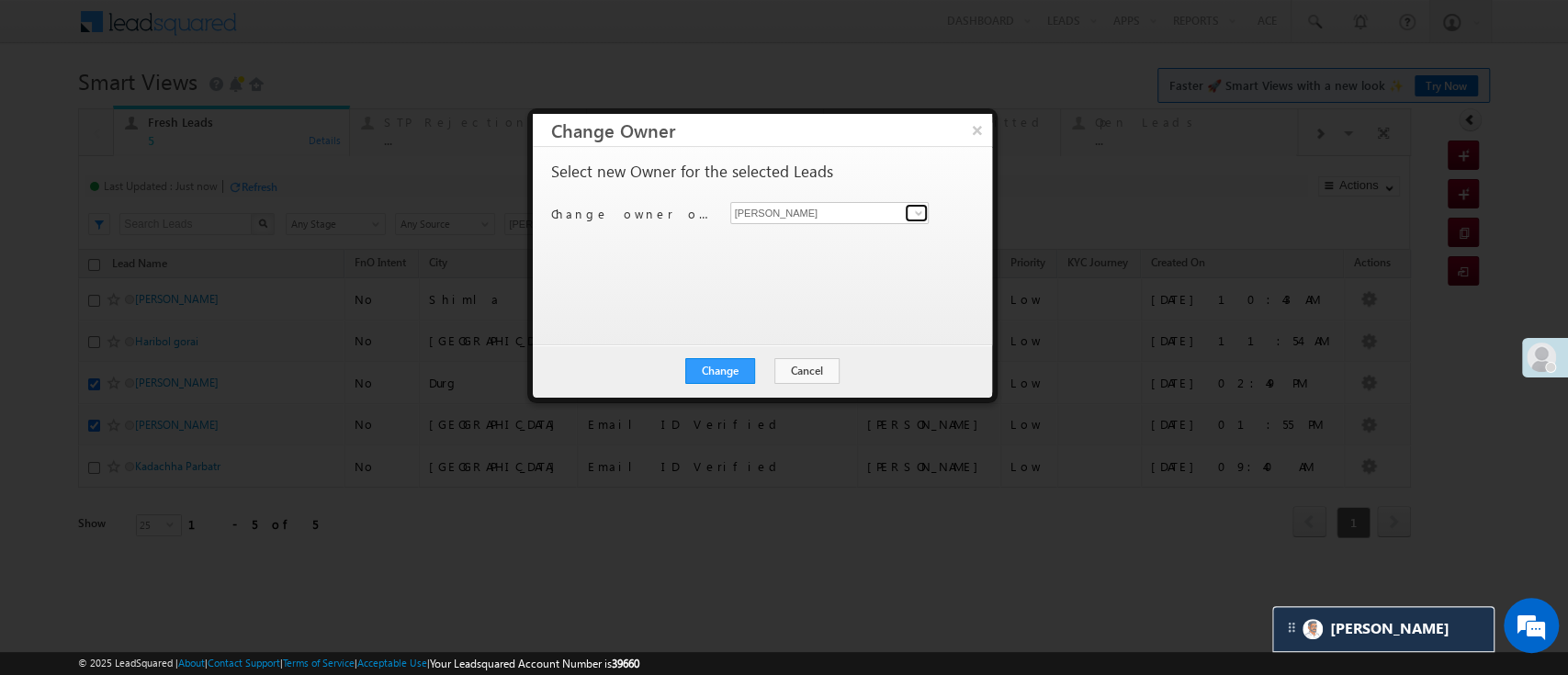
click at [914, 216] on span at bounding box center [917, 212] width 14 height 14
click at [856, 246] on span "MohammedSohail.S@angelbroking.com" at bounding box center [829, 248] width 185 height 13
type input "MohammedSohail S"
click at [728, 363] on button "Change" at bounding box center [719, 370] width 70 height 26
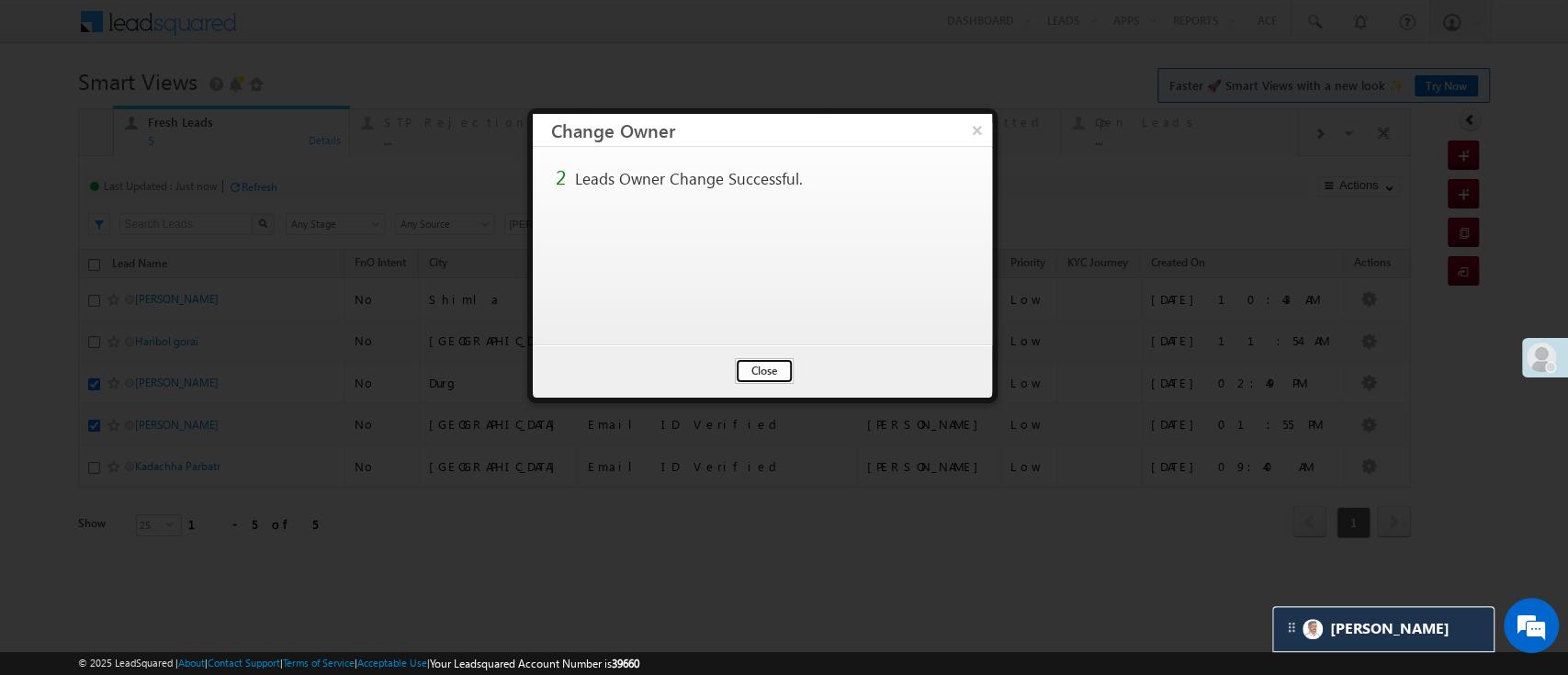
click at [752, 374] on button "Close" at bounding box center [763, 370] width 58 height 26
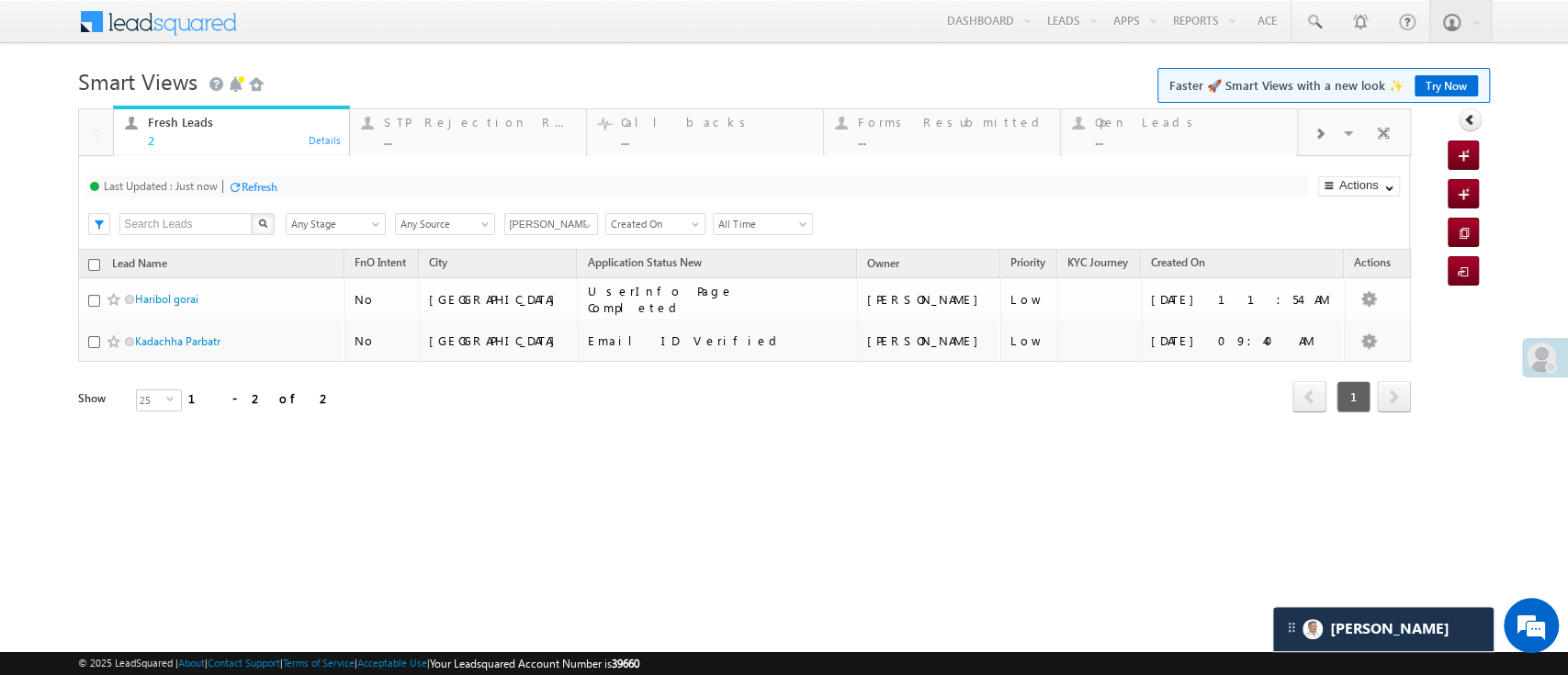
click at [98, 265] on input "checkbox" at bounding box center [94, 265] width 11 height 11
checkbox input "true"
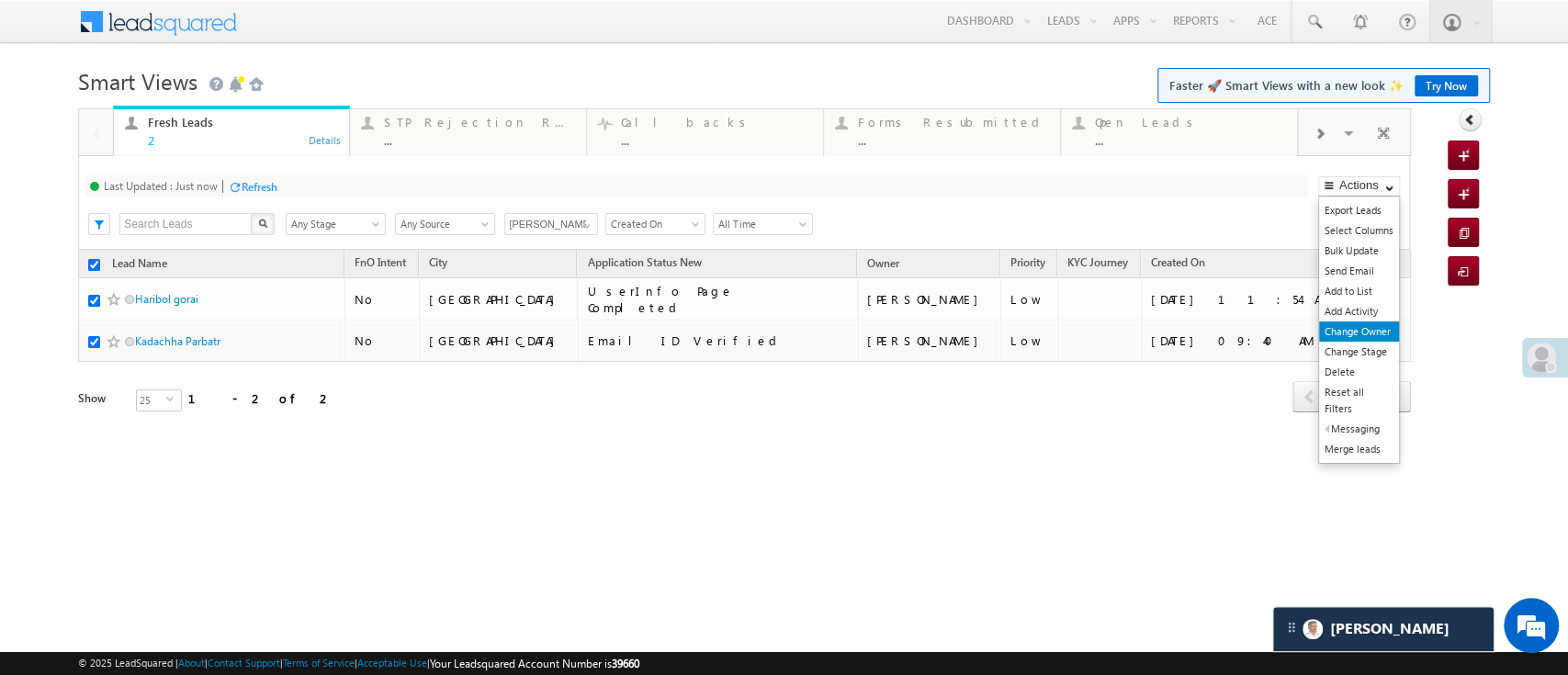
click at [1359, 335] on link "Change Owner" at bounding box center [1359, 331] width 80 height 20
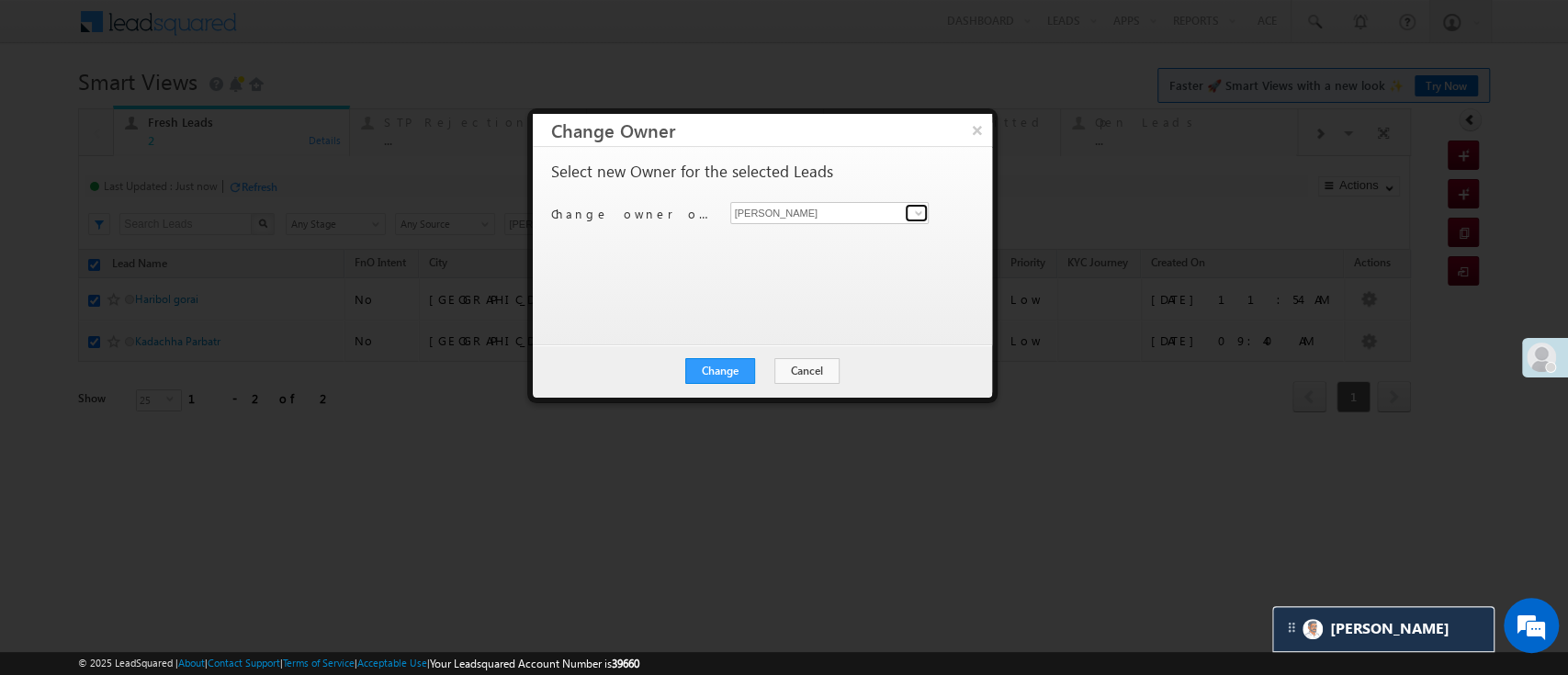
click at [914, 209] on span at bounding box center [917, 212] width 14 height 14
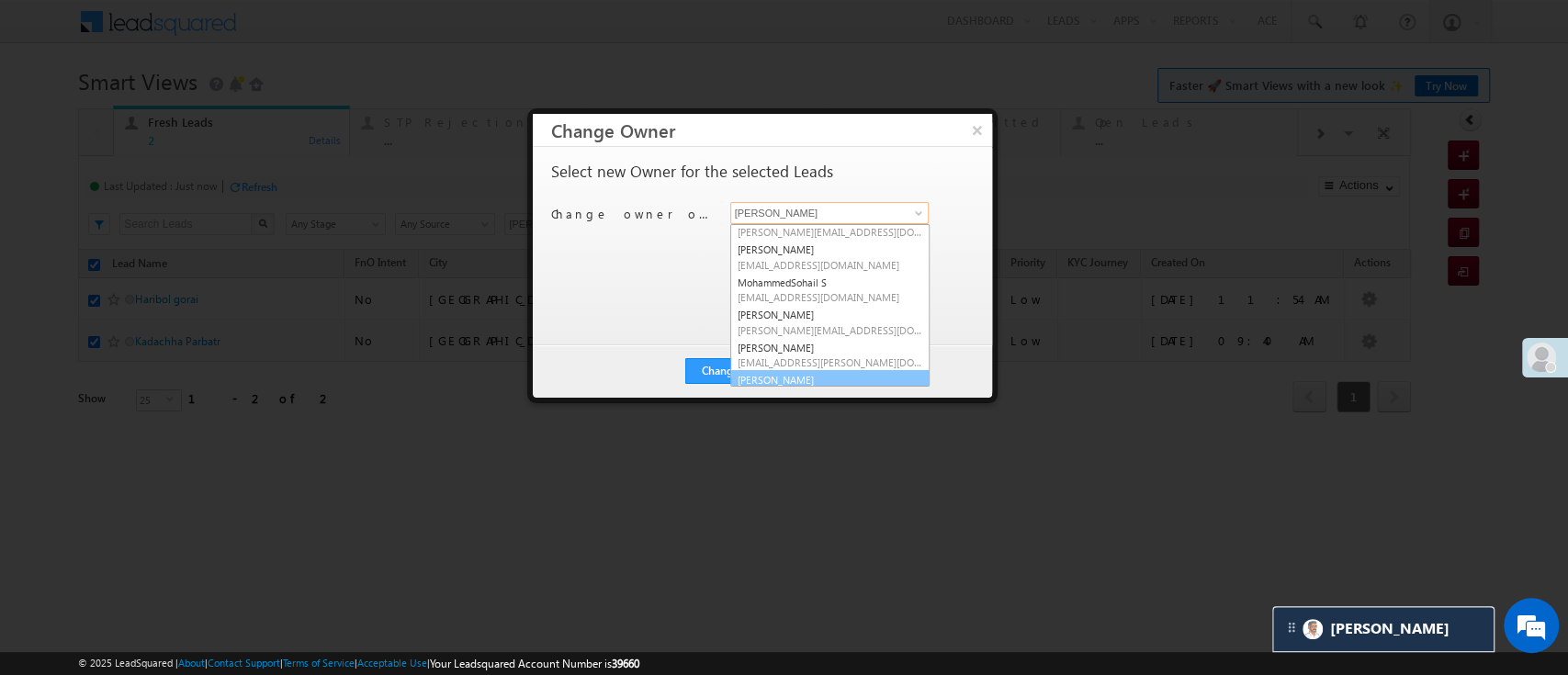
scroll to position [166, 0]
click at [865, 361] on link "NIRAj SURYAWANSHI NIRAJ.SURYAWANSHI@angelbroking.com" at bounding box center [829, 368] width 199 height 34
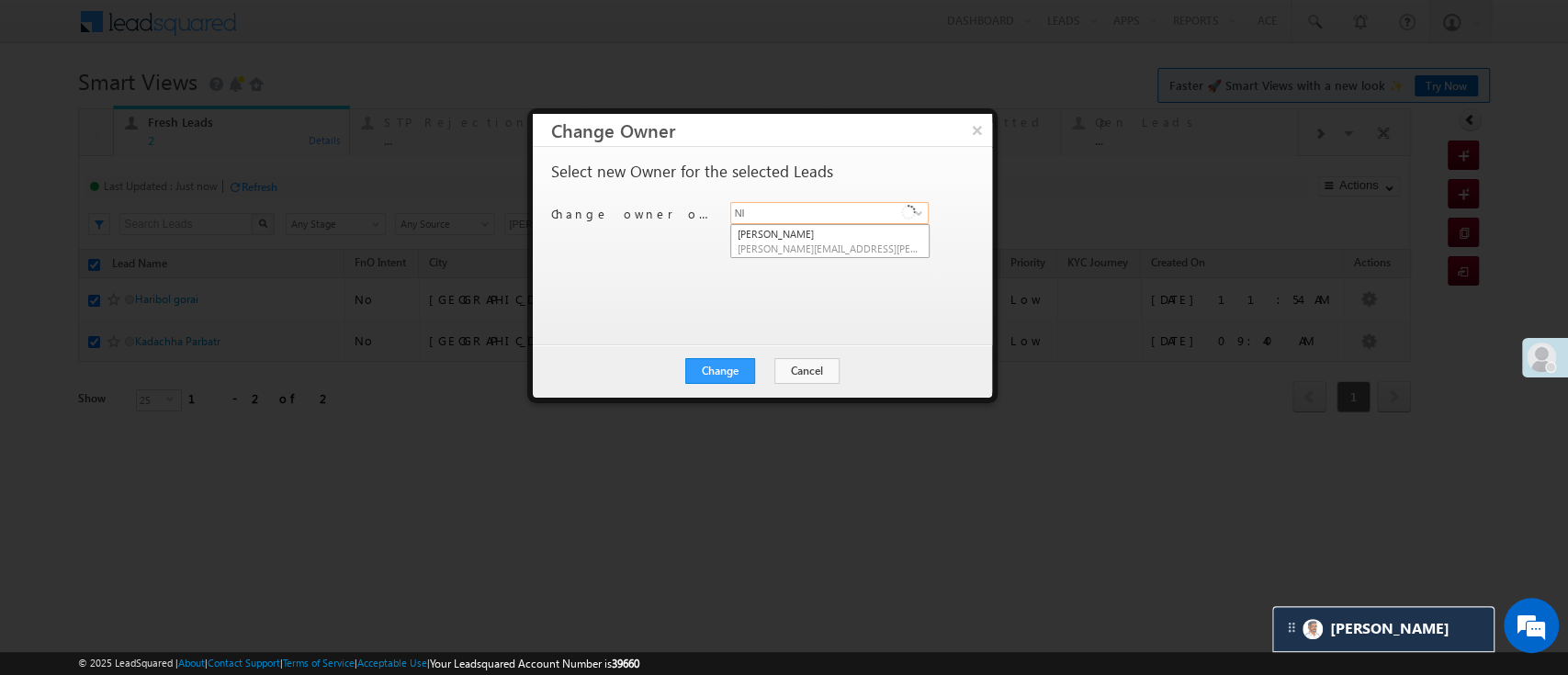
type input "N"
click at [860, 251] on span "Naseeba.Khatoon@angelbroking.com" at bounding box center [829, 248] width 185 height 13
type input "[PERSON_NAME]"
click at [735, 368] on button "Change" at bounding box center [719, 370] width 70 height 26
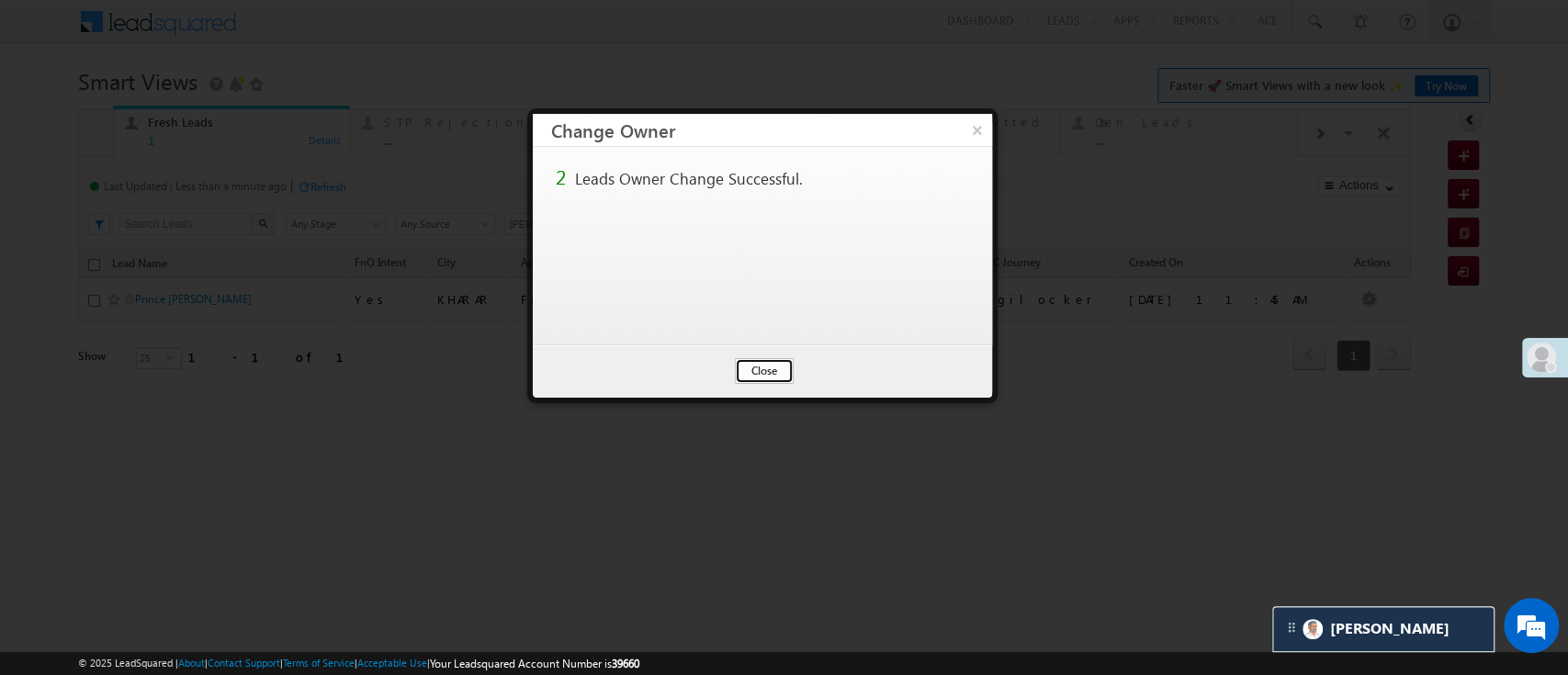
click at [757, 373] on button "Close" at bounding box center [763, 370] width 58 height 26
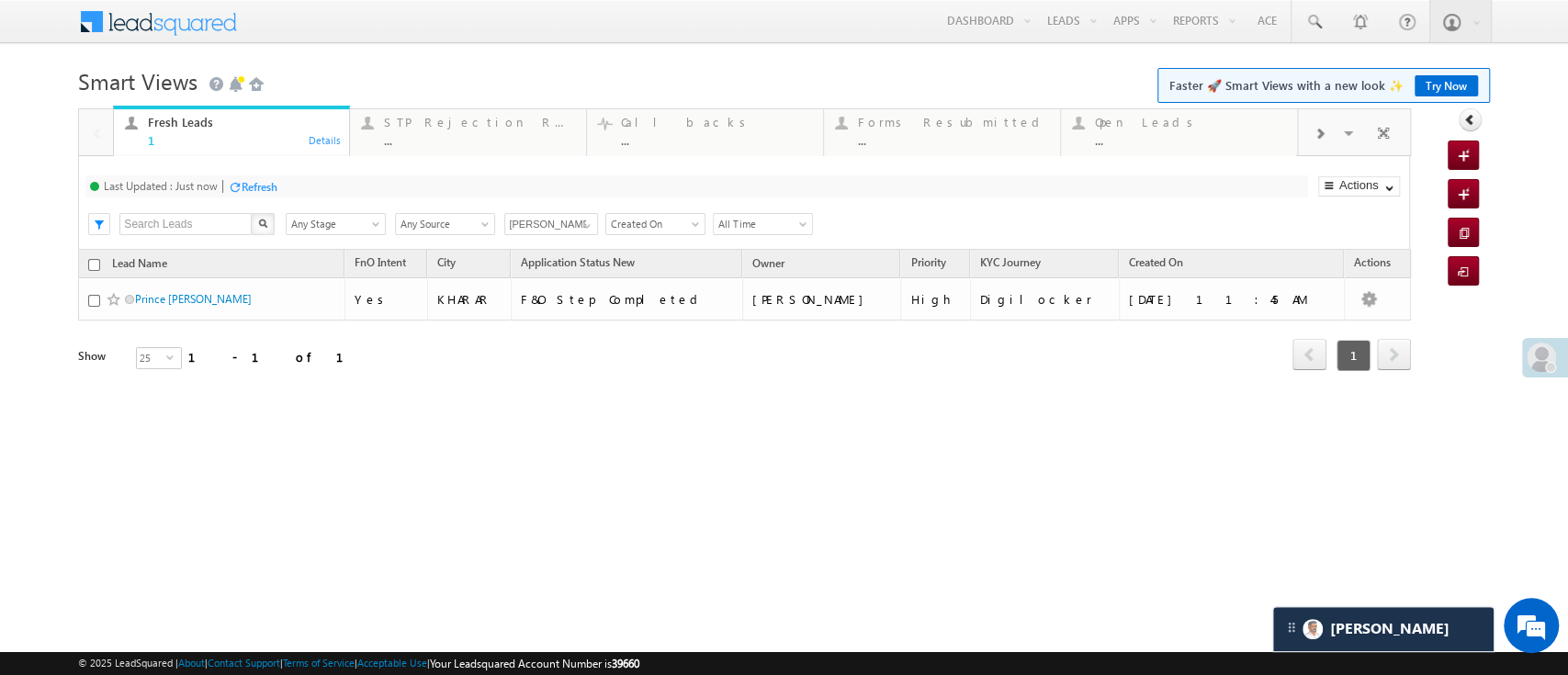
click at [97, 268] on input "checkbox" at bounding box center [94, 265] width 11 height 11
checkbox input "true"
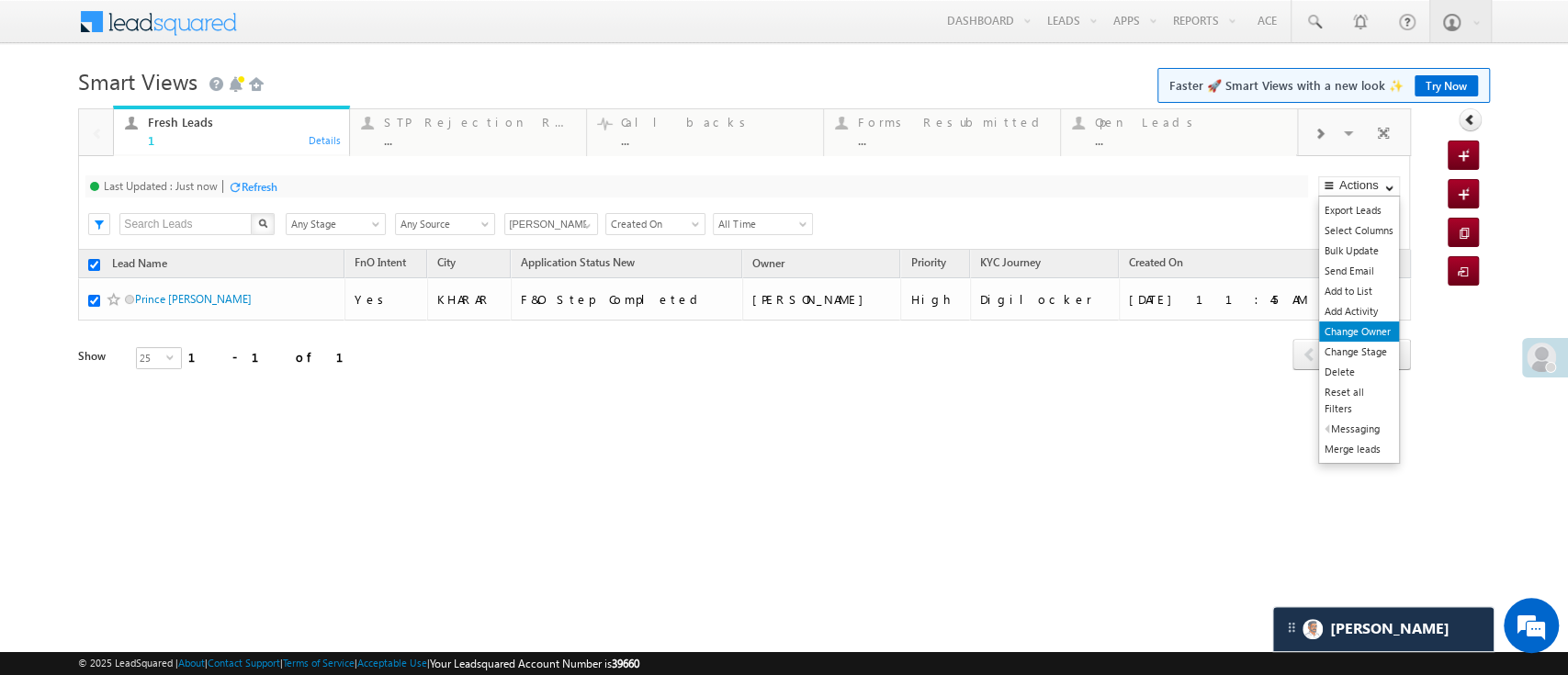
click at [1367, 321] on link "Change Owner" at bounding box center [1359, 331] width 80 height 20
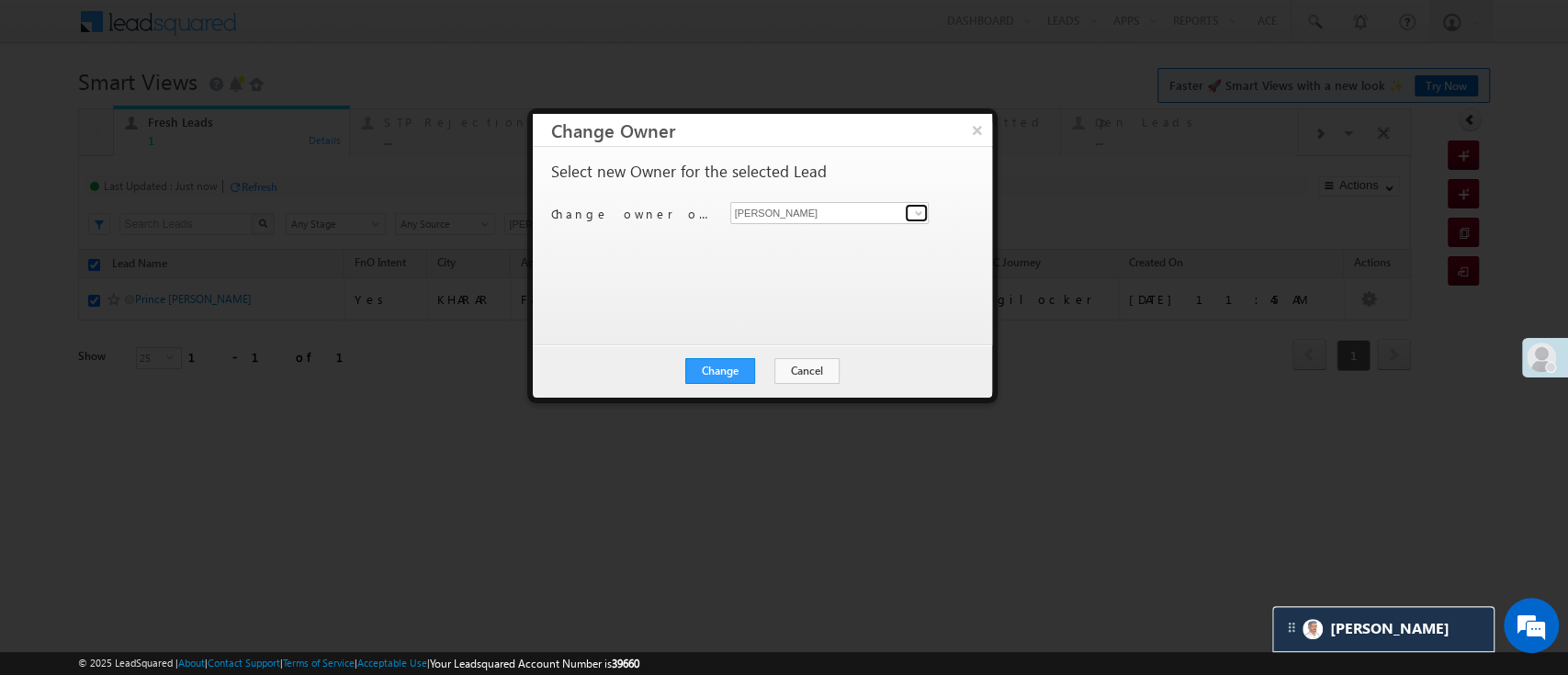
click at [907, 207] on link at bounding box center [917, 212] width 23 height 18
type input "l"
click at [832, 247] on span "HIMANSHU.SHARMA@ANGELBROKING.COM" at bounding box center [829, 248] width 185 height 13
type input "[PERSON_NAME]"
click at [728, 370] on button "Change" at bounding box center [719, 370] width 70 height 26
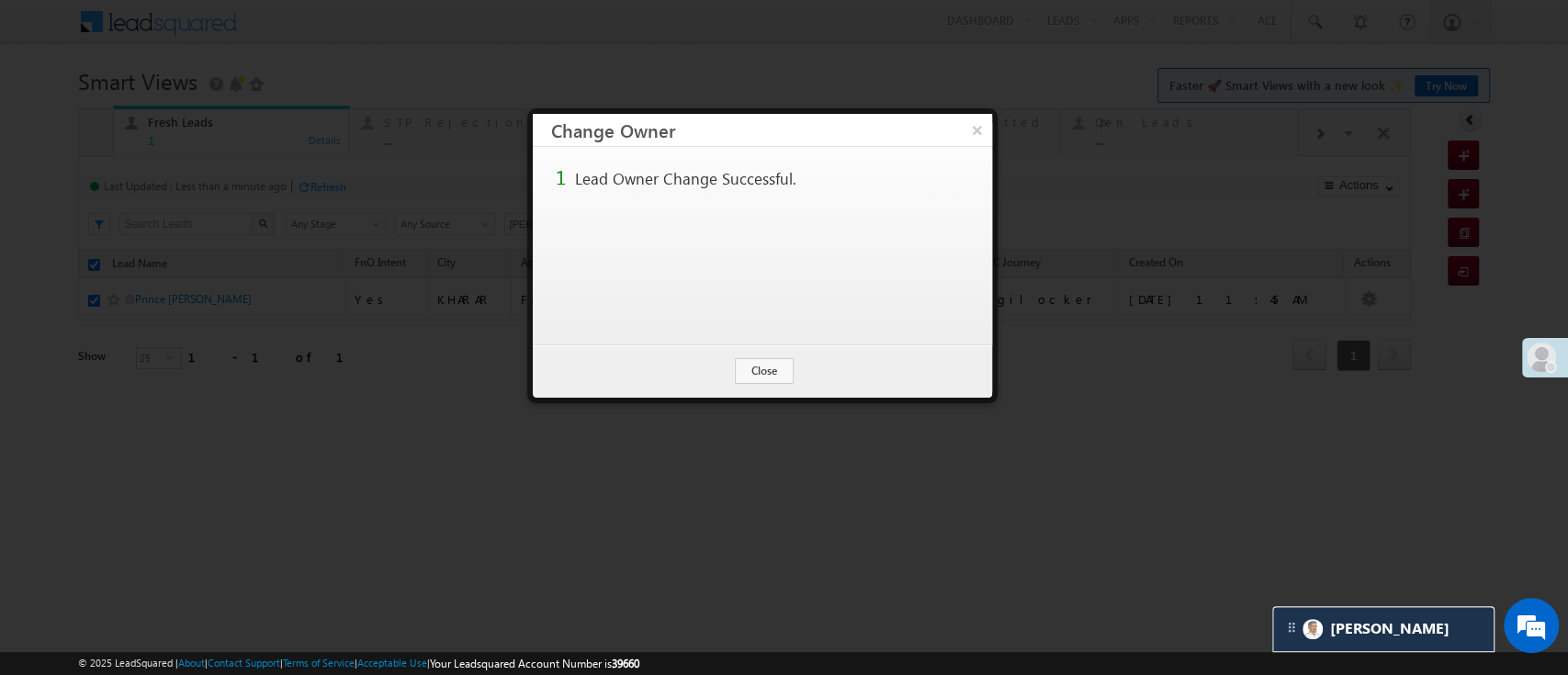
checkbox input "false"
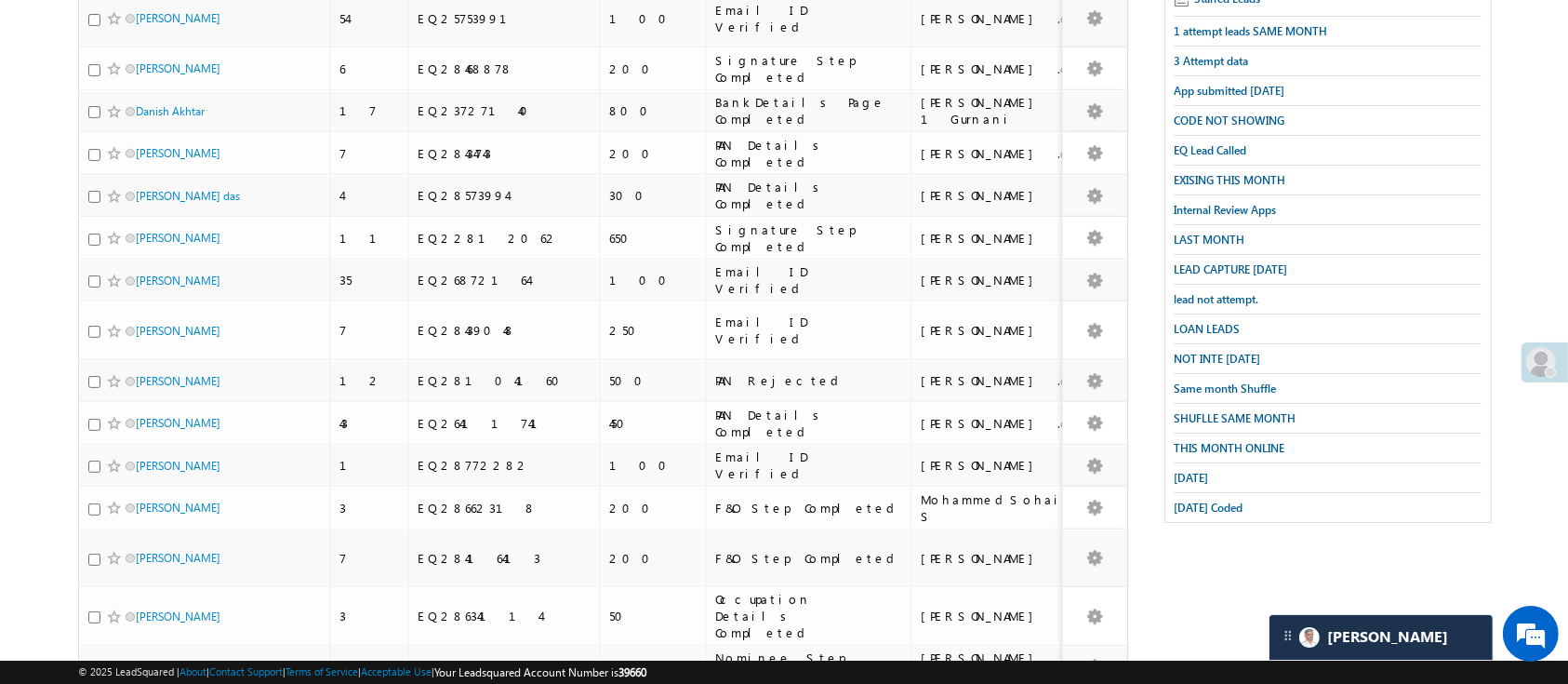
scroll to position [424, 0]
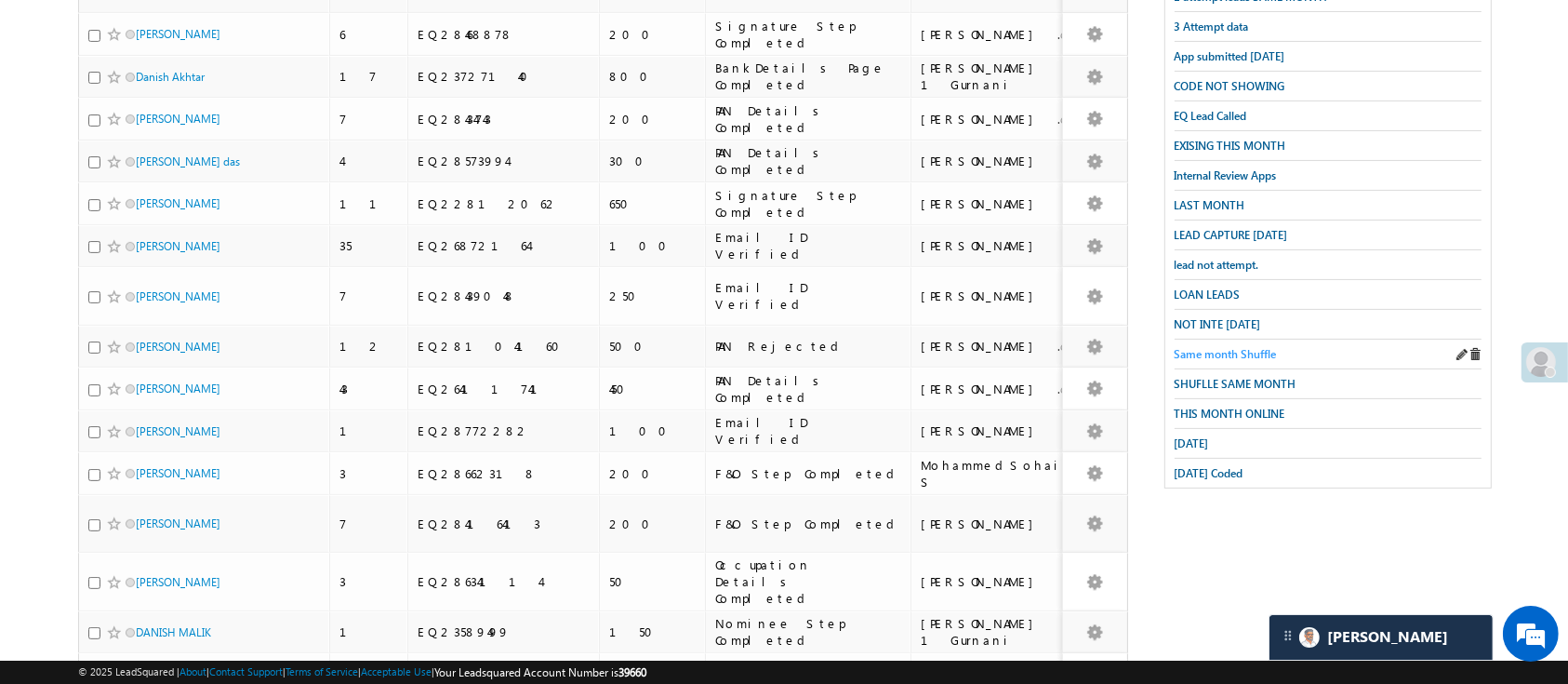
click at [1247, 347] on span "Same month Shuffle" at bounding box center [1226, 354] width 103 height 14
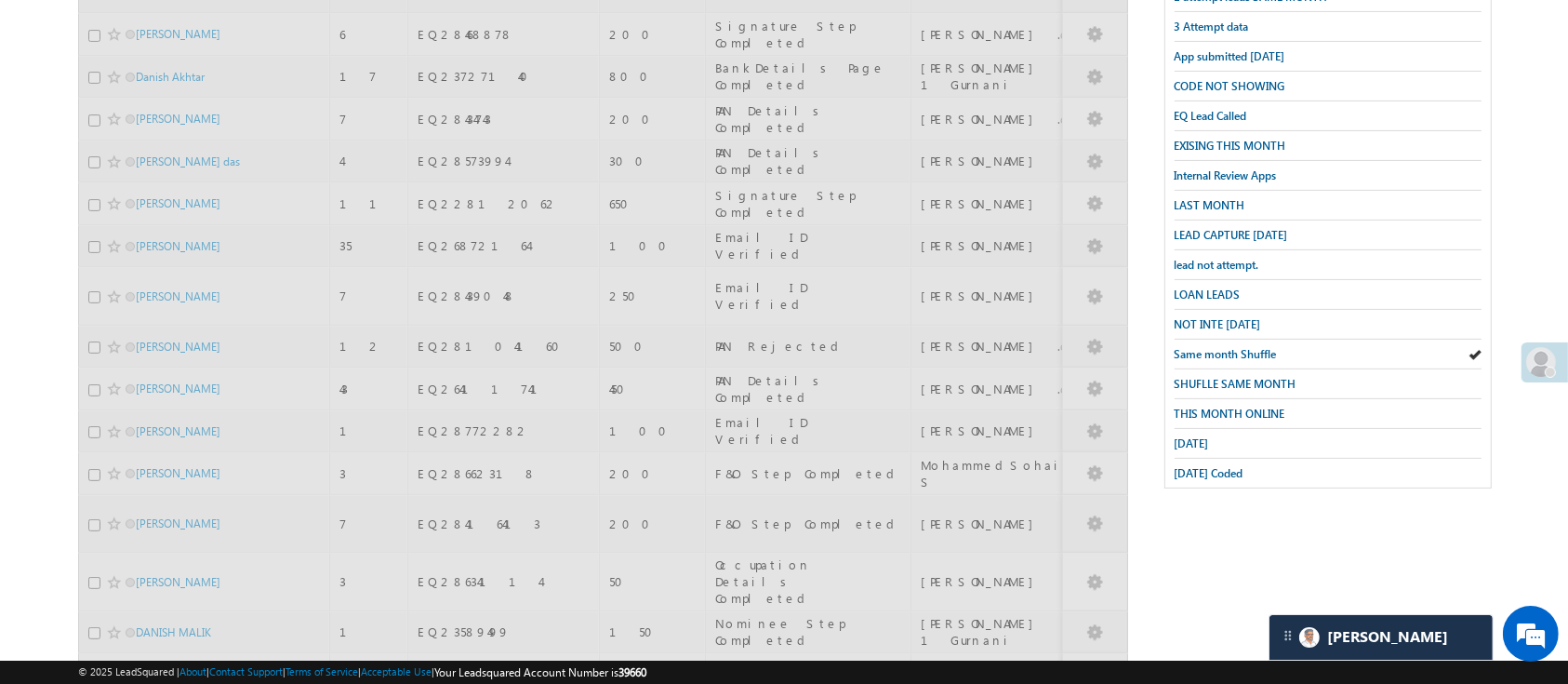
scroll to position [0, 0]
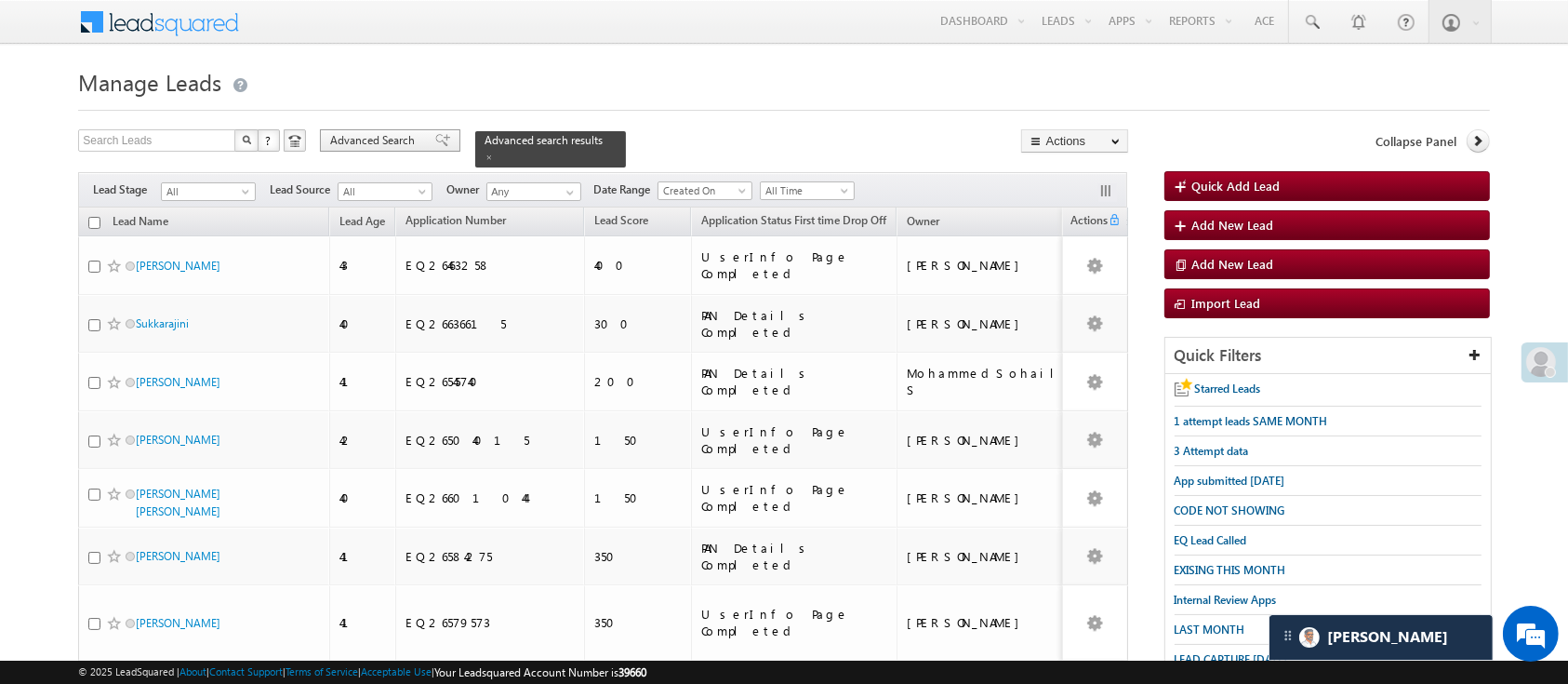
click at [400, 141] on span "Advanced Search" at bounding box center [375, 140] width 90 height 16
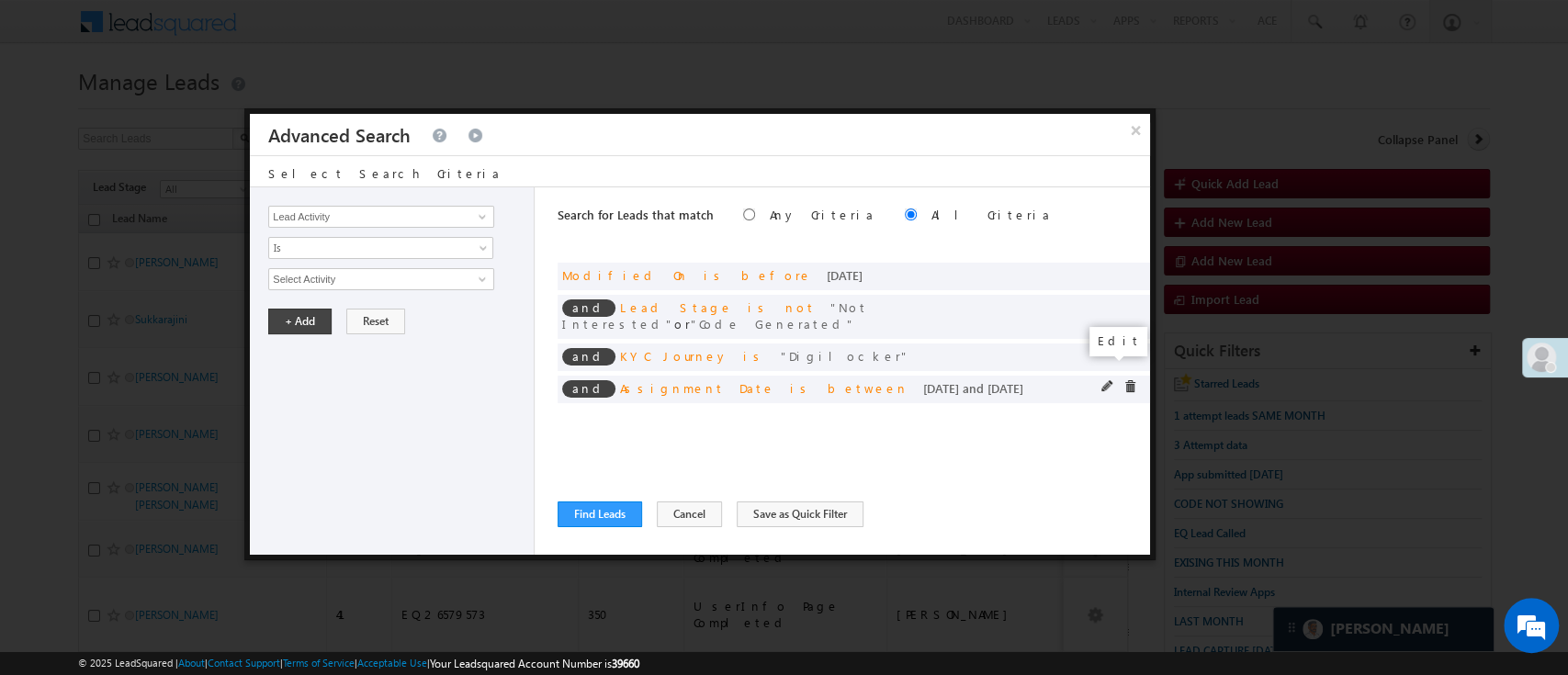
click at [1103, 380] on span at bounding box center [1107, 385] width 12 height 12
click at [367, 278] on span "Custom" at bounding box center [368, 278] width 199 height 16
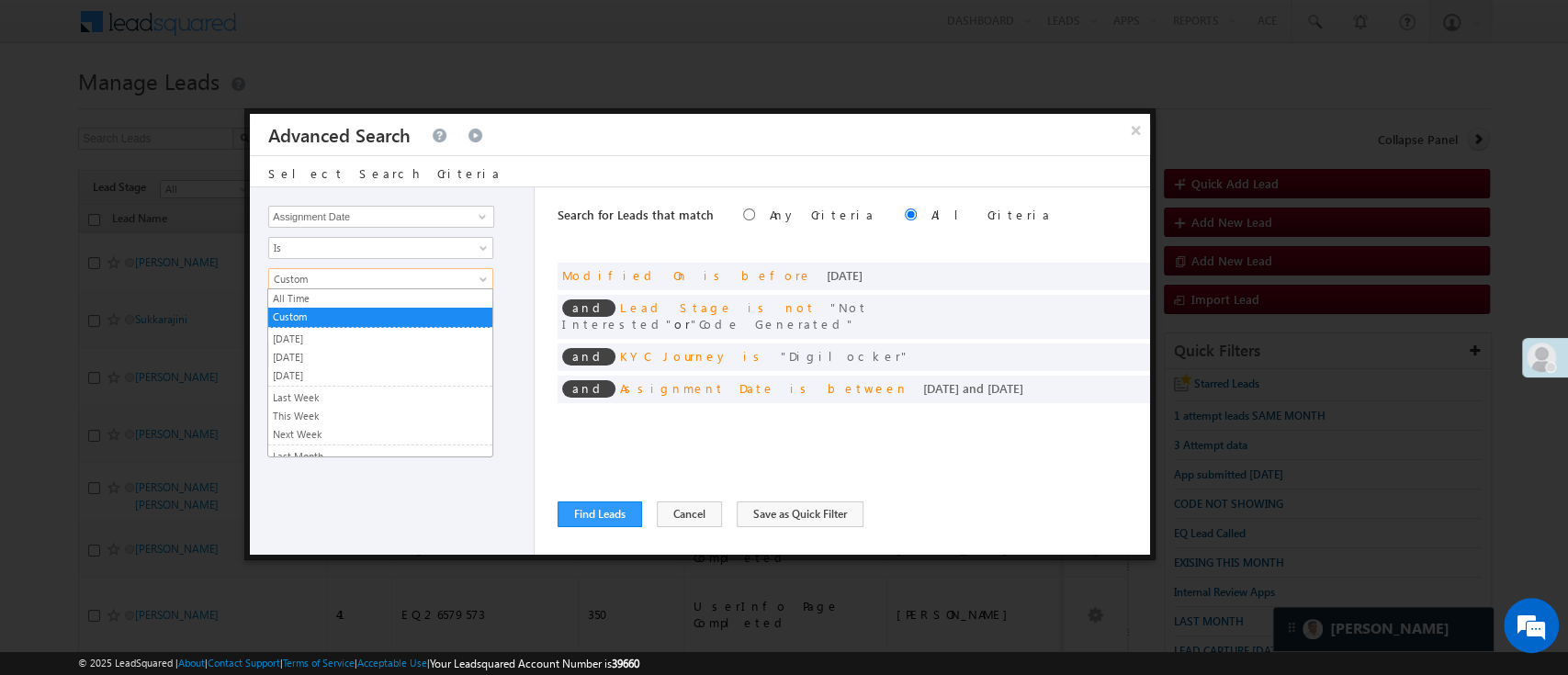
click at [519, 332] on div "Lead Activity Task Sales Group Prospect Id WA Last Message Timestamp 4th Day Di…" at bounding box center [392, 371] width 285 height 367
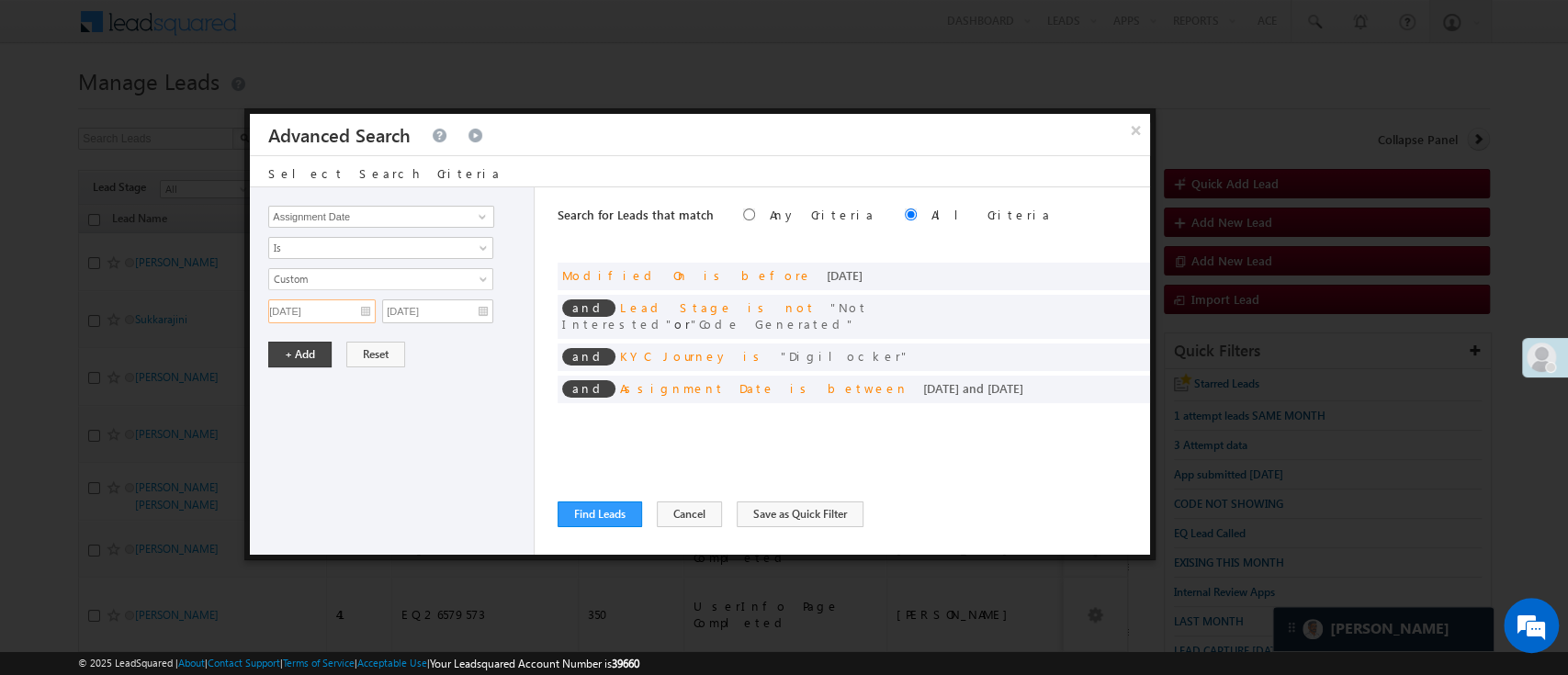
click at [326, 309] on input "08/01/25" at bounding box center [321, 311] width 107 height 24
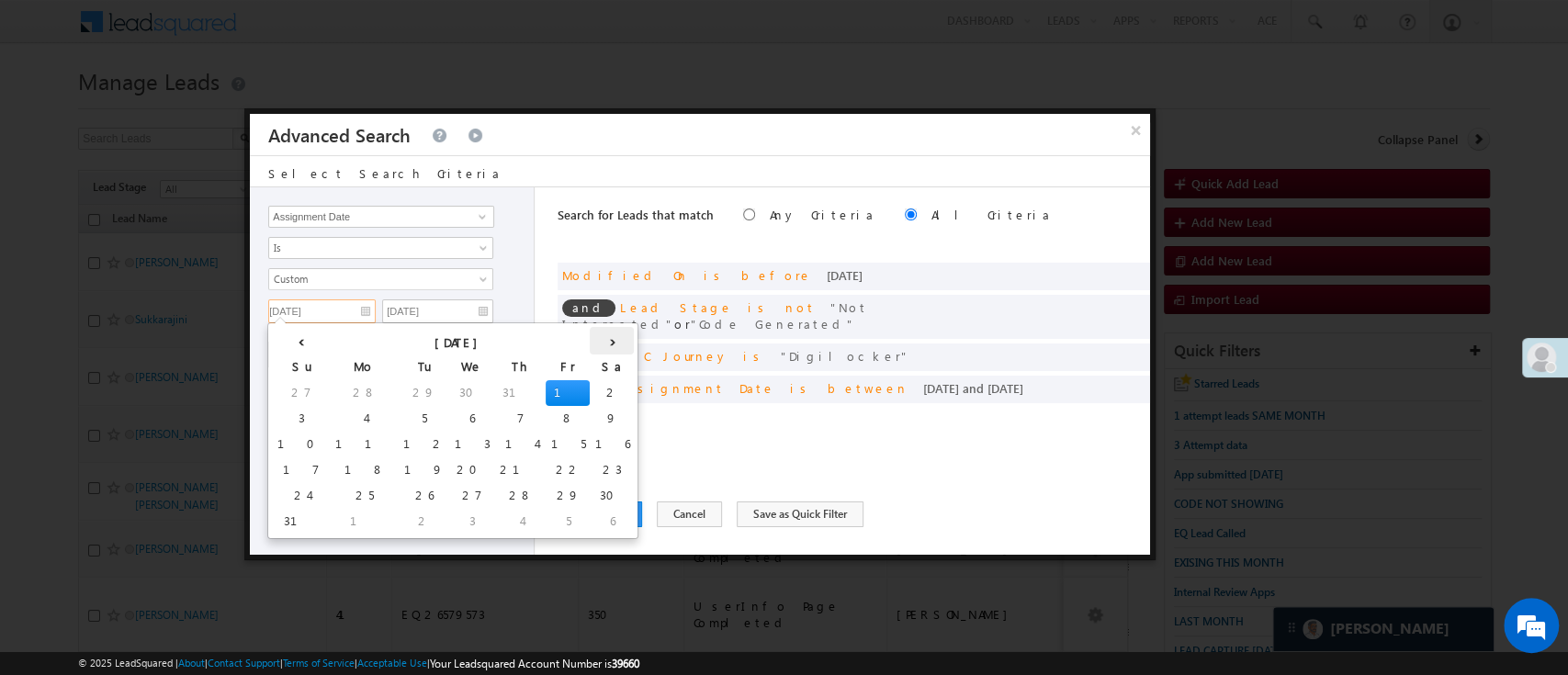
click at [589, 341] on th "›" at bounding box center [611, 340] width 44 height 28
click at [323, 391] on td "1" at bounding box center [345, 392] width 44 height 26
type input "09/01/25"
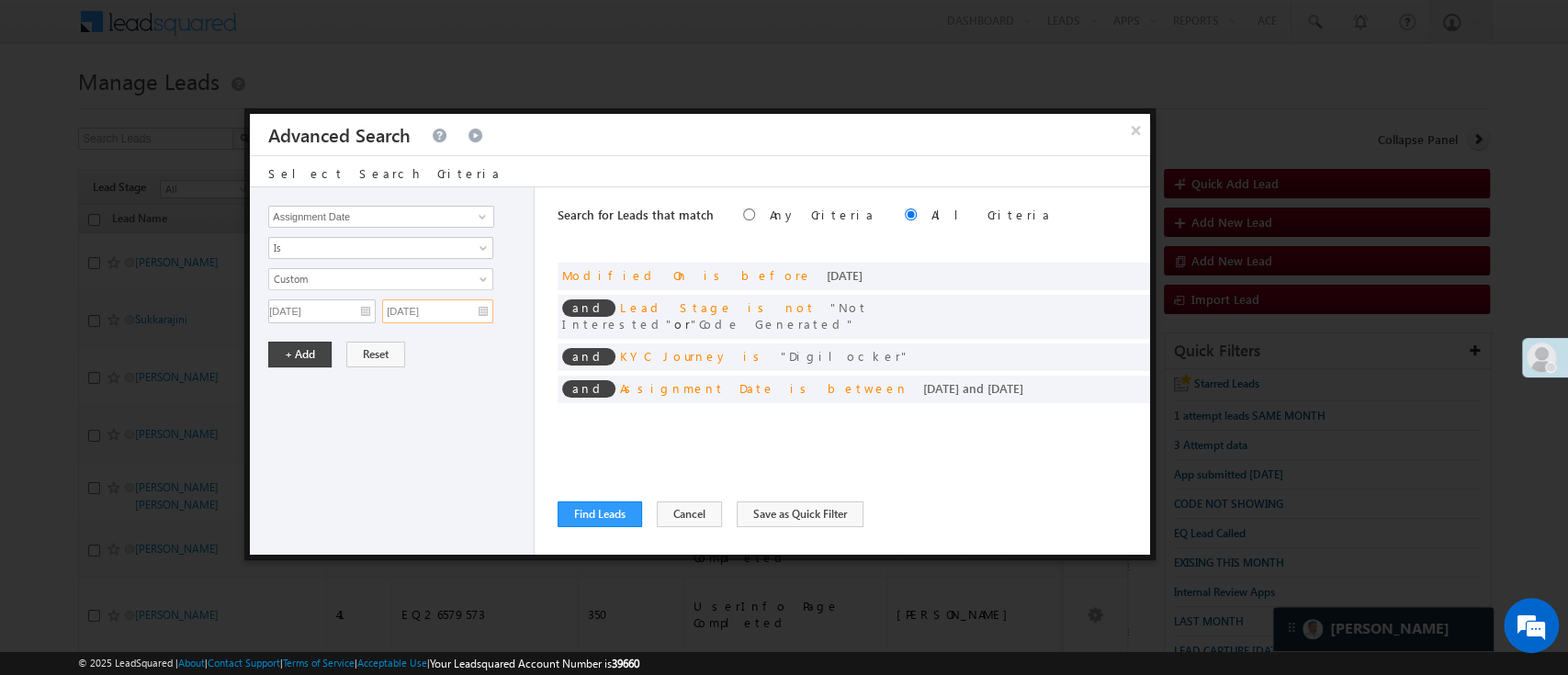
click at [441, 301] on input "08/04/25" at bounding box center [437, 311] width 111 height 24
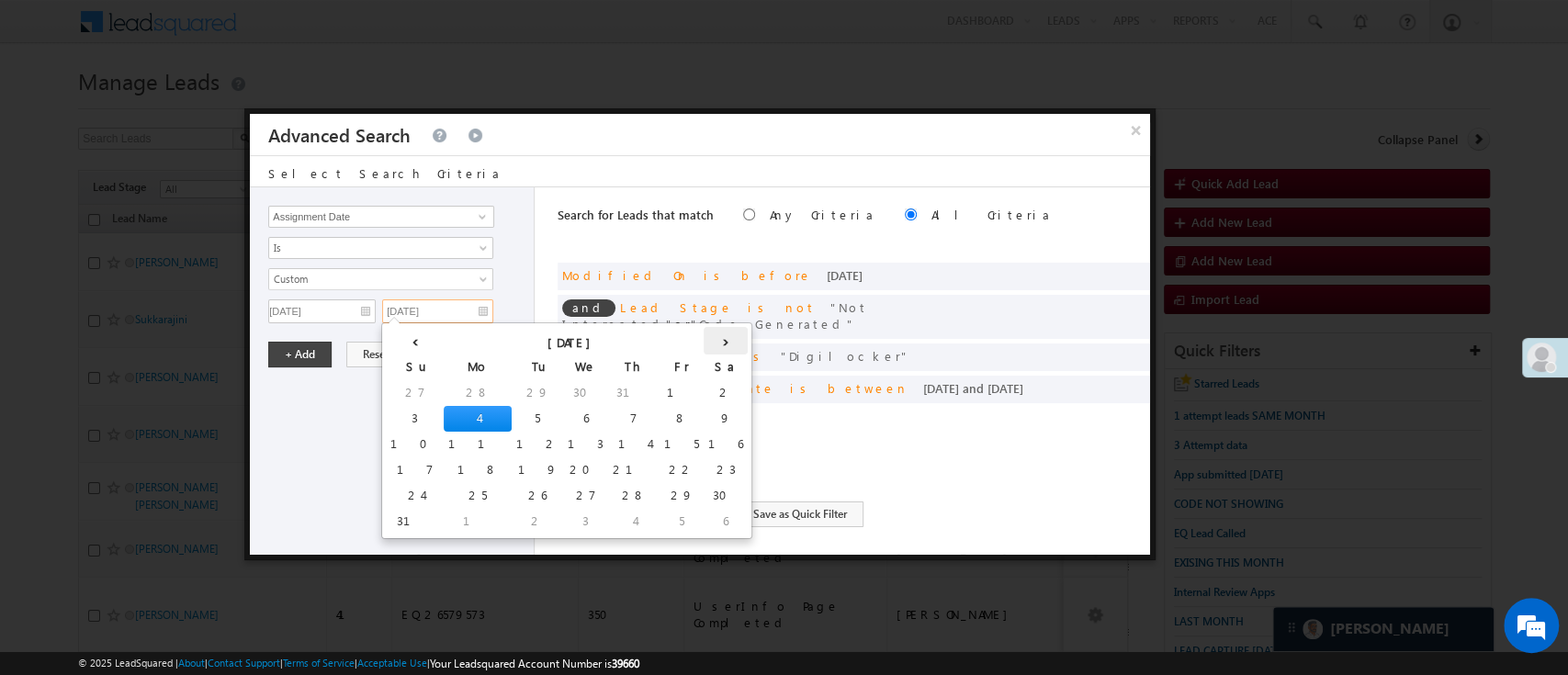
click at [703, 338] on th "›" at bounding box center [725, 340] width 44 height 28
click at [525, 423] on td "10" at bounding box center [554, 418] width 57 height 26
type input "09/10/25"
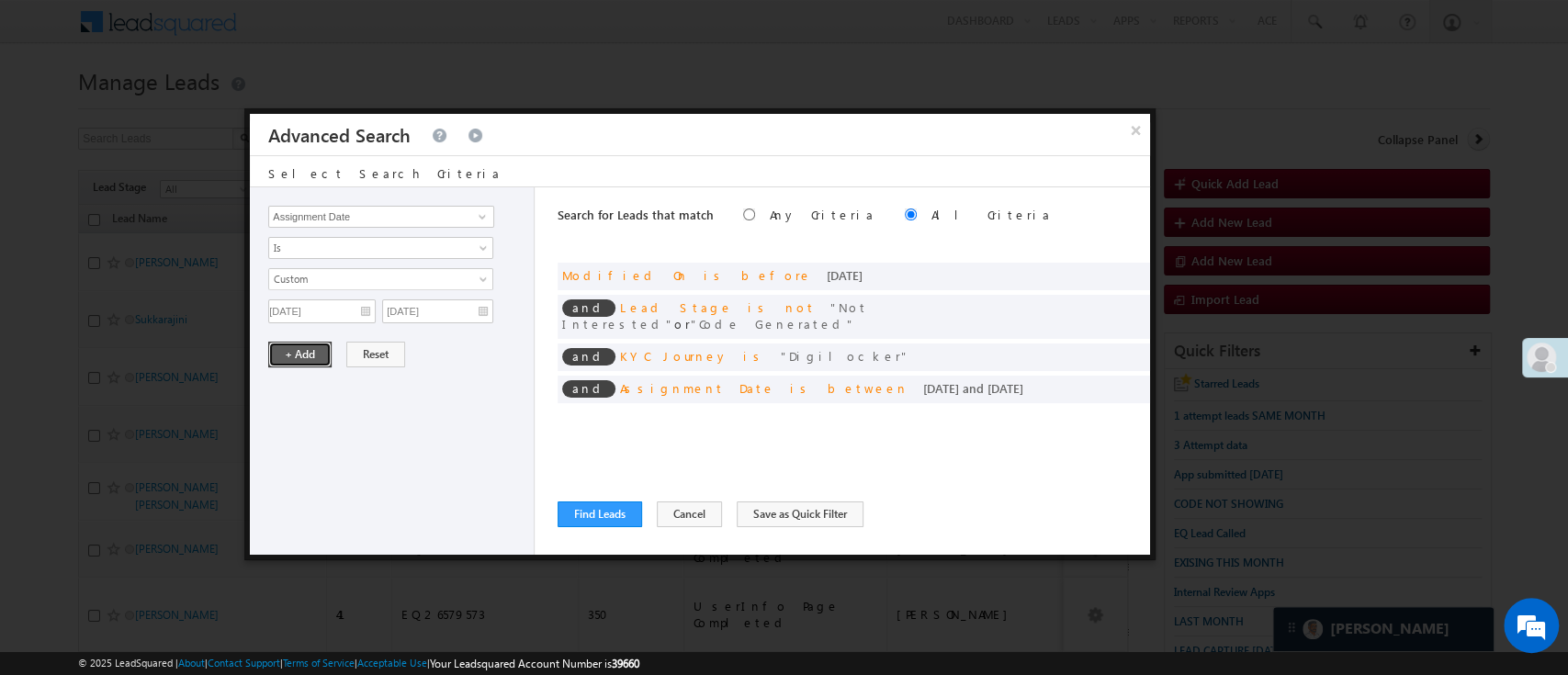
click at [315, 356] on button "+ Add" at bounding box center [299, 354] width 63 height 26
click at [478, 212] on span at bounding box center [481, 216] width 14 height 14
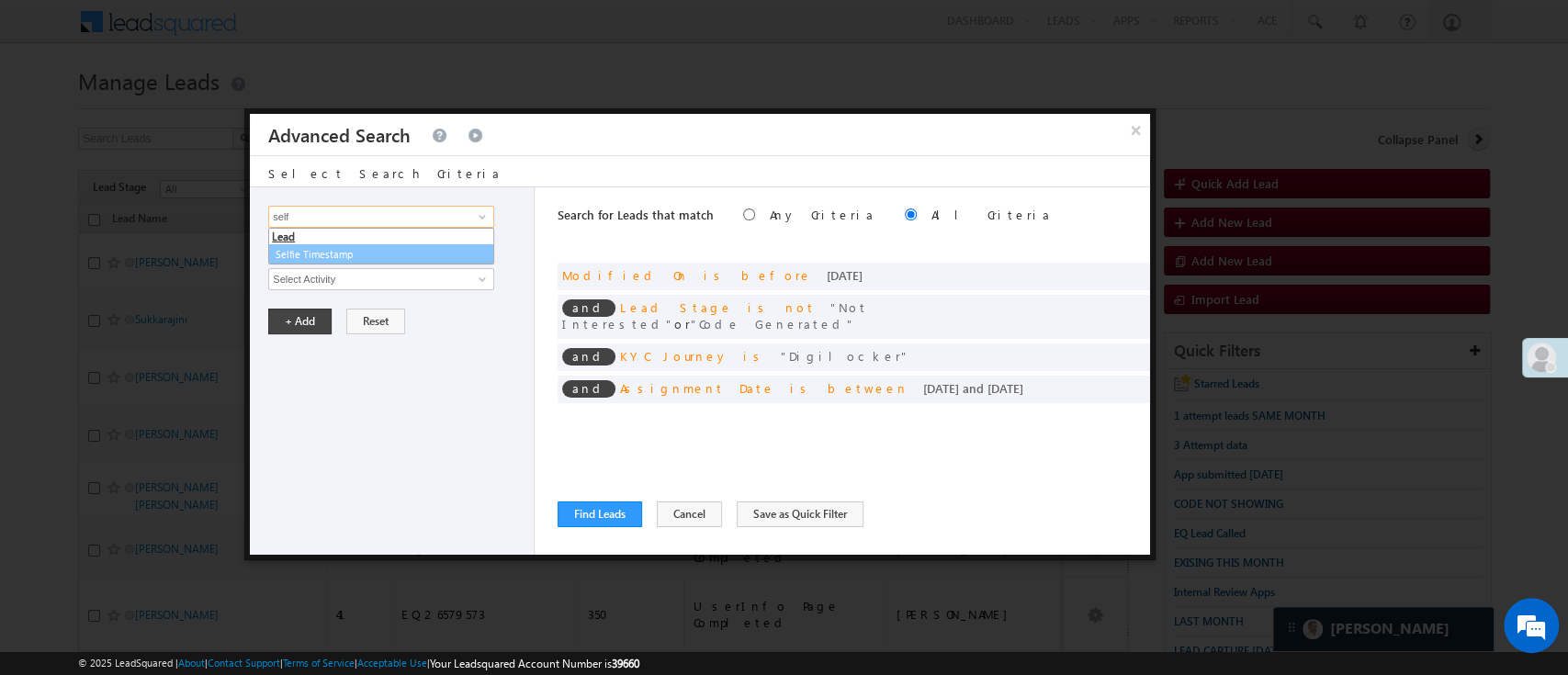
click at [411, 249] on link "Selfie Timestamp" at bounding box center [381, 254] width 226 height 21
type input "Selfie Timestamp"
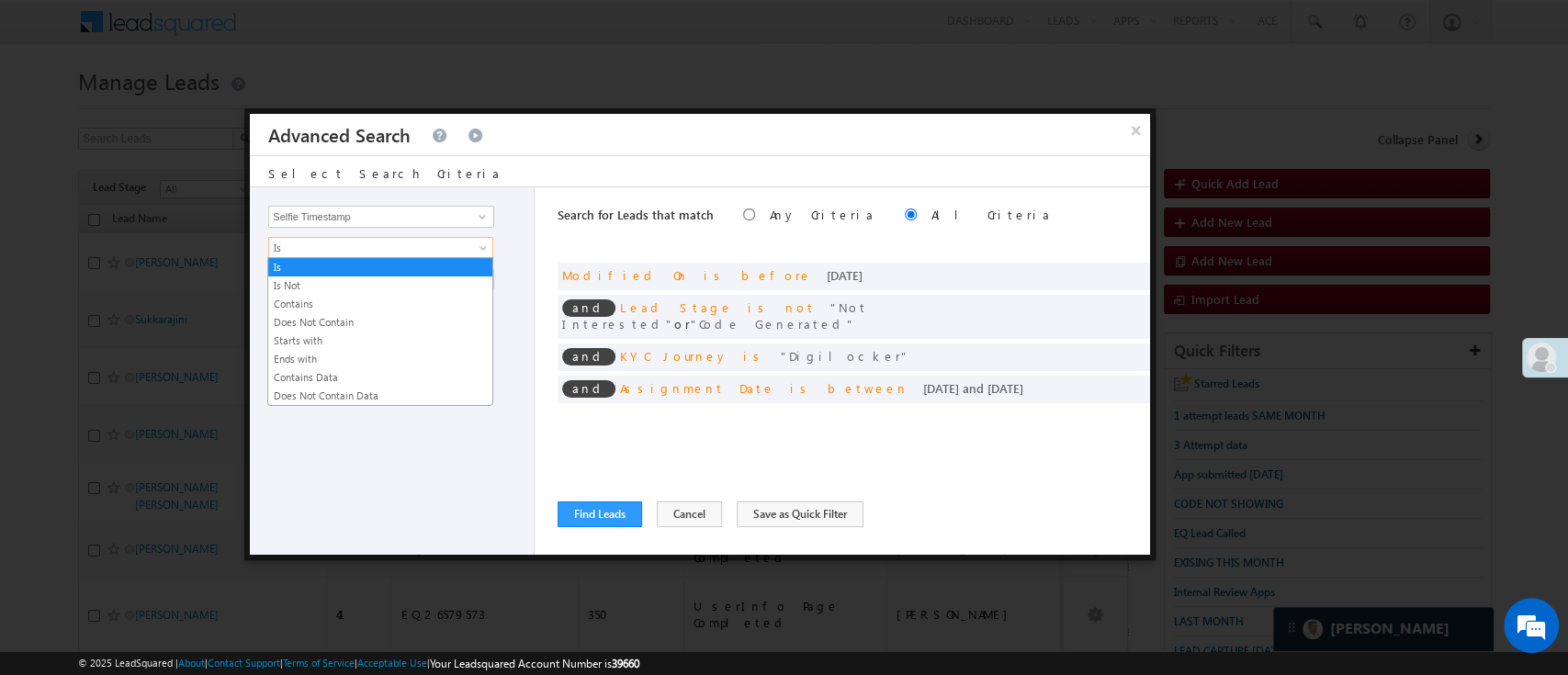
click at [412, 242] on span "Is" at bounding box center [368, 248] width 199 height 16
click at [379, 373] on link "Contains Data" at bounding box center [380, 377] width 224 height 16
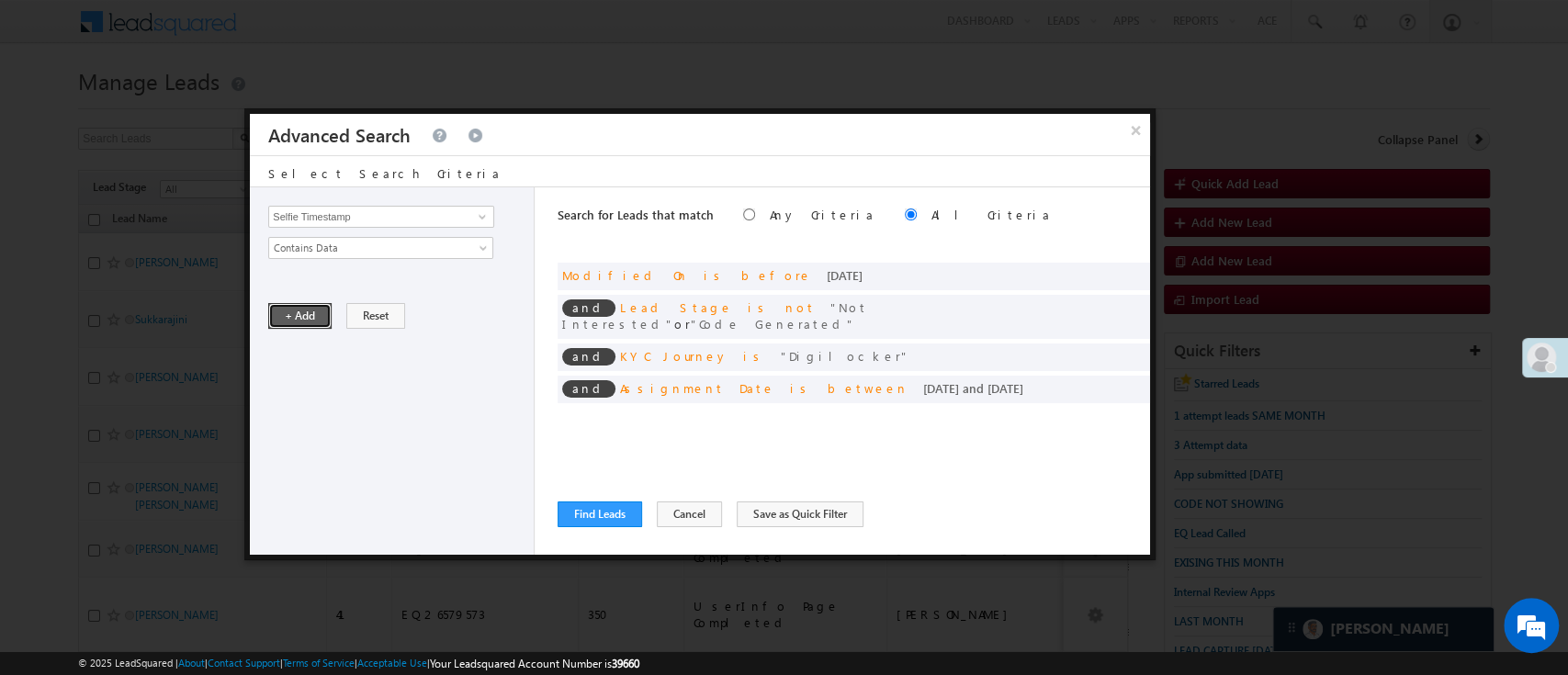
click at [306, 307] on button "+ Add" at bounding box center [299, 316] width 63 height 26
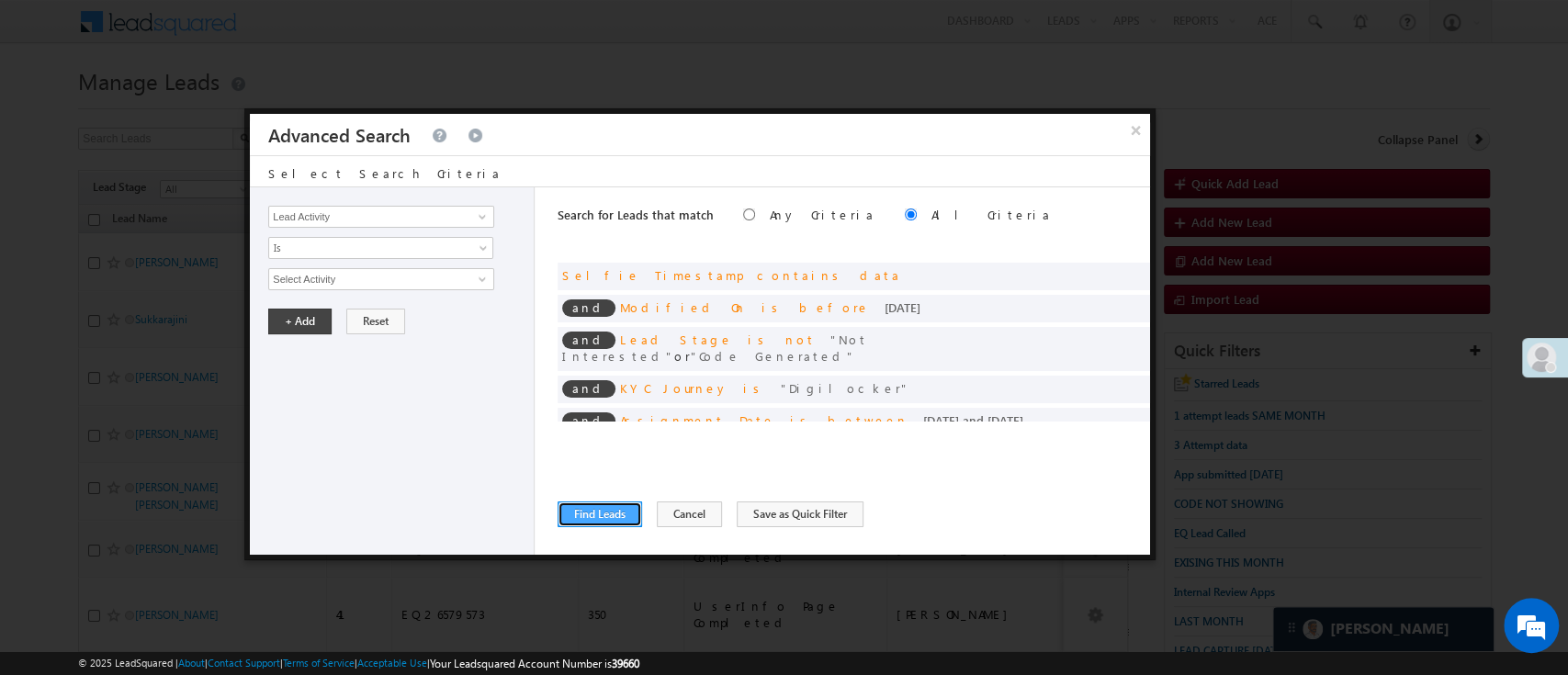
click at [595, 512] on button "Find Leads" at bounding box center [600, 513] width 84 height 26
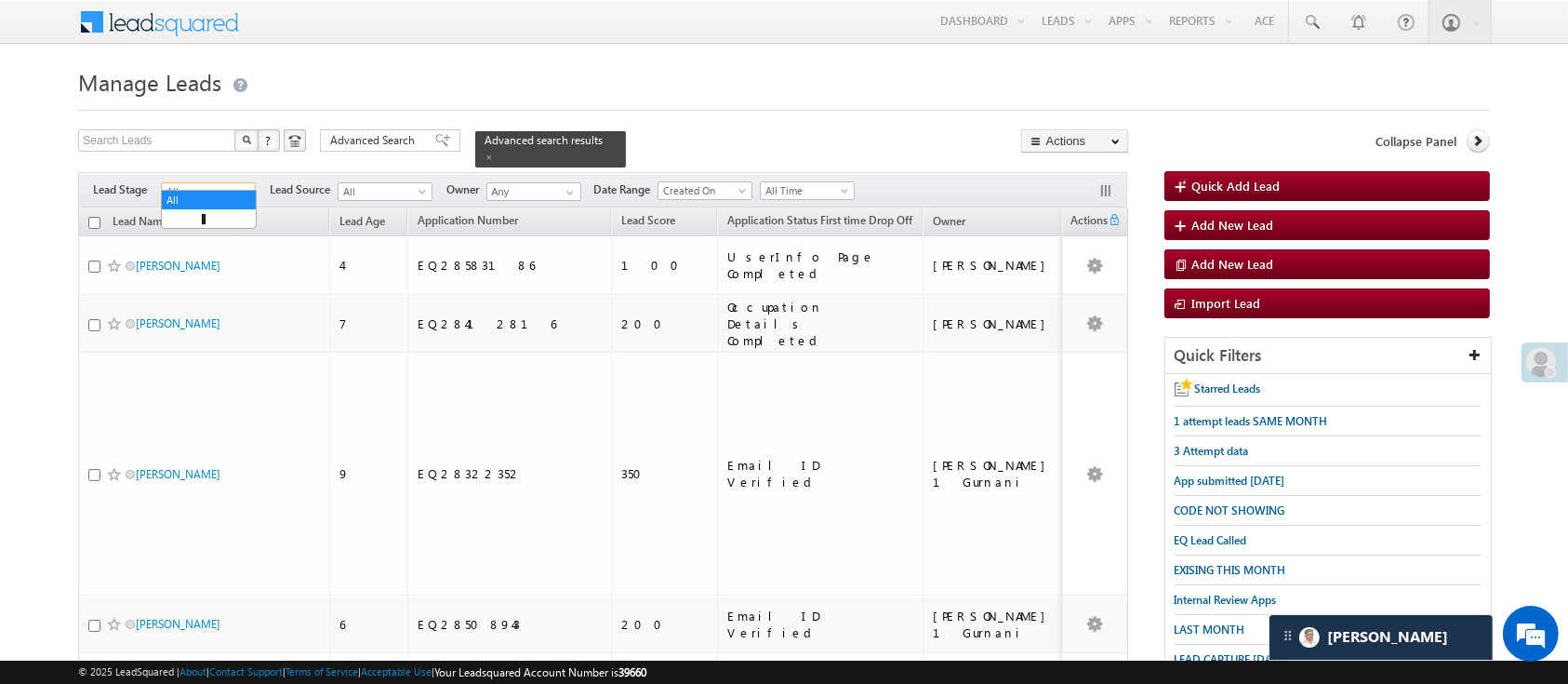
click at [235, 183] on span "All" at bounding box center [205, 191] width 88 height 16
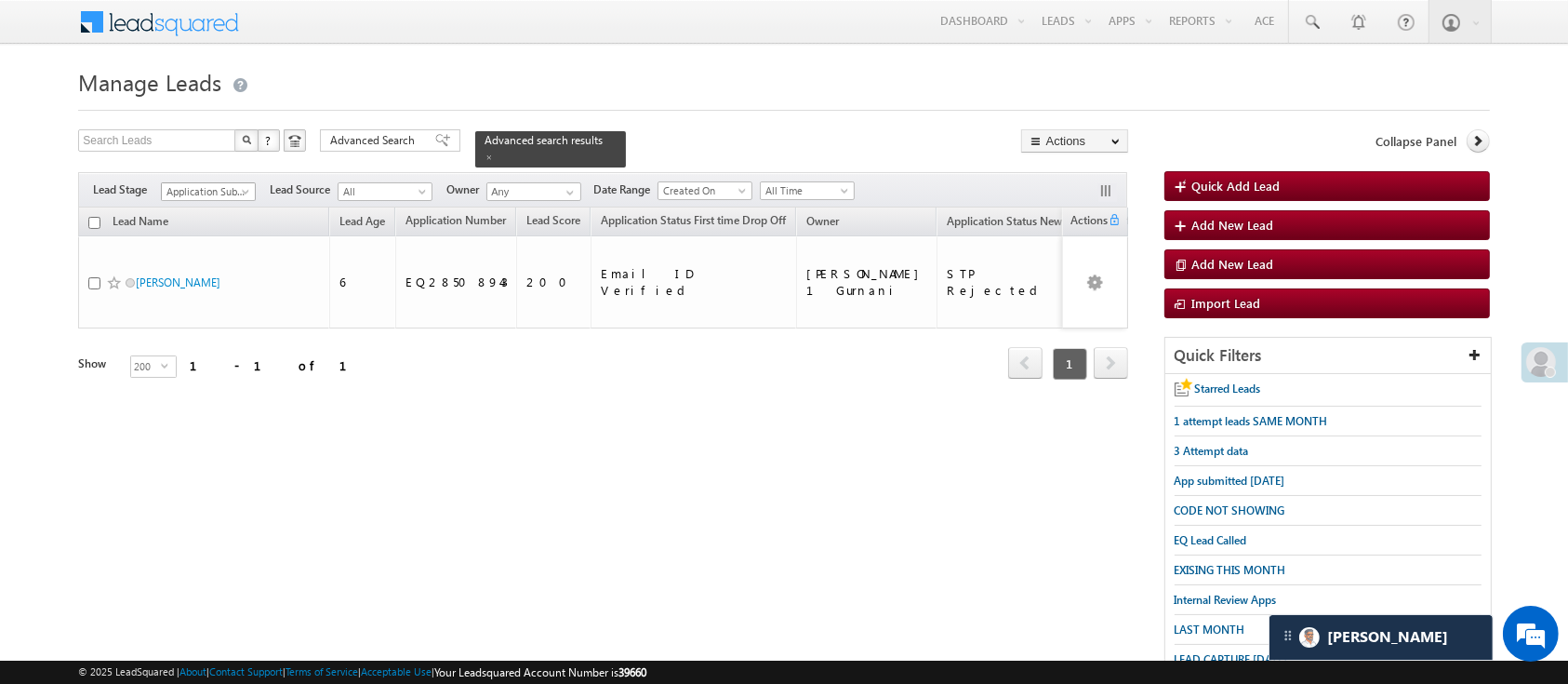
click at [235, 183] on span "Application Submitted" at bounding box center [205, 191] width 88 height 16
click at [208, 193] on link "Lead Called" at bounding box center [208, 183] width 94 height 16
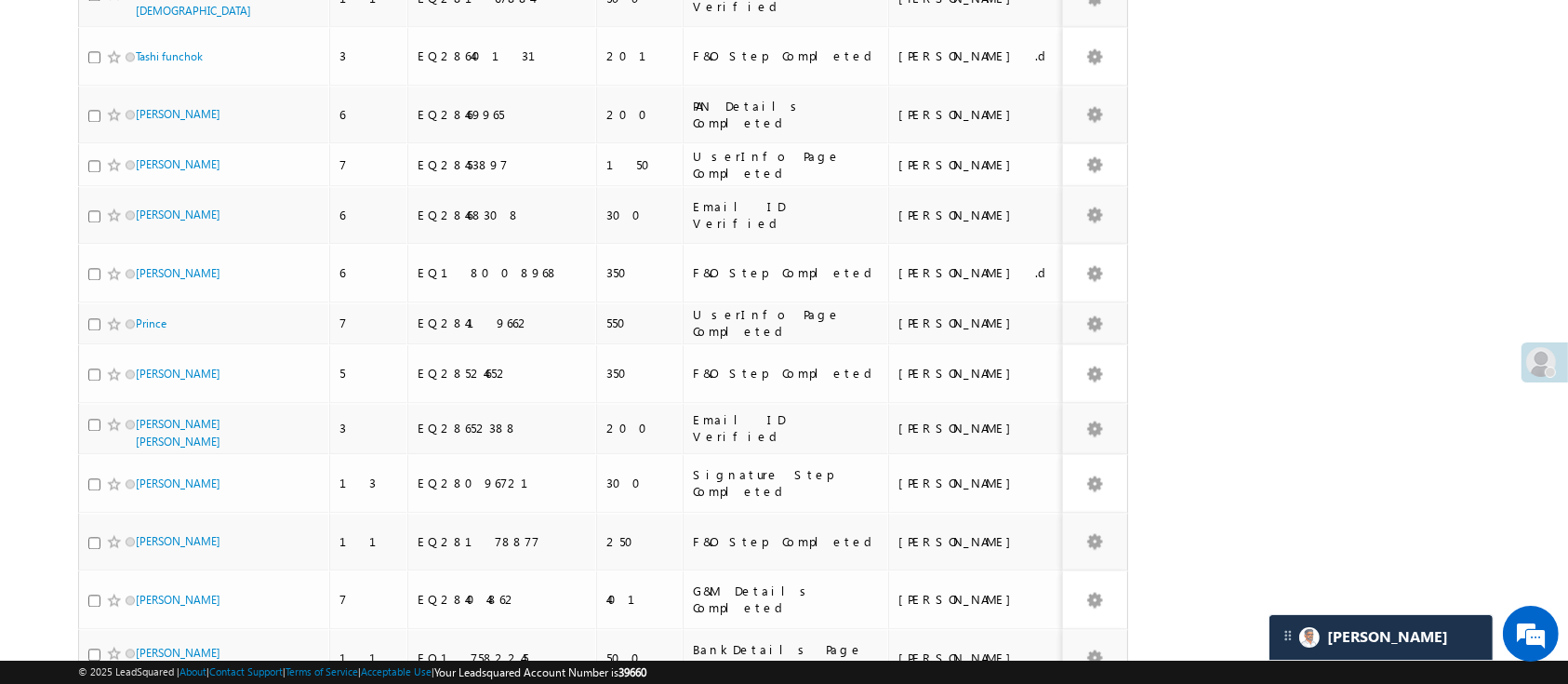
scroll to position [4016, 0]
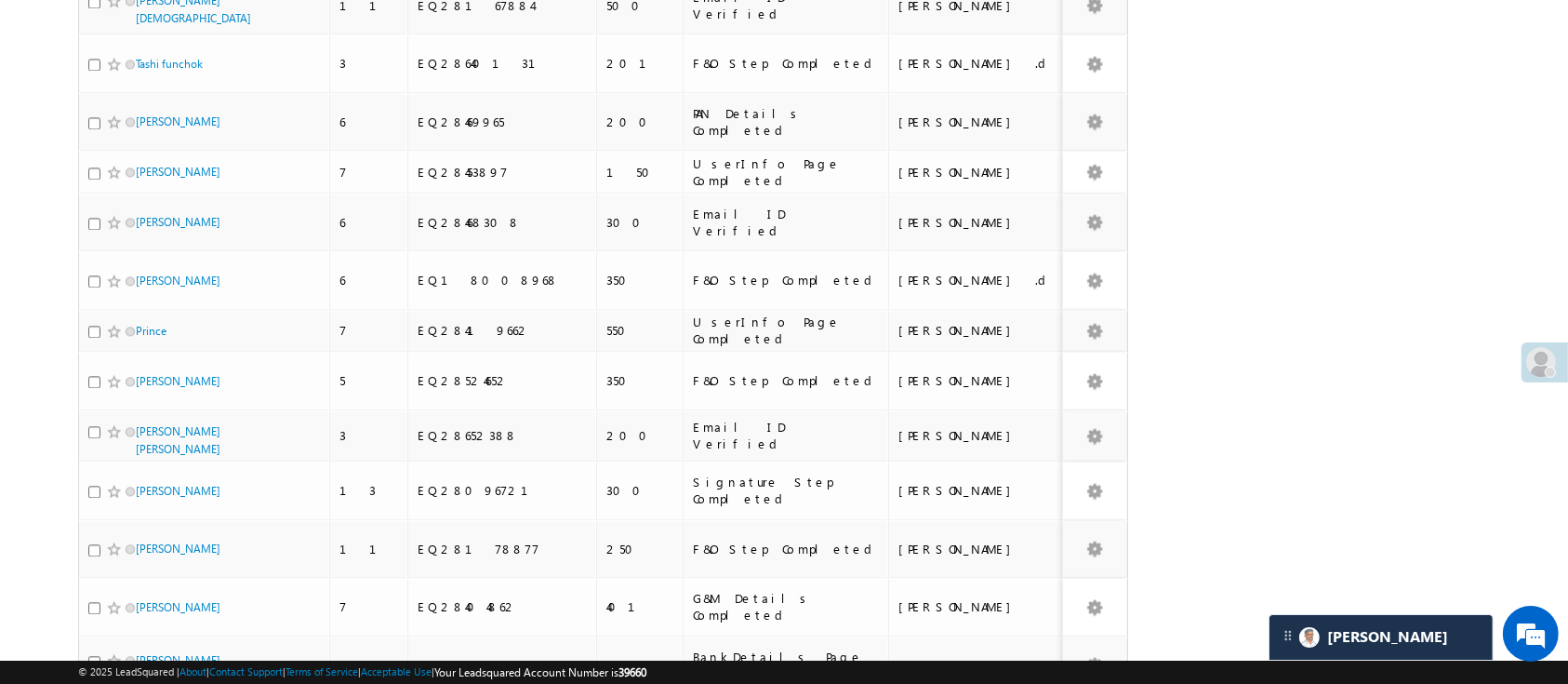
checkbox input "true"
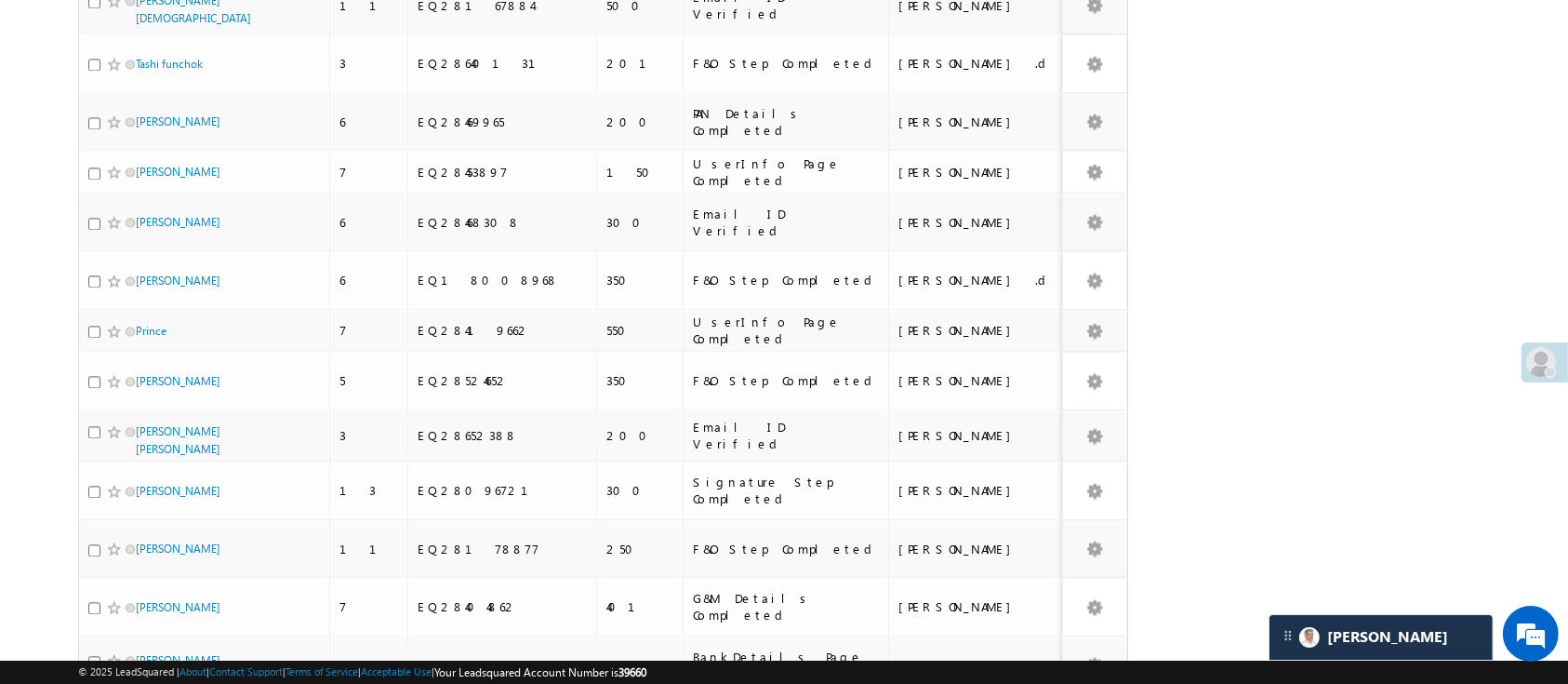
checkbox input "true"
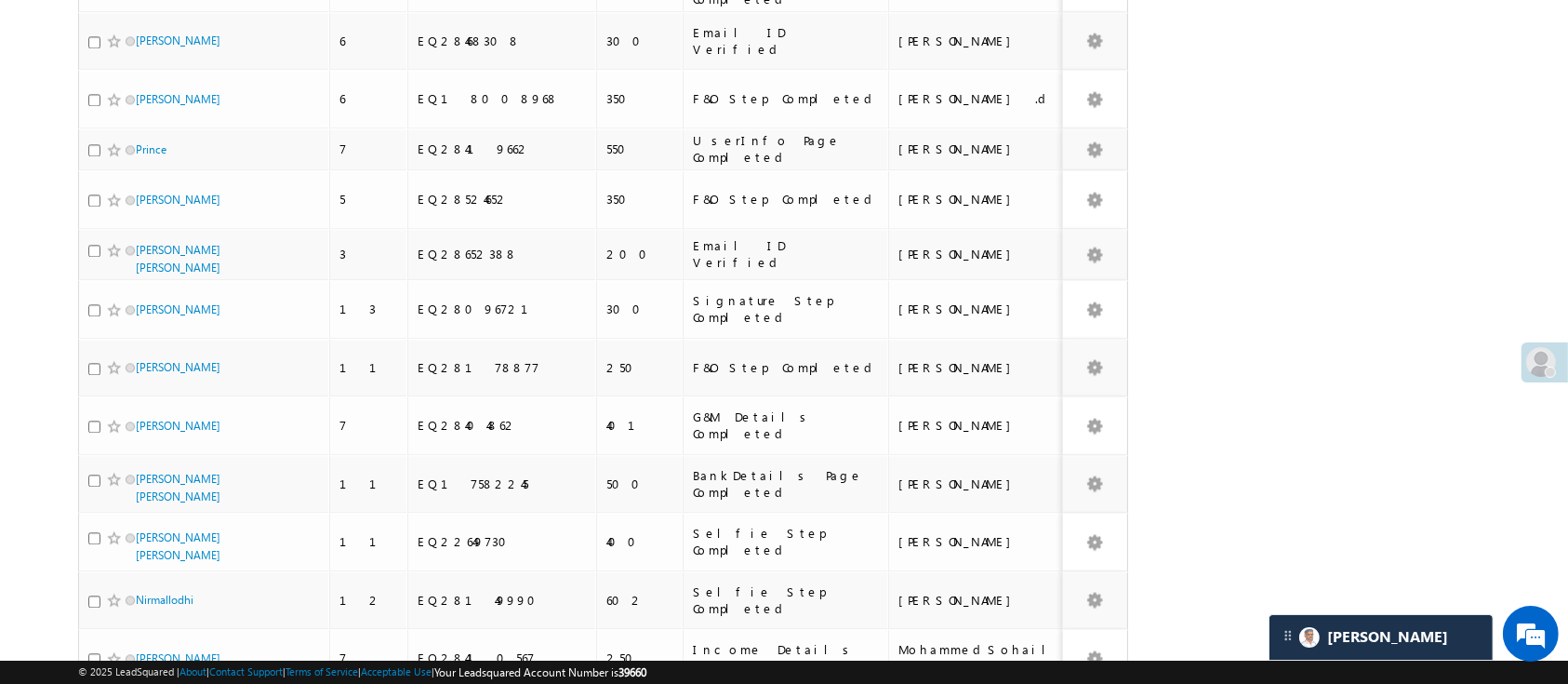
scroll to position [4345, 0]
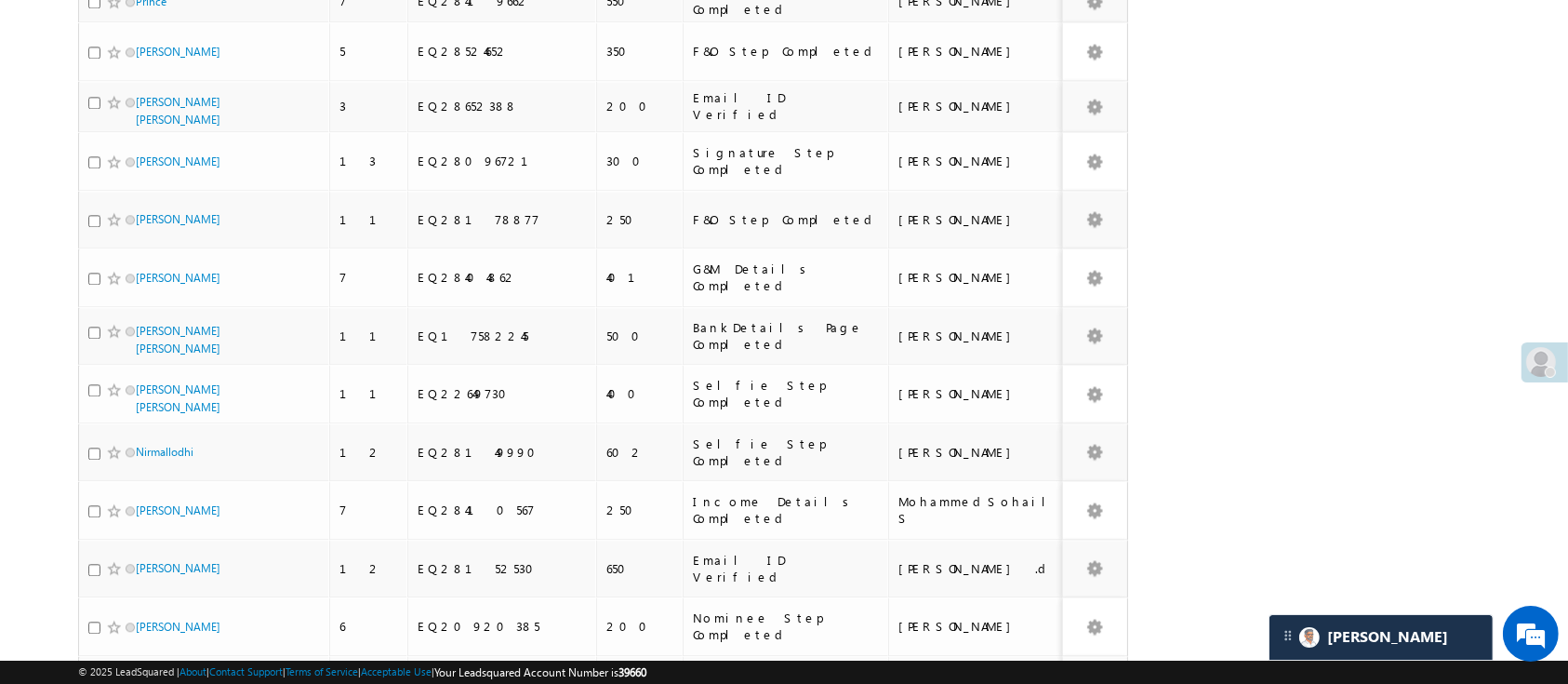
checkbox input "true"
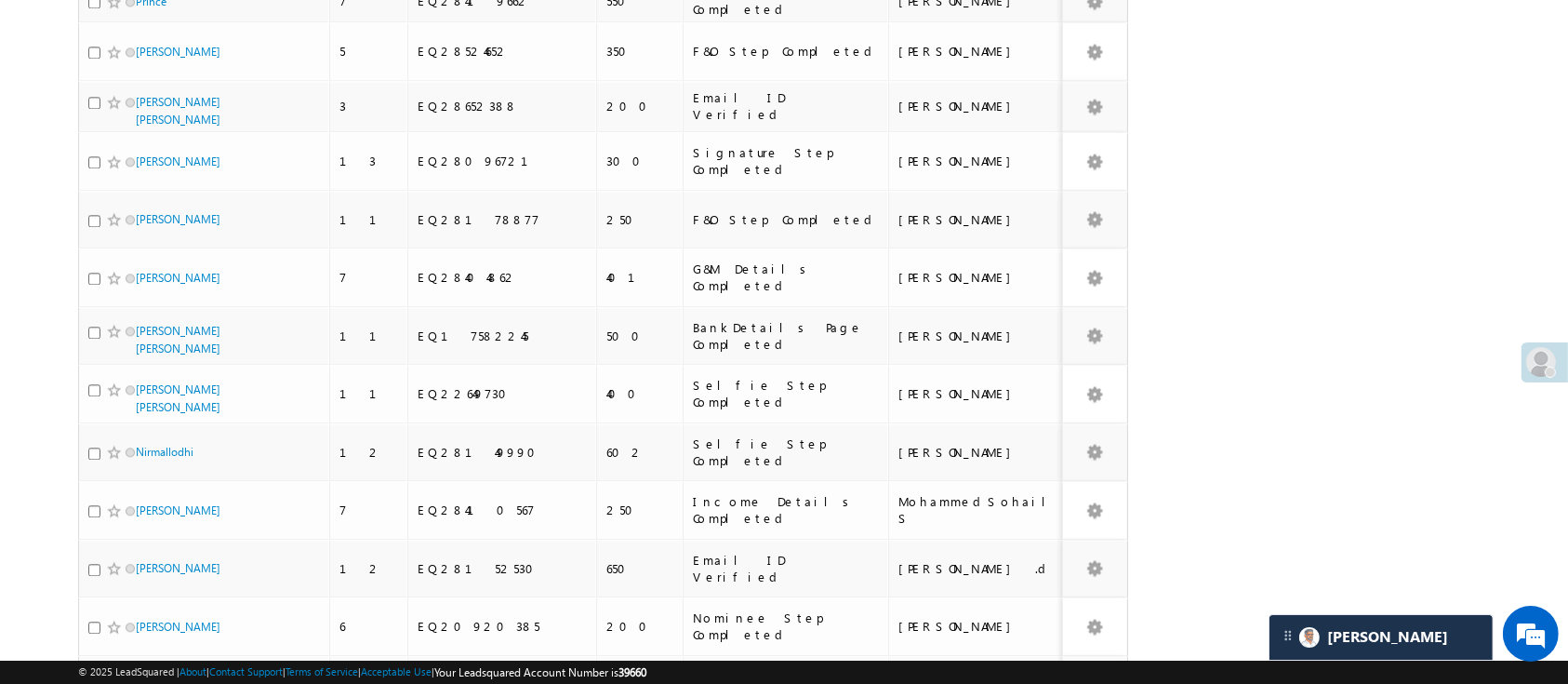
checkbox input "true"
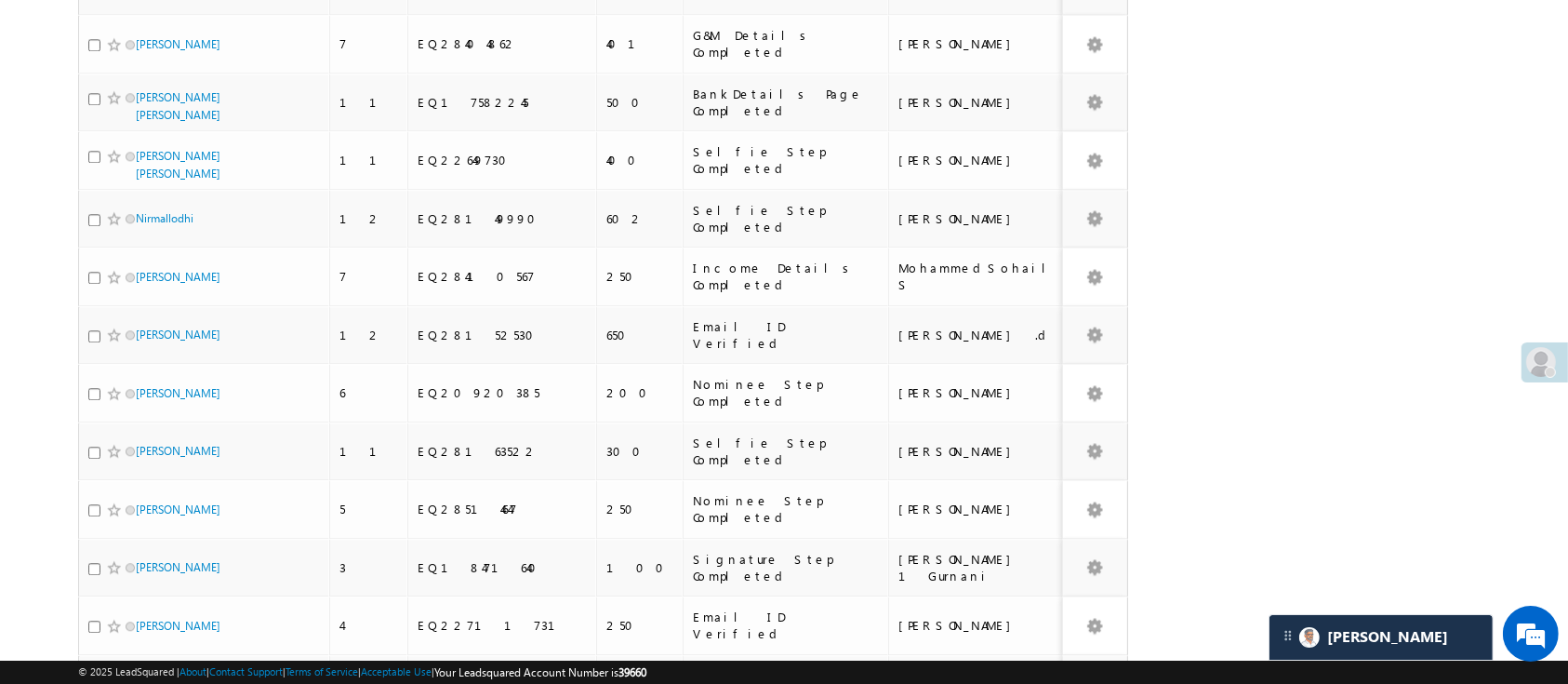
scroll to position [4617, 0]
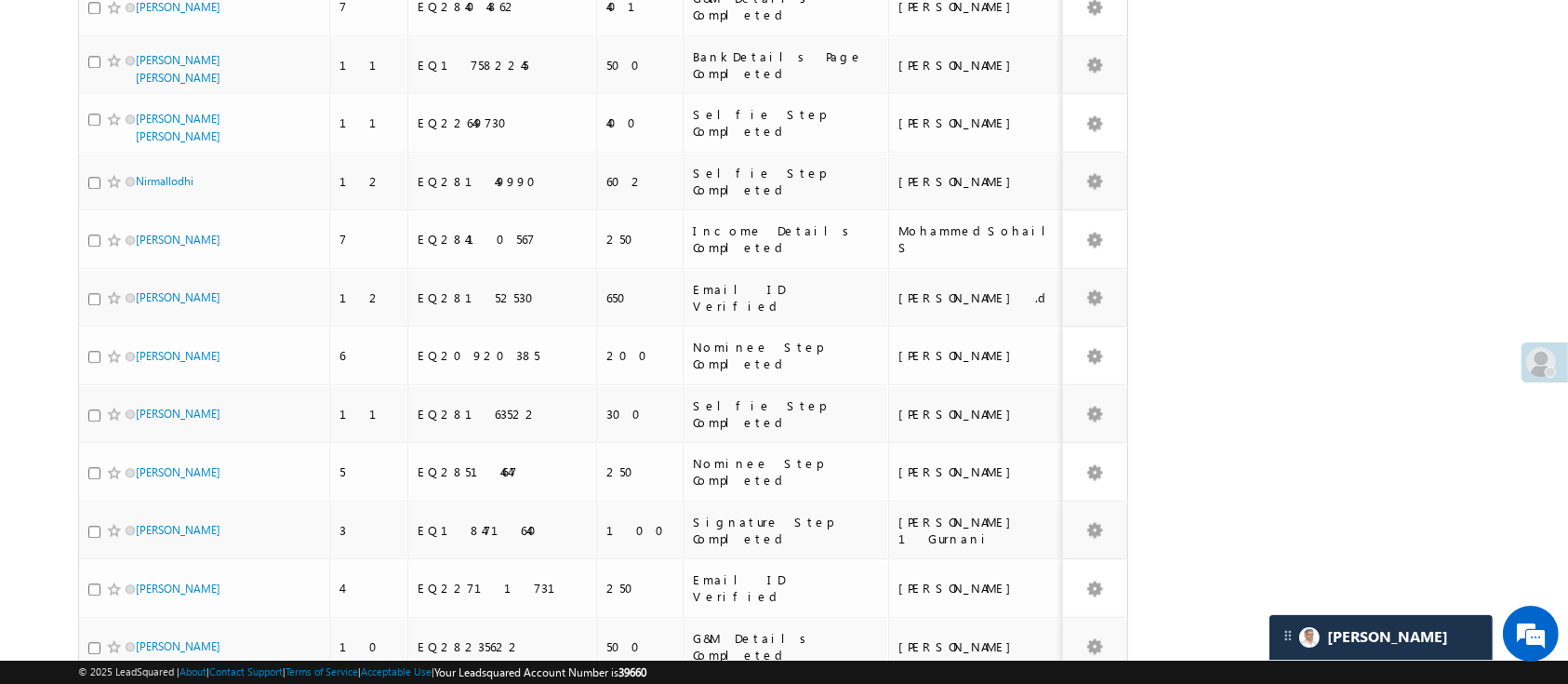
checkbox input "true"
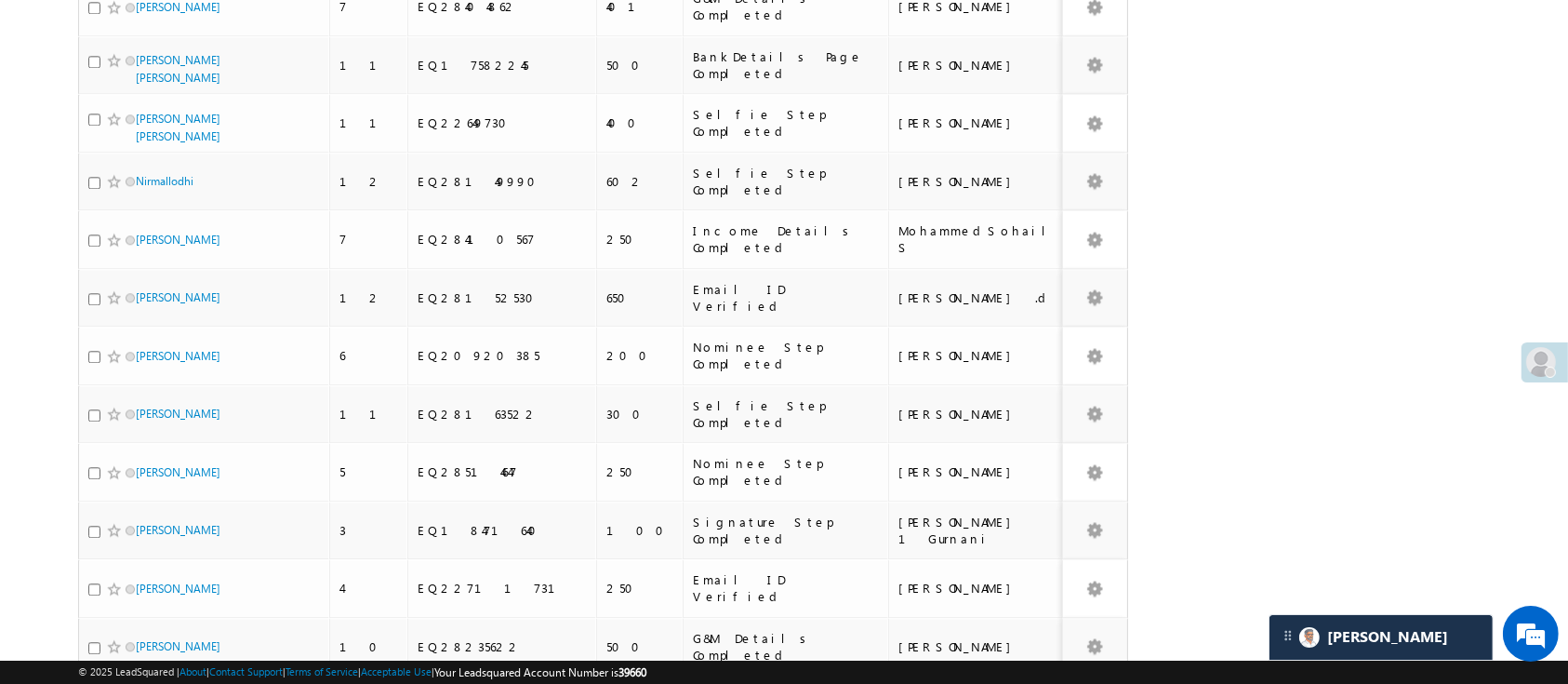
checkbox input "true"
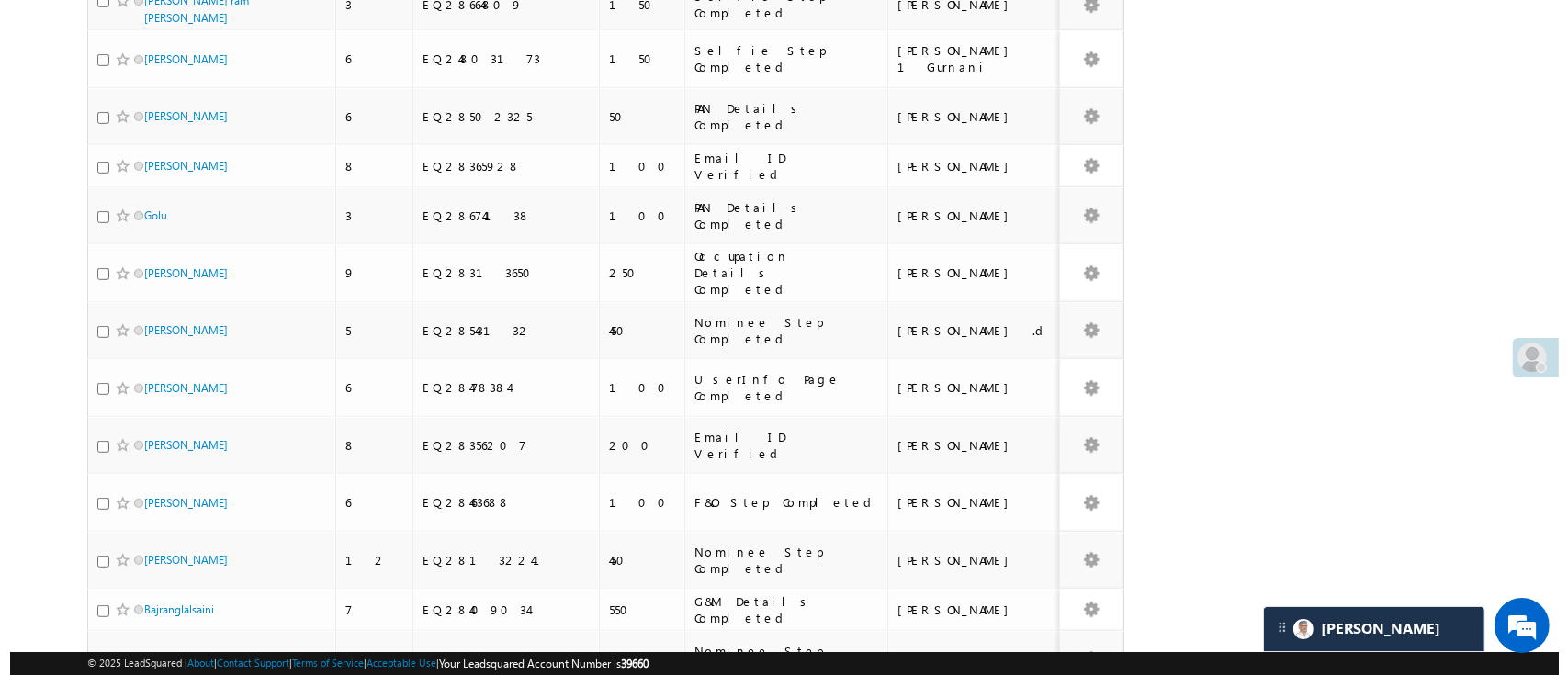
scroll to position [0, 0]
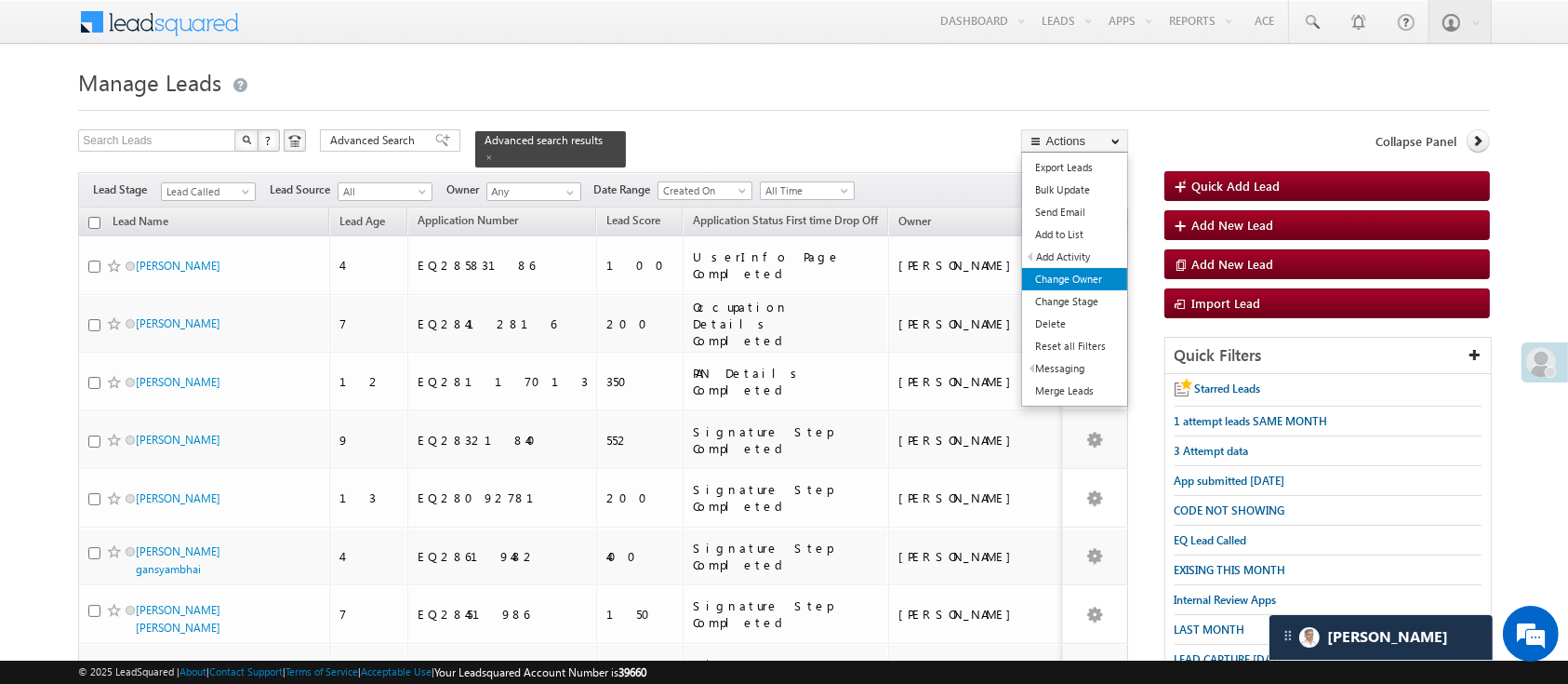
click at [1094, 271] on link "Change Owner" at bounding box center [1074, 278] width 105 height 22
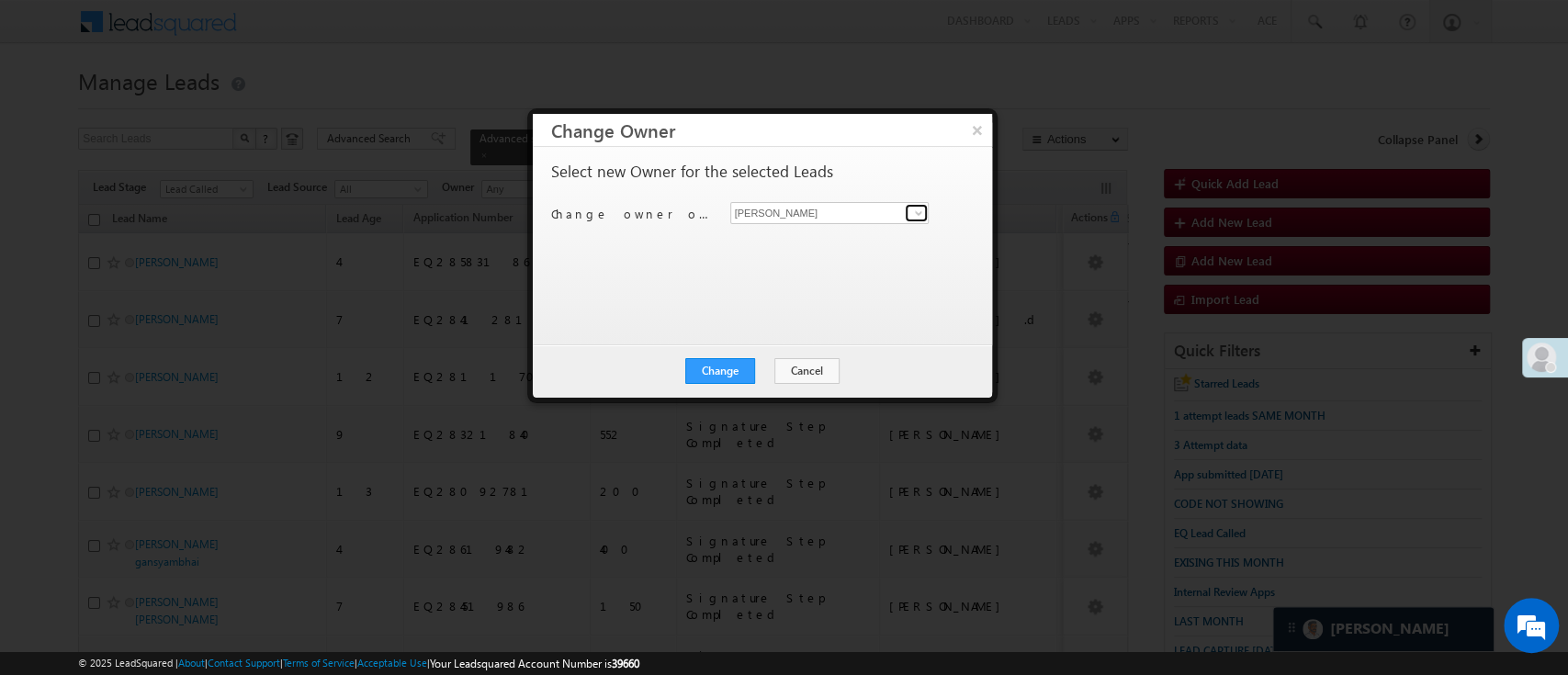
click at [919, 214] on span at bounding box center [917, 212] width 14 height 14
click at [867, 233] on link "Naseeba Khatoon Naseeba.Khatoon@angelbroking.com" at bounding box center [829, 241] width 199 height 34
type input "[PERSON_NAME]"
click at [723, 370] on button "Change" at bounding box center [719, 370] width 70 height 26
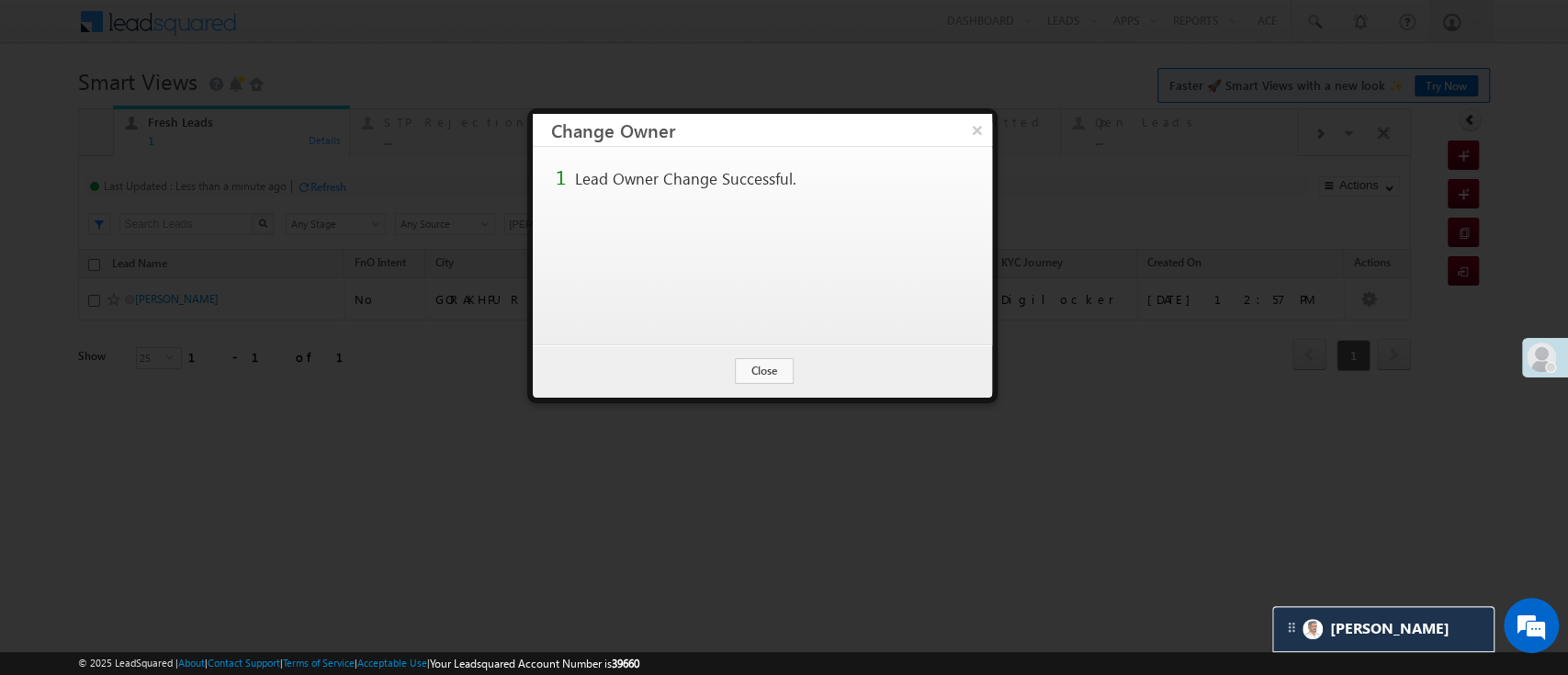
click at [779, 377] on button "Close" at bounding box center [763, 370] width 58 height 26
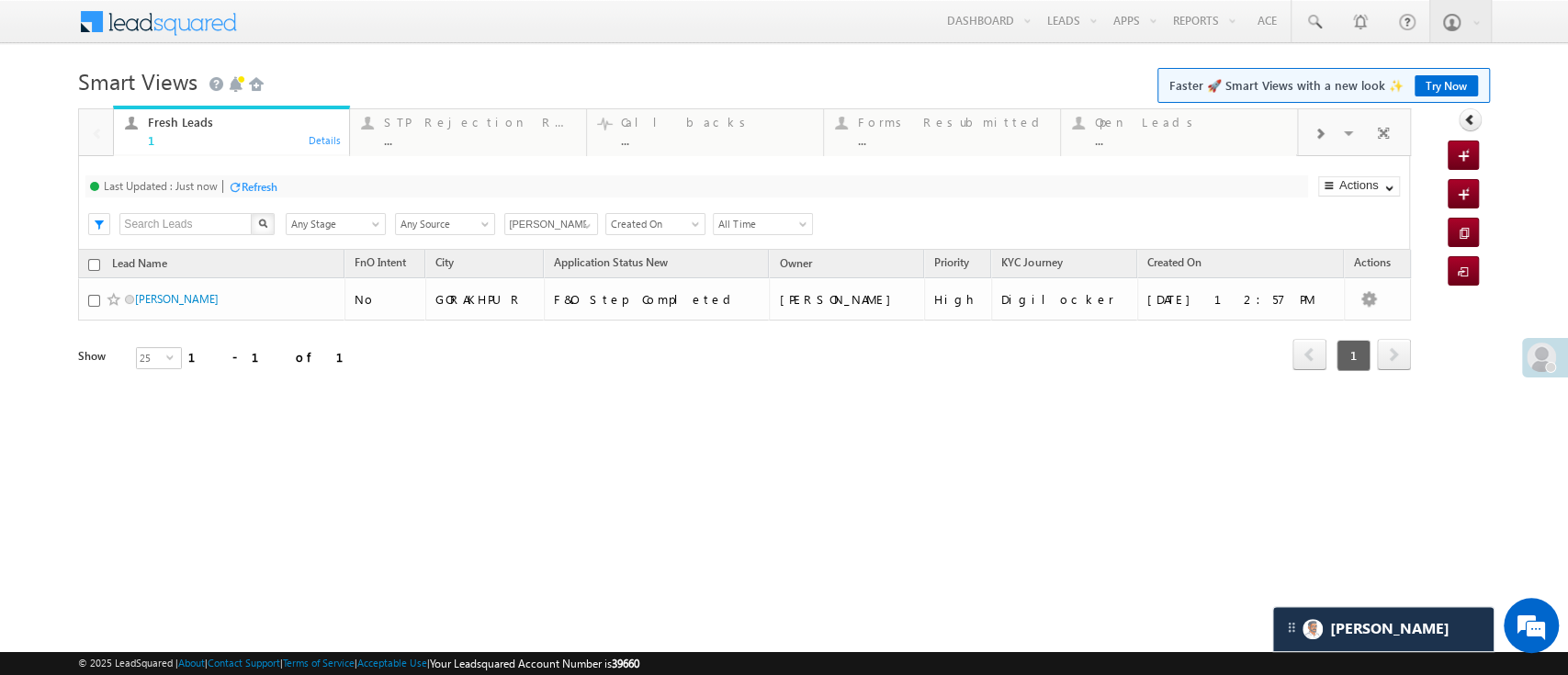
click at [95, 261] on input "checkbox" at bounding box center [94, 265] width 11 height 11
checkbox input "true"
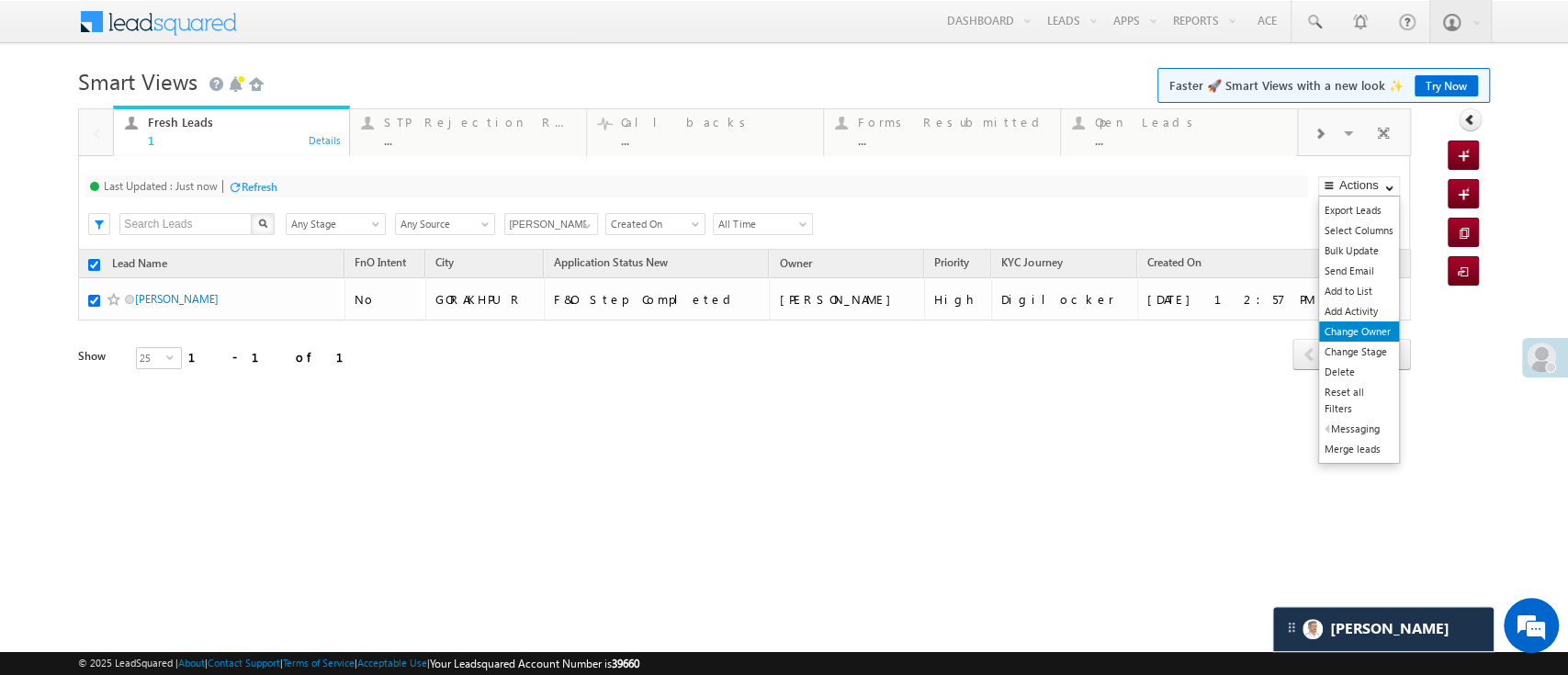
click at [1367, 334] on link "Change Owner" at bounding box center [1359, 331] width 80 height 20
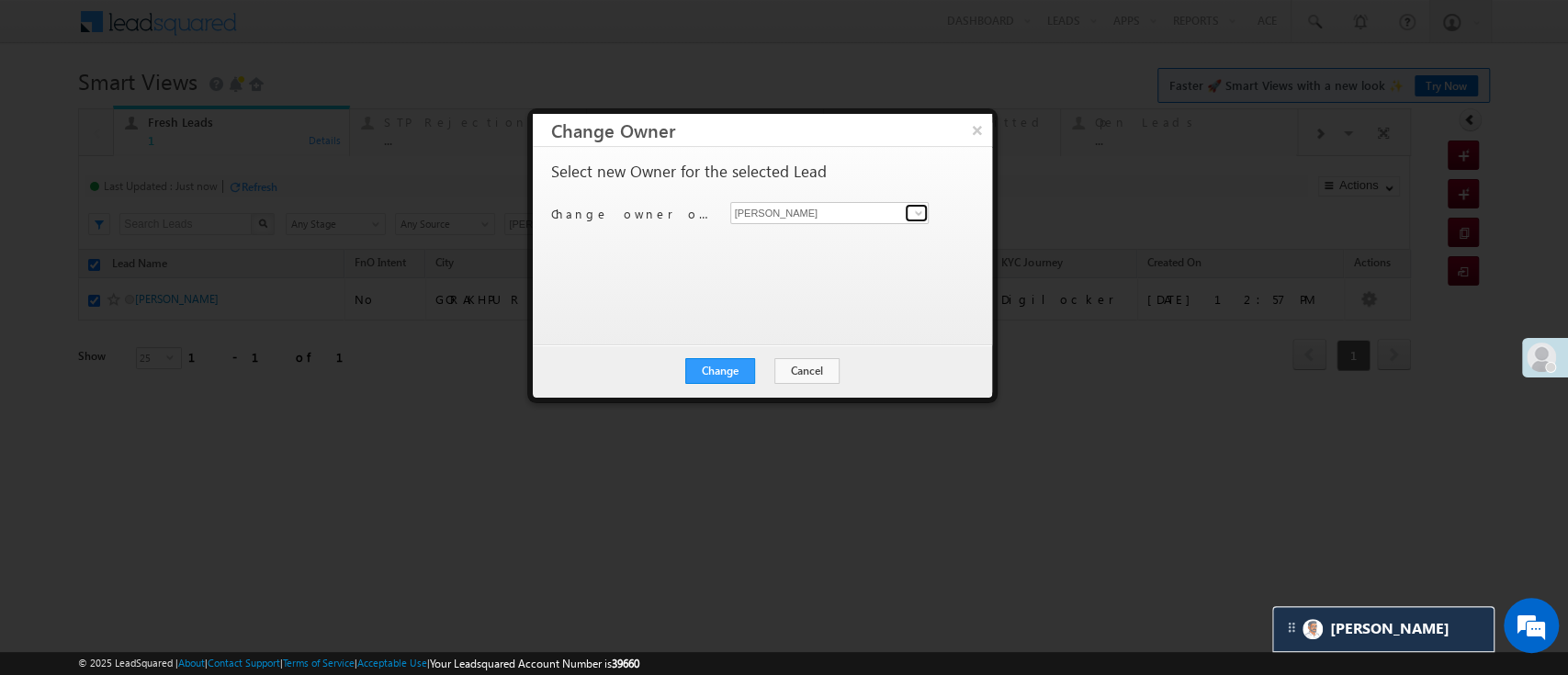
click at [920, 213] on span at bounding box center [917, 212] width 14 height 14
click at [853, 233] on link "[PERSON_NAME] [PERSON_NAME][EMAIL_ADDRESS][DOMAIN_NAME]" at bounding box center [829, 241] width 199 height 34
type input "[PERSON_NAME]"
click at [735, 370] on button "Change" at bounding box center [719, 370] width 70 height 26
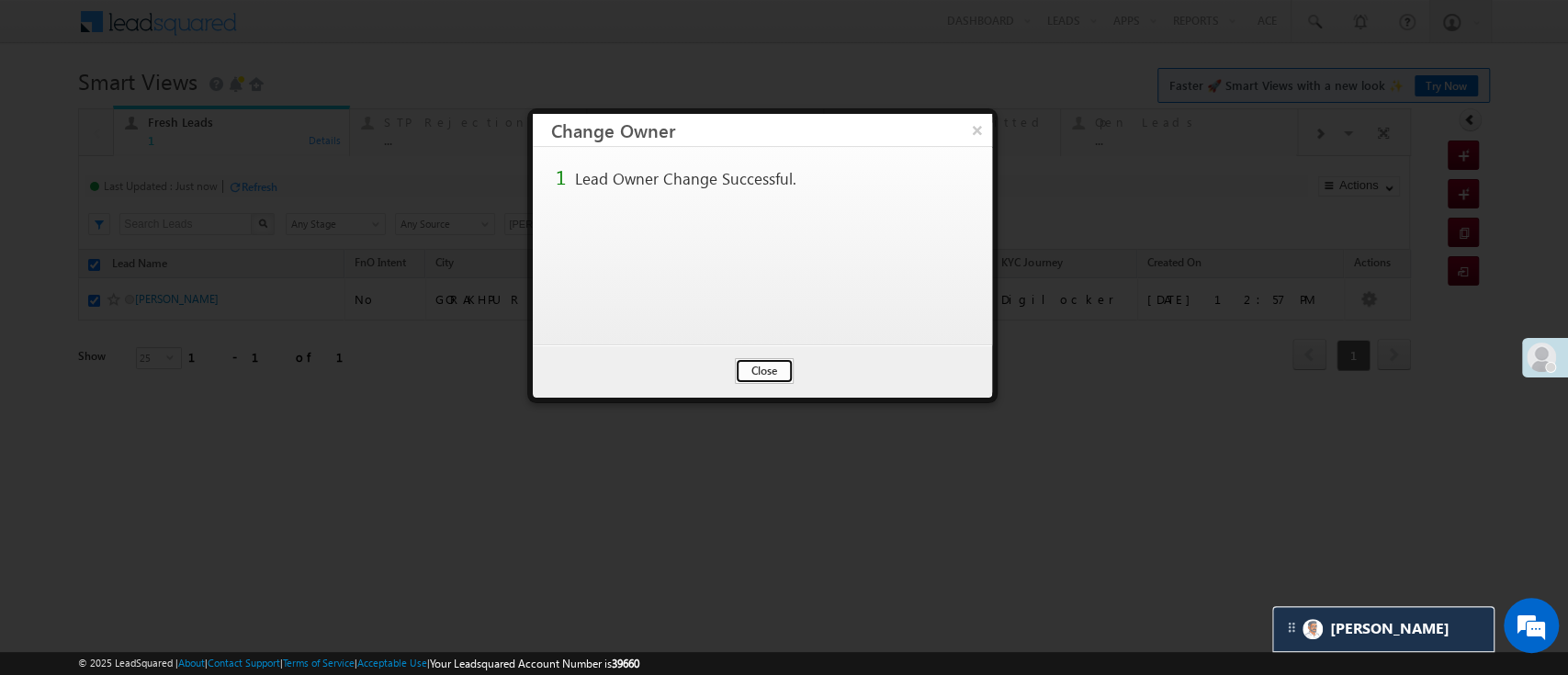
click at [735, 381] on button "Close" at bounding box center [763, 370] width 58 height 26
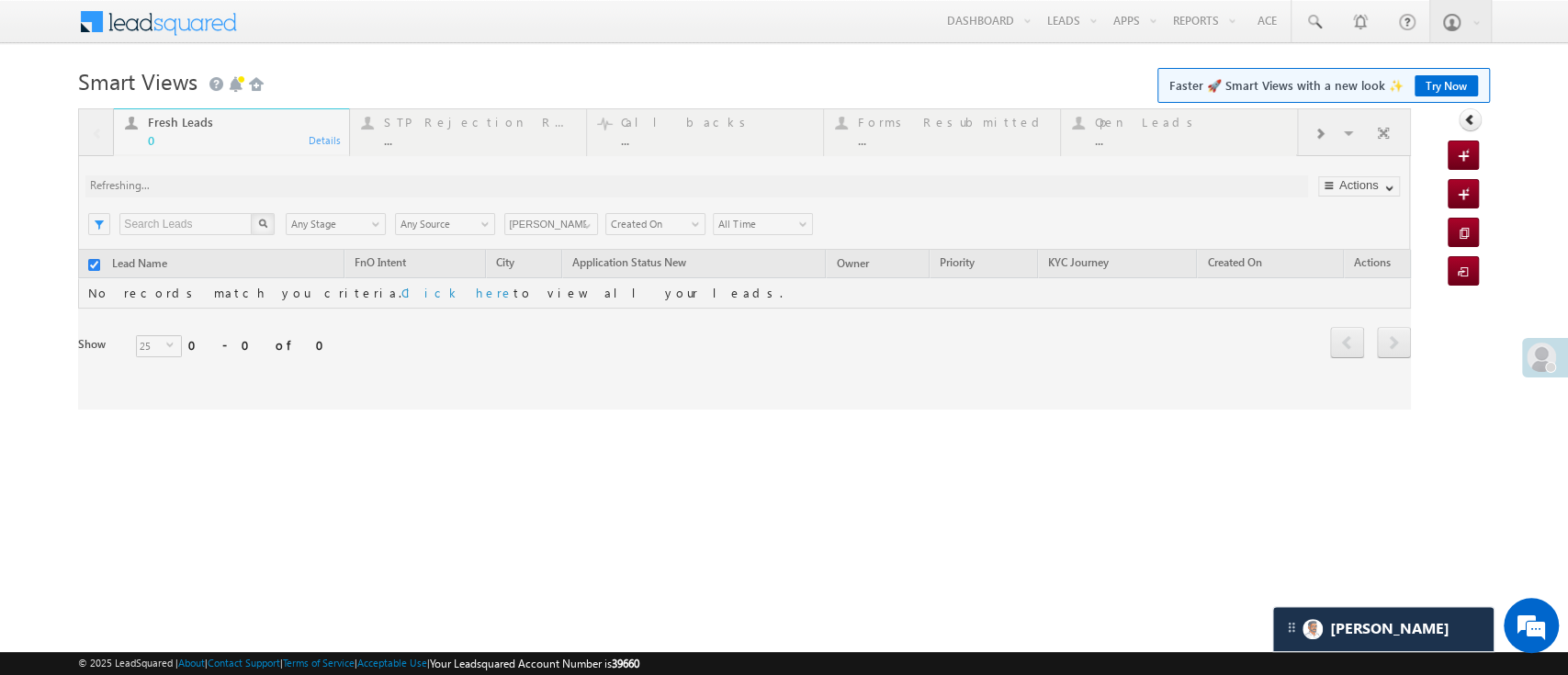
checkbox input "false"
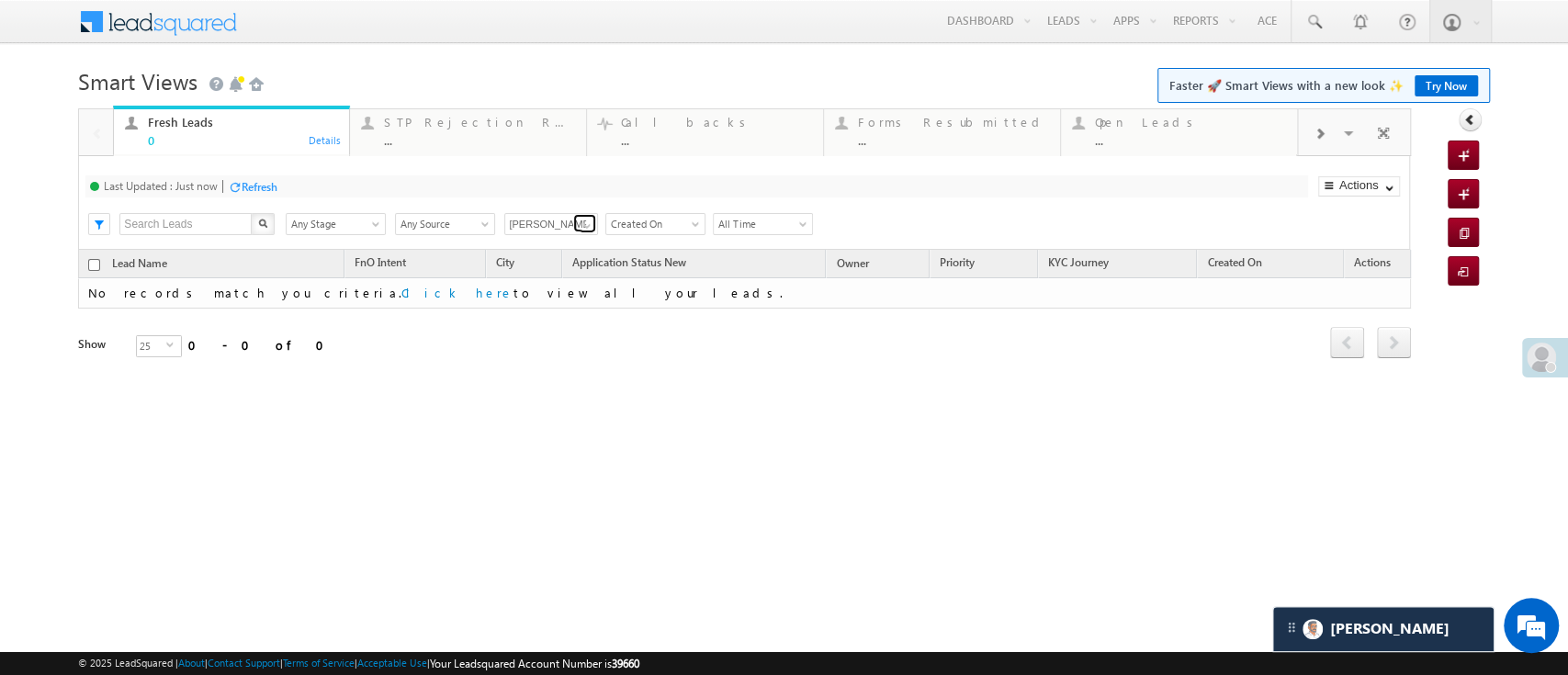
click at [594, 223] on link at bounding box center [585, 223] width 23 height 18
click at [543, 289] on link "[PERSON_NAME] .d" at bounding box center [551, 290] width 95 height 35
type input "[PERSON_NAME] .d"
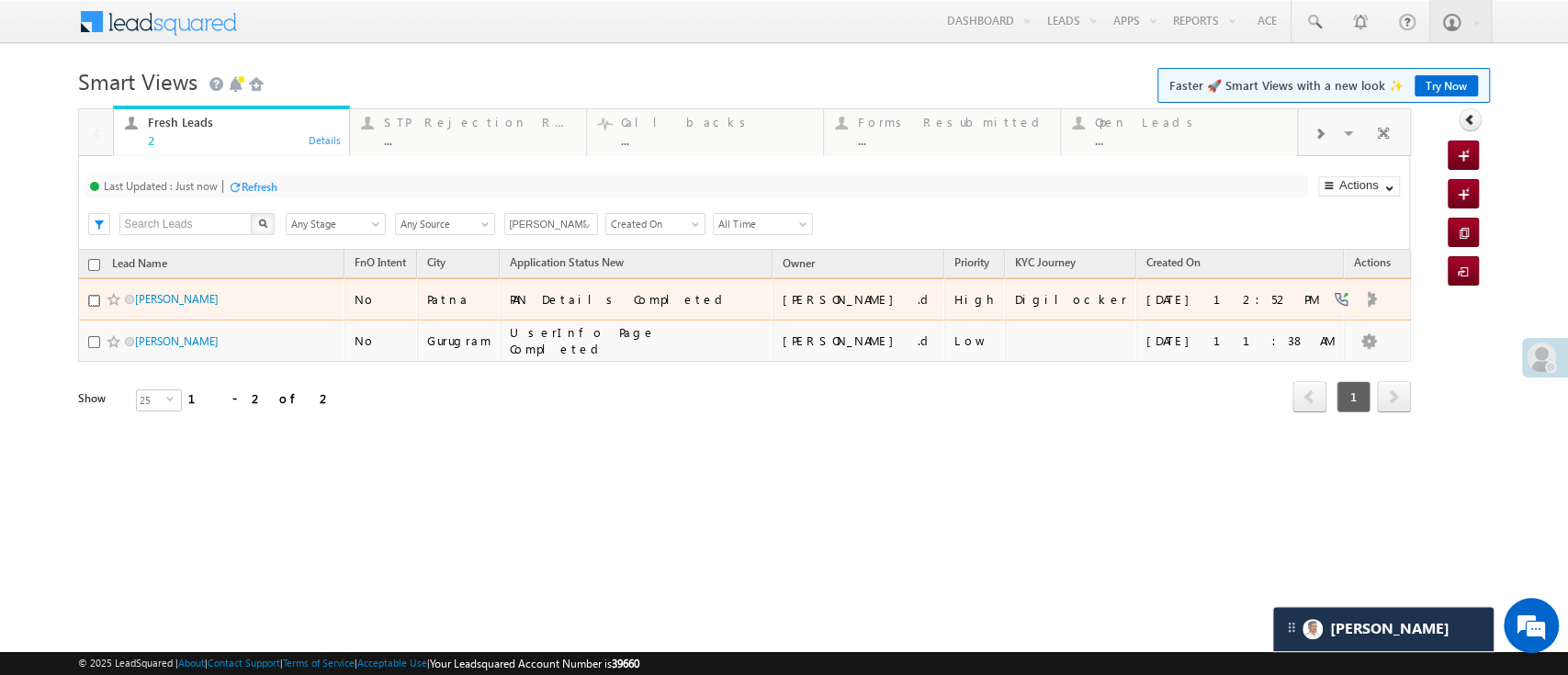
click at [90, 299] on input "checkbox" at bounding box center [94, 300] width 11 height 11
checkbox input "true"
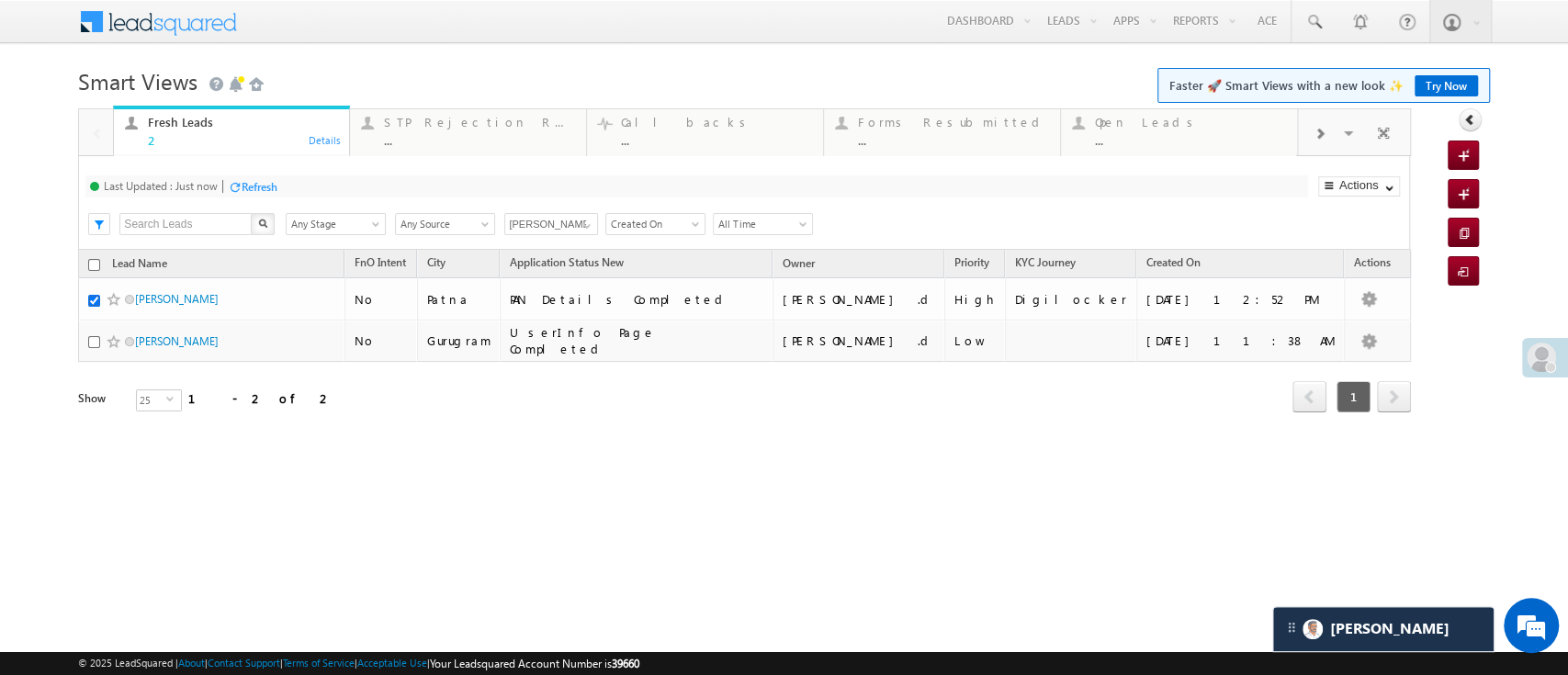
click at [95, 262] on input "checkbox" at bounding box center [94, 265] width 11 height 11
checkbox input "true"
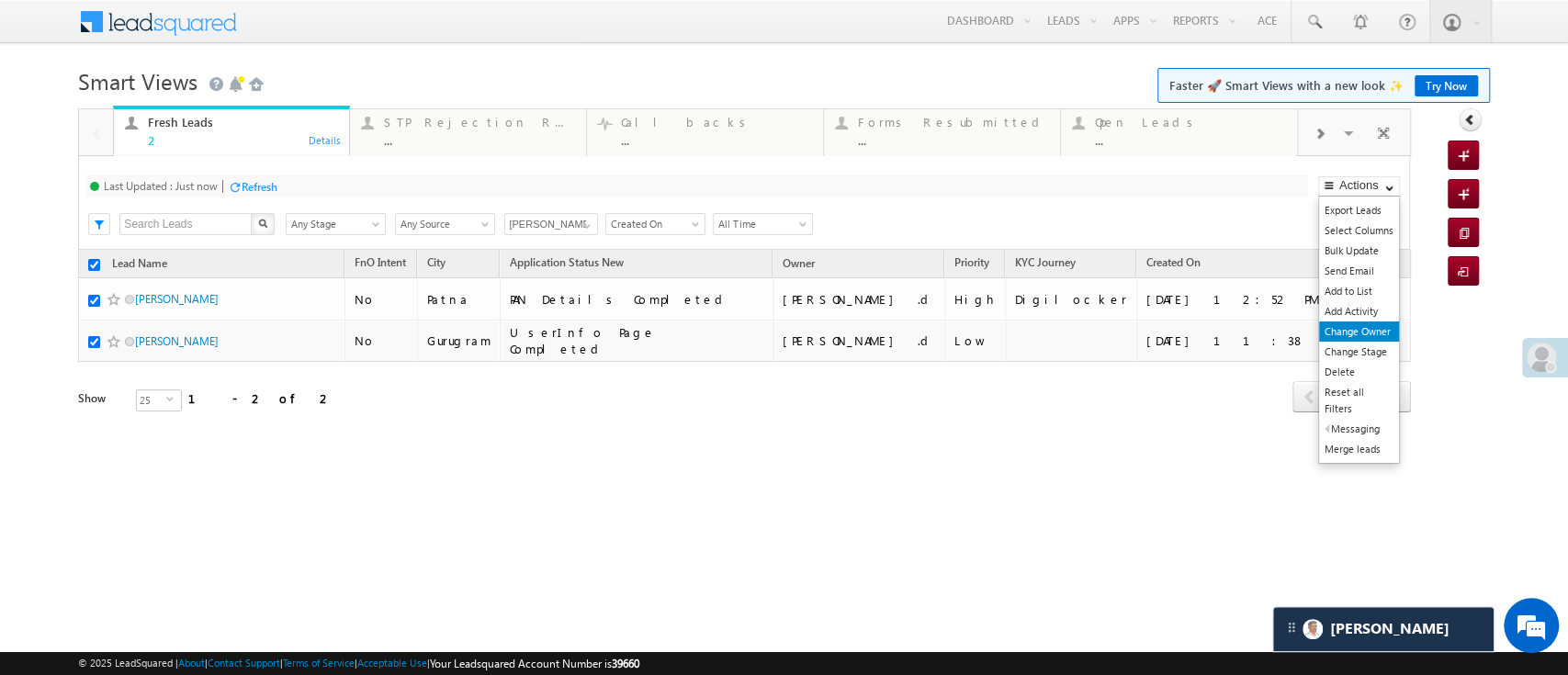
click at [1375, 331] on link "Change Owner" at bounding box center [1359, 331] width 80 height 20
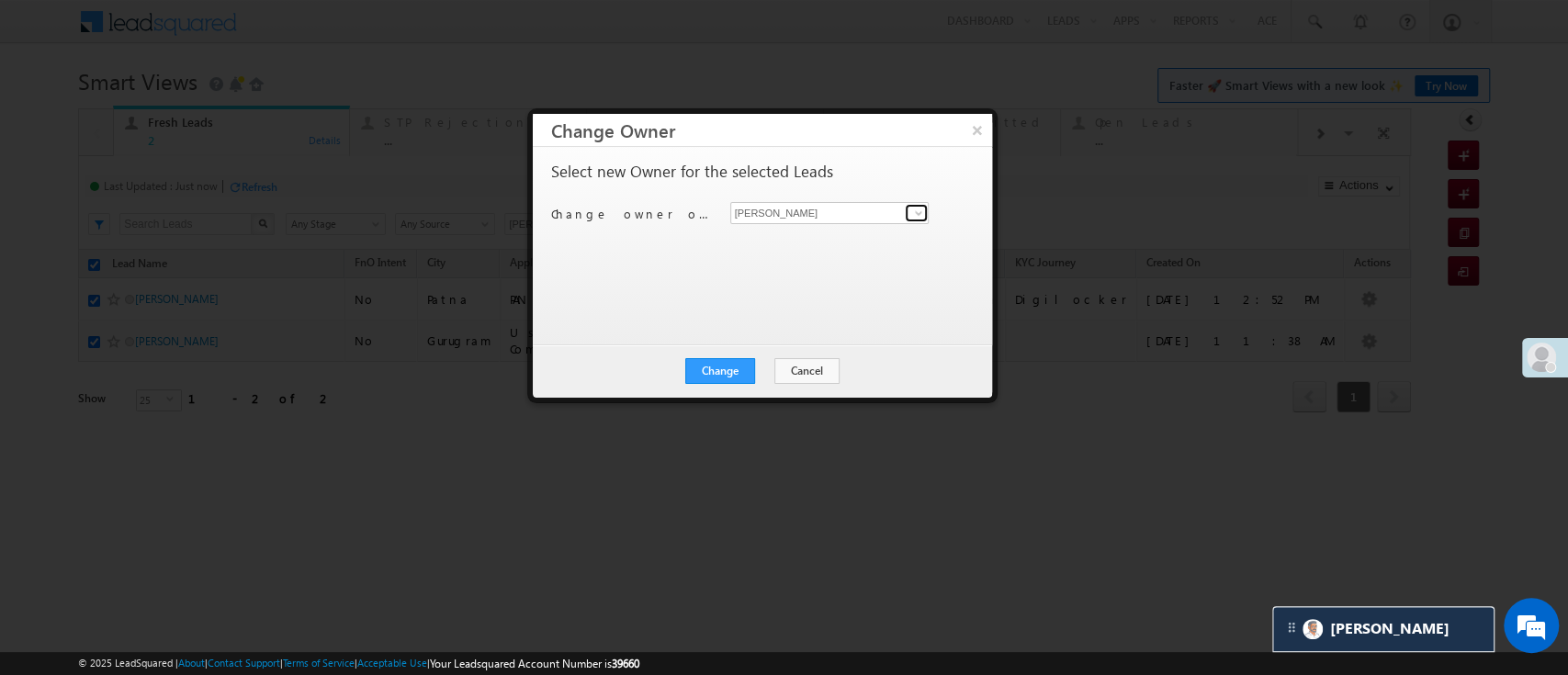
click at [908, 209] on link at bounding box center [917, 212] width 23 height 18
click at [852, 229] on link "[PERSON_NAME] [PERSON_NAME][EMAIL_ADDRESS][PERSON_NAME][DOMAIN_NAME]" at bounding box center [829, 241] width 199 height 34
type input "[PERSON_NAME]"
click at [736, 358] on button "Change" at bounding box center [719, 370] width 70 height 26
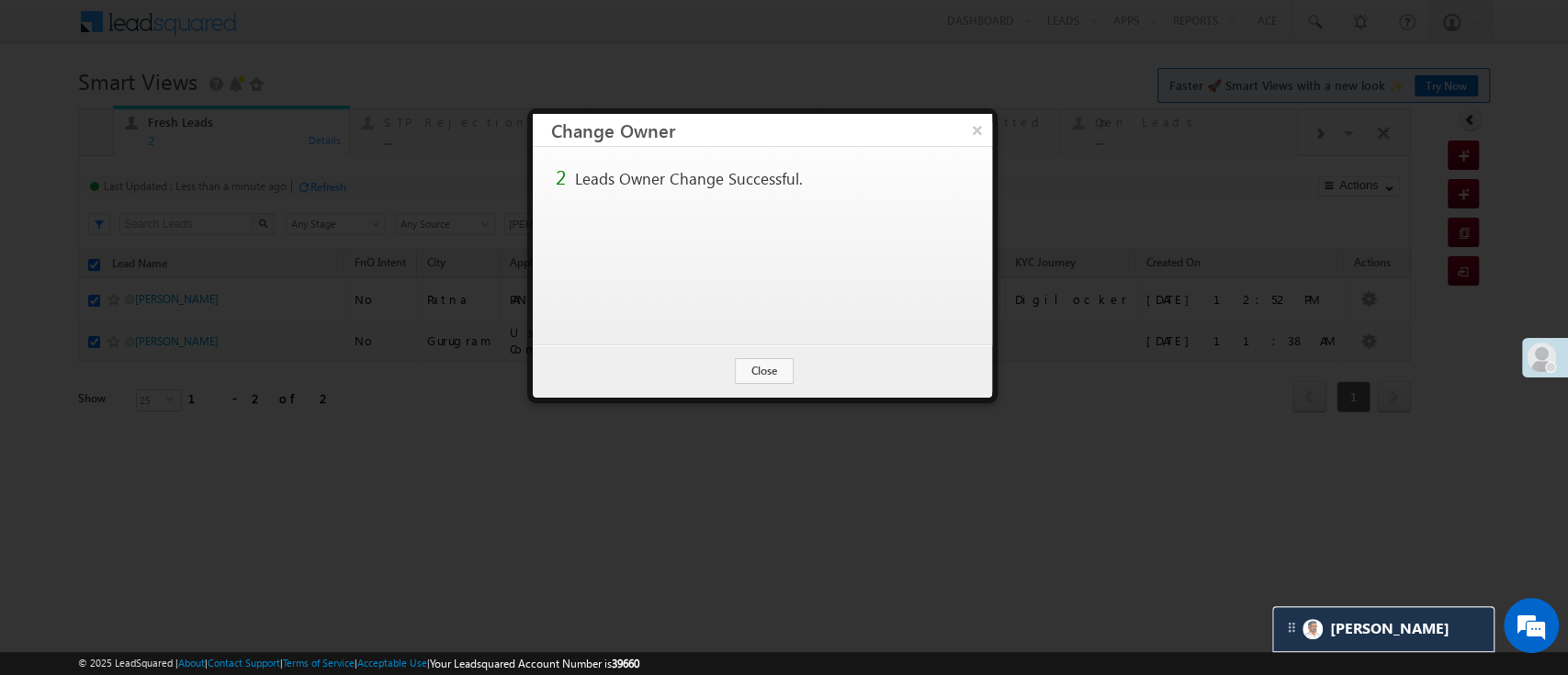
checkbox input "false"
click at [745, 364] on button "Close" at bounding box center [763, 370] width 58 height 26
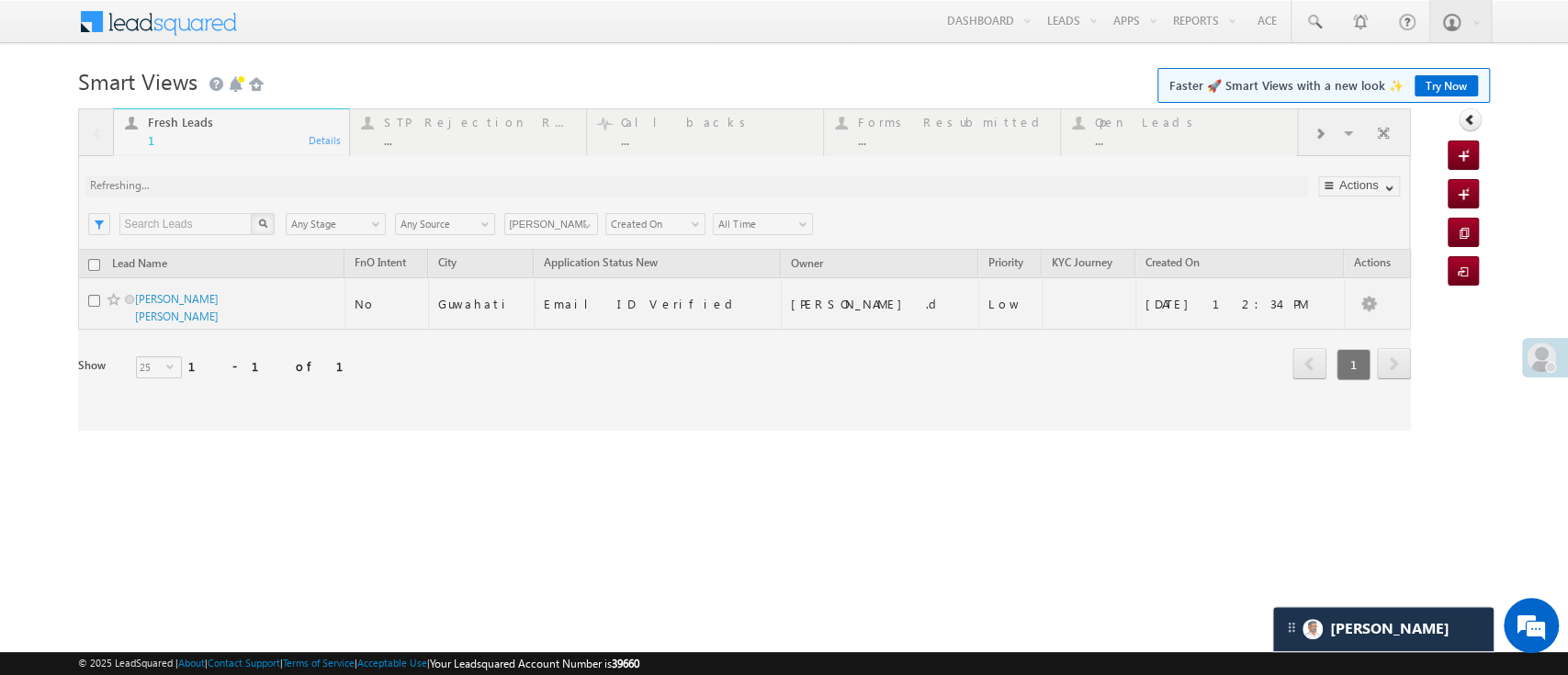
click at [585, 227] on div at bounding box center [744, 269] width 1332 height 322
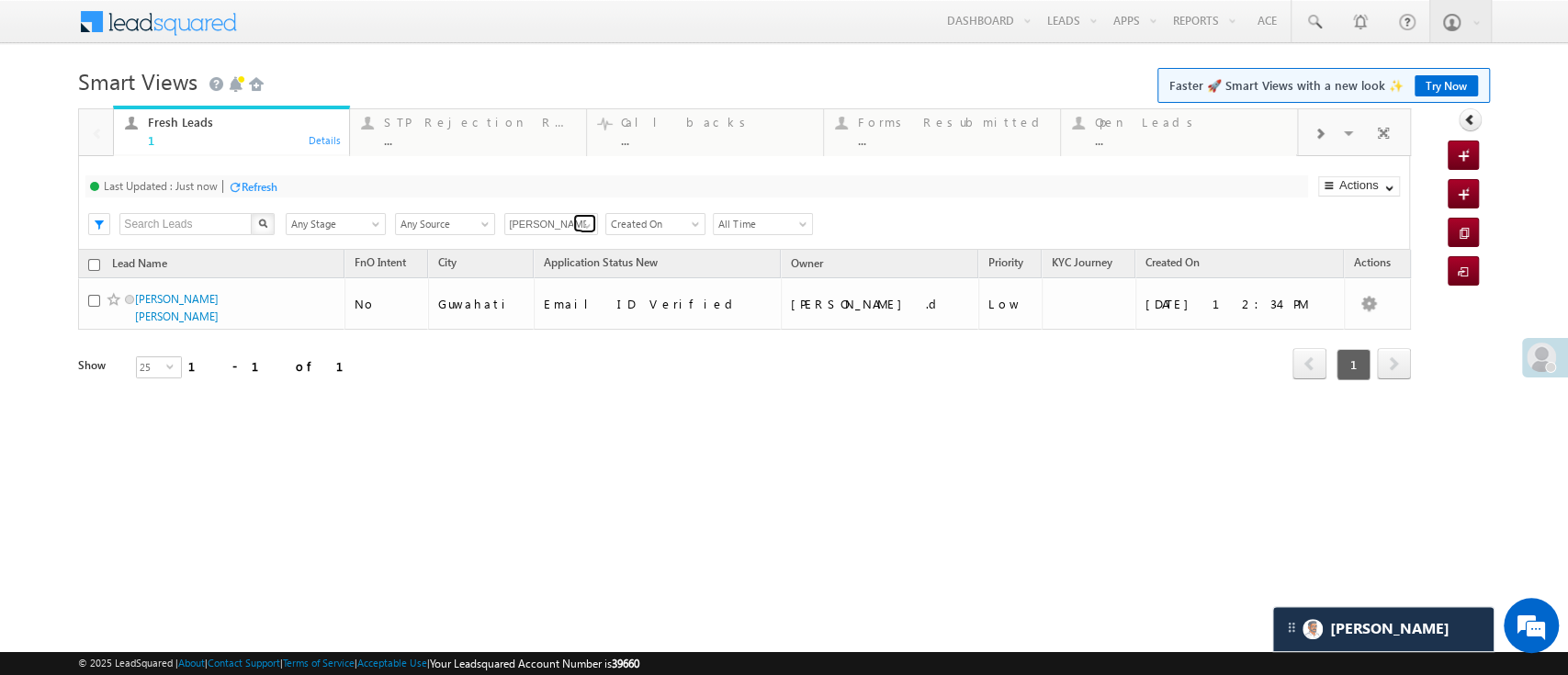
click at [585, 227] on span at bounding box center [586, 225] width 14 height 14
click at [562, 241] on link "[PERSON_NAME]" at bounding box center [551, 246] width 95 height 21
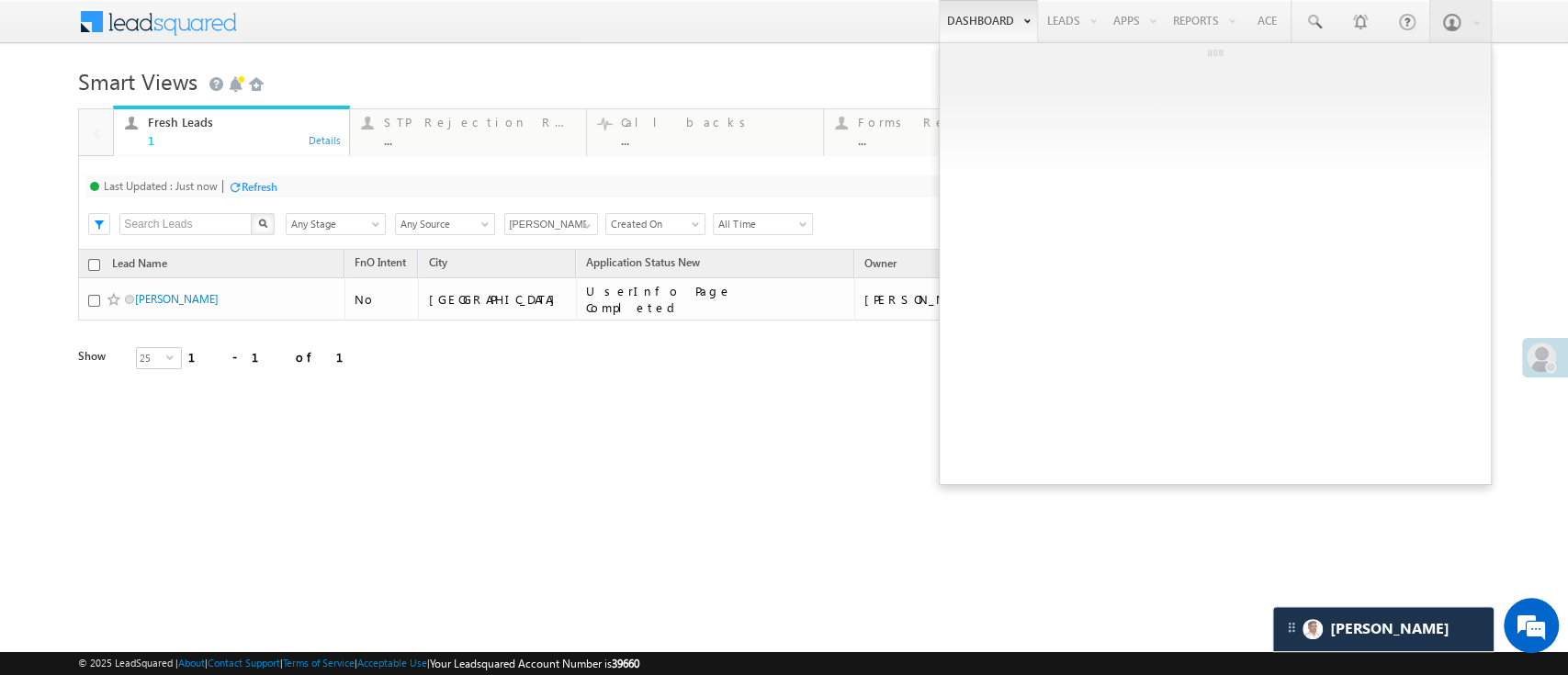
type input "[PERSON_NAME]"
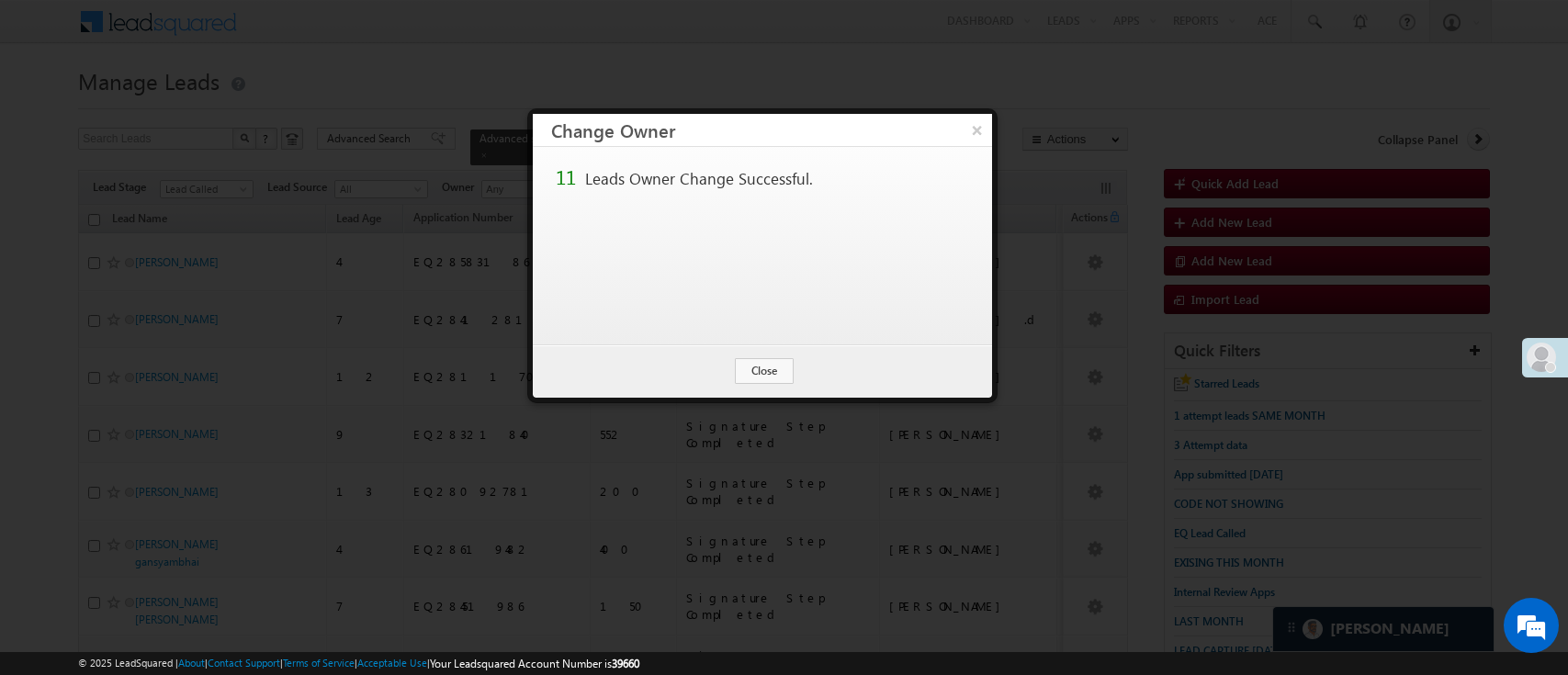
click at [782, 371] on button "Close" at bounding box center [763, 370] width 58 height 26
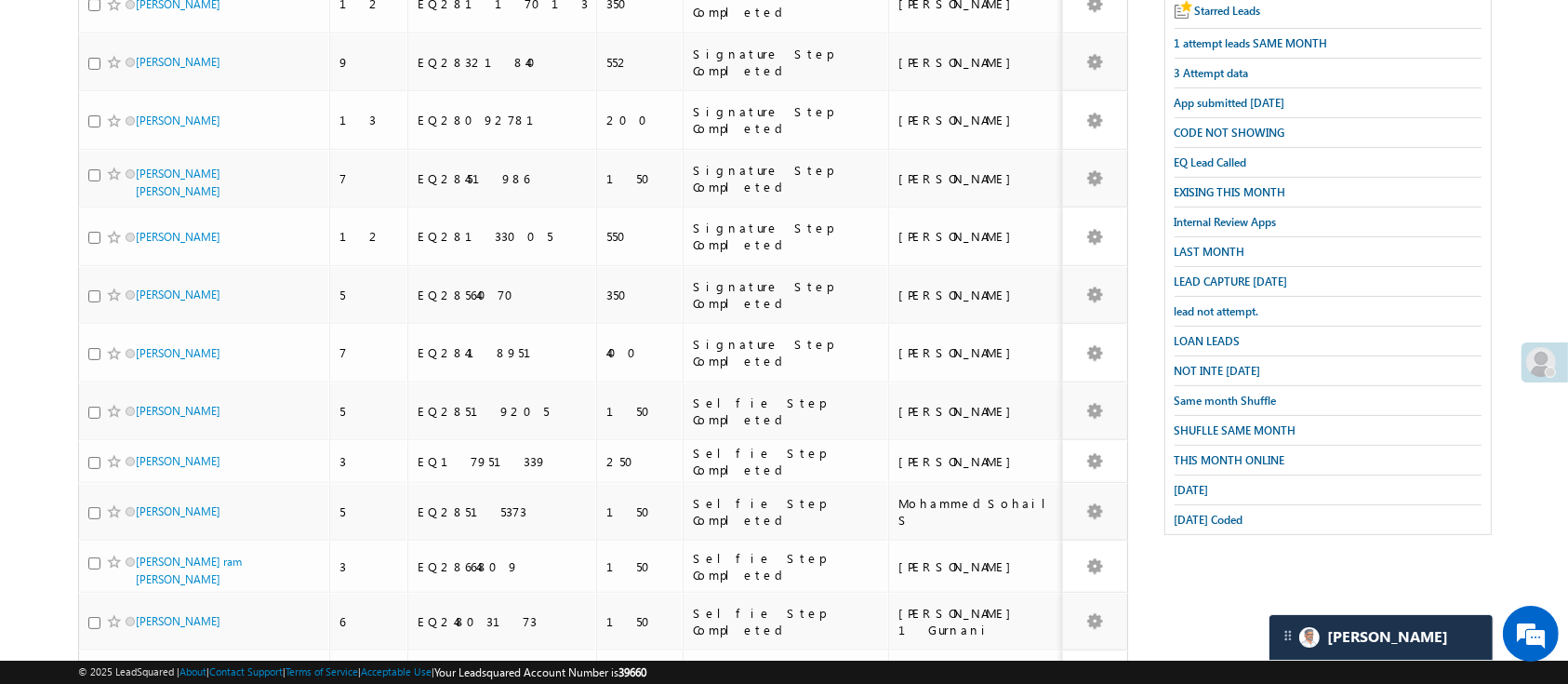
scroll to position [364, 0]
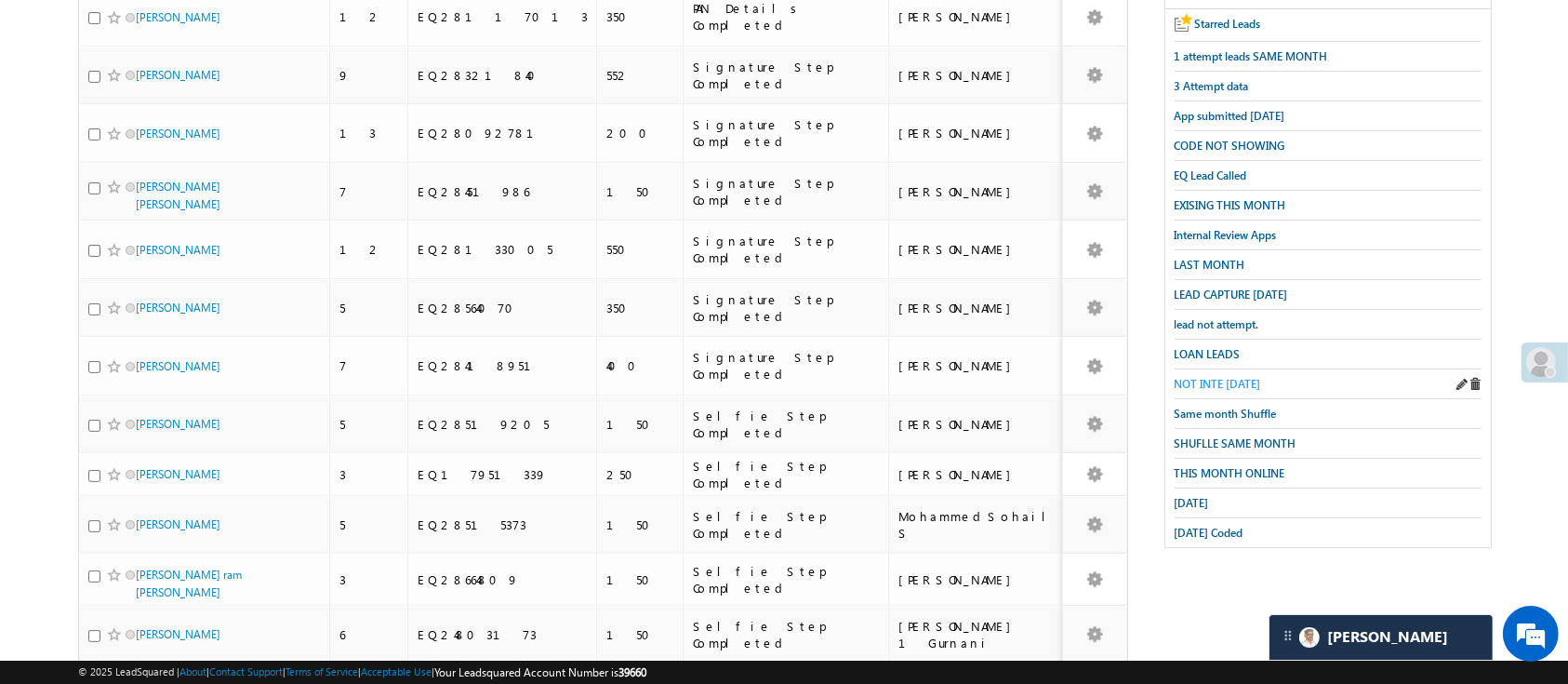
click at [1220, 377] on span "NOT INTE [DATE]" at bounding box center [1217, 384] width 86 height 14
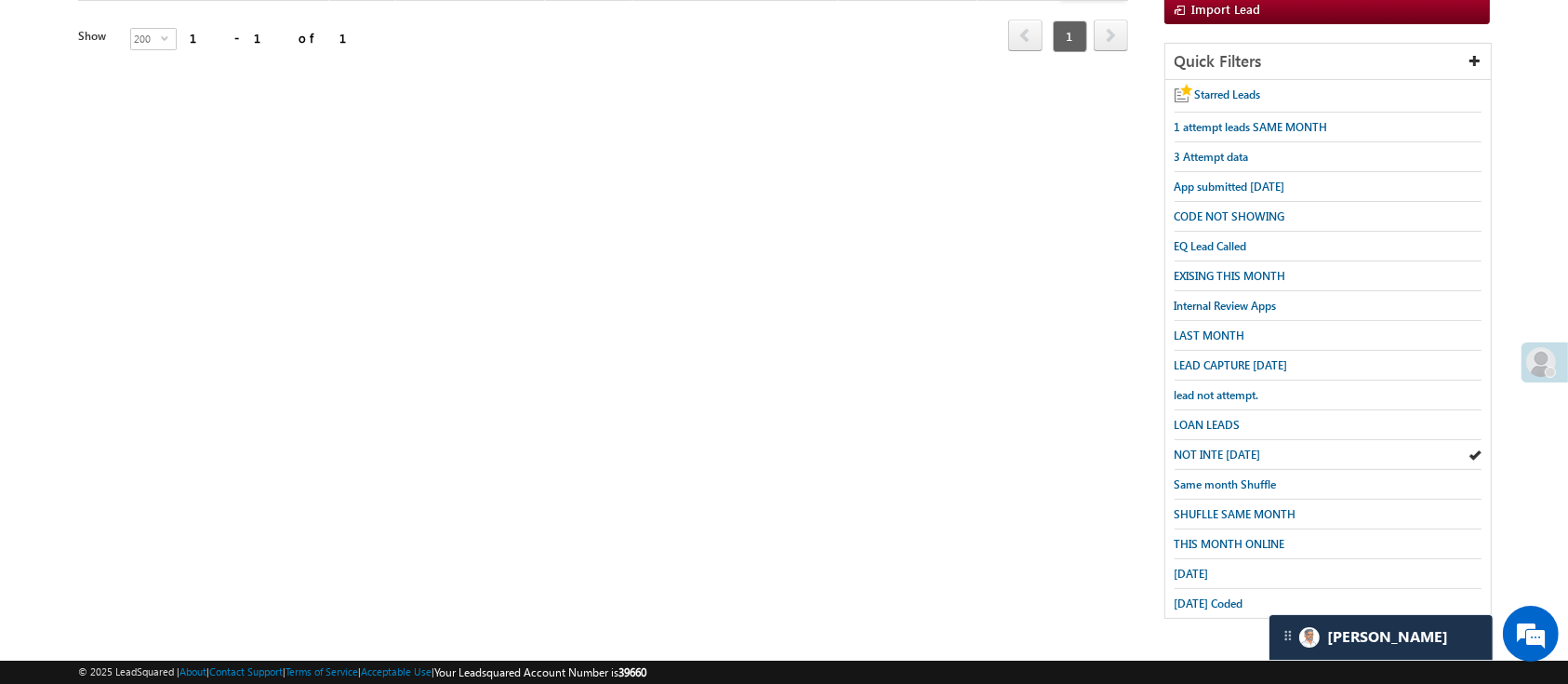
scroll to position [0, 0]
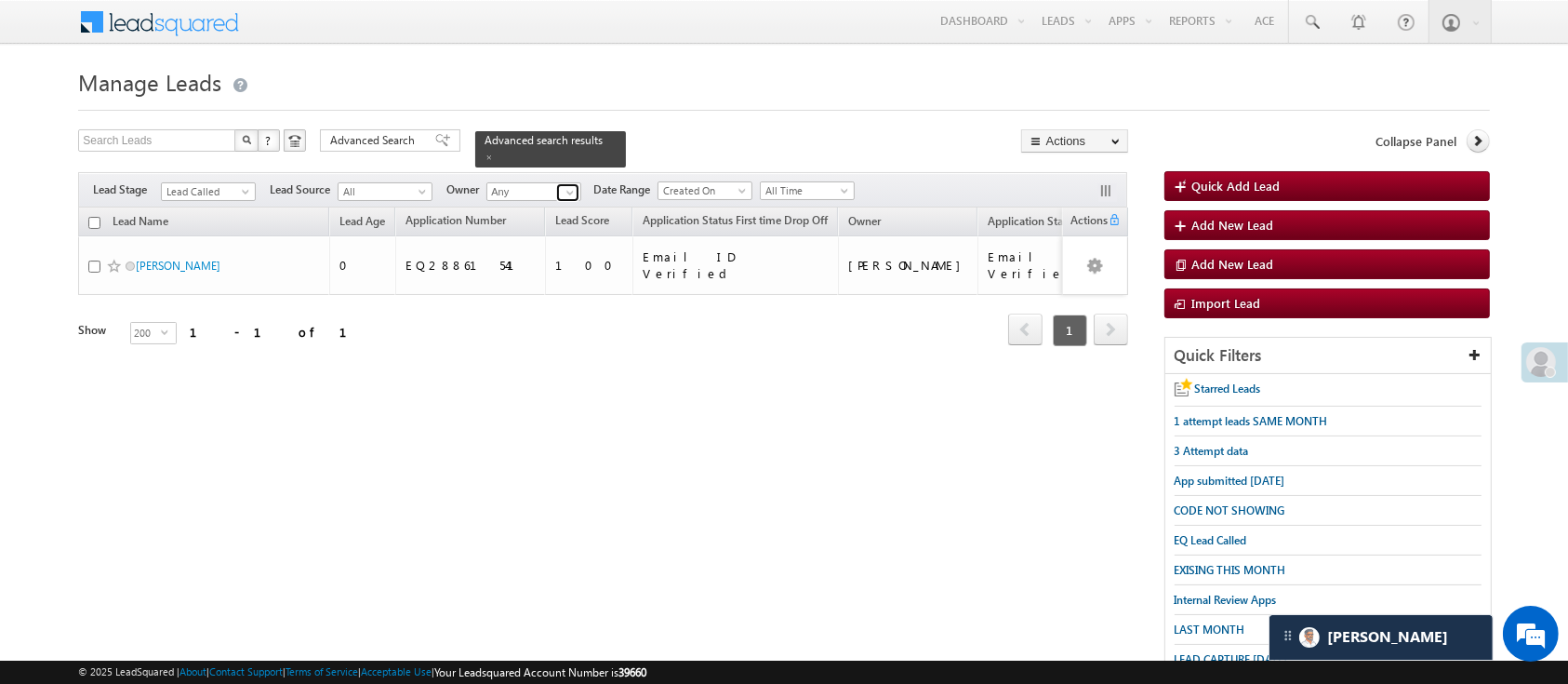
click at [567, 185] on span at bounding box center [569, 192] width 15 height 15
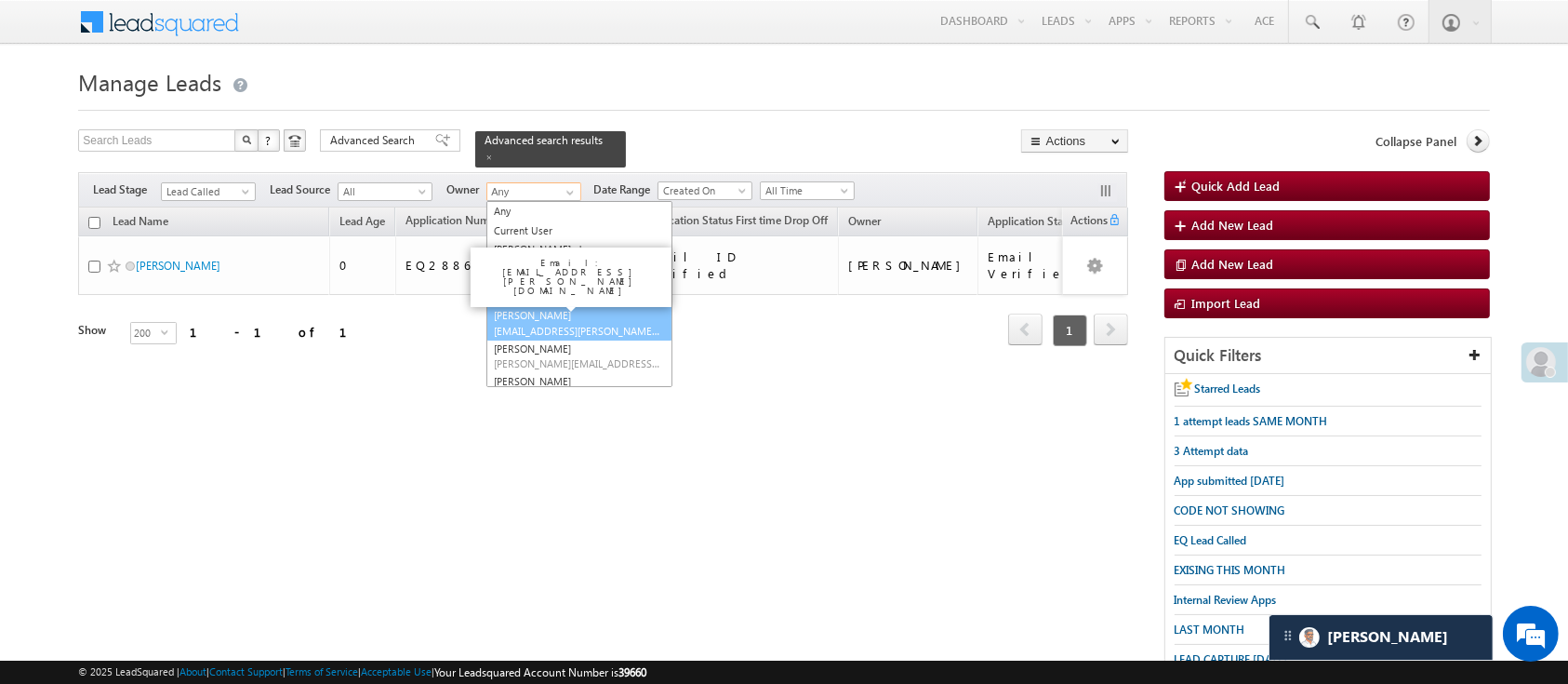
click at [640, 324] on span "[EMAIL_ADDRESS][PERSON_NAME][DOMAIN_NAME]" at bounding box center [577, 330] width 168 height 14
type input "[PERSON_NAME]"
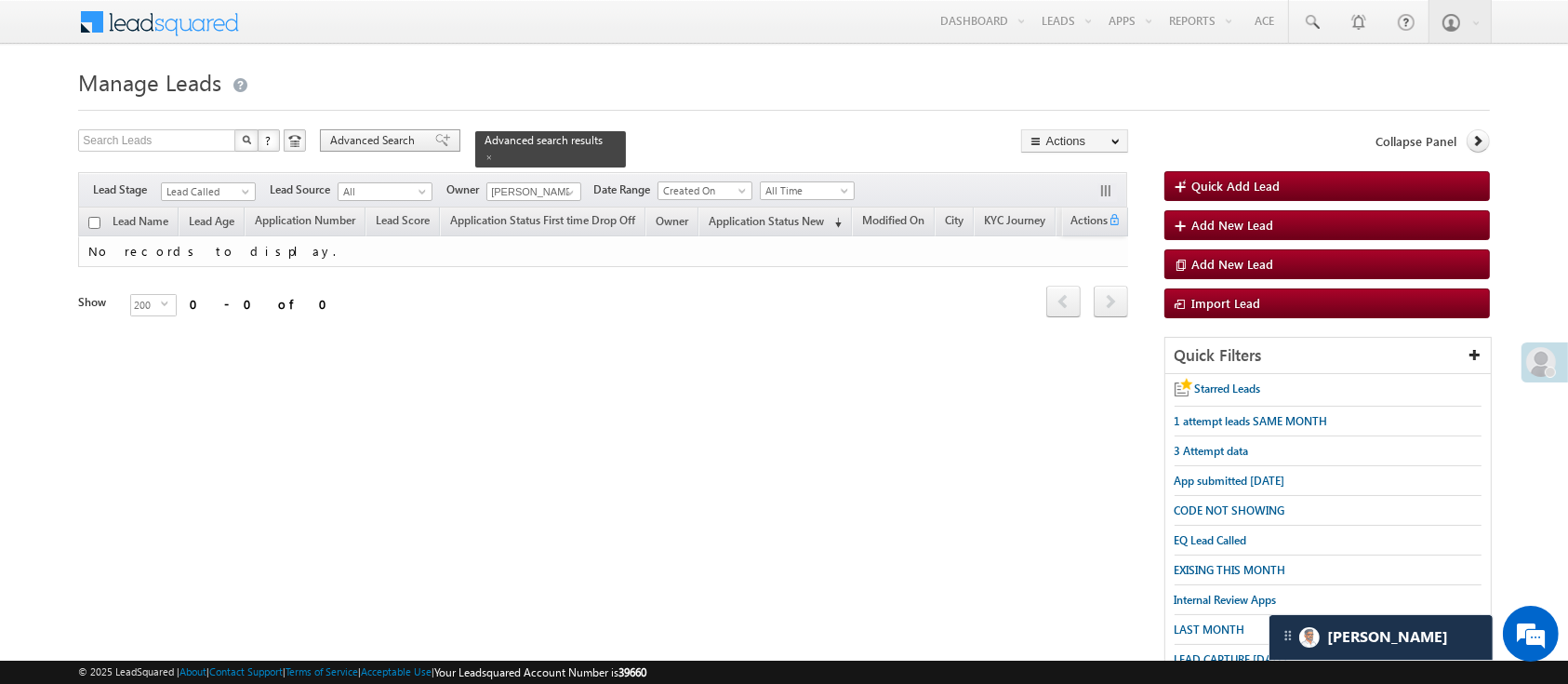
click at [390, 138] on span "Advanced Search" at bounding box center [375, 140] width 90 height 16
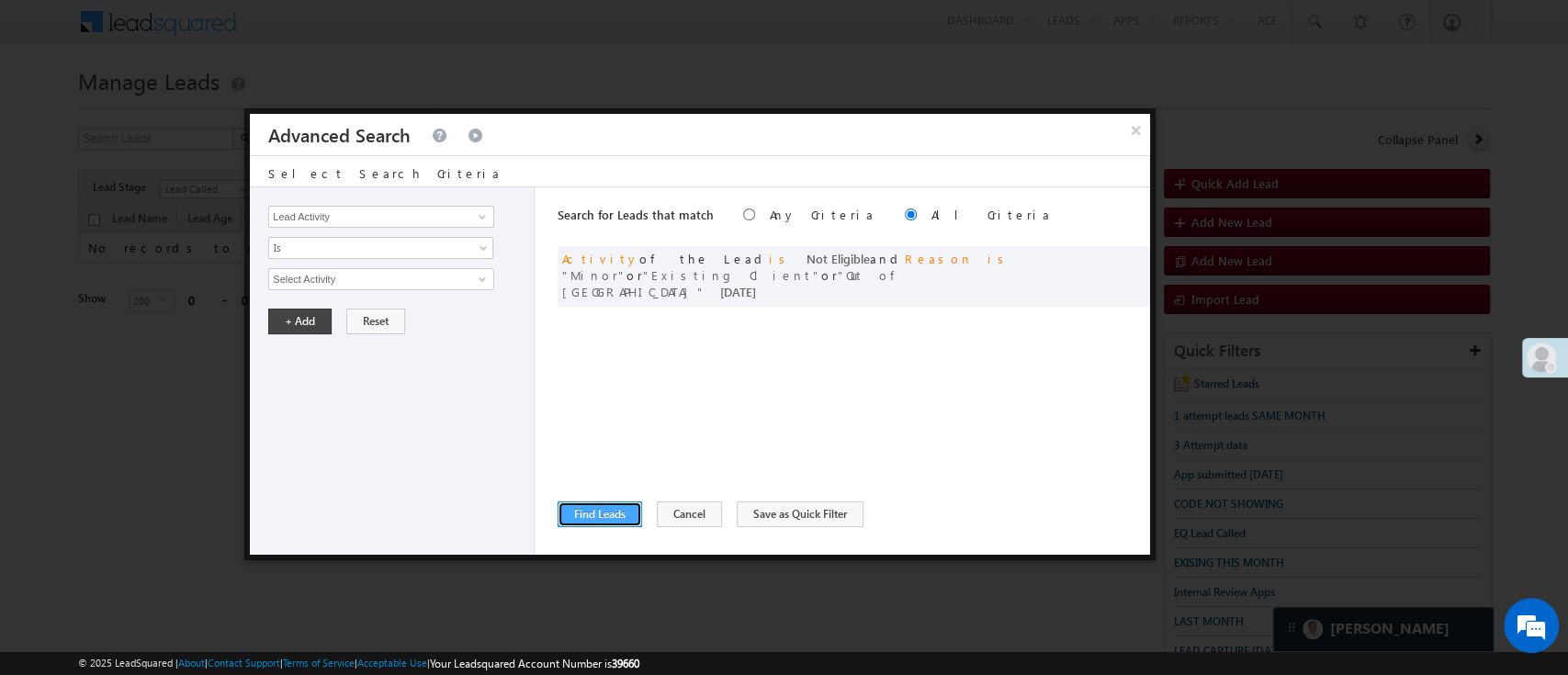
click at [611, 503] on button "Find Leads" at bounding box center [600, 513] width 84 height 26
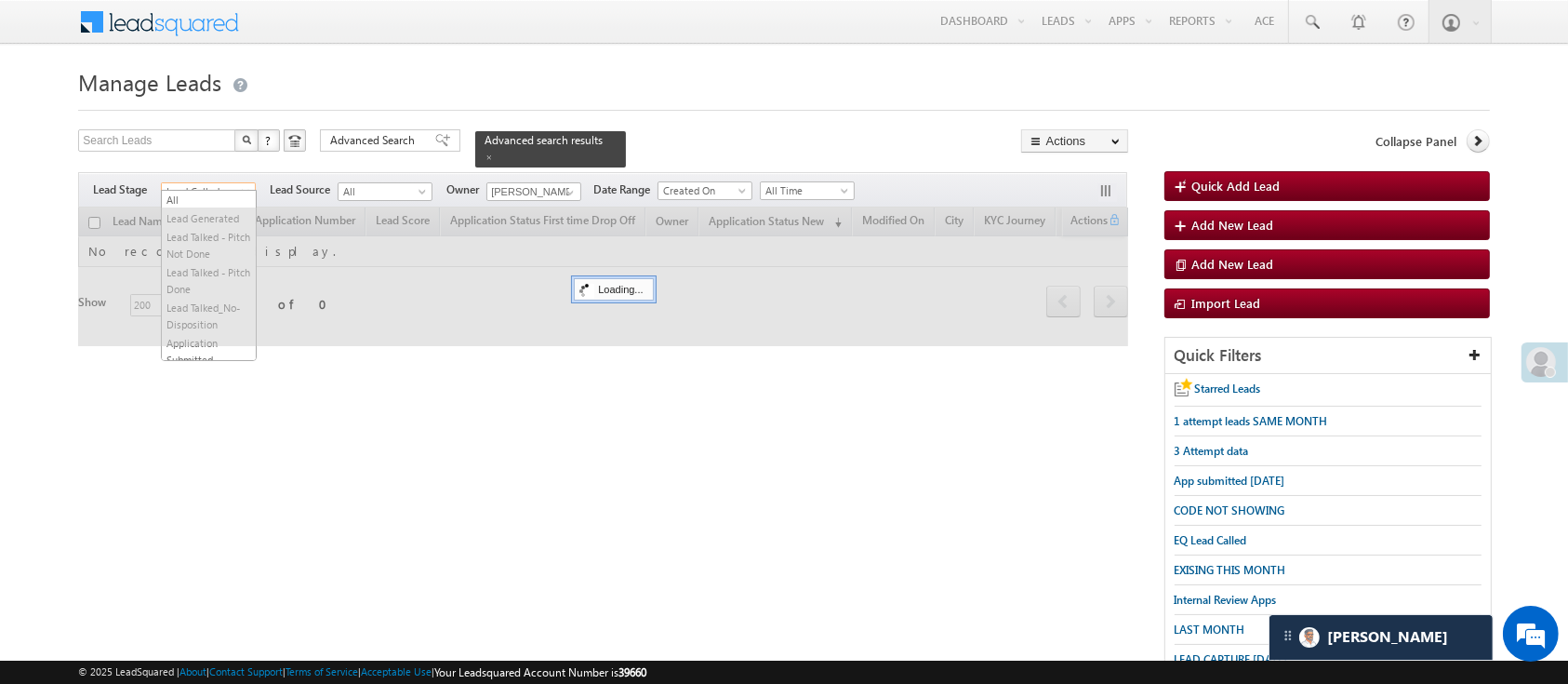
click at [239, 183] on span "Lead Called" at bounding box center [205, 191] width 88 height 16
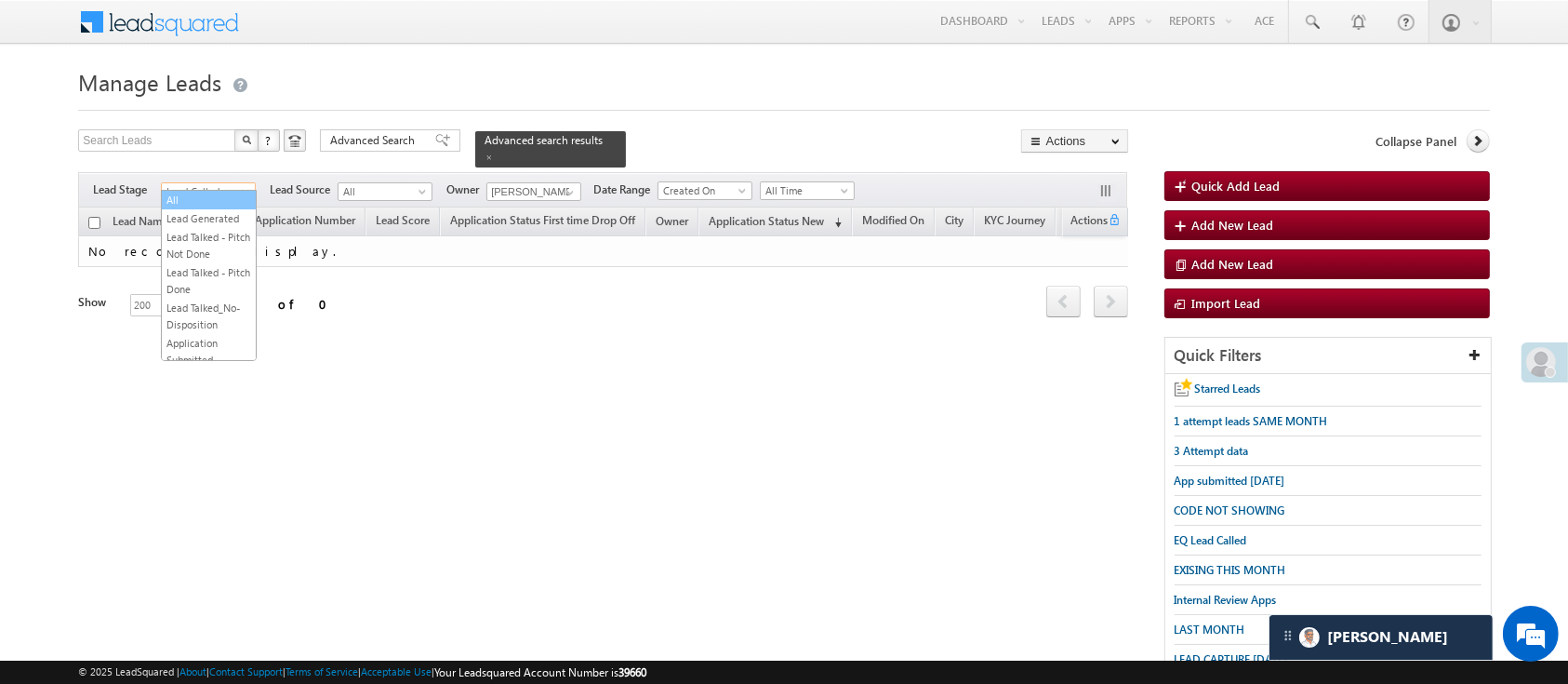
click at [202, 194] on link "All" at bounding box center [208, 200] width 94 height 16
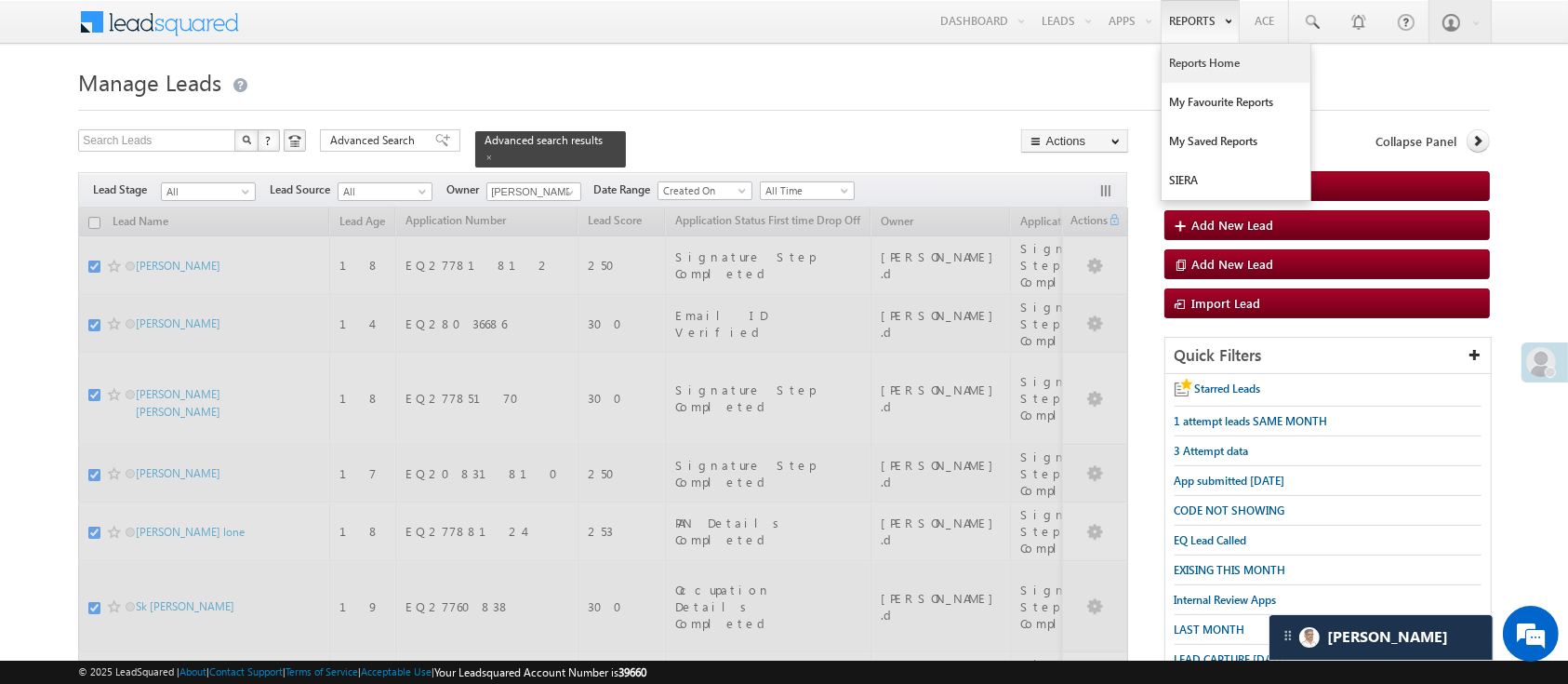
checkbox input "false"
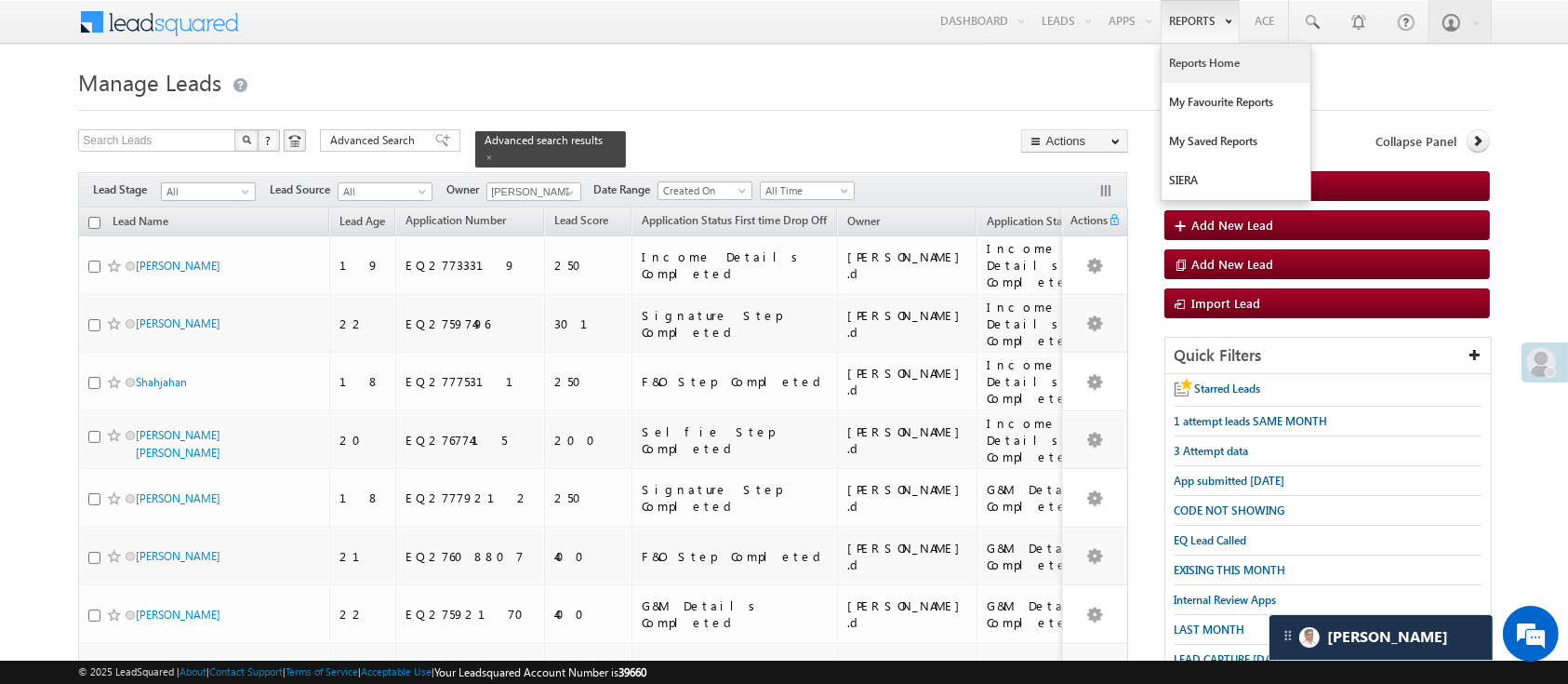
click at [1175, 58] on link "Reports Home" at bounding box center [1236, 63] width 149 height 39
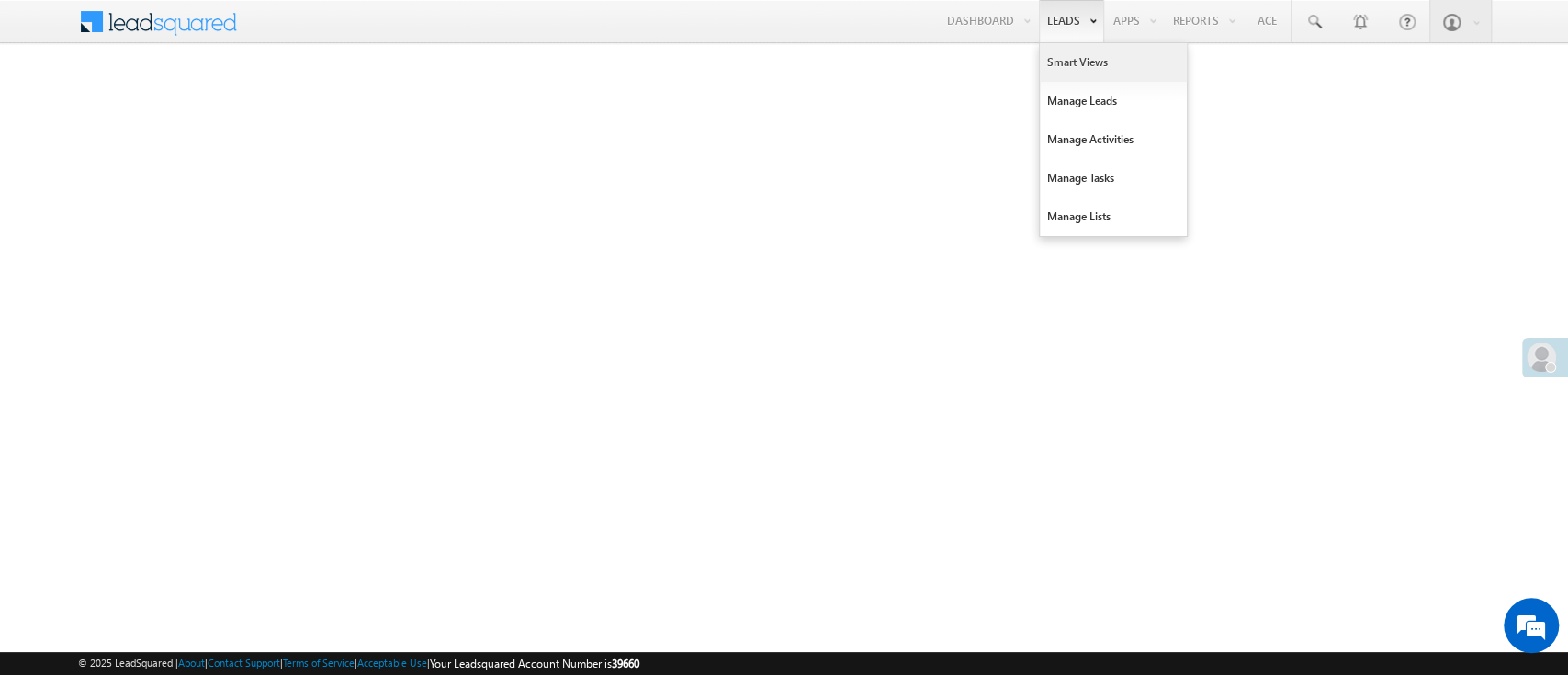
click at [1079, 70] on link "Smart Views" at bounding box center [1114, 62] width 147 height 38
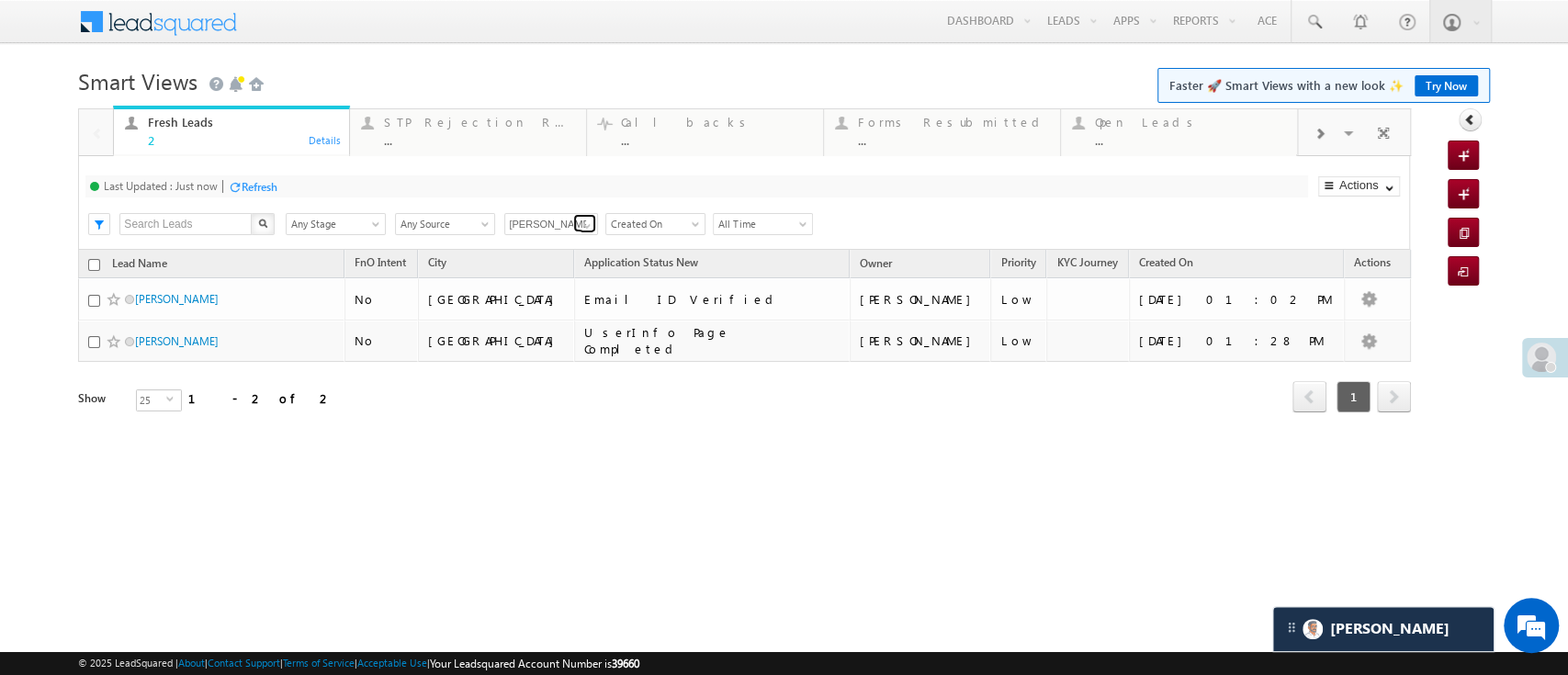
click at [582, 224] on span at bounding box center [586, 225] width 14 height 14
click at [538, 283] on link "[PERSON_NAME] .d" at bounding box center [551, 290] width 95 height 35
type input "[PERSON_NAME] .d"
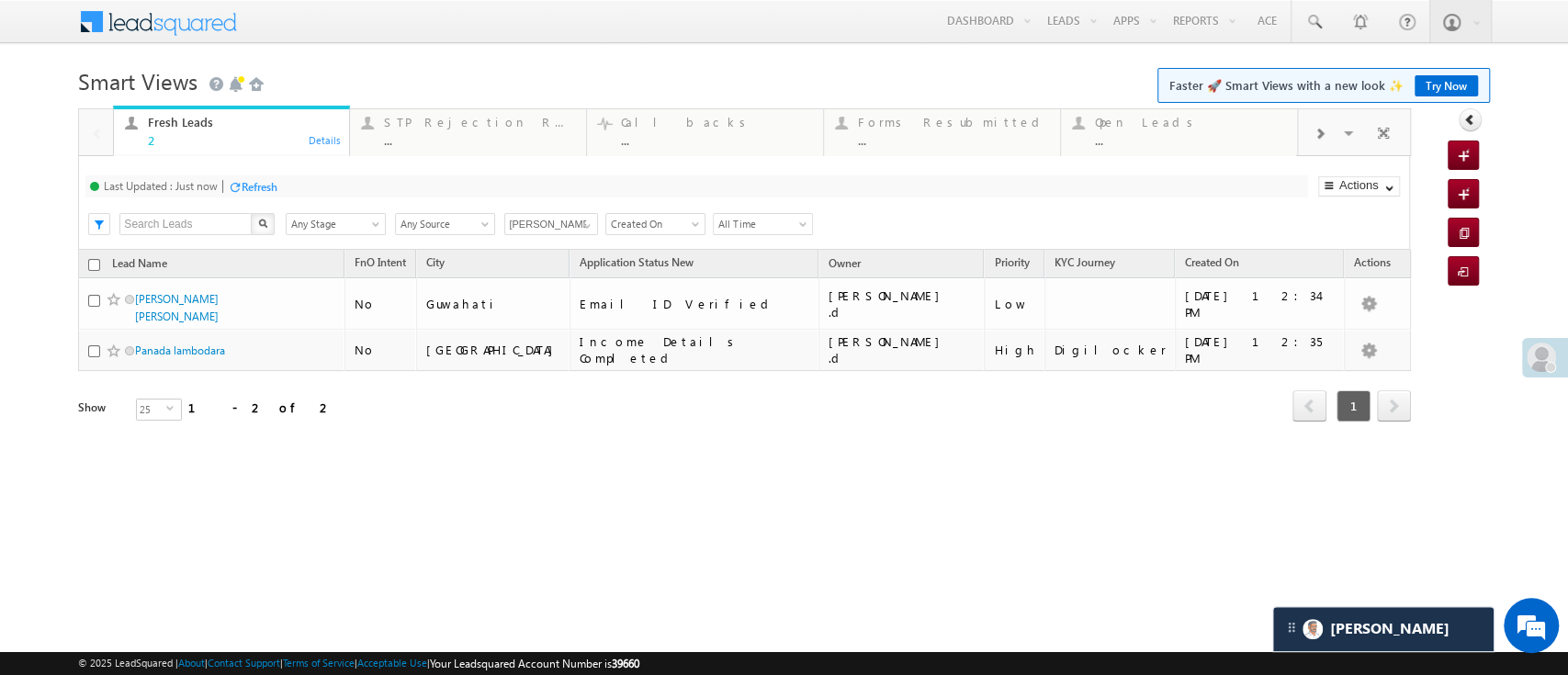
click at [96, 261] on input "checkbox" at bounding box center [94, 265] width 11 height 11
checkbox input "true"
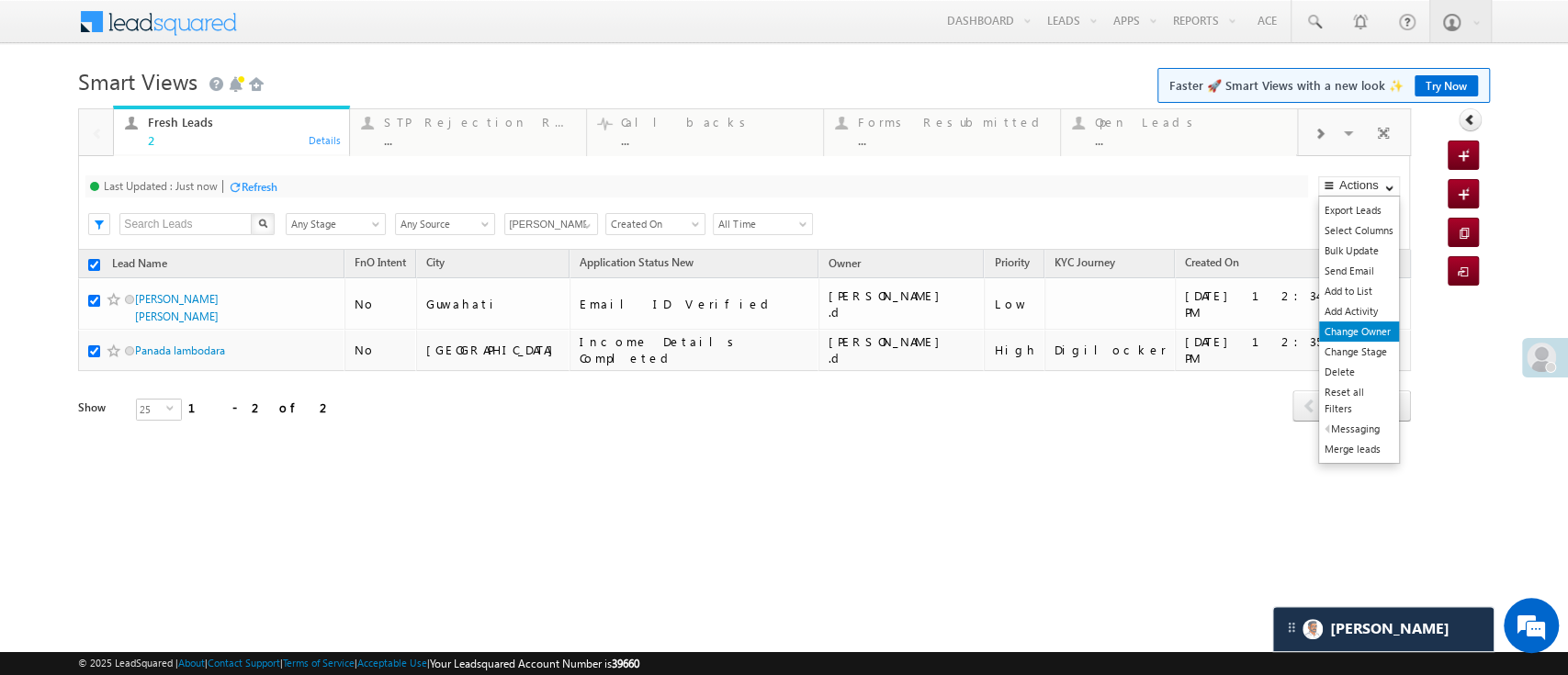
click at [1359, 333] on link "Change Owner" at bounding box center [1359, 331] width 80 height 20
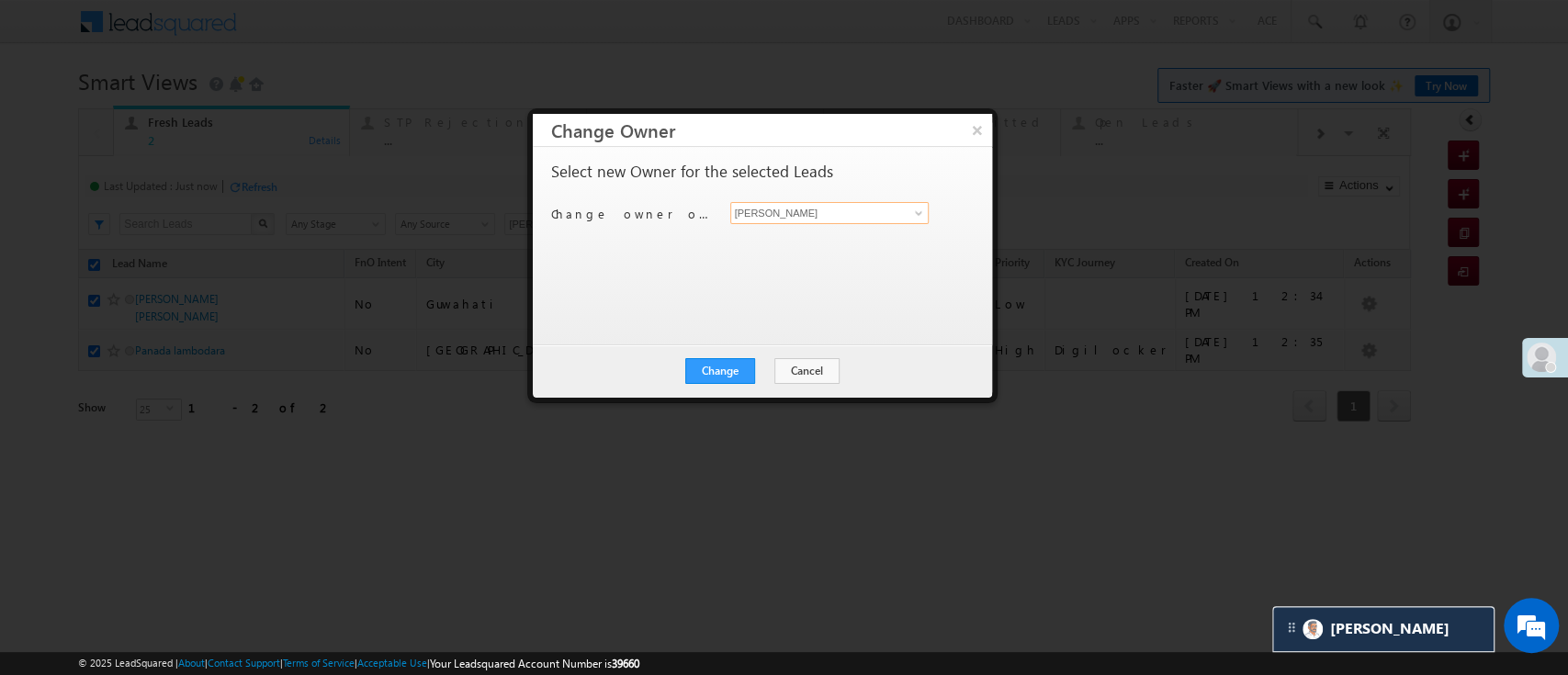
click at [902, 204] on input "[PERSON_NAME]" at bounding box center [829, 212] width 199 height 22
click at [858, 231] on link "[PERSON_NAME] [PERSON_NAME][EMAIL_ADDRESS][PERSON_NAME][DOMAIN_NAME]" at bounding box center [829, 241] width 199 height 34
type input "[PERSON_NAME]"
click at [712, 377] on button "Change" at bounding box center [719, 370] width 70 height 26
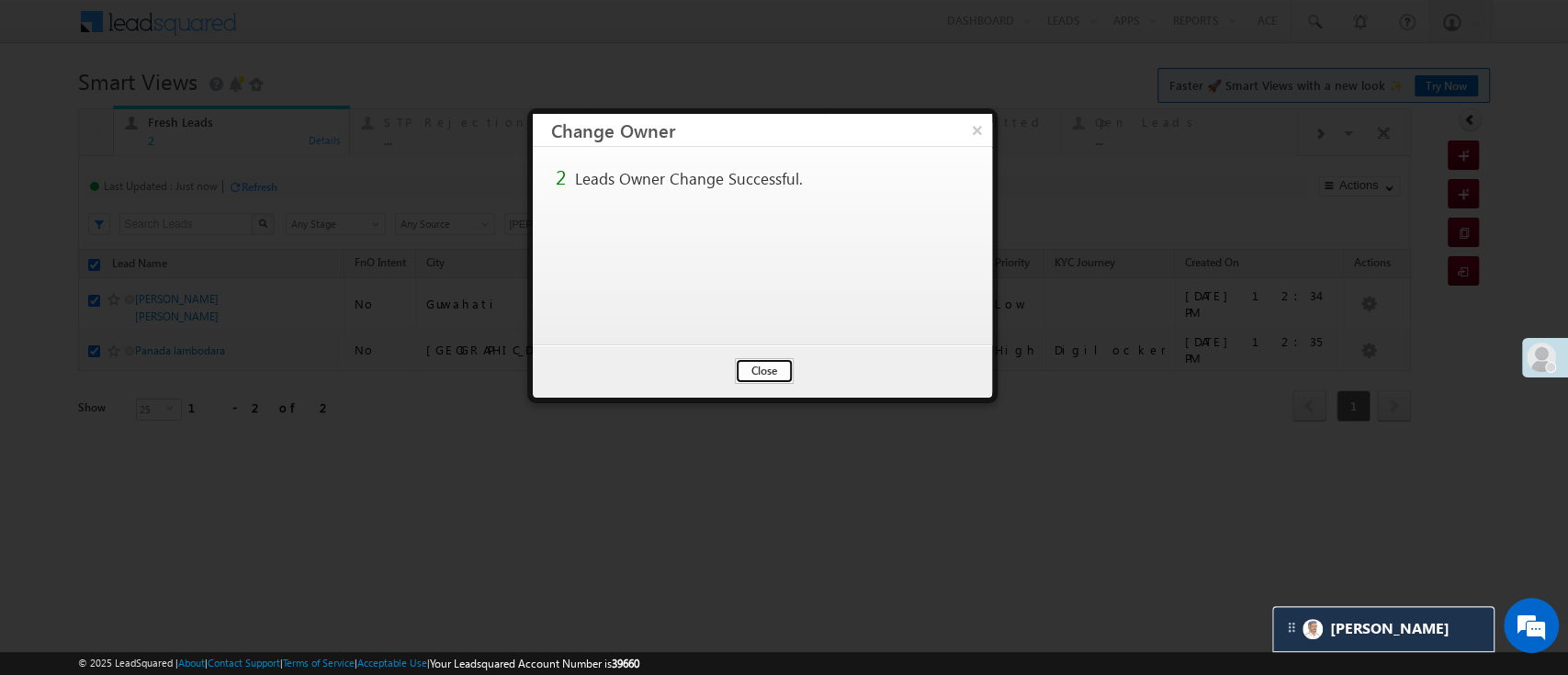
click at [747, 368] on button "Close" at bounding box center [763, 370] width 58 height 26
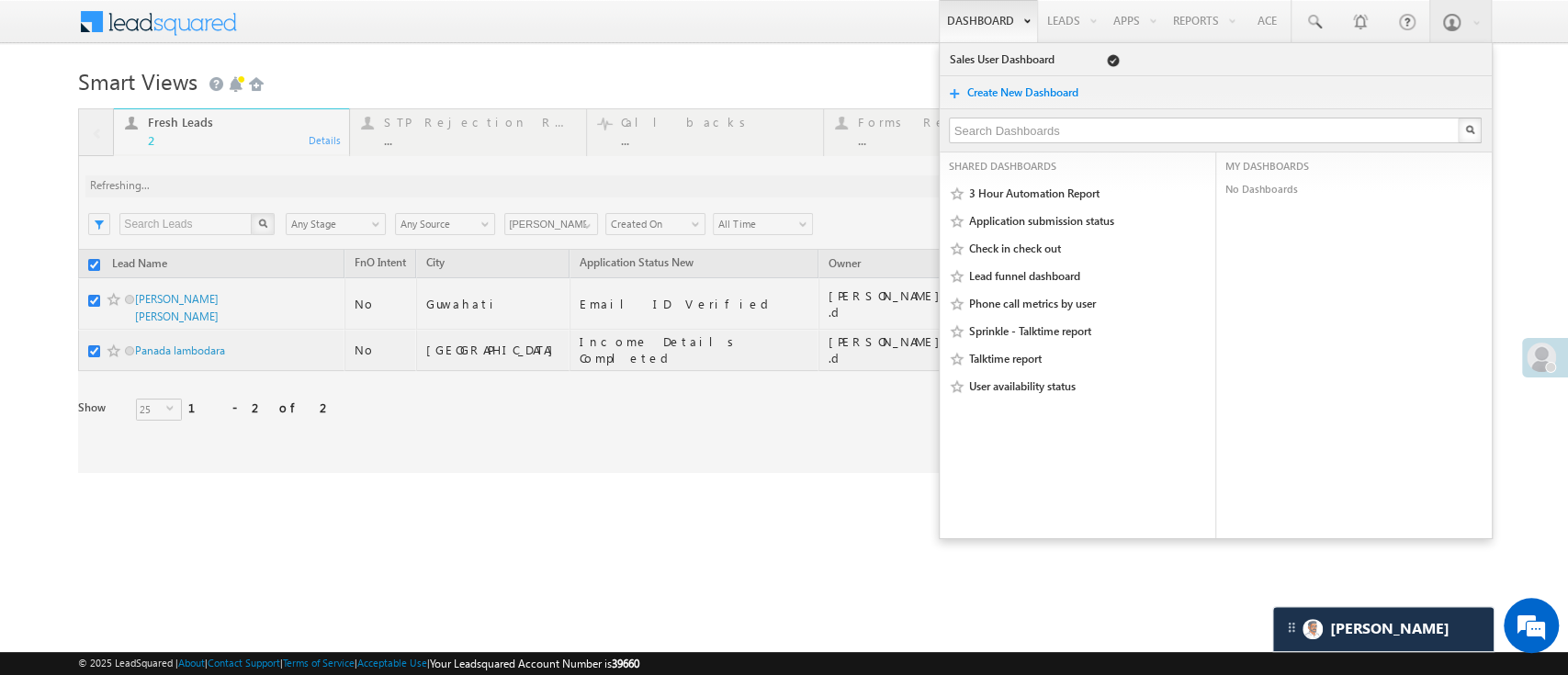
checkbox input "false"
